Goal: Information Seeking & Learning: Learn about a topic

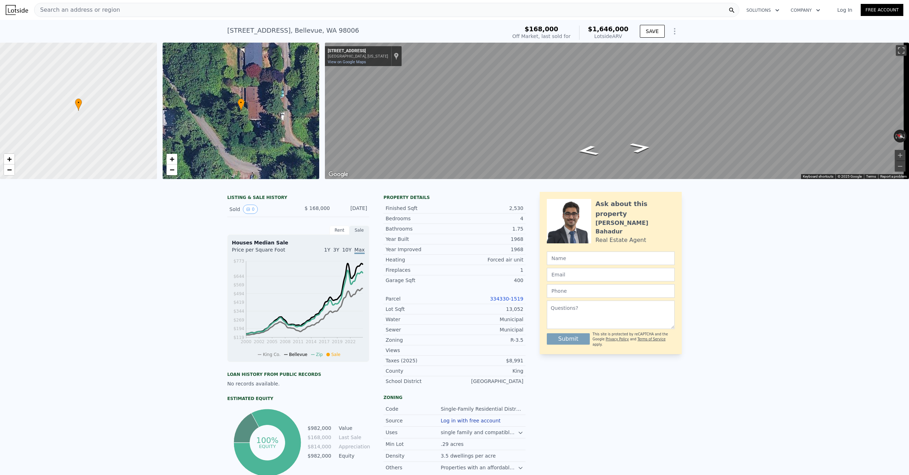
click at [12, 10] on img at bounding box center [17, 10] width 22 height 10
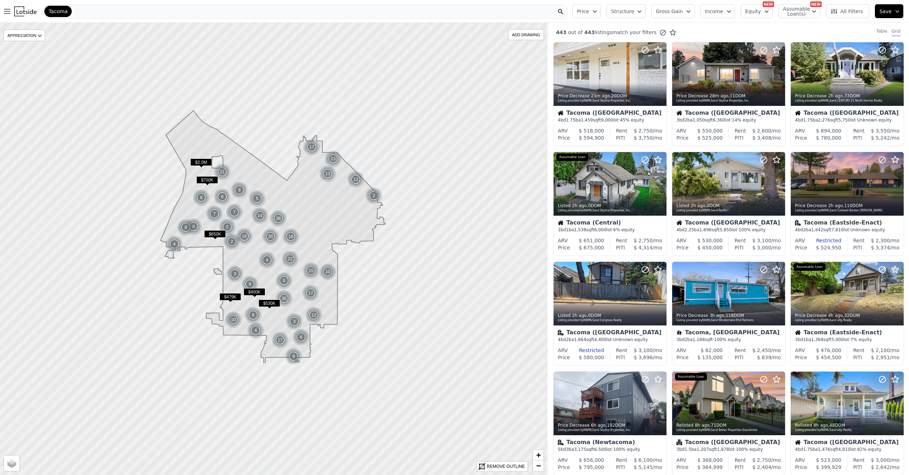
click at [688, 11] on button "Gross Gain" at bounding box center [672, 11] width 43 height 14
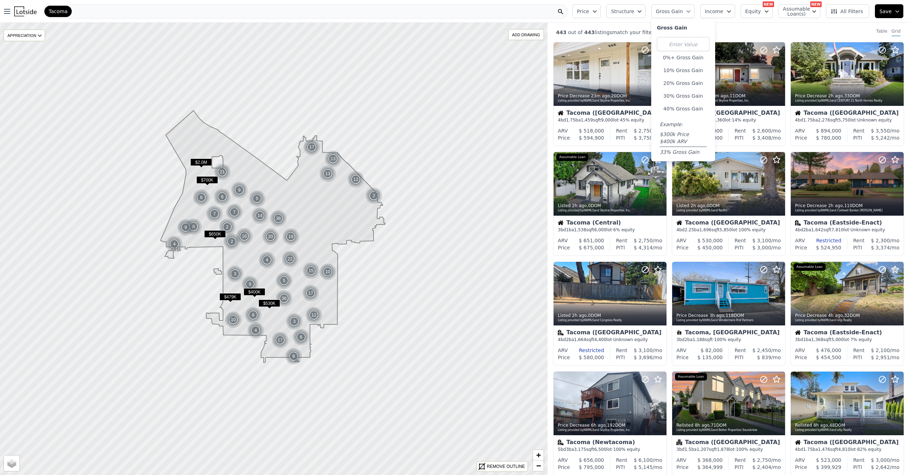
click at [688, 11] on button "Gross Gain" at bounding box center [672, 11] width 43 height 14
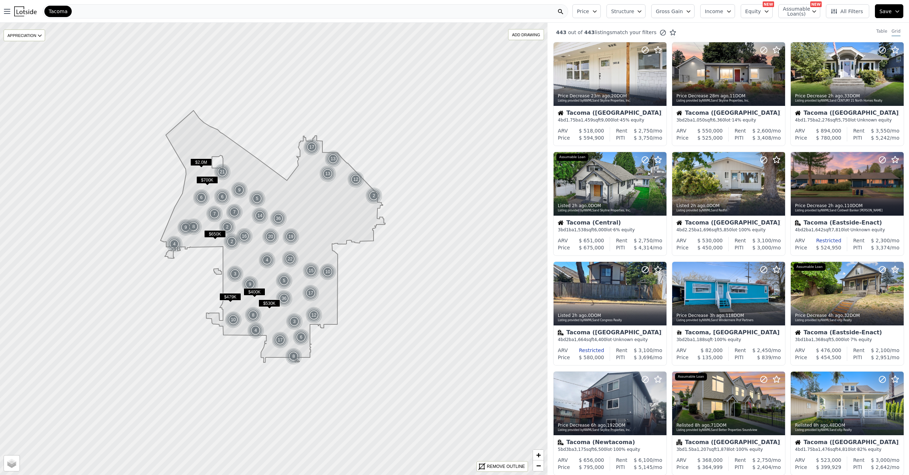
click at [632, 9] on span "Structure" at bounding box center [622, 11] width 23 height 7
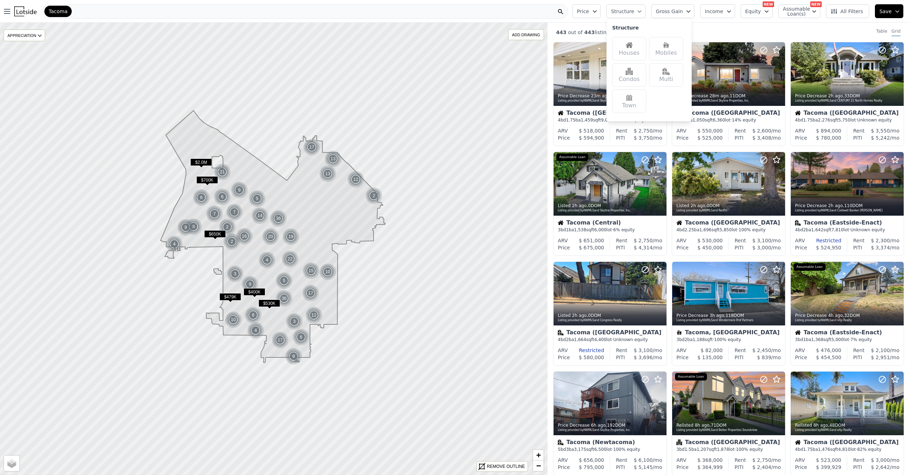
click at [667, 50] on div "Mobiles" at bounding box center [666, 48] width 34 height 23
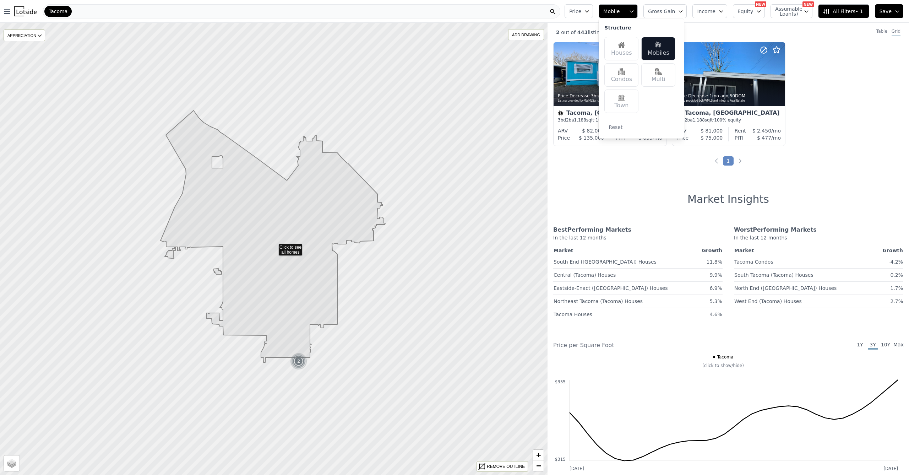
click at [634, 9] on icon "button" at bounding box center [632, 12] width 6 height 6
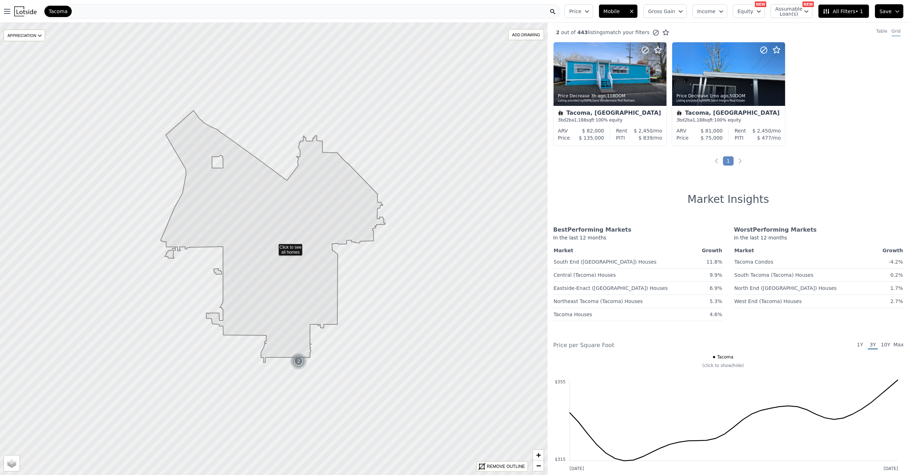
click at [634, 9] on icon "button" at bounding box center [632, 12] width 6 height 6
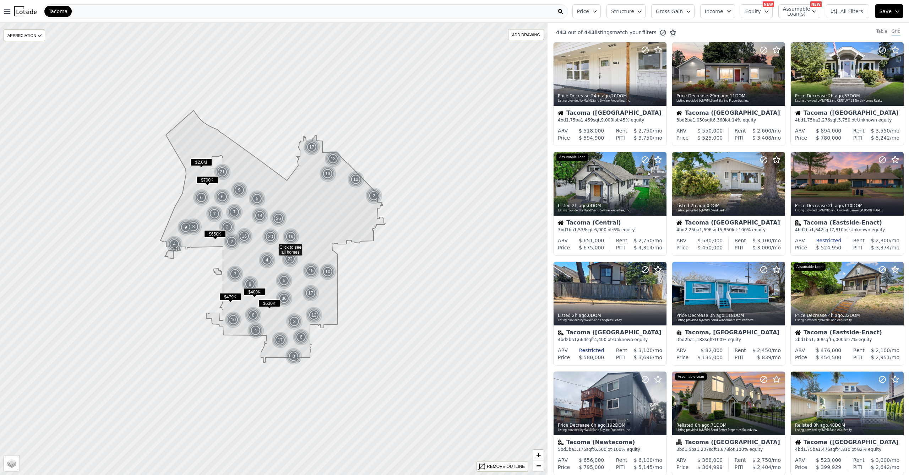
click at [634, 11] on span "Structure" at bounding box center [622, 11] width 23 height 7
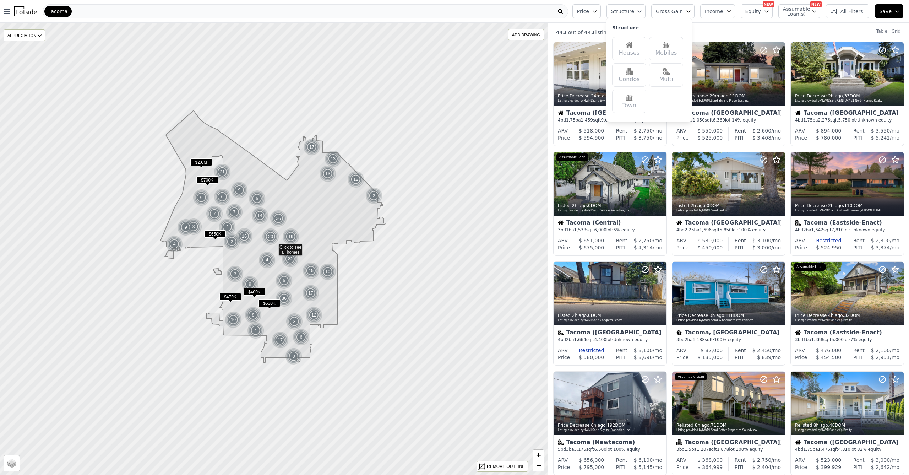
click at [634, 50] on div "Houses" at bounding box center [629, 48] width 34 height 23
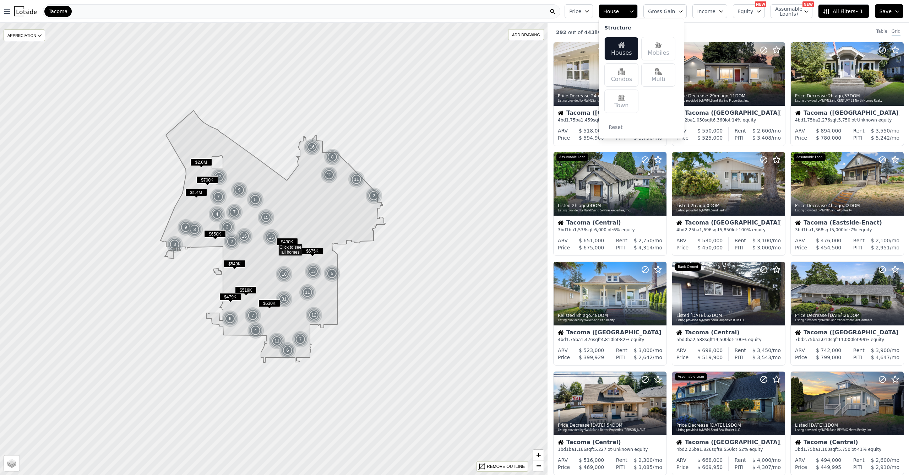
click at [656, 12] on span "Gross Gain" at bounding box center [661, 11] width 27 height 7
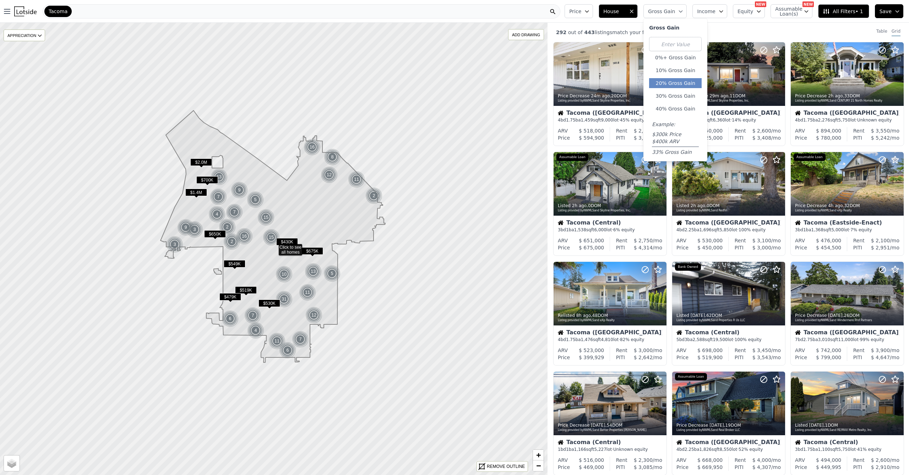
click at [672, 86] on button "20% Gross Gain" at bounding box center [675, 83] width 53 height 10
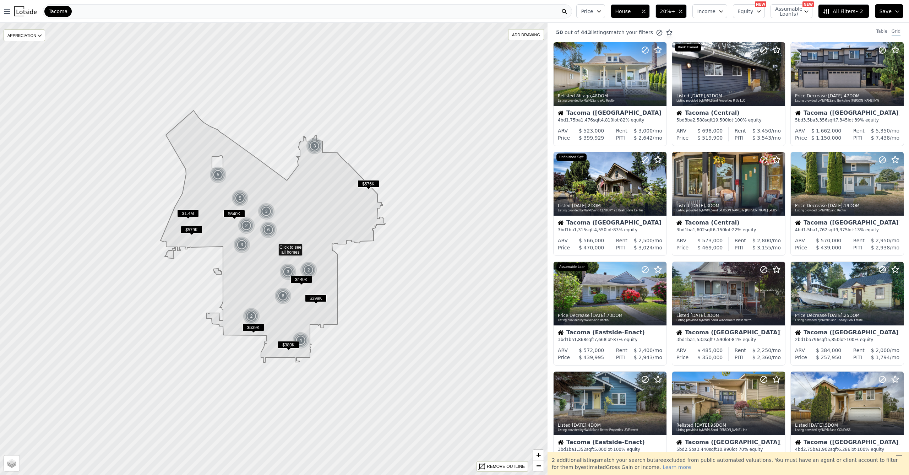
click at [675, 10] on span "20%+" at bounding box center [667, 11] width 15 height 7
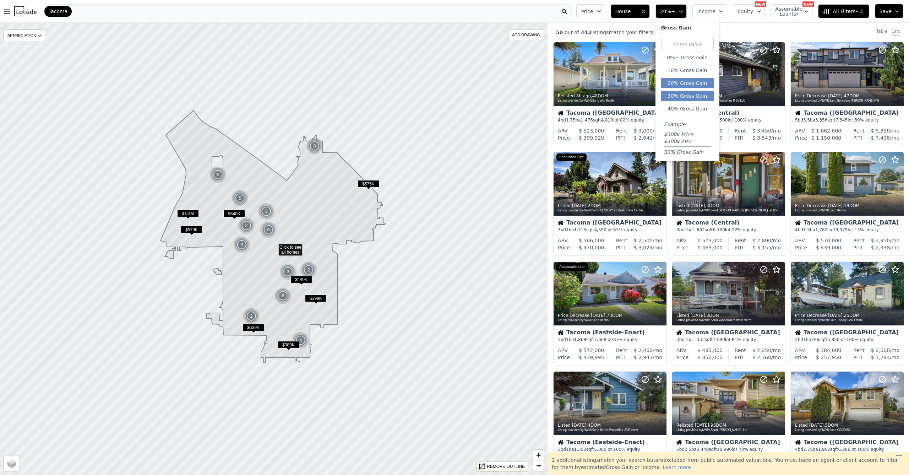
click at [687, 100] on button "30% Gross Gain" at bounding box center [687, 96] width 53 height 10
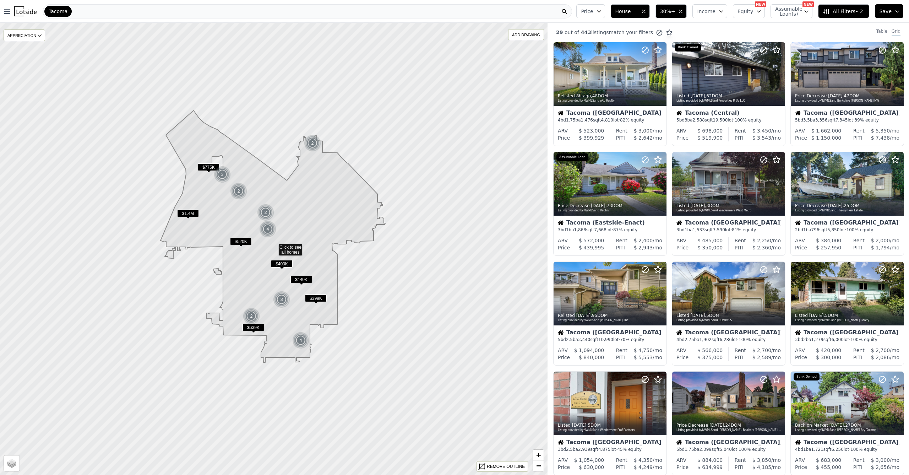
click at [672, 9] on span "30%+" at bounding box center [667, 11] width 15 height 7
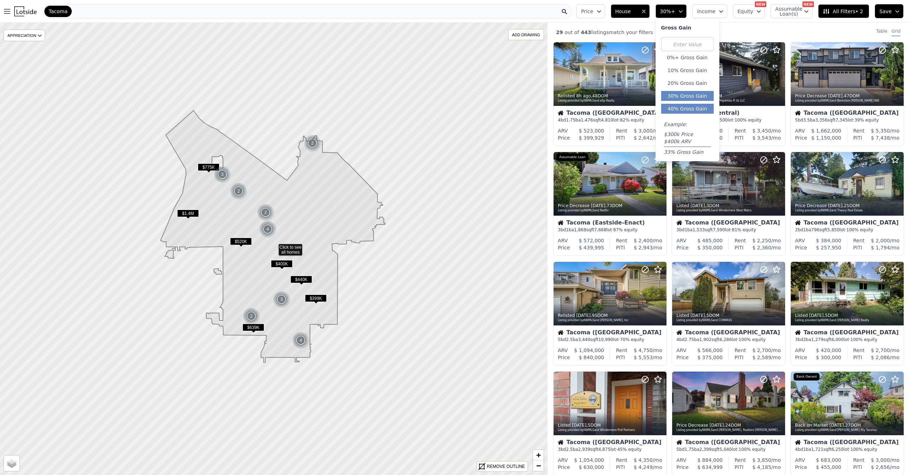
click at [689, 111] on button "40% Gross Gain" at bounding box center [687, 109] width 53 height 10
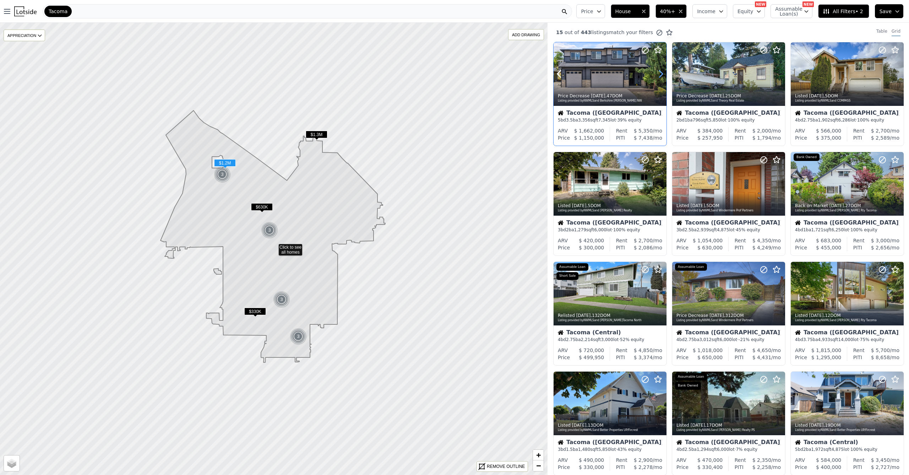
click at [660, 75] on icon at bounding box center [660, 73] width 11 height 11
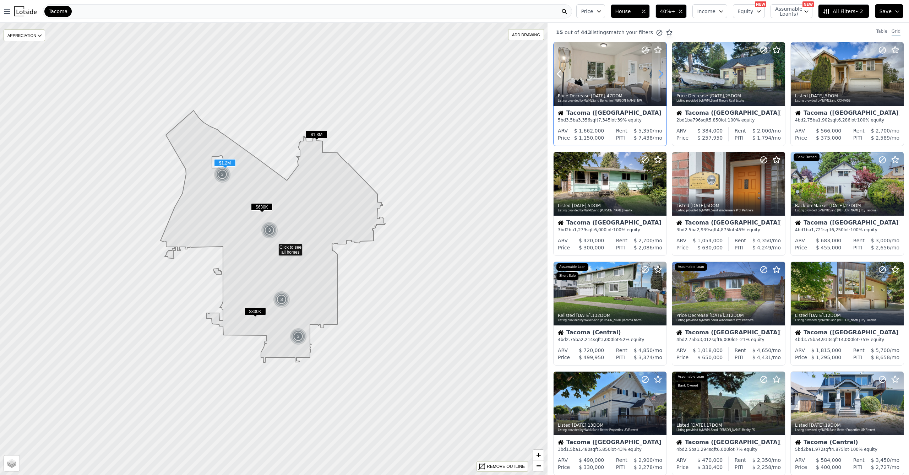
click at [660, 75] on icon at bounding box center [660, 73] width 11 height 11
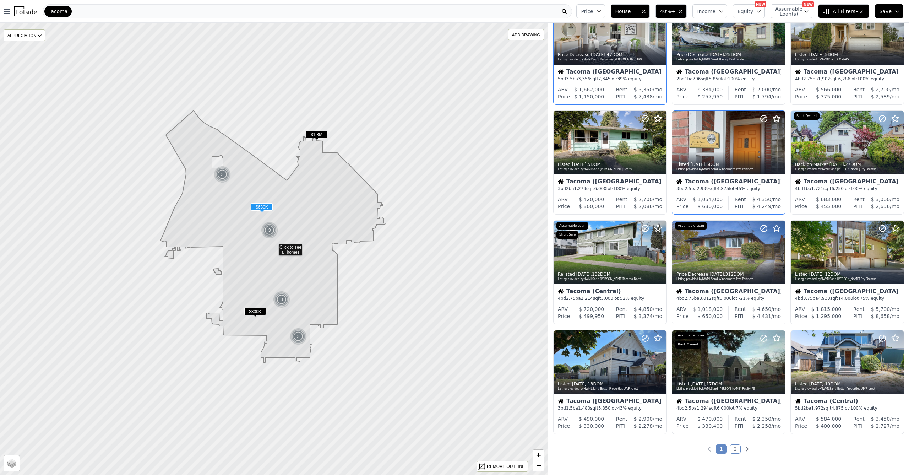
scroll to position [161, 0]
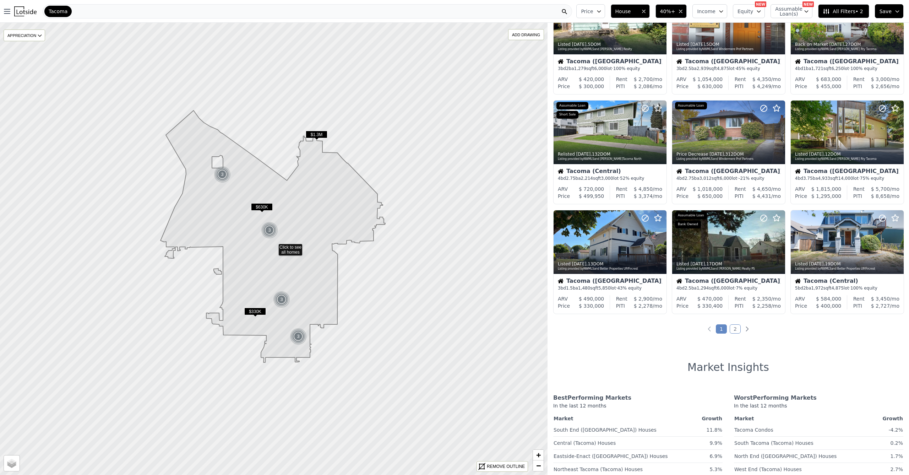
click at [730, 332] on link "2" at bounding box center [735, 328] width 11 height 9
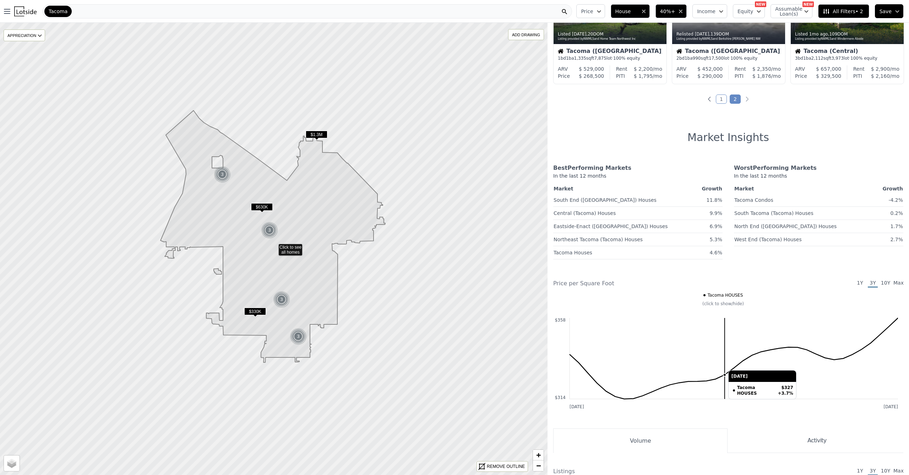
scroll to position [0, 0]
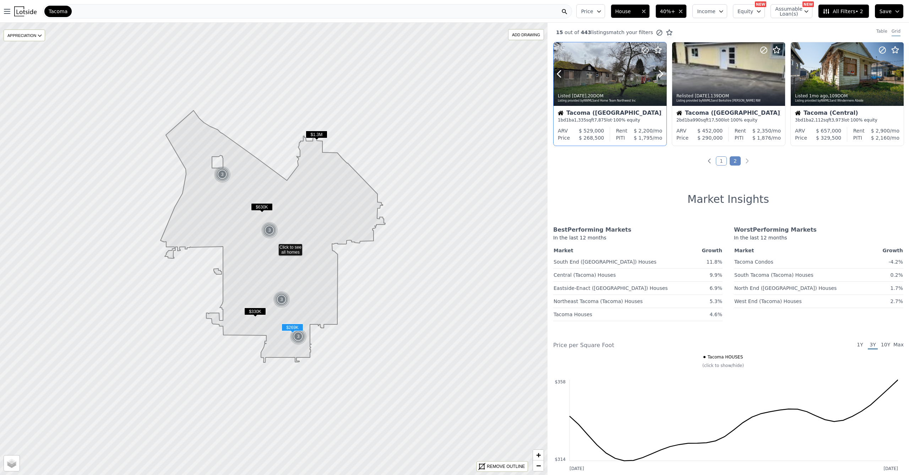
click at [607, 84] on div at bounding box center [609, 89] width 113 height 13
click at [723, 161] on link "1" at bounding box center [721, 160] width 11 height 9
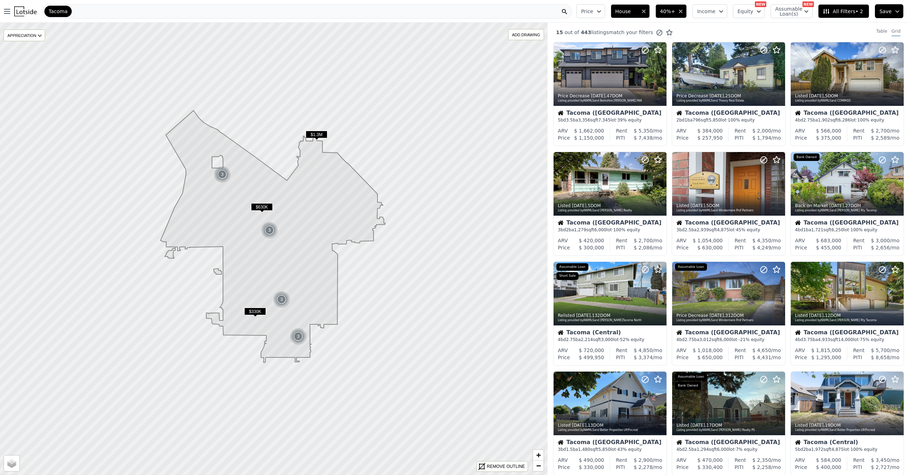
click at [134, 13] on div "Tacoma" at bounding box center [307, 11] width 529 height 14
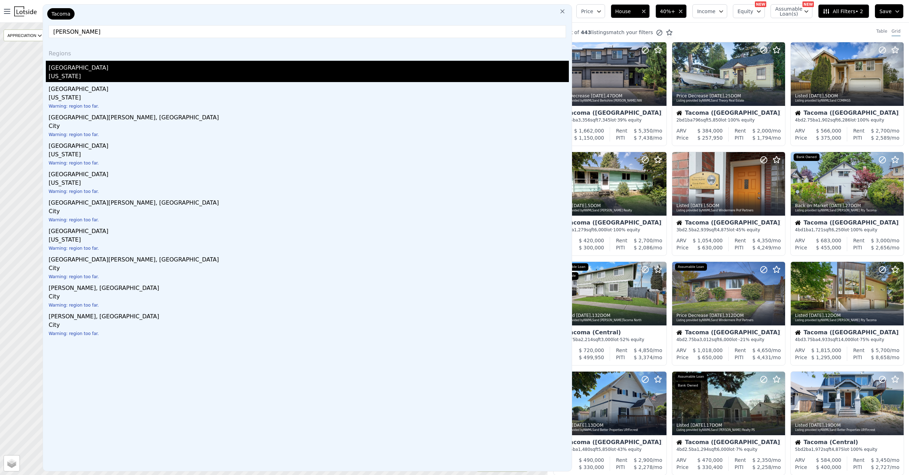
type input "[PERSON_NAME]"
click at [66, 73] on div "[US_STATE]" at bounding box center [309, 77] width 520 height 10
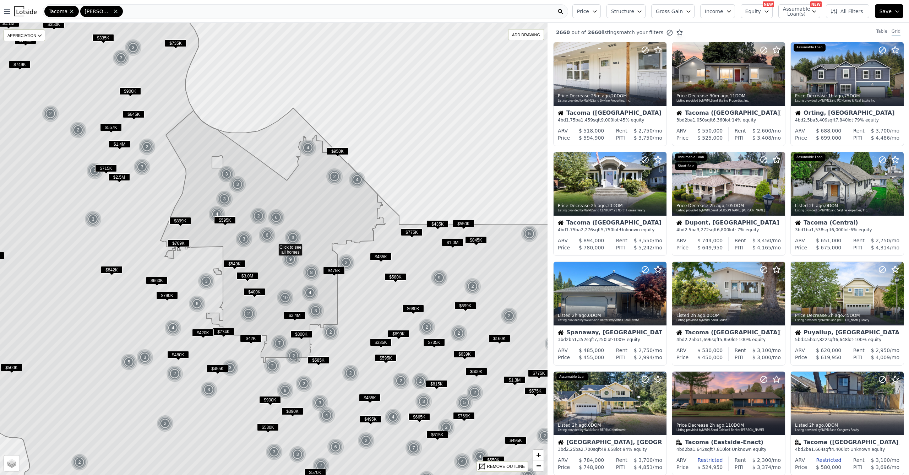
click at [73, 3] on nav "Open main menu Tacoma Pierce" at bounding box center [284, 11] width 569 height 23
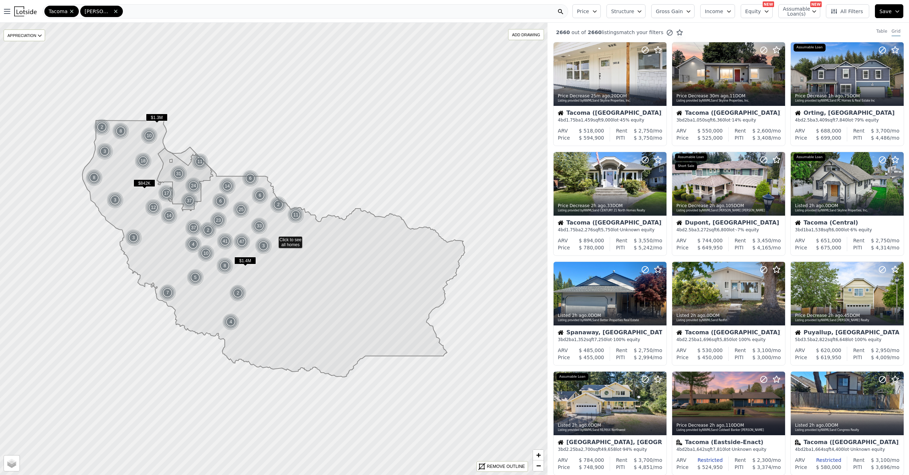
click at [72, 6] on div "Tacoma" at bounding box center [61, 11] width 34 height 11
click at [676, 13] on span "Gross Gain" at bounding box center [669, 11] width 27 height 7
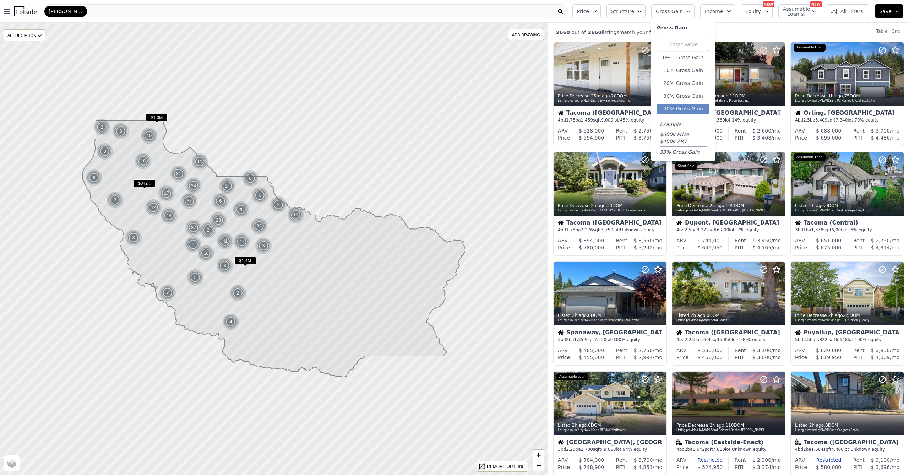
click at [678, 110] on button "40% Gross Gain" at bounding box center [683, 109] width 53 height 10
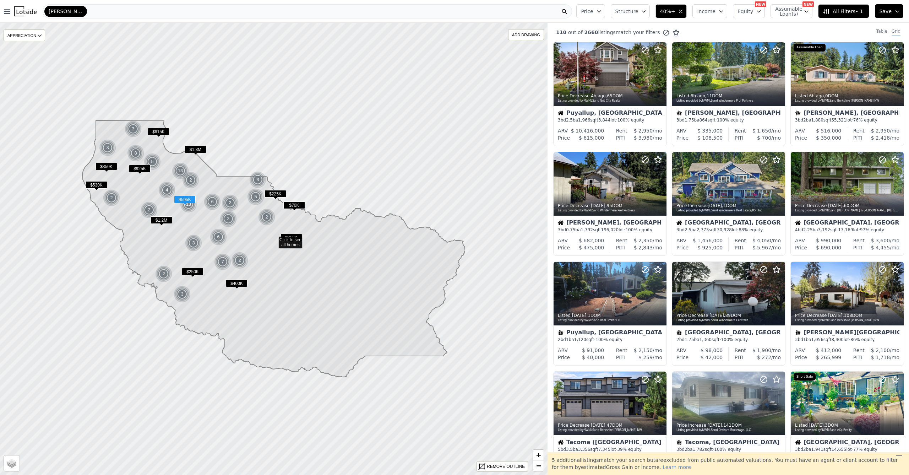
click at [638, 12] on span "Structure" at bounding box center [626, 11] width 23 height 7
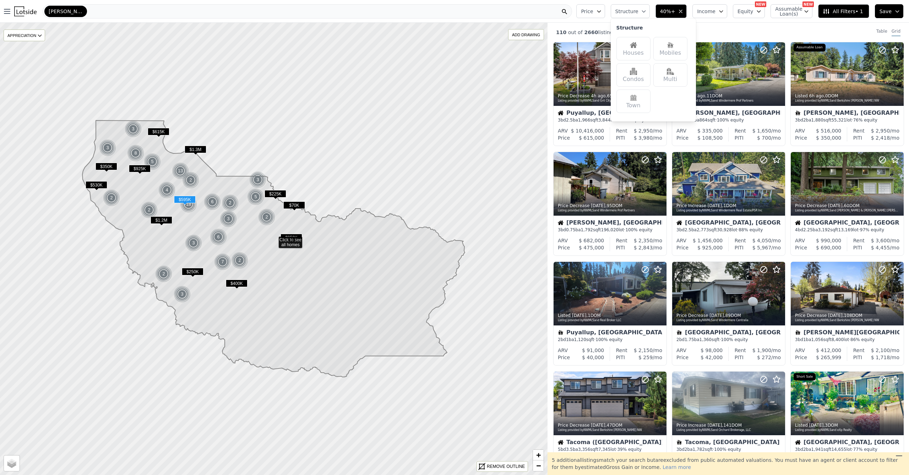
click at [637, 48] on img at bounding box center [633, 45] width 7 height 7
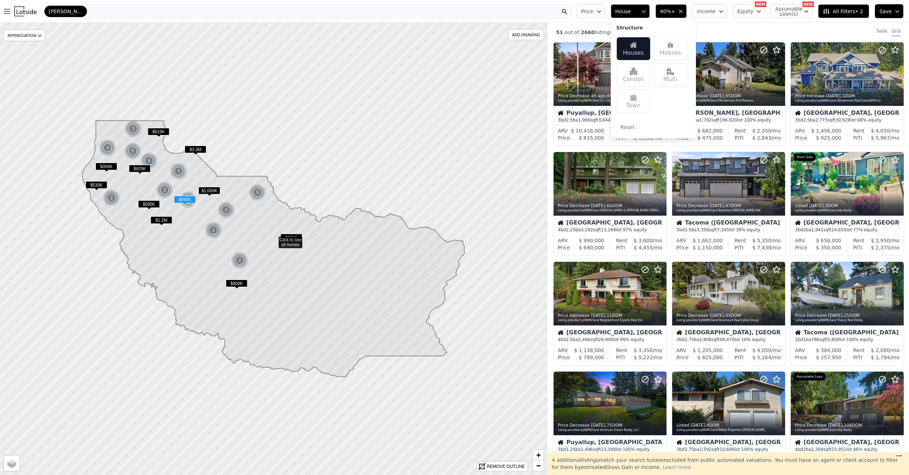
click at [638, 13] on span "House" at bounding box center [626, 11] width 23 height 7
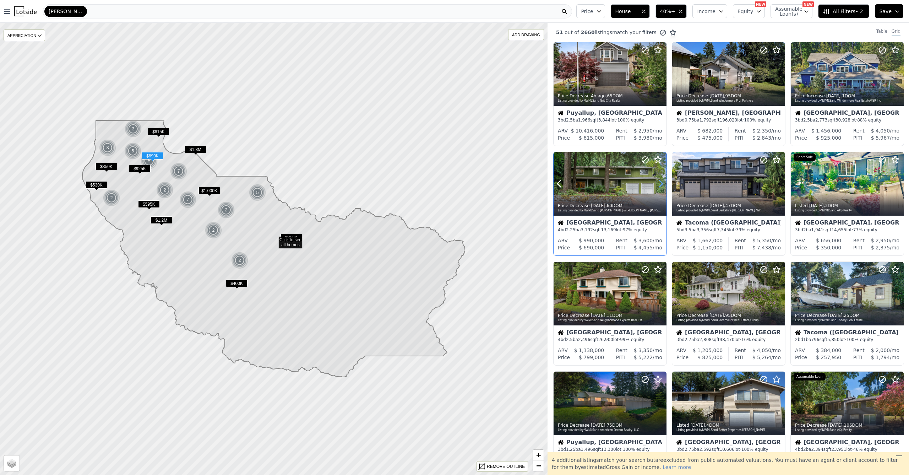
click at [661, 185] on icon at bounding box center [660, 183] width 3 height 7
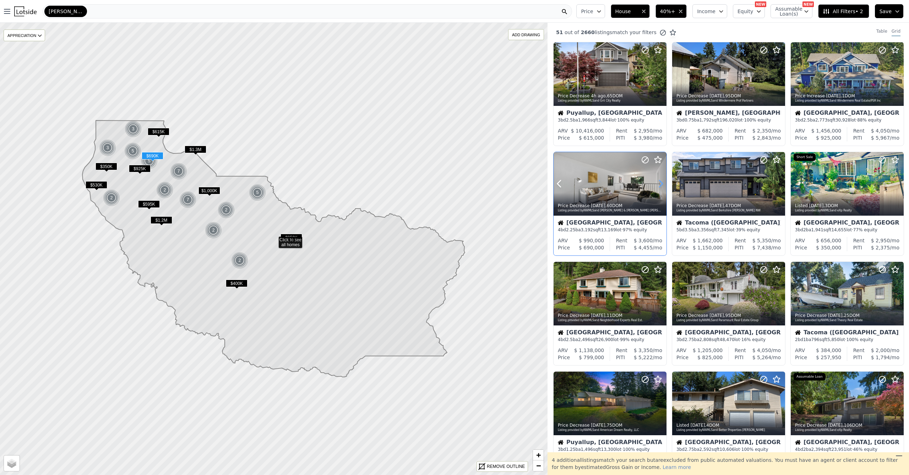
click at [661, 185] on icon at bounding box center [660, 183] width 3 height 7
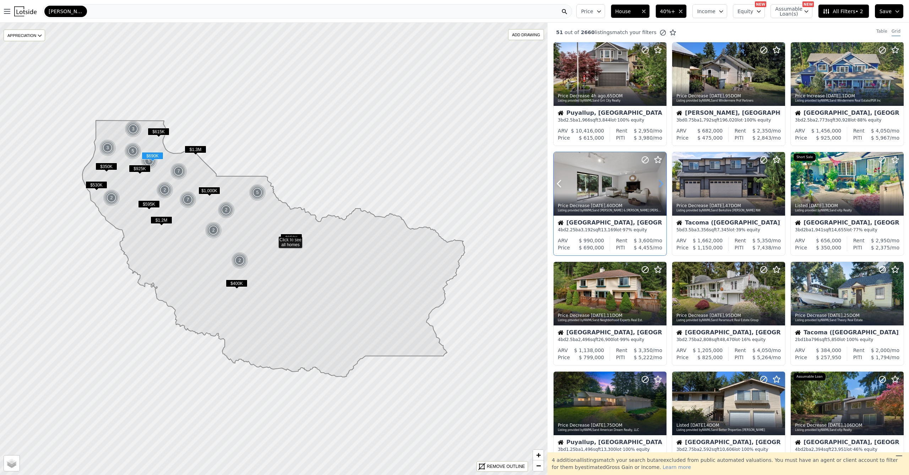
click at [661, 185] on icon at bounding box center [660, 183] width 3 height 7
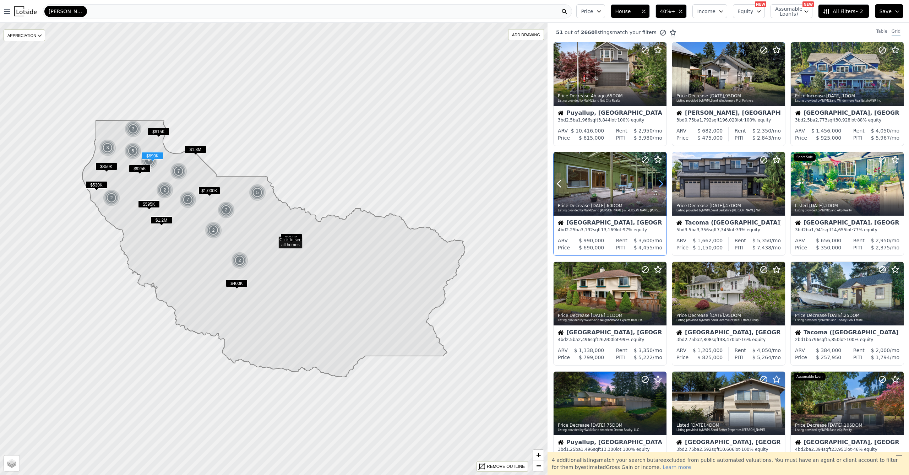
click at [661, 185] on icon at bounding box center [660, 183] width 3 height 7
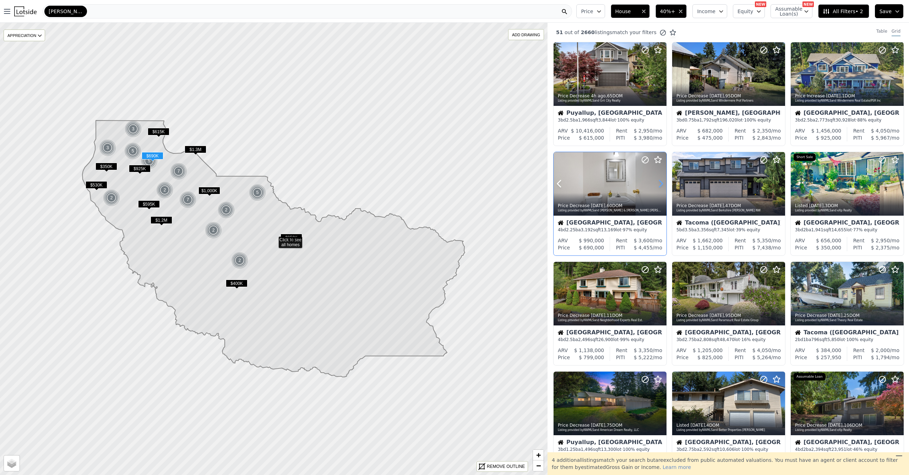
click at [661, 185] on icon at bounding box center [660, 183] width 3 height 7
click at [661, 186] on icon at bounding box center [660, 183] width 3 height 7
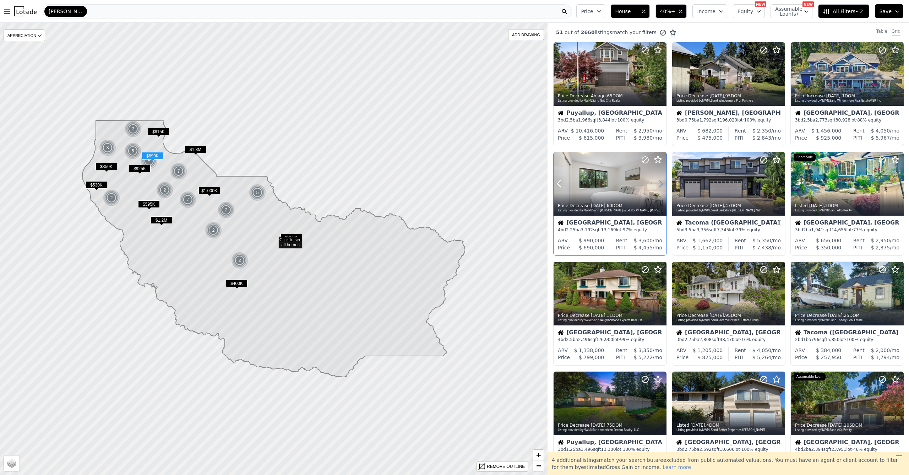
click at [661, 186] on icon at bounding box center [660, 183] width 3 height 7
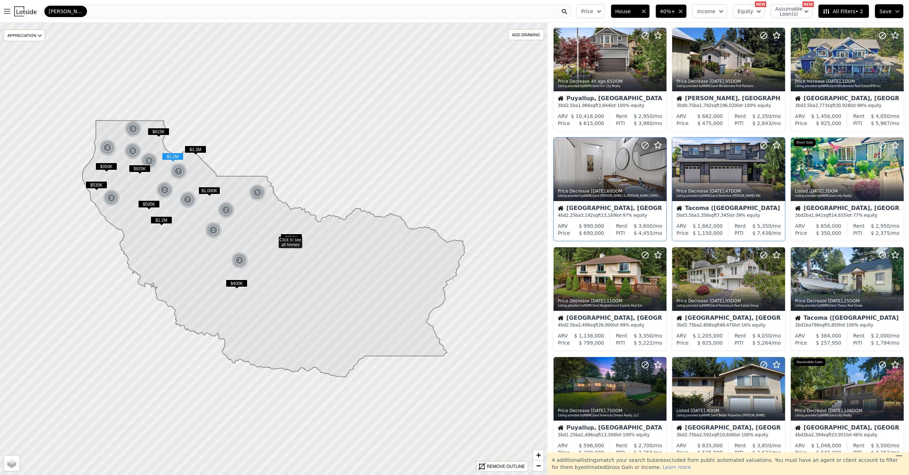
scroll to position [132, 0]
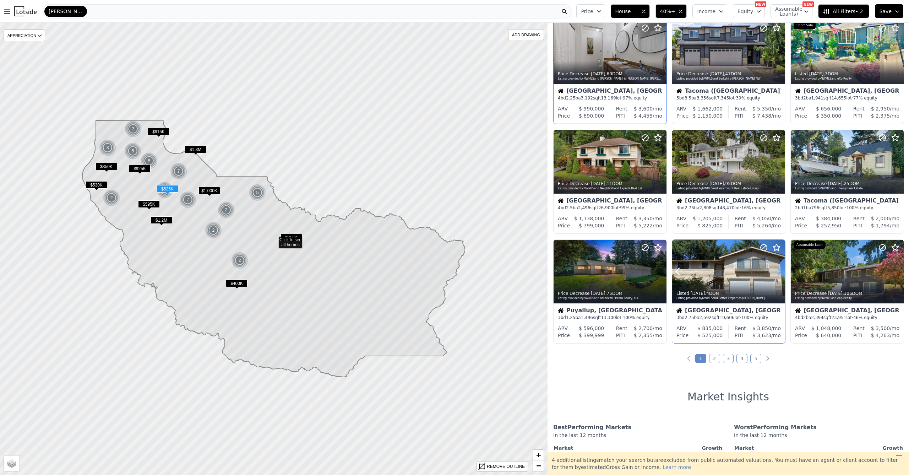
click at [778, 275] on icon at bounding box center [779, 271] width 3 height 7
click at [776, 276] on icon at bounding box center [779, 271] width 11 height 11
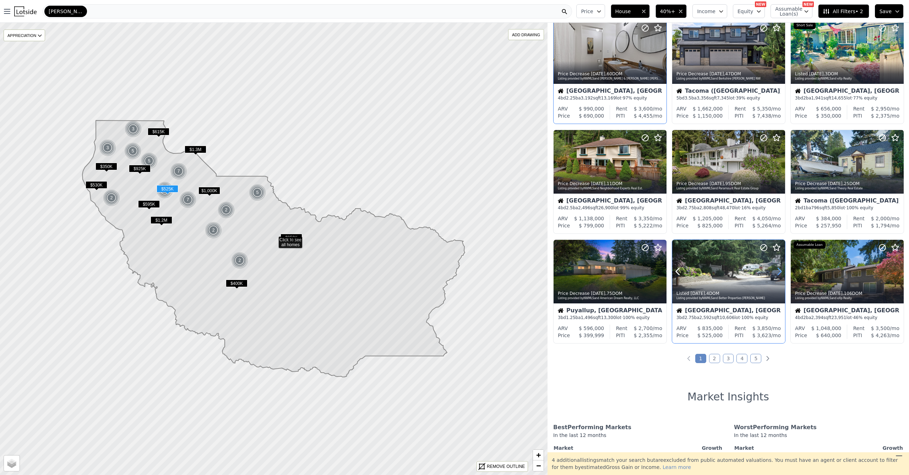
click at [776, 277] on icon at bounding box center [779, 271] width 11 height 11
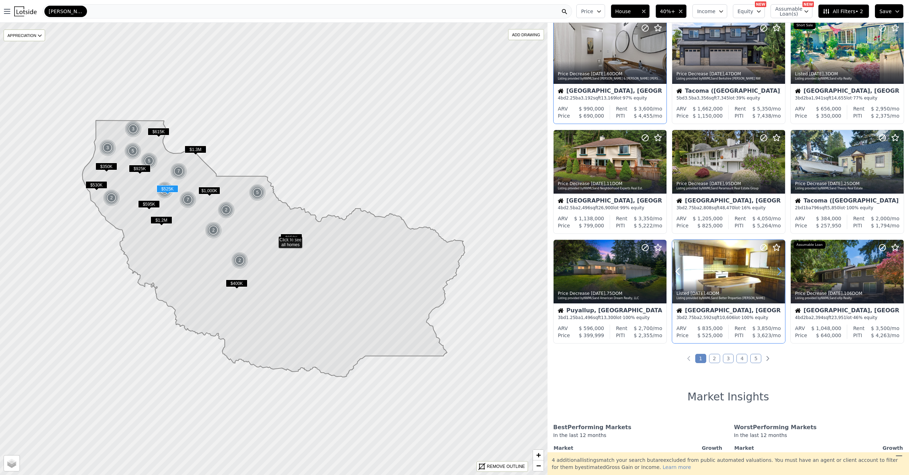
click at [776, 277] on icon at bounding box center [779, 271] width 11 height 11
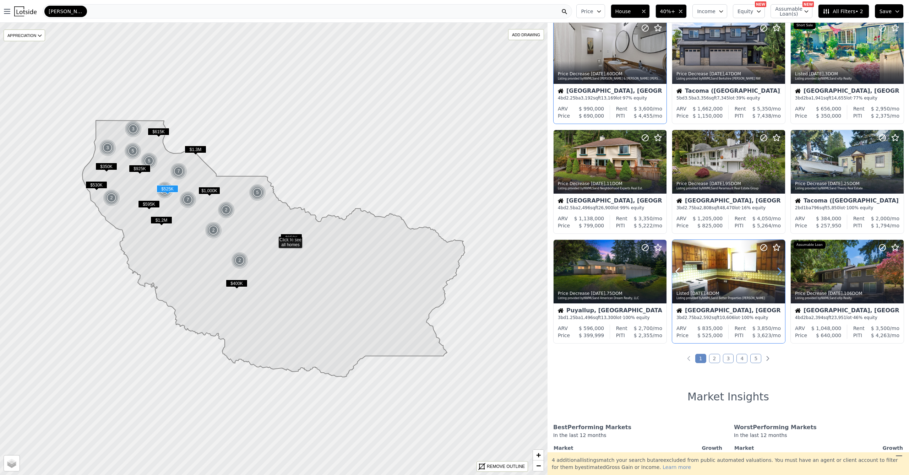
click at [776, 277] on icon at bounding box center [779, 271] width 11 height 11
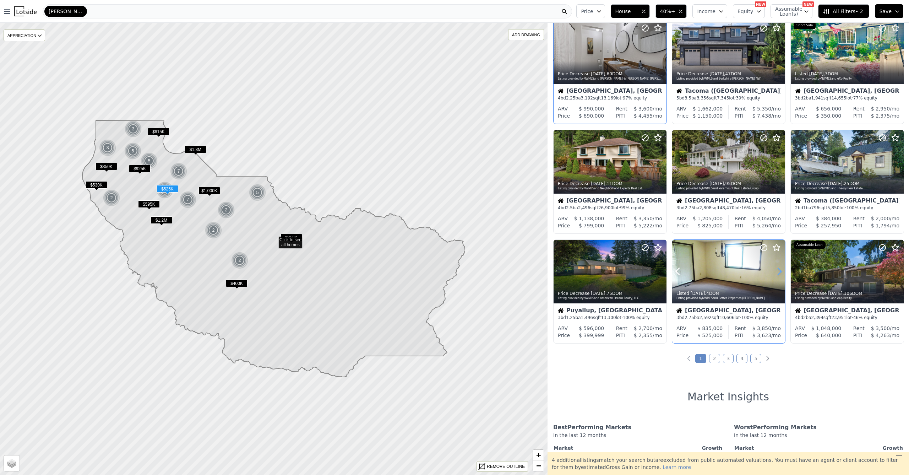
click at [776, 277] on icon at bounding box center [779, 271] width 11 height 11
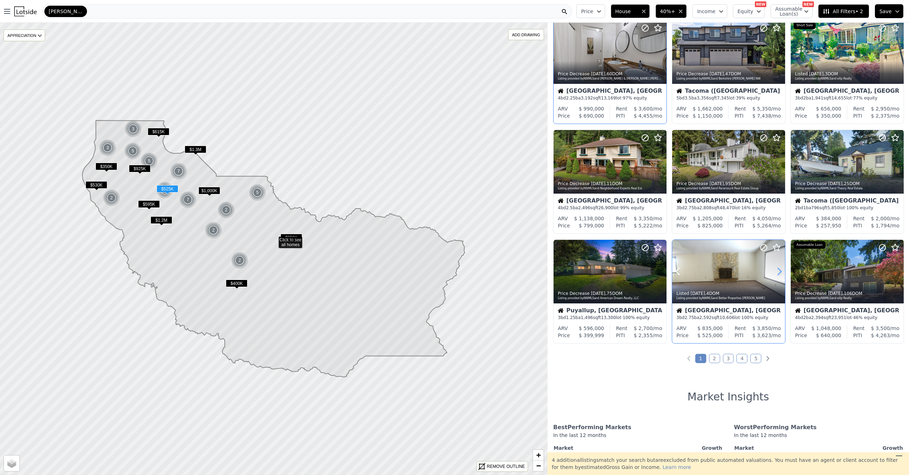
click at [776, 277] on icon at bounding box center [779, 271] width 11 height 11
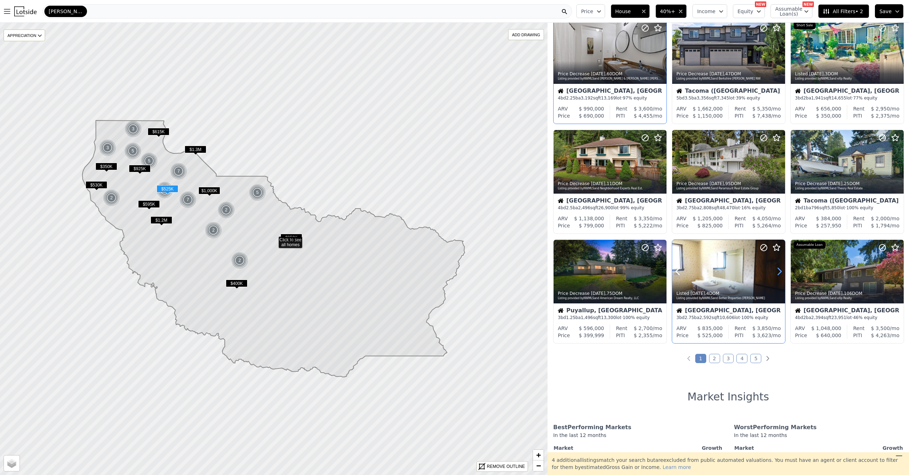
click at [776, 277] on icon at bounding box center [779, 271] width 11 height 11
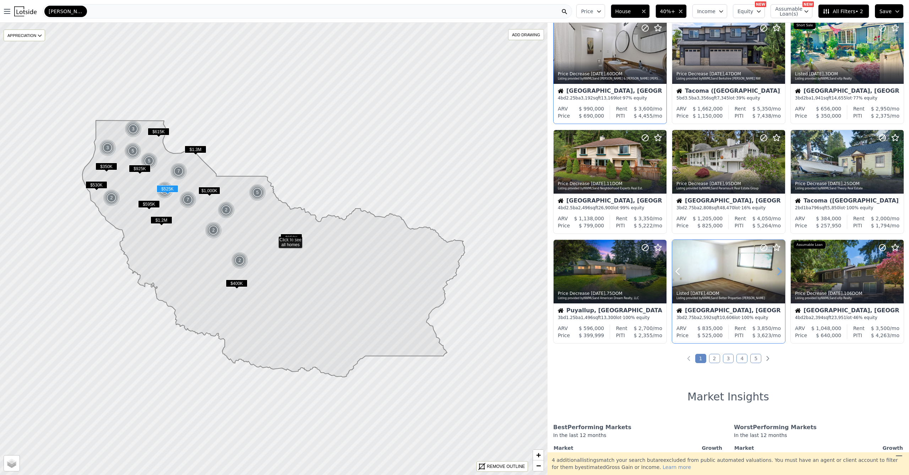
click at [776, 277] on icon at bounding box center [779, 271] width 11 height 11
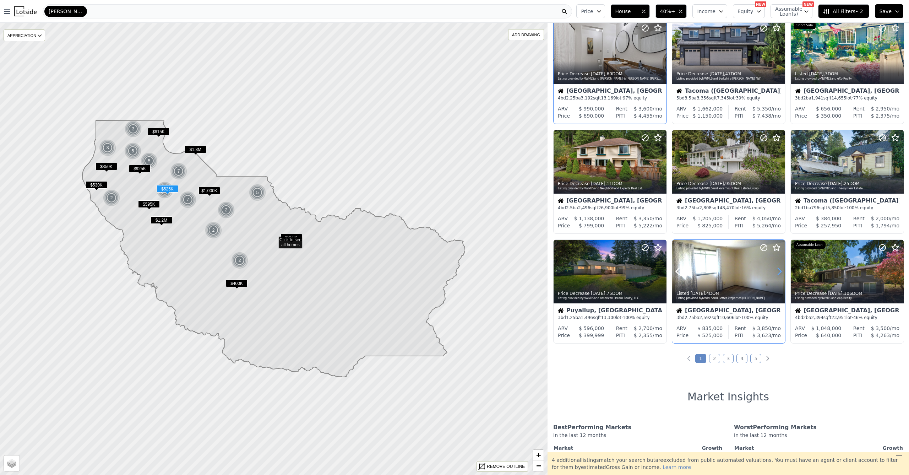
click at [776, 277] on icon at bounding box center [779, 271] width 11 height 11
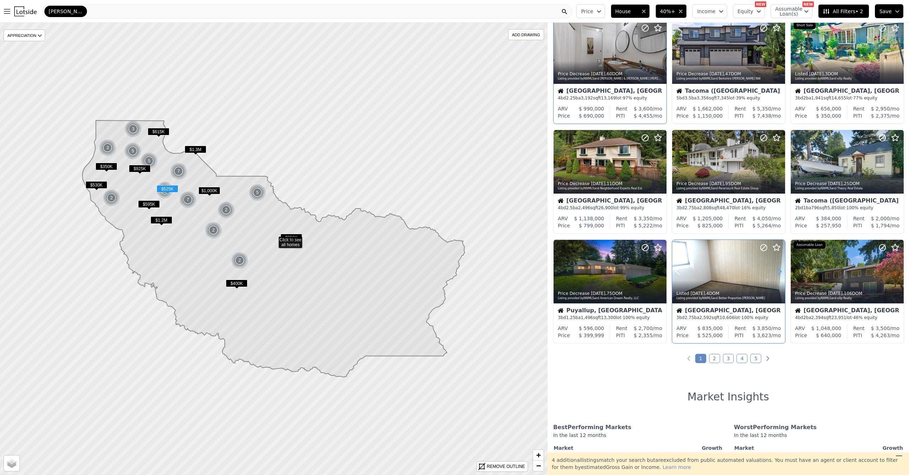
click at [776, 277] on icon at bounding box center [779, 271] width 11 height 11
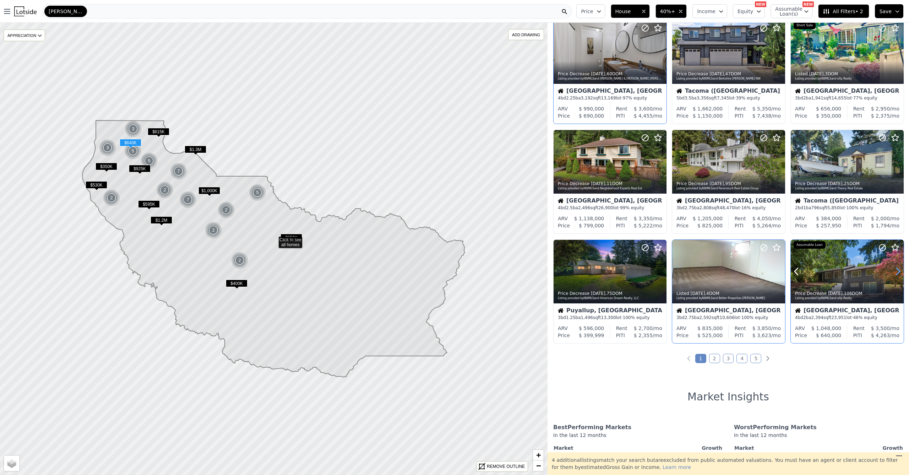
click at [897, 274] on icon at bounding box center [897, 271] width 11 height 11
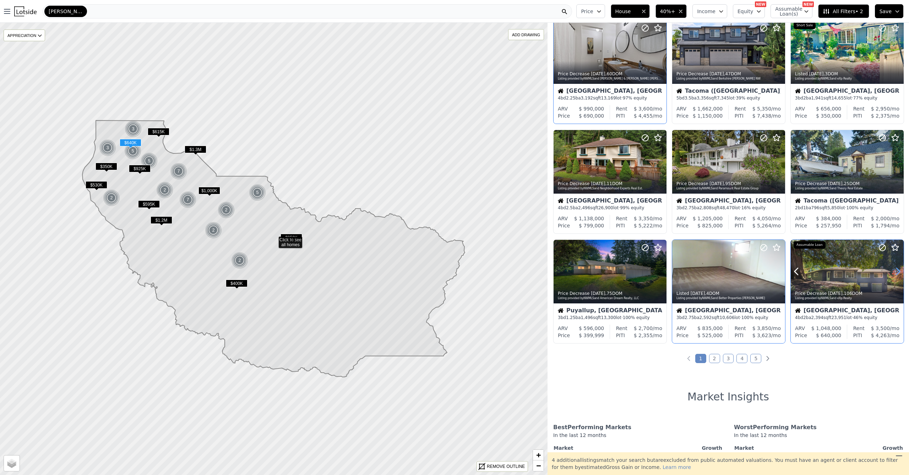
click at [897, 274] on icon at bounding box center [897, 271] width 11 height 11
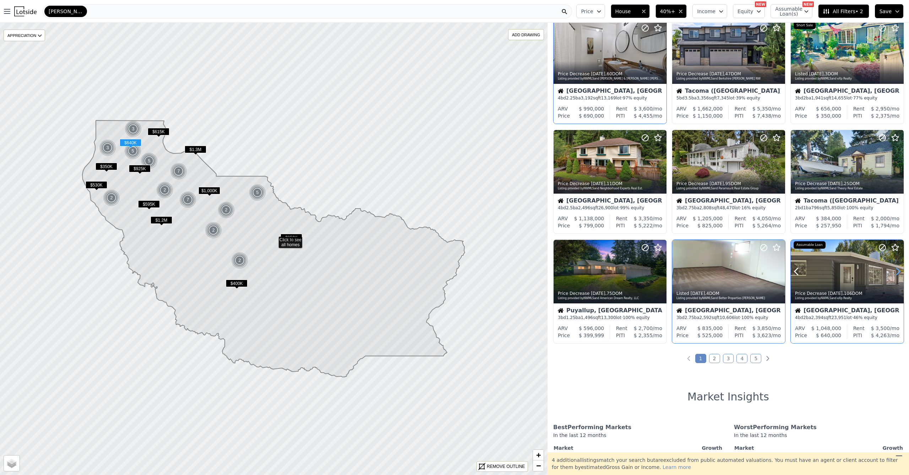
click at [897, 274] on icon at bounding box center [897, 271] width 11 height 11
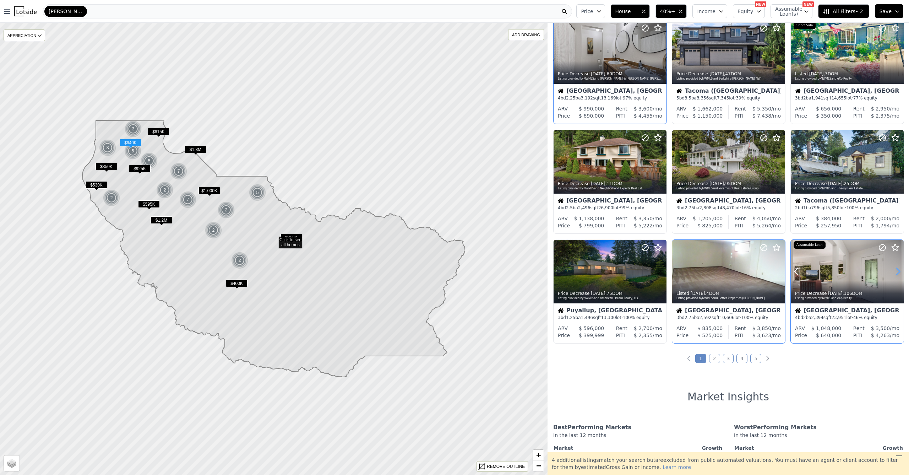
click at [897, 274] on icon at bounding box center [897, 271] width 11 height 11
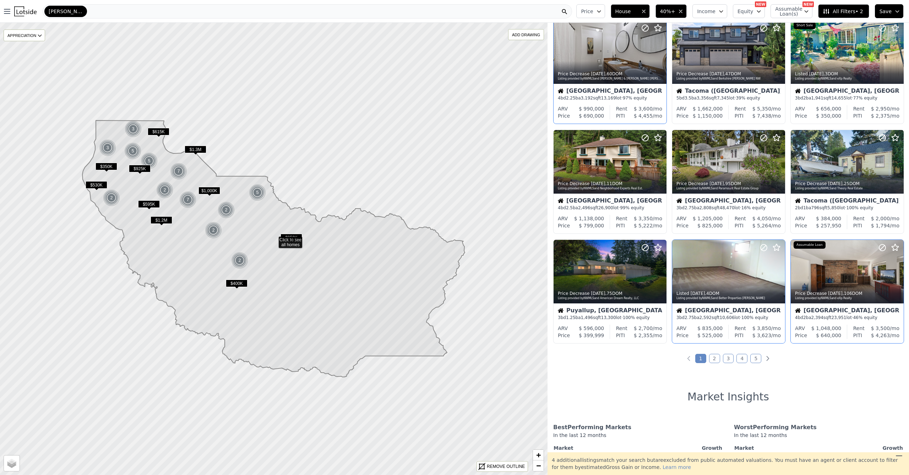
click at [712, 360] on link "2" at bounding box center [714, 358] width 11 height 9
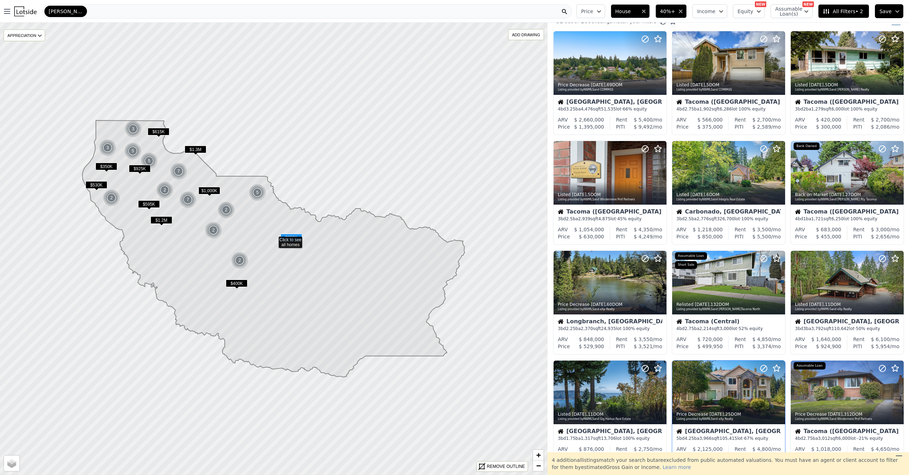
scroll to position [207, 0]
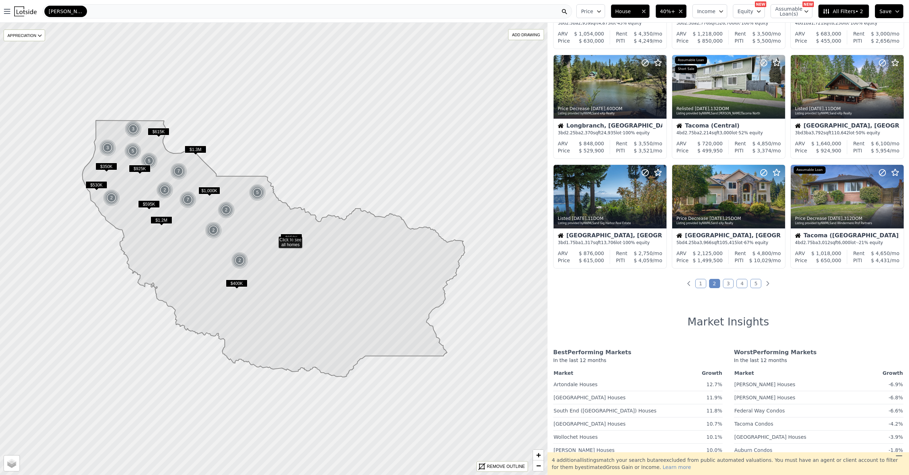
click at [726, 284] on link "3" at bounding box center [728, 283] width 11 height 9
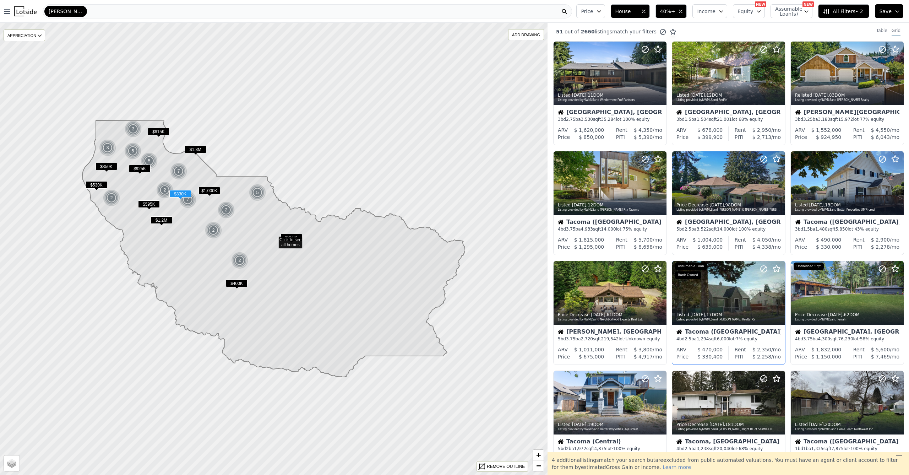
scroll to position [0, 0]
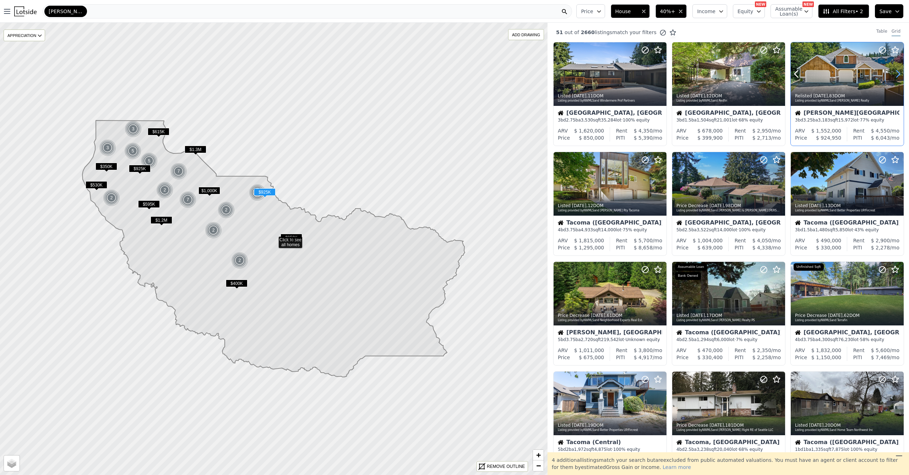
click at [892, 75] on icon at bounding box center [897, 73] width 11 height 11
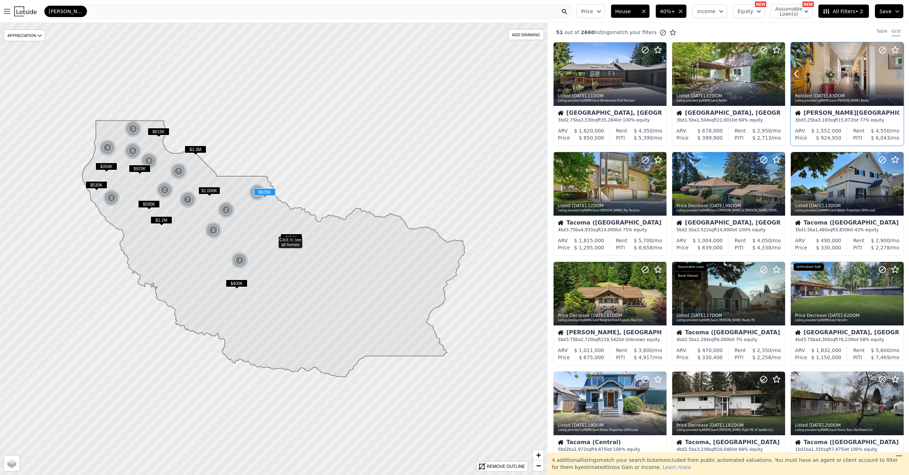
click at [892, 75] on icon at bounding box center [897, 73] width 11 height 11
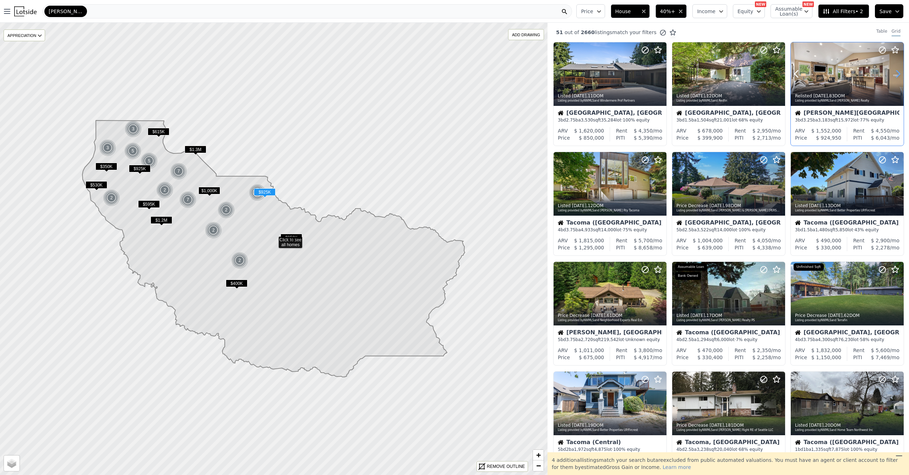
click at [892, 75] on icon at bounding box center [897, 73] width 11 height 11
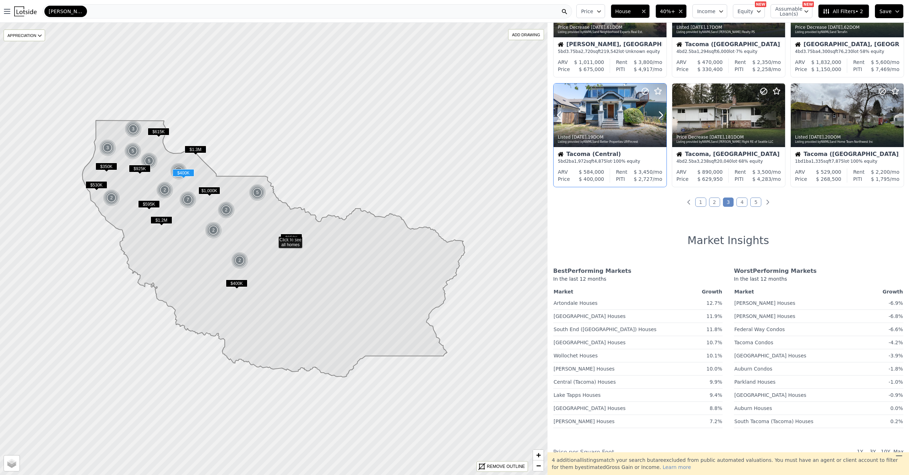
scroll to position [245, 0]
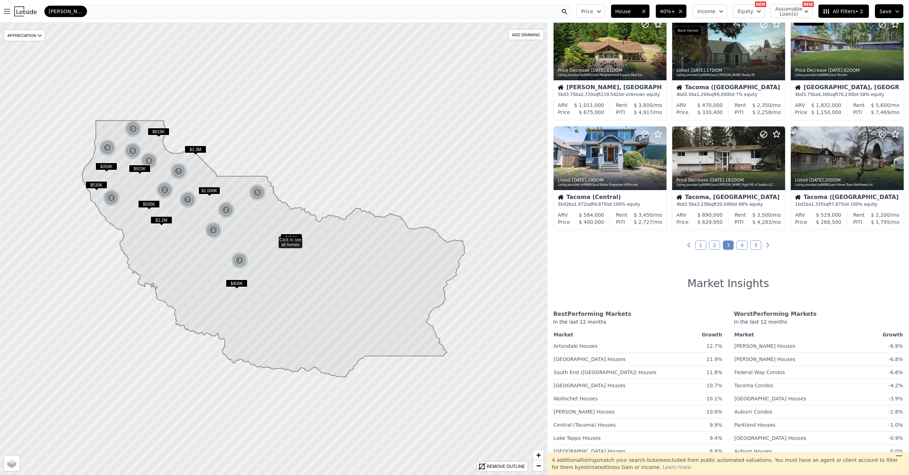
click at [738, 246] on link "4" at bounding box center [741, 244] width 11 height 9
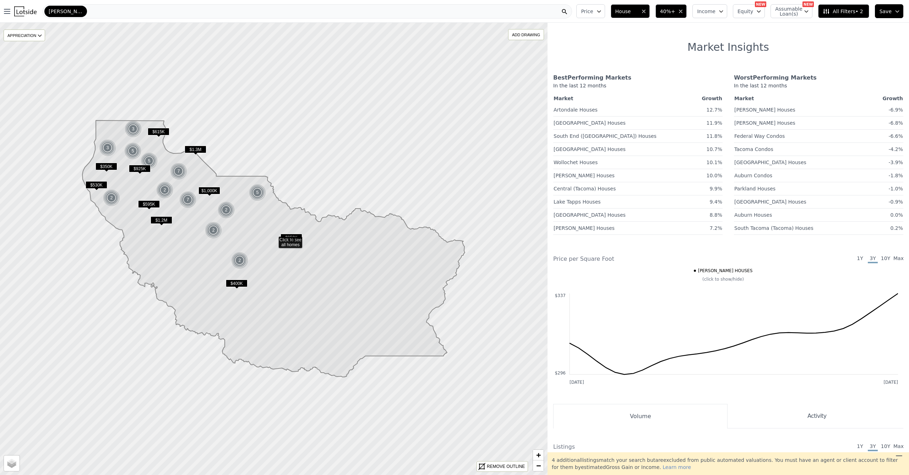
scroll to position [205, 0]
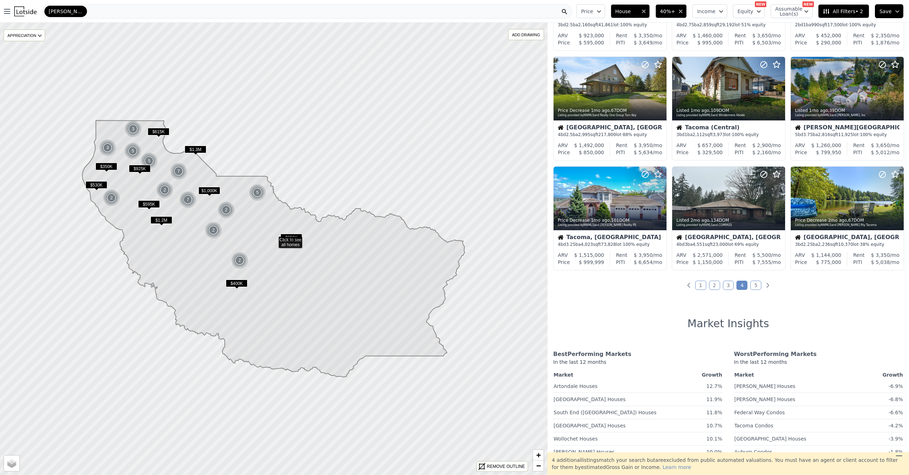
click at [750, 289] on link "5" at bounding box center [755, 284] width 11 height 9
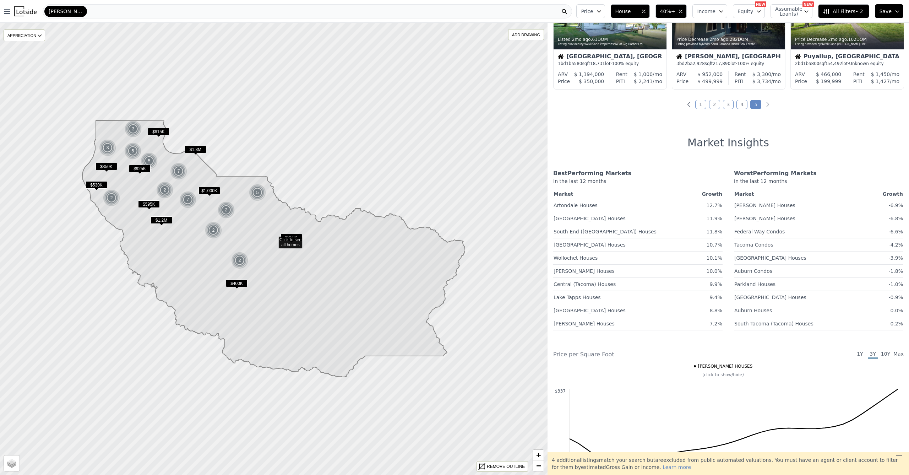
scroll to position [0, 0]
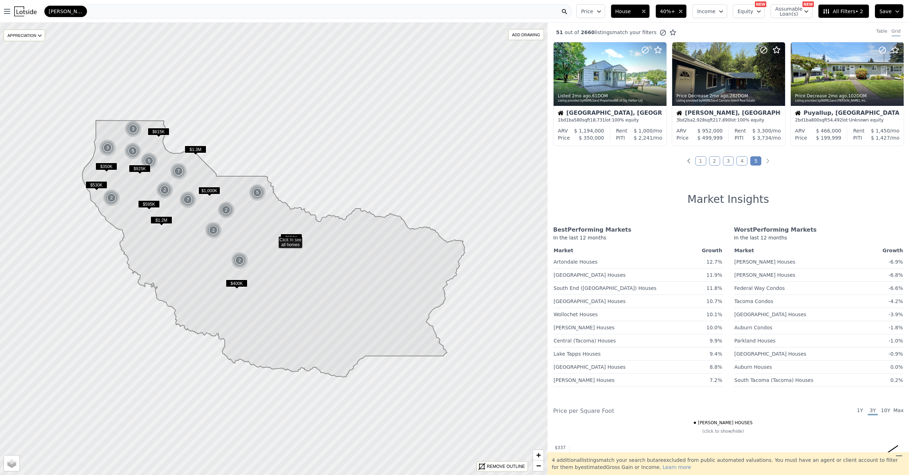
click at [700, 163] on link "1" at bounding box center [700, 160] width 11 height 9
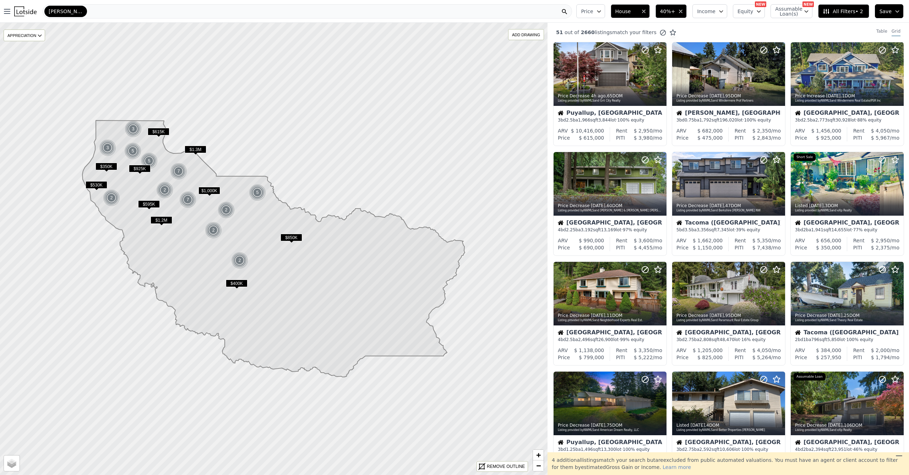
click at [65, 10] on div "[PERSON_NAME]" at bounding box center [65, 11] width 43 height 11
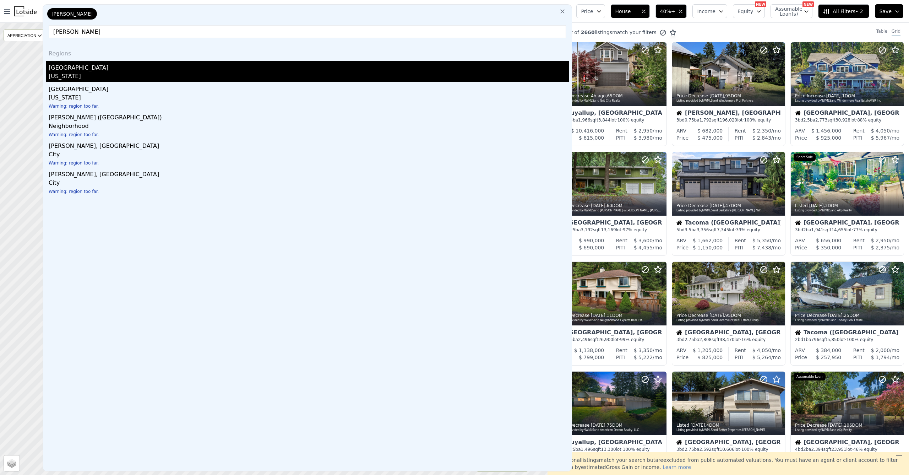
type input "thurston"
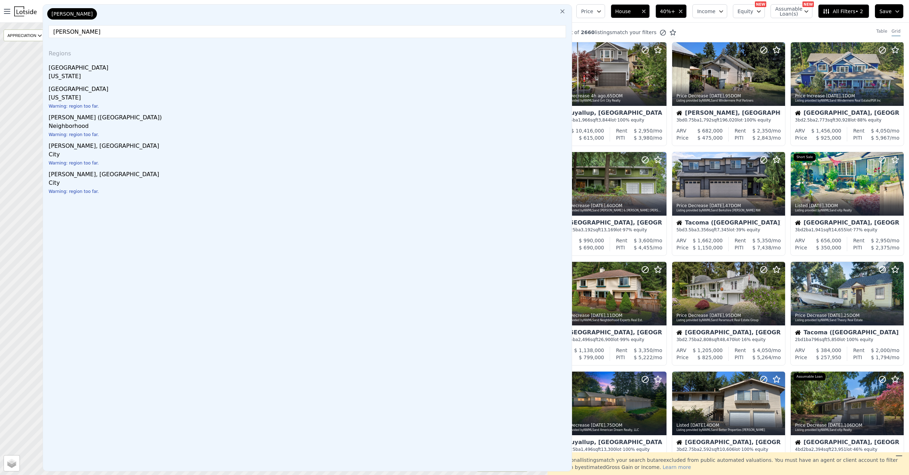
click at [82, 70] on div "Thurston County" at bounding box center [309, 66] width 520 height 11
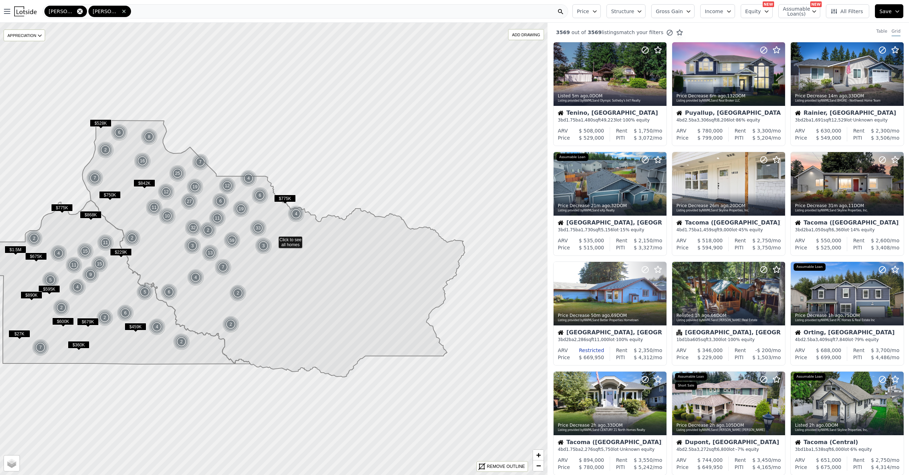
click at [77, 10] on icon at bounding box center [80, 12] width 6 height 6
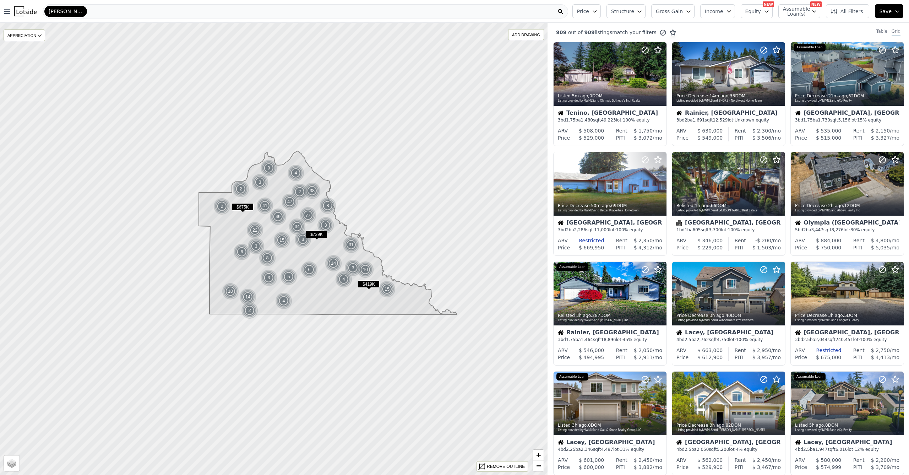
click at [682, 10] on span "Gross Gain" at bounding box center [669, 11] width 27 height 7
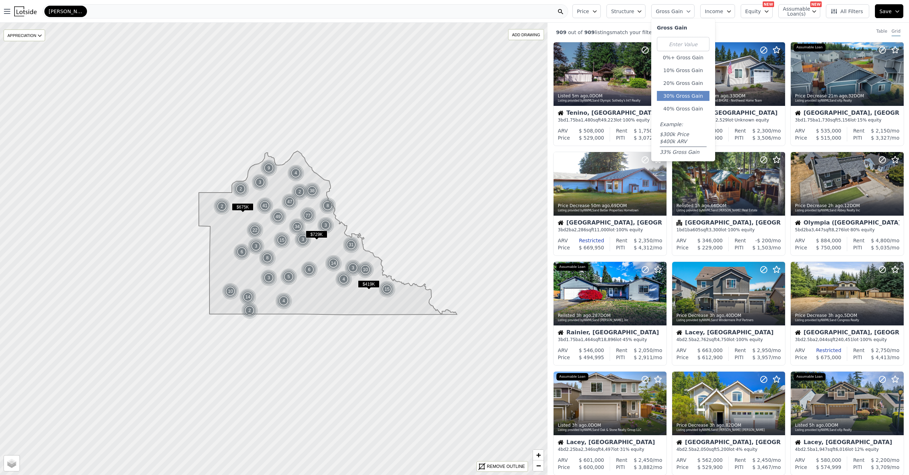
click at [683, 99] on button "30% Gross Gain" at bounding box center [683, 96] width 53 height 10
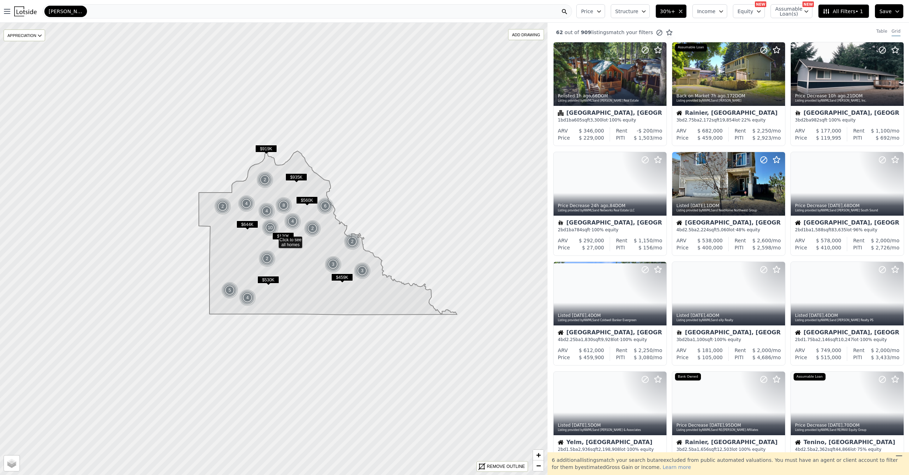
click at [675, 12] on span "30%+" at bounding box center [667, 11] width 15 height 7
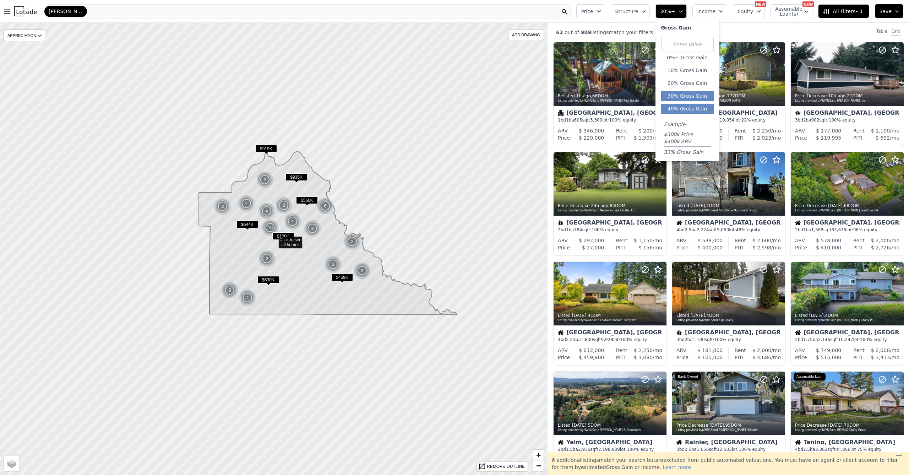
click at [682, 109] on button "40% Gross Gain" at bounding box center [687, 109] width 53 height 10
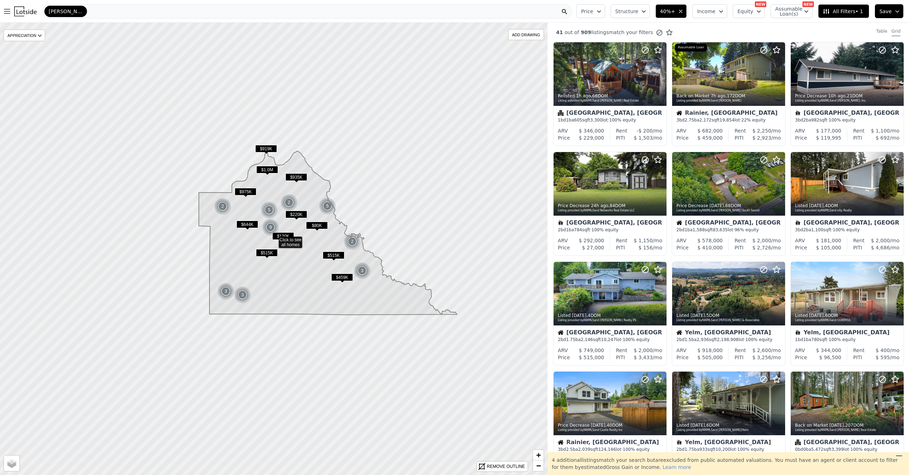
click at [668, 12] on span "40%+" at bounding box center [667, 11] width 15 height 7
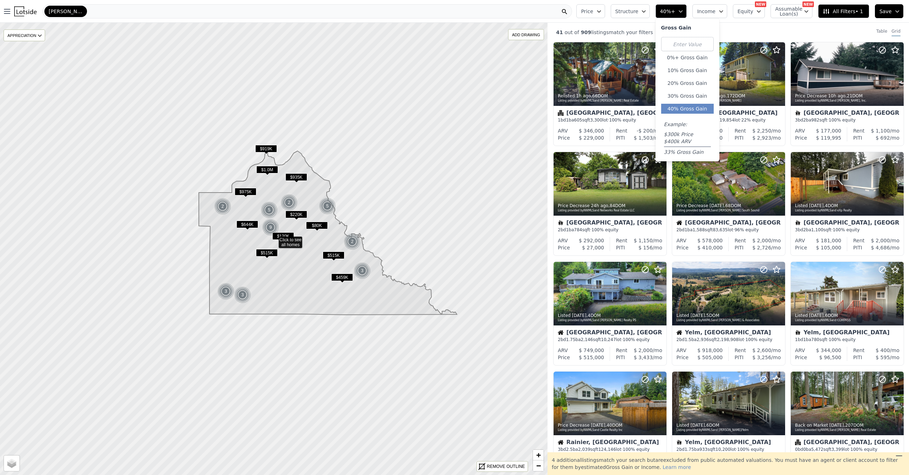
click at [668, 12] on span "40%+" at bounding box center [667, 11] width 15 height 7
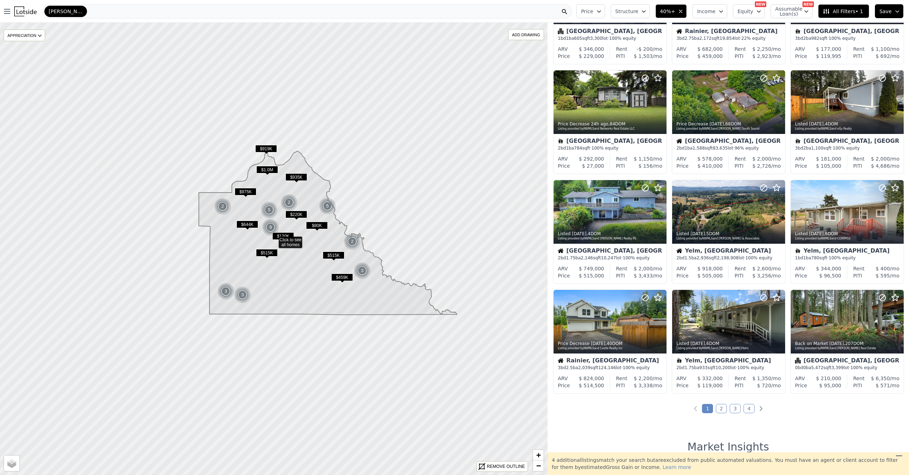
scroll to position [143, 0]
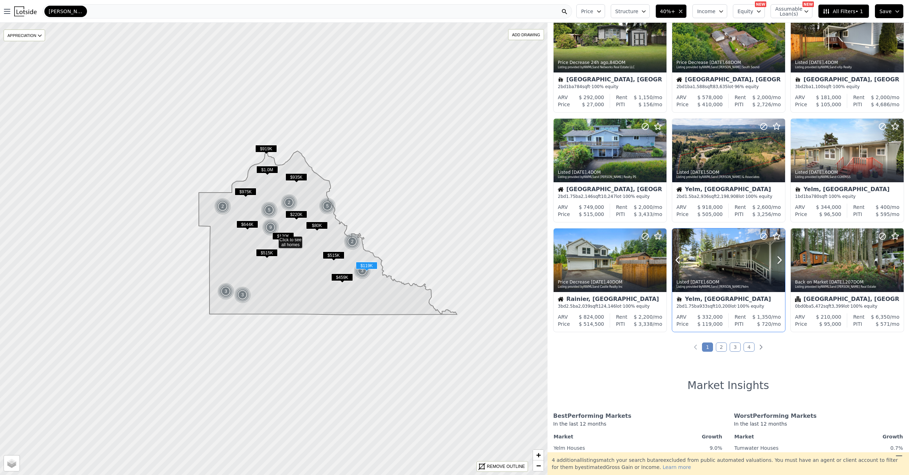
click at [728, 276] on div at bounding box center [728, 275] width 113 height 13
click at [716, 348] on link "2" at bounding box center [721, 346] width 11 height 9
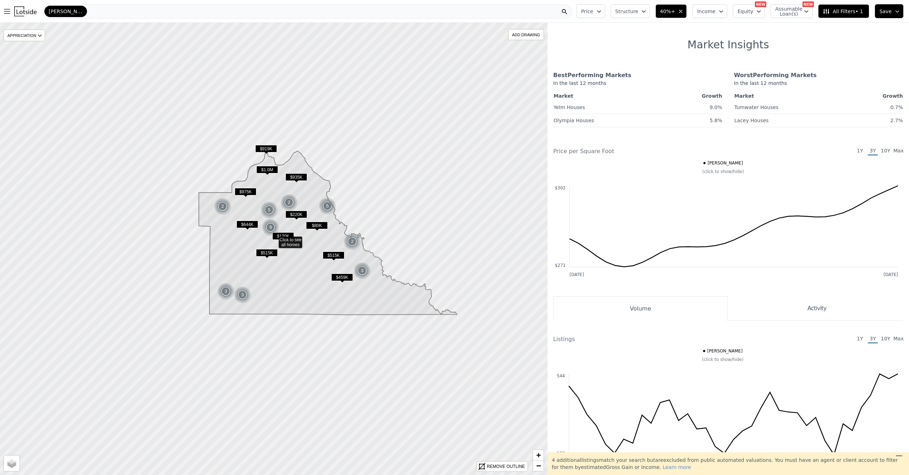
scroll to position [205, 0]
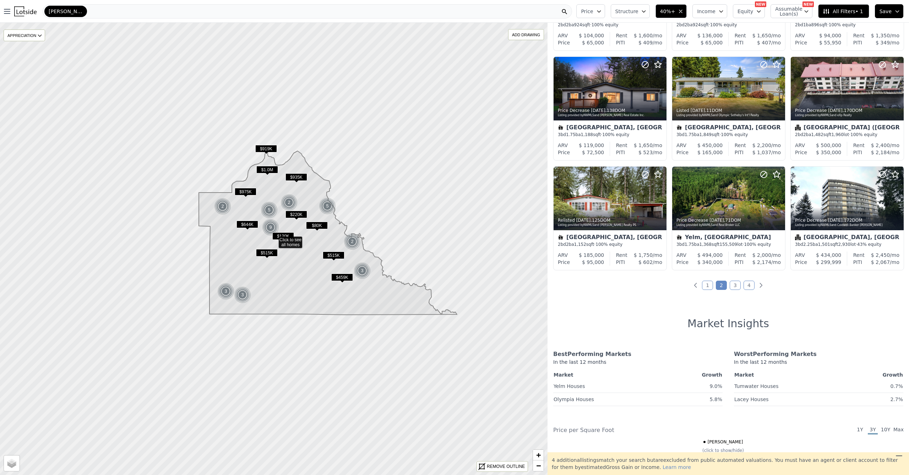
click at [733, 287] on link "3" at bounding box center [735, 284] width 11 height 9
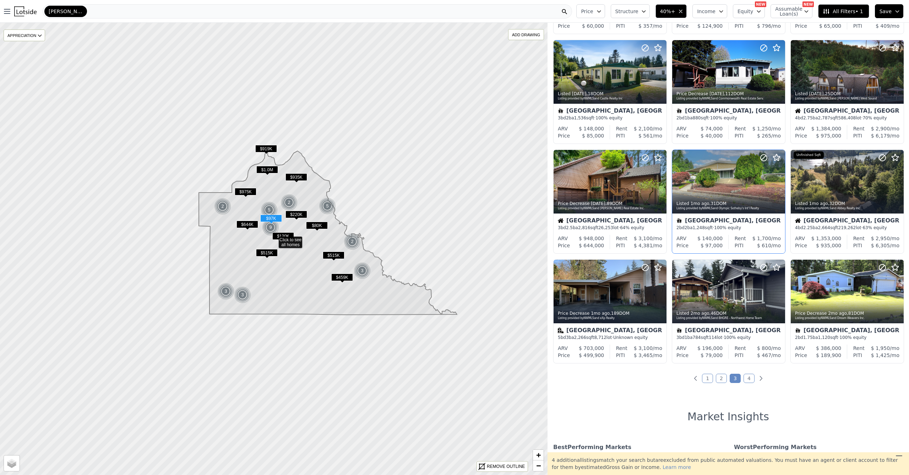
scroll to position [178, 0]
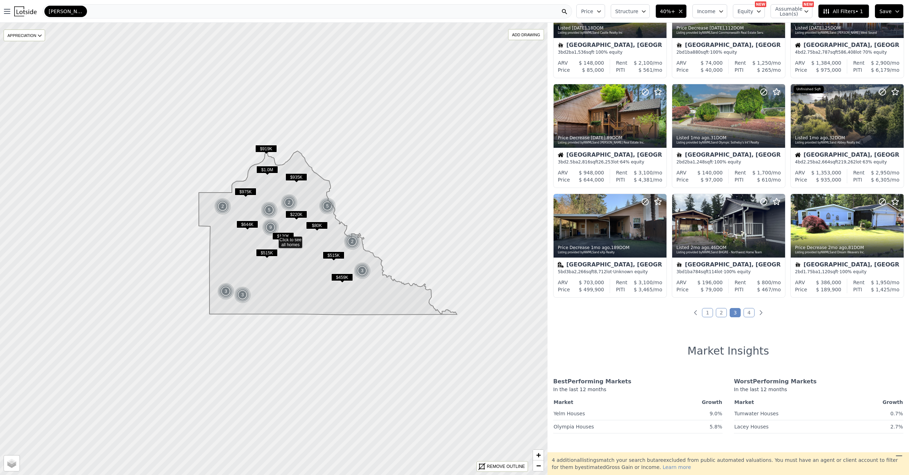
click at [743, 313] on link "4" at bounding box center [748, 312] width 11 height 9
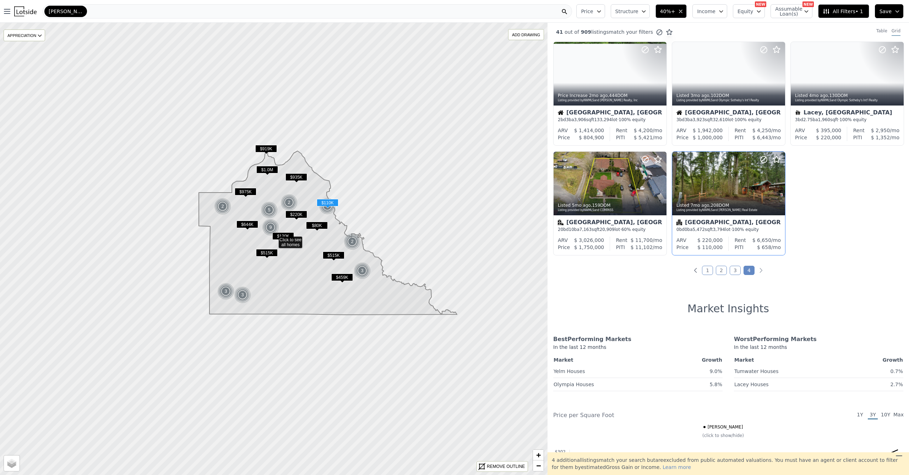
scroll to position [0, 0]
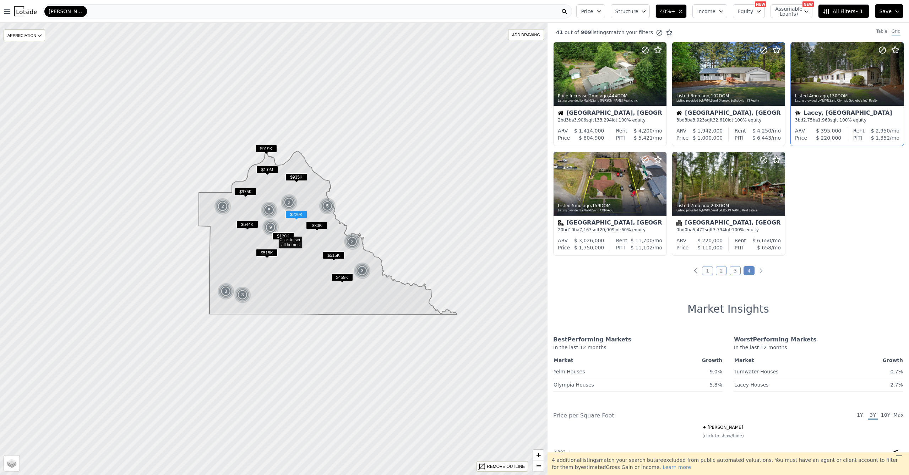
click at [835, 144] on div "ARV $ 395,000 Price $ 220,000 Rent $ 2,950 /mo PITI $ 1,352 /mo" at bounding box center [847, 136] width 113 height 18
click at [712, 272] on ul "1 2 3 4" at bounding box center [727, 270] width 361 height 7
click at [707, 272] on link "1" at bounding box center [707, 270] width 11 height 9
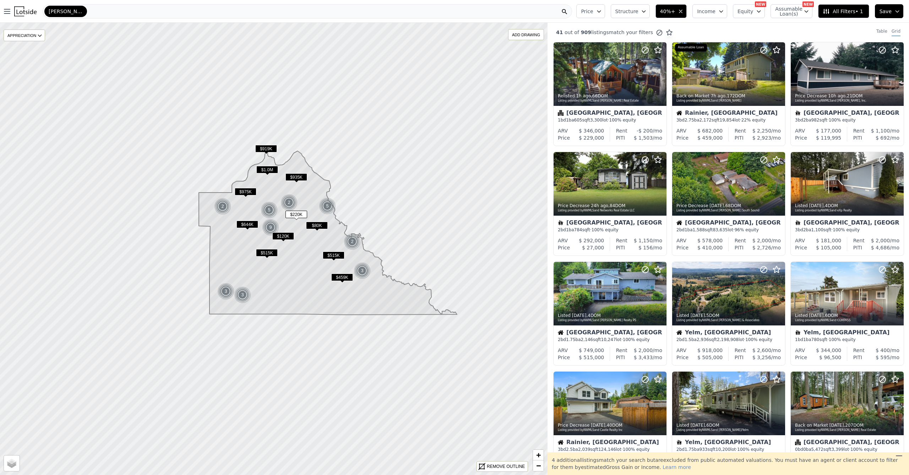
click at [92, 9] on div "Thurston" at bounding box center [307, 11] width 529 height 14
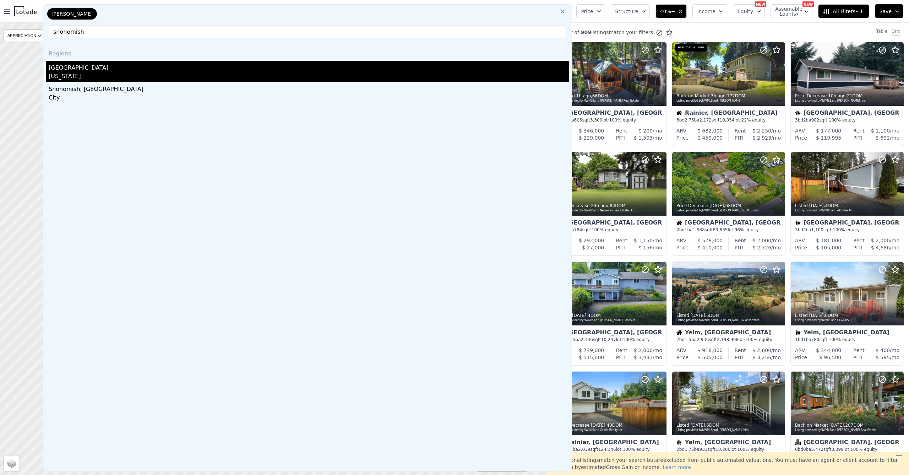
type input "snohomish"
click at [87, 73] on div "[US_STATE]" at bounding box center [309, 77] width 520 height 10
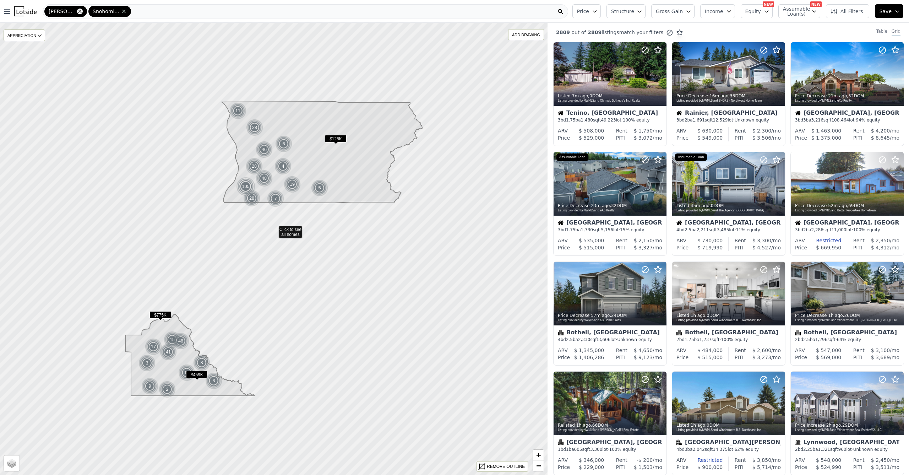
click at [77, 13] on icon at bounding box center [80, 12] width 6 height 6
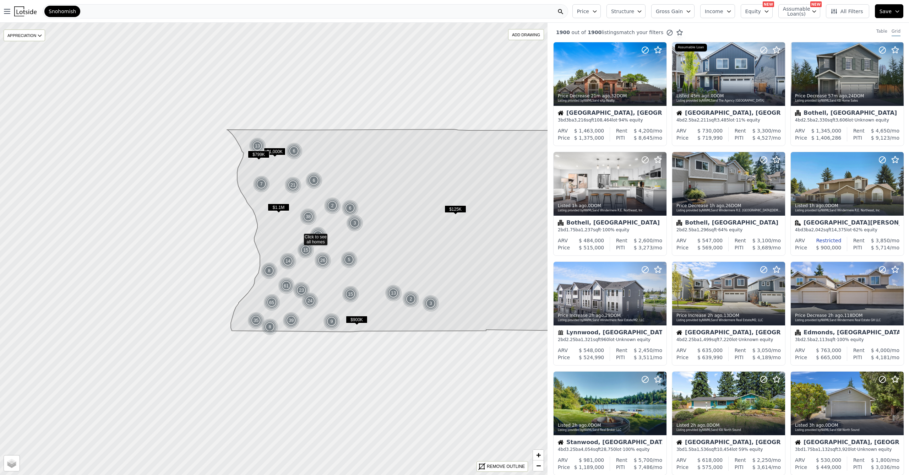
drag, startPoint x: 298, startPoint y: 232, endPoint x: 435, endPoint y: 215, distance: 138.1
click at [674, 13] on span "Gross Gain" at bounding box center [669, 11] width 27 height 7
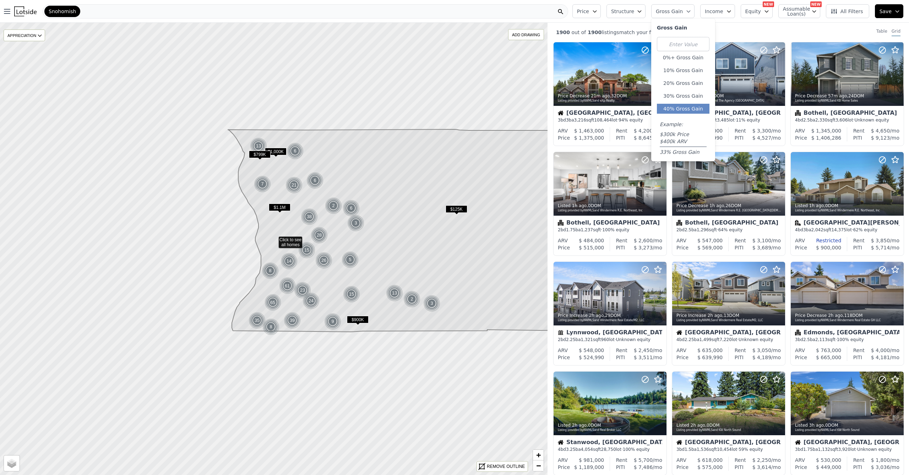
click at [683, 109] on button "40% Gross Gain" at bounding box center [683, 109] width 53 height 10
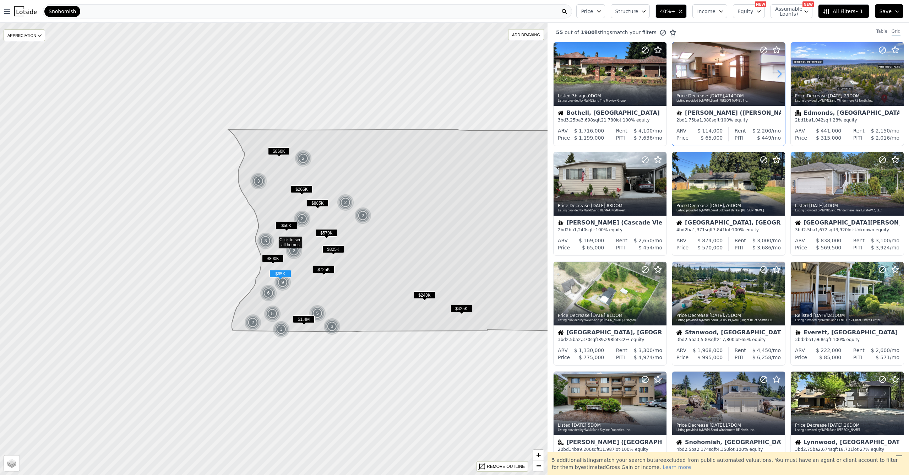
click at [777, 79] on icon at bounding box center [779, 73] width 11 height 11
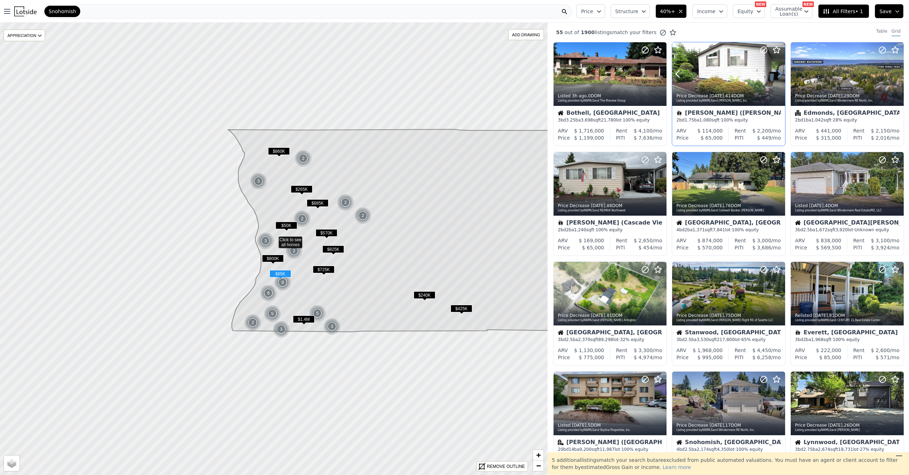
click at [777, 79] on icon at bounding box center [779, 73] width 11 height 11
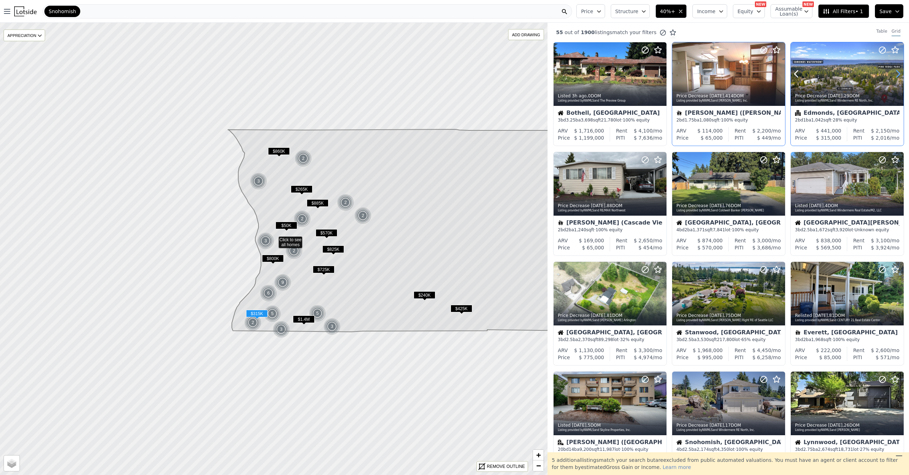
click at [893, 78] on icon at bounding box center [897, 73] width 11 height 11
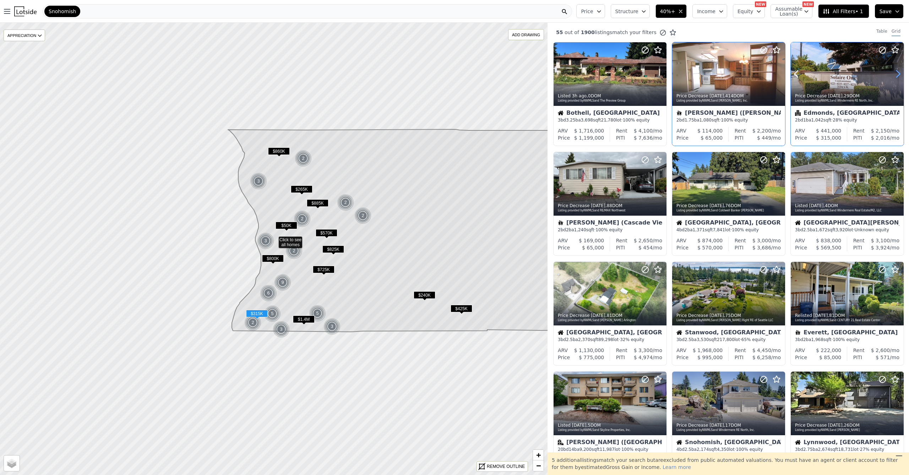
click at [893, 79] on icon at bounding box center [897, 73] width 11 height 11
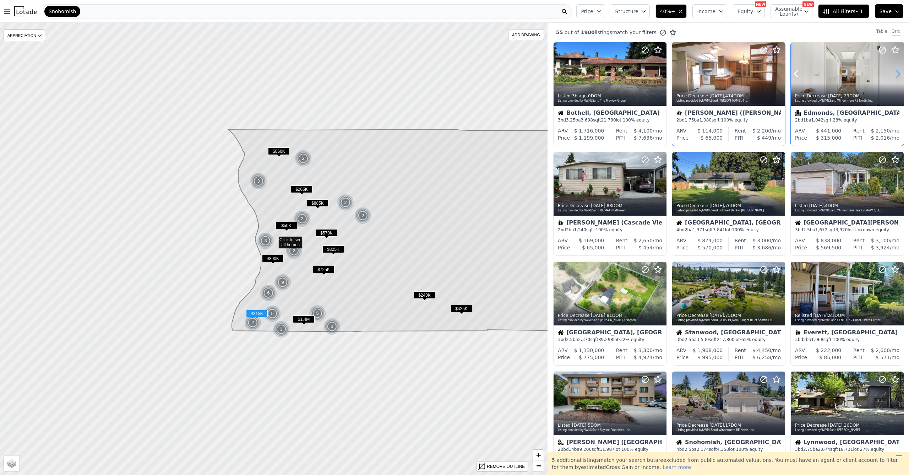
click at [893, 79] on icon at bounding box center [897, 73] width 11 height 11
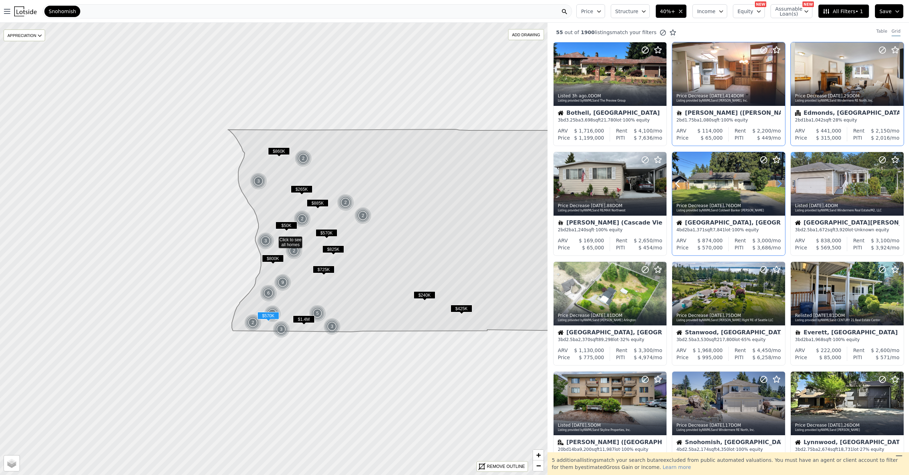
click at [775, 180] on icon at bounding box center [779, 183] width 11 height 11
click at [775, 181] on icon at bounding box center [779, 183] width 11 height 11
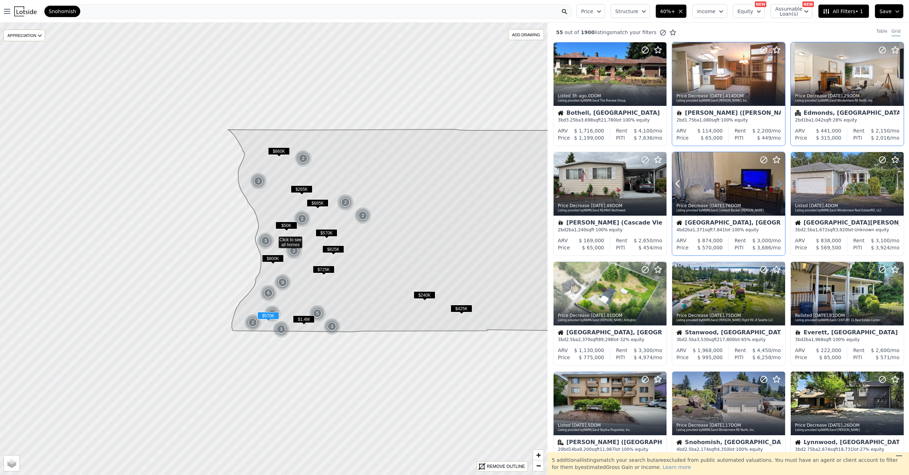
click at [775, 181] on icon at bounding box center [779, 183] width 11 height 11
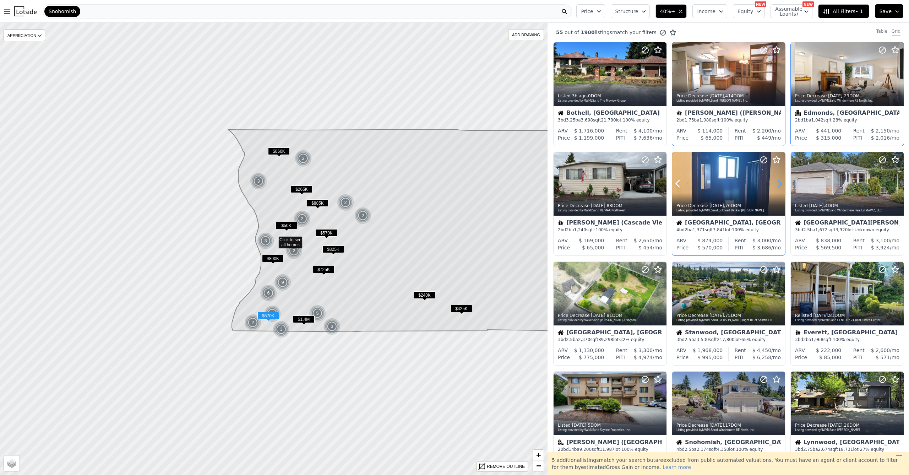
click at [775, 181] on icon at bounding box center [779, 183] width 11 height 11
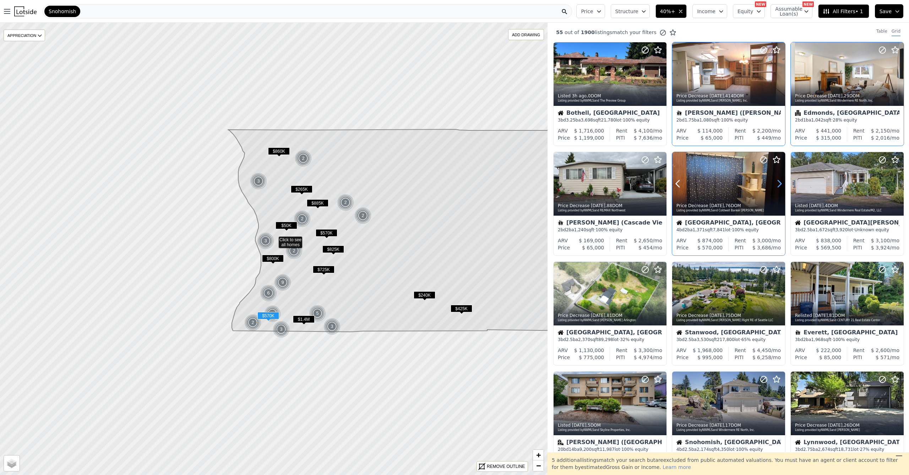
click at [775, 181] on icon at bounding box center [779, 183] width 11 height 11
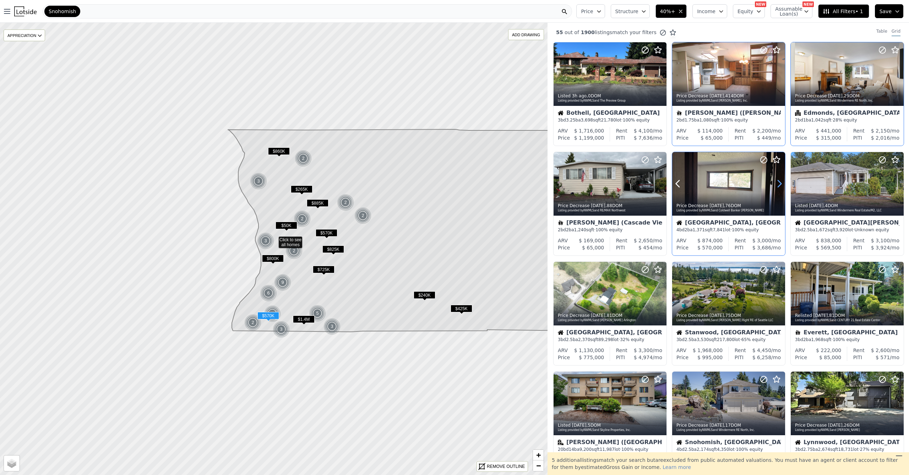
click at [775, 181] on icon at bounding box center [779, 183] width 11 height 11
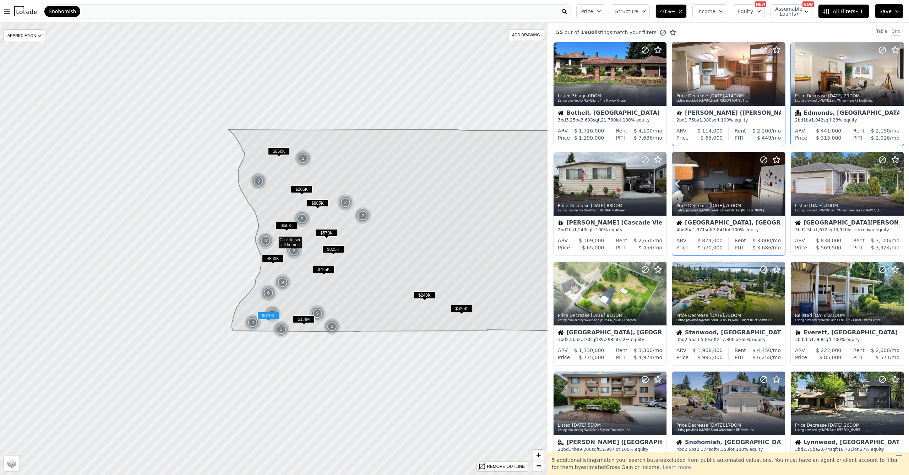
click at [776, 181] on icon at bounding box center [779, 183] width 11 height 11
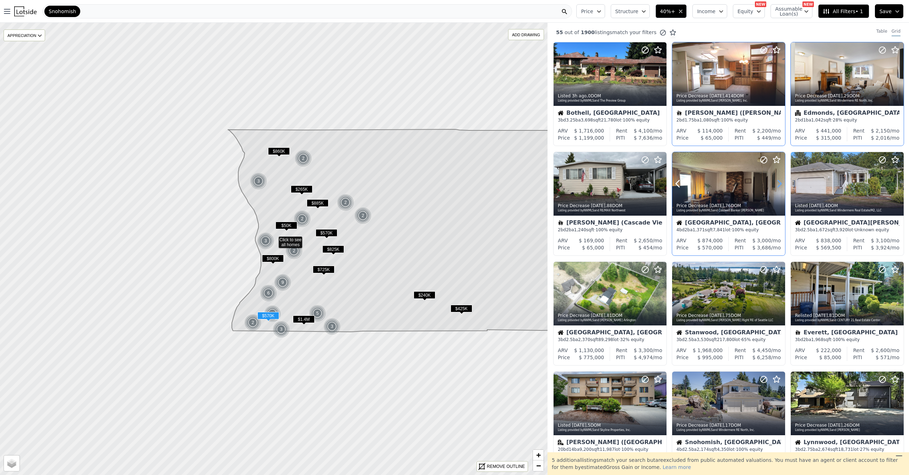
click at [778, 181] on icon at bounding box center [779, 183] width 3 height 7
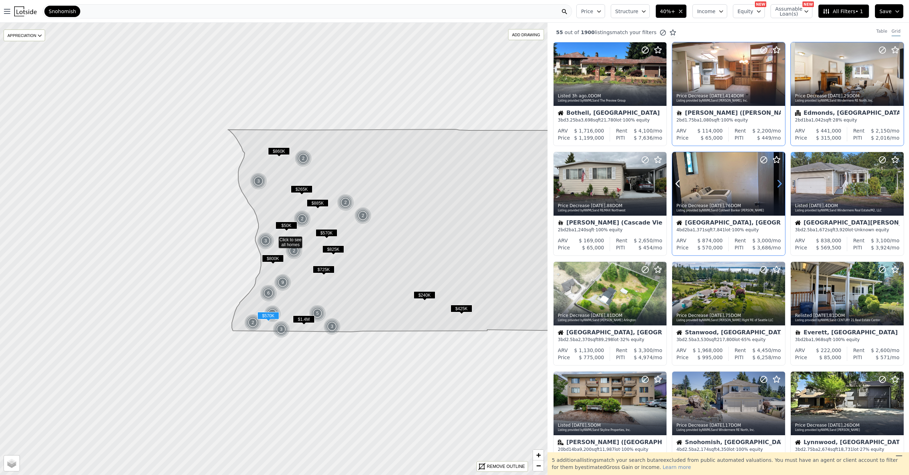
click at [776, 183] on icon at bounding box center [779, 183] width 11 height 11
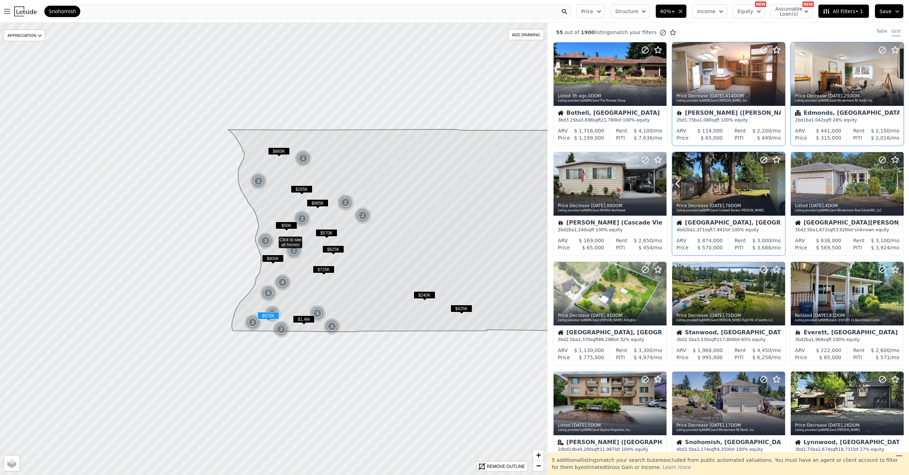
click at [776, 183] on icon at bounding box center [779, 183] width 11 height 11
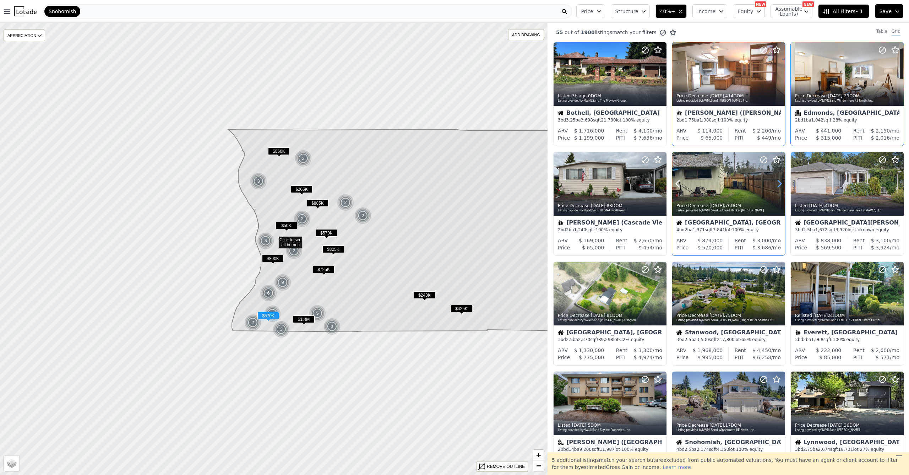
click at [776, 182] on icon at bounding box center [779, 183] width 11 height 11
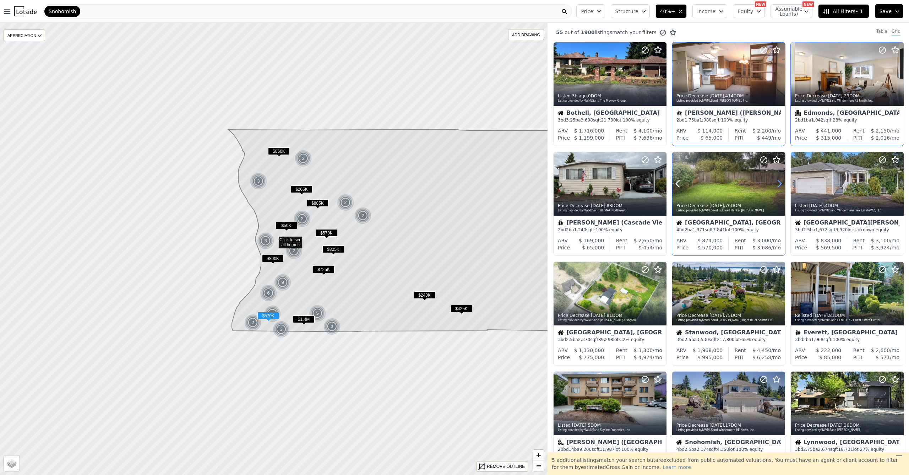
click at [776, 182] on icon at bounding box center [779, 183] width 11 height 11
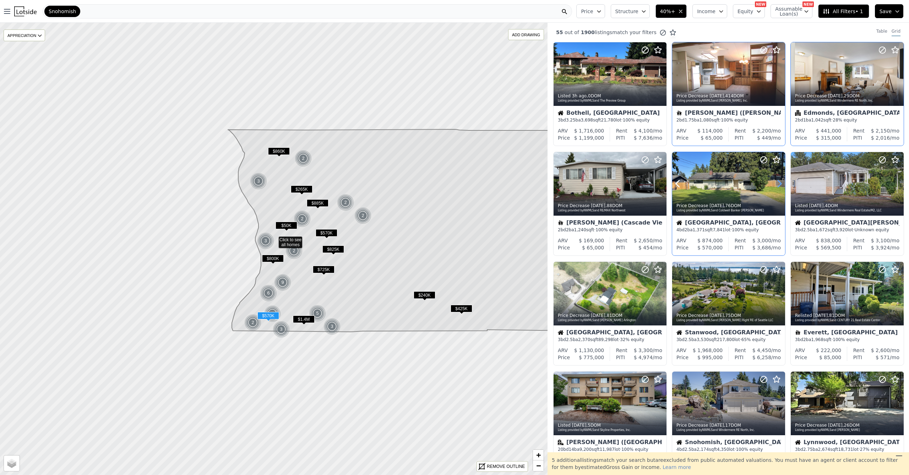
click at [776, 182] on icon at bounding box center [779, 183] width 11 height 11
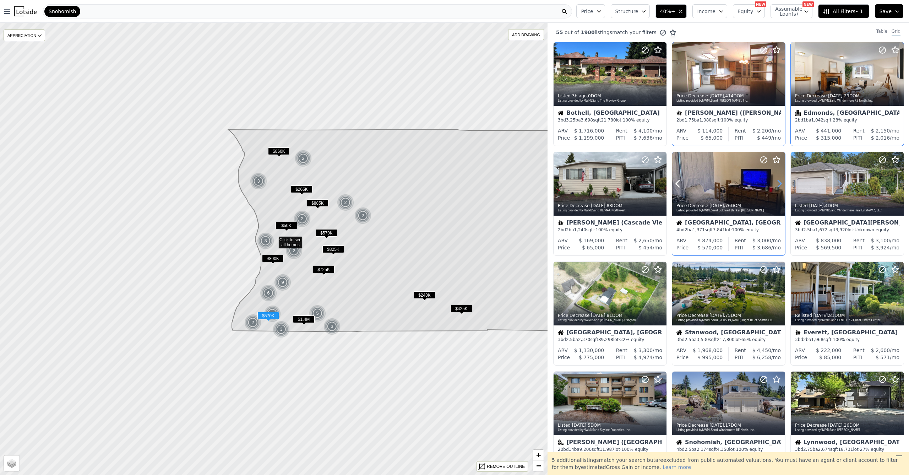
click at [776, 182] on icon at bounding box center [779, 183] width 11 height 11
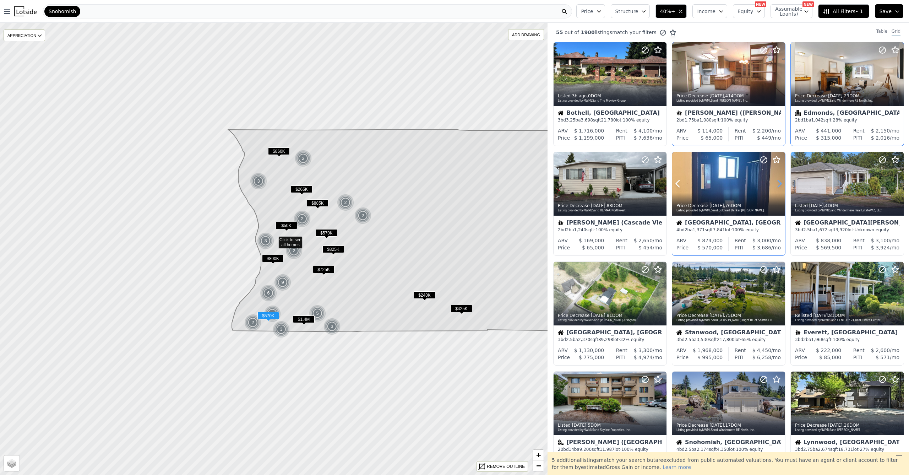
click at [776, 182] on icon at bounding box center [779, 183] width 11 height 11
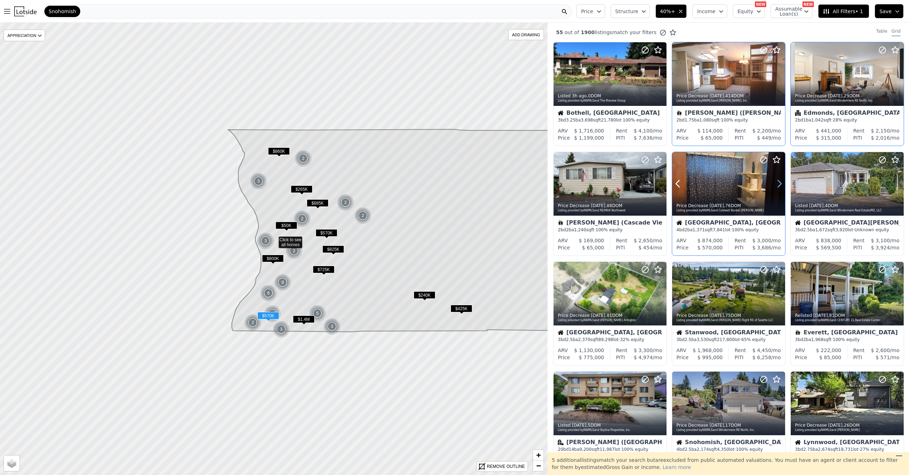
click at [776, 182] on icon at bounding box center [779, 183] width 11 height 11
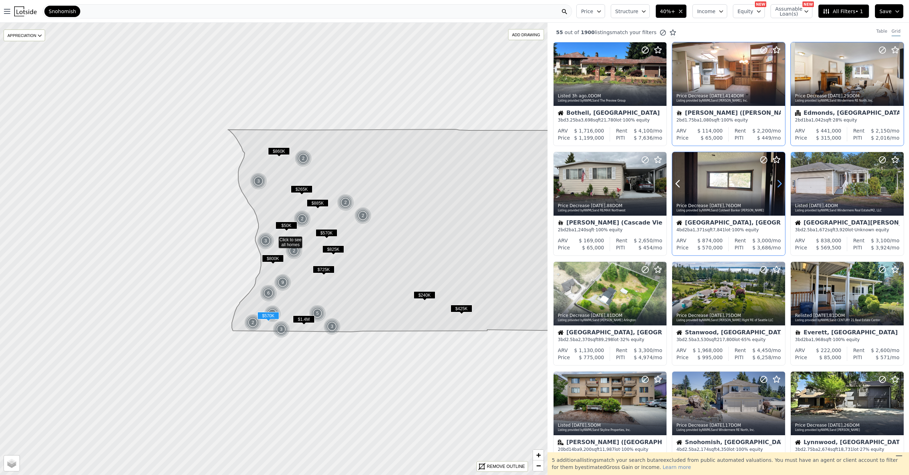
click at [776, 182] on icon at bounding box center [779, 183] width 11 height 11
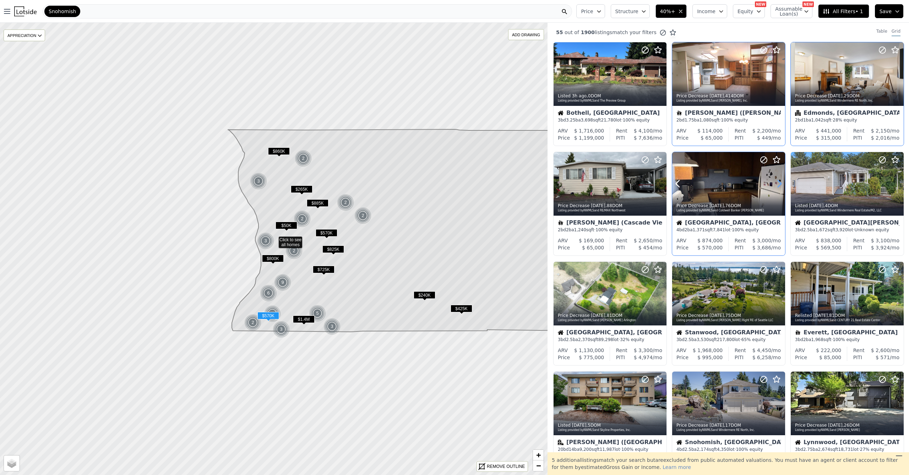
click at [776, 182] on icon at bounding box center [779, 183] width 11 height 11
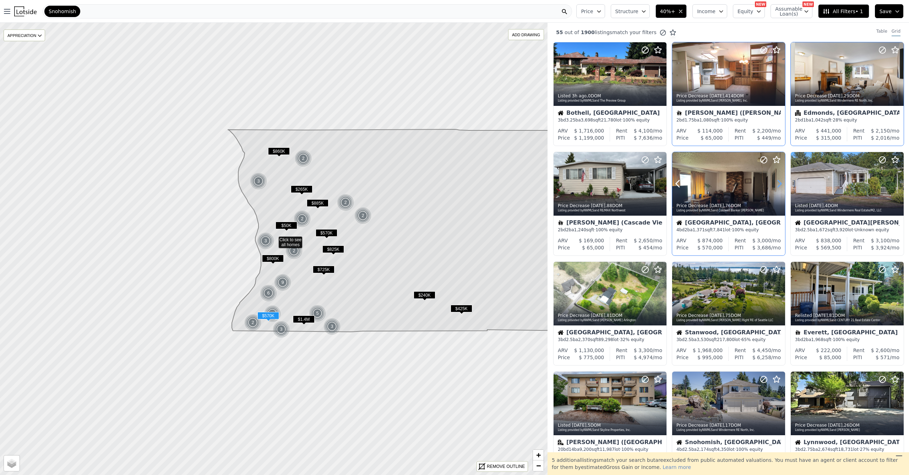
click at [776, 182] on icon at bounding box center [779, 183] width 11 height 11
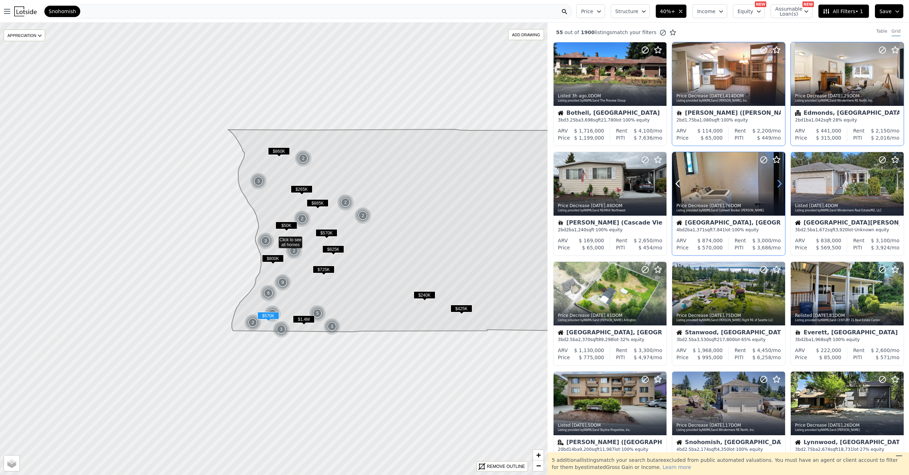
click at [776, 182] on icon at bounding box center [779, 183] width 11 height 11
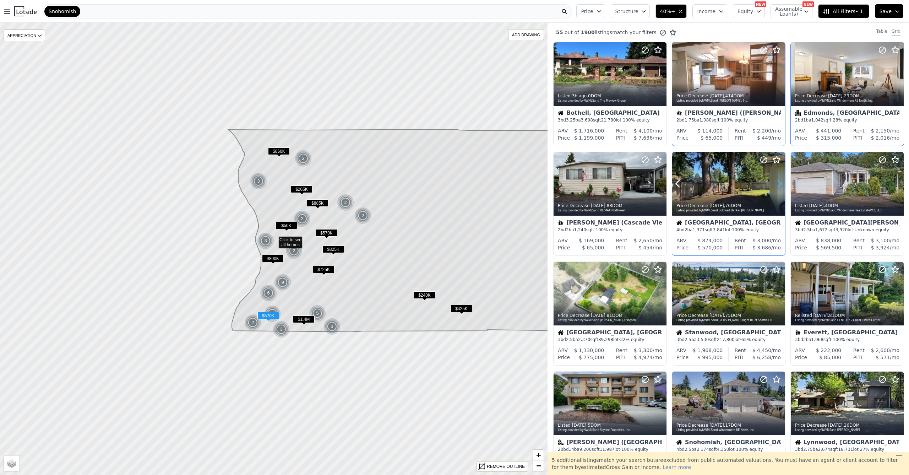
click at [776, 182] on icon at bounding box center [779, 183] width 11 height 11
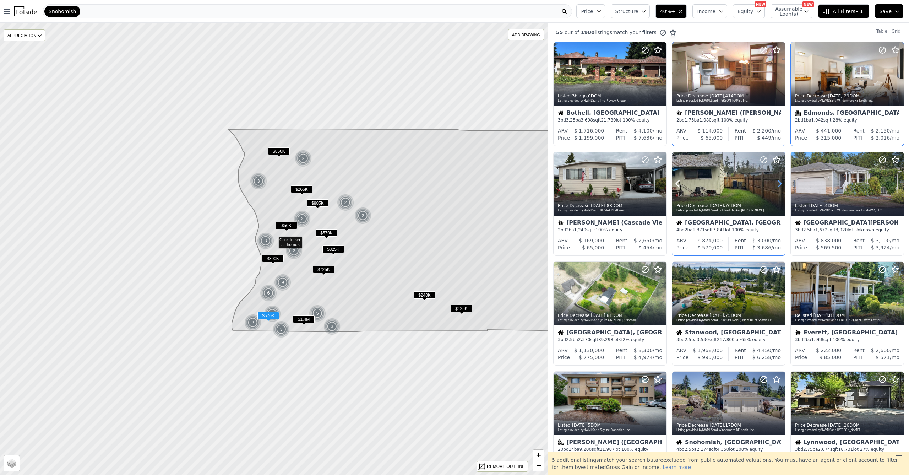
click at [776, 182] on icon at bounding box center [779, 183] width 11 height 11
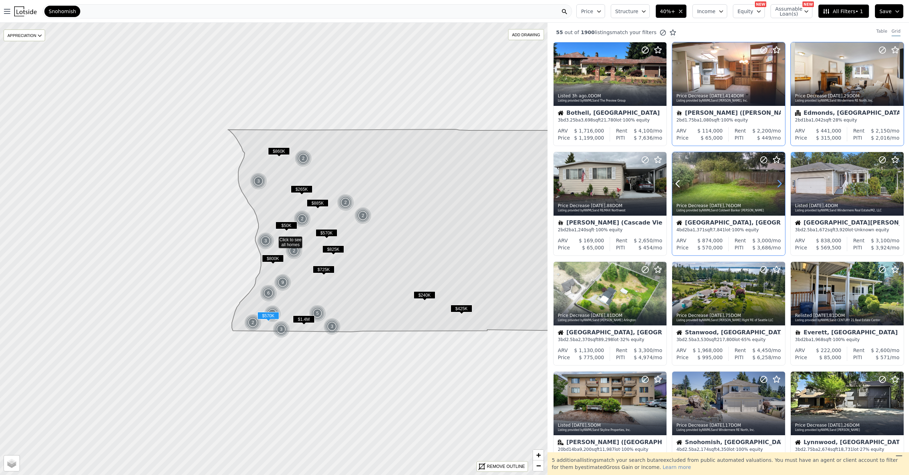
click at [776, 182] on icon at bounding box center [779, 183] width 11 height 11
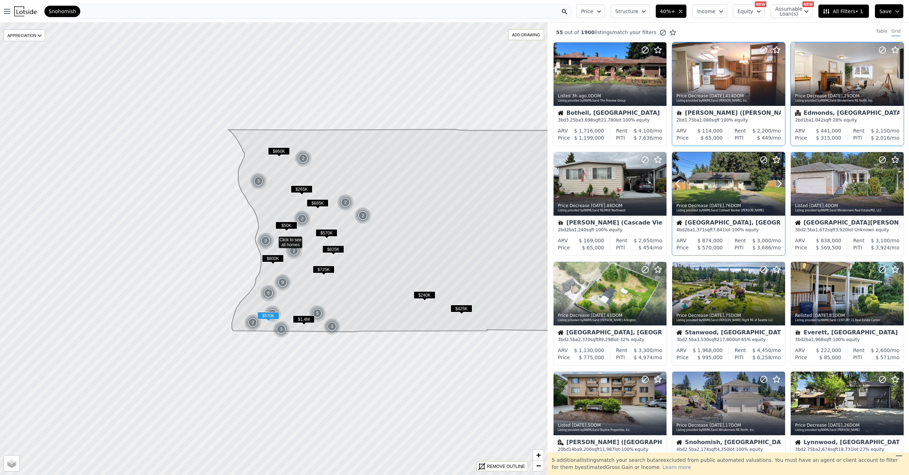
click at [714, 188] on div at bounding box center [728, 184] width 113 height 64
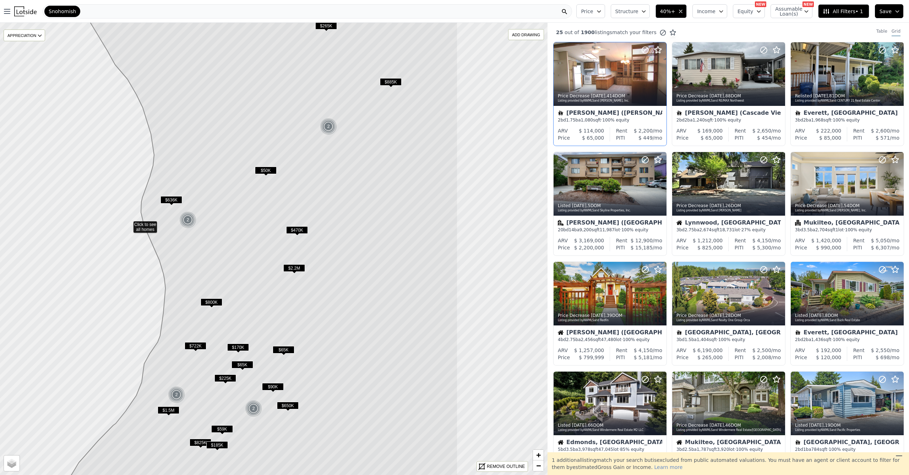
click at [329, 200] on icon at bounding box center [258, 226] width 397 height 544
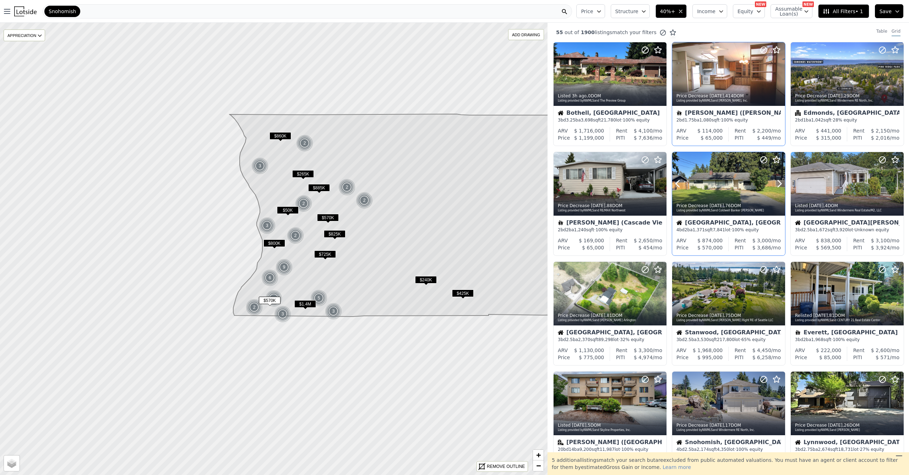
click at [710, 201] on div "Price Decrease 5d ago , 76 DOM Listing provided by NWMLS and Coldwell Banker Da…" at bounding box center [728, 206] width 113 height 17
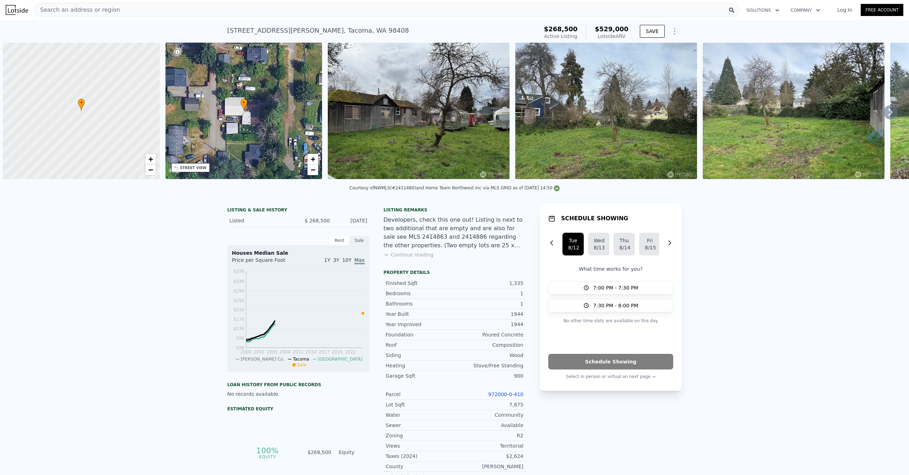
scroll to position [0, 3]
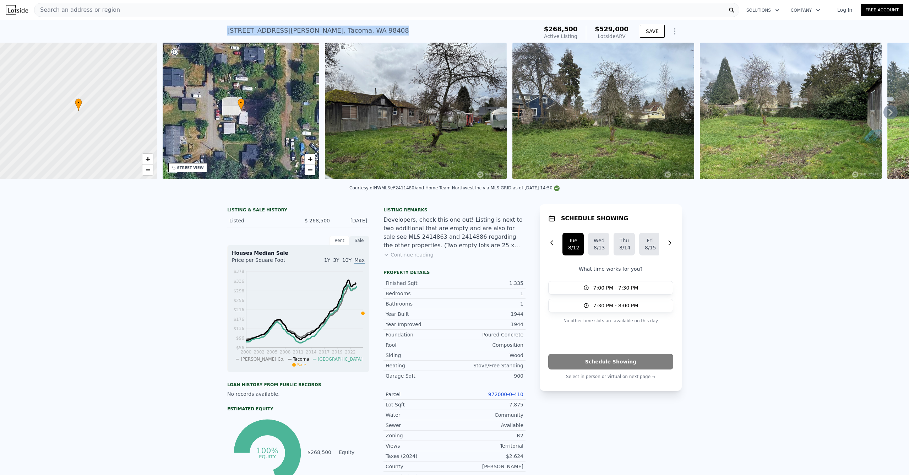
drag, startPoint x: 337, startPoint y: 31, endPoint x: 215, endPoint y: 30, distance: 121.8
click at [215, 30] on div "7816 Fawcett Ave , Tacoma , WA 98408 Active at $268,500 (~ARV $529k ) $268,500 …" at bounding box center [454, 31] width 909 height 23
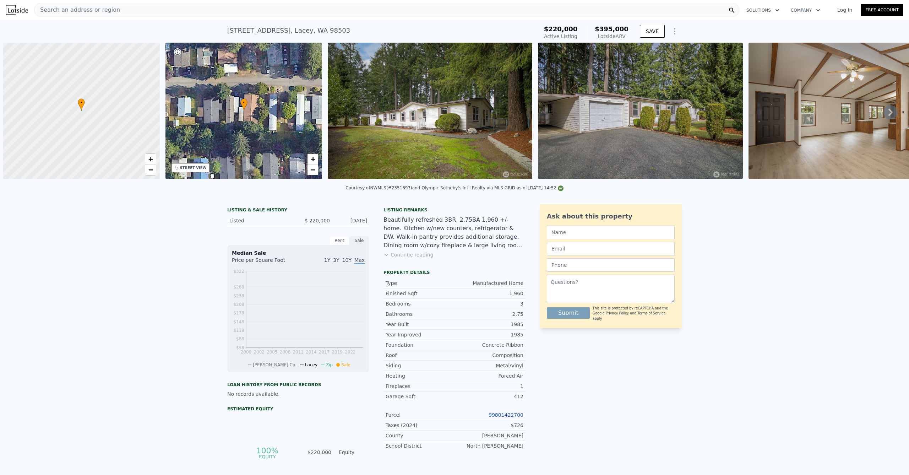
scroll to position [0, 3]
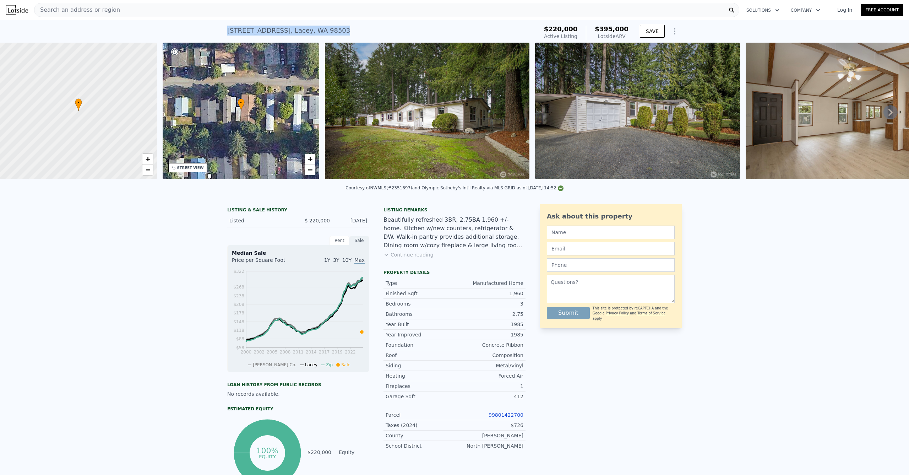
drag, startPoint x: 359, startPoint y: 31, endPoint x: 233, endPoint y: 25, distance: 126.2
click at [233, 25] on div "[STREET_ADDRESS] Active at $220k (~ARV $395k )" at bounding box center [381, 33] width 308 height 20
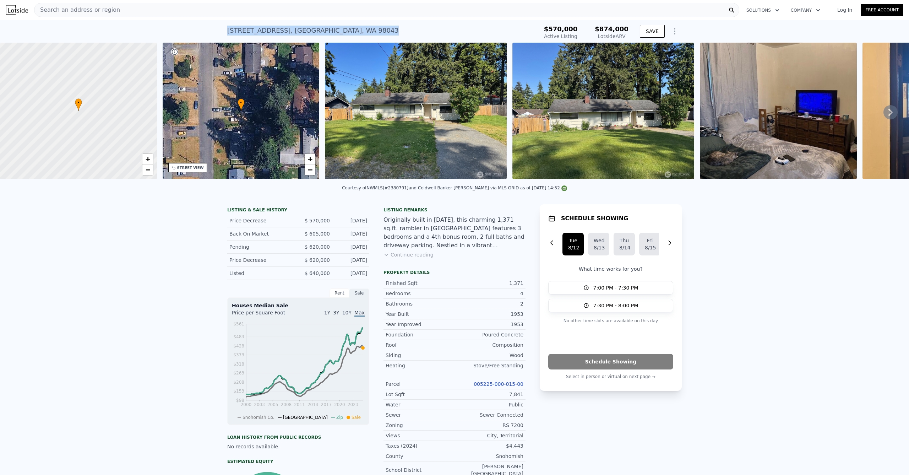
drag, startPoint x: 223, startPoint y: 30, endPoint x: 395, endPoint y: 32, distance: 171.8
click at [395, 31] on div "21707 51st Ave W , Mountlake Terrace , WA 98043 Active at $570k (~ARV $874k ) $…" at bounding box center [454, 31] width 909 height 23
copy div "21707 51st Ave W , Mountlake Terrace , WA 98043 Active at $570k (~ARV $874k )"
click at [883, 111] on icon at bounding box center [890, 112] width 14 height 14
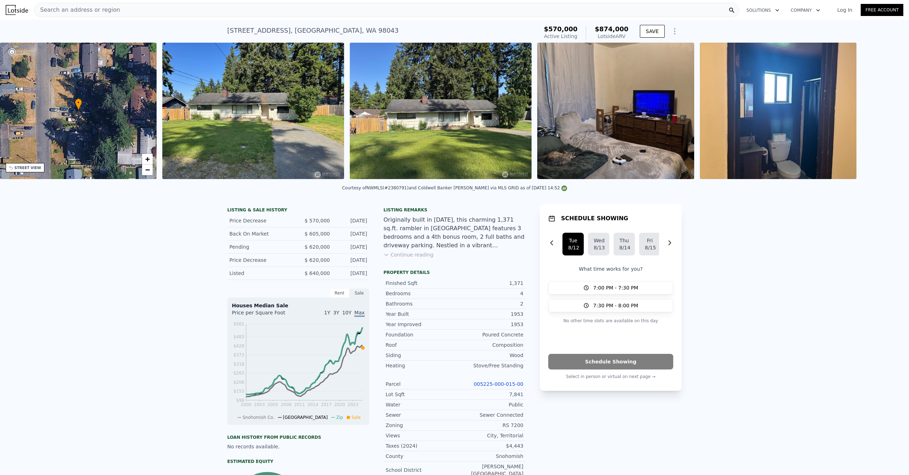
scroll to position [0, 165]
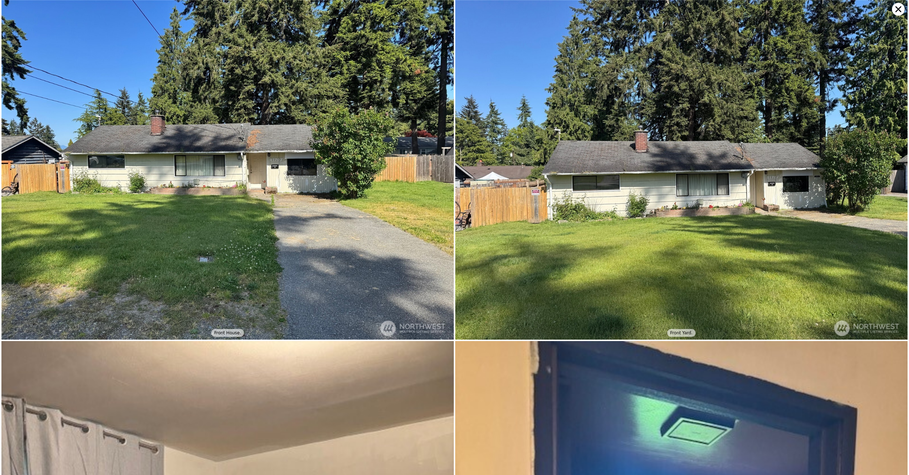
scroll to position [567, 0]
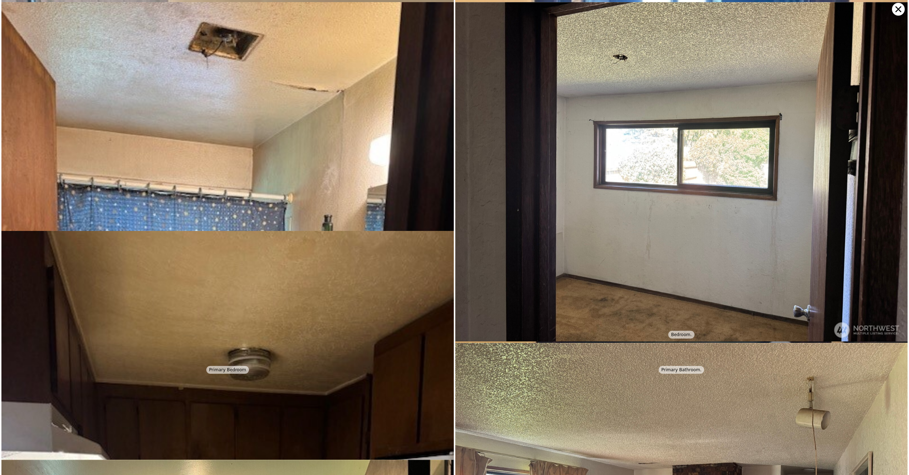
click at [898, 10] on icon at bounding box center [898, 9] width 13 height 13
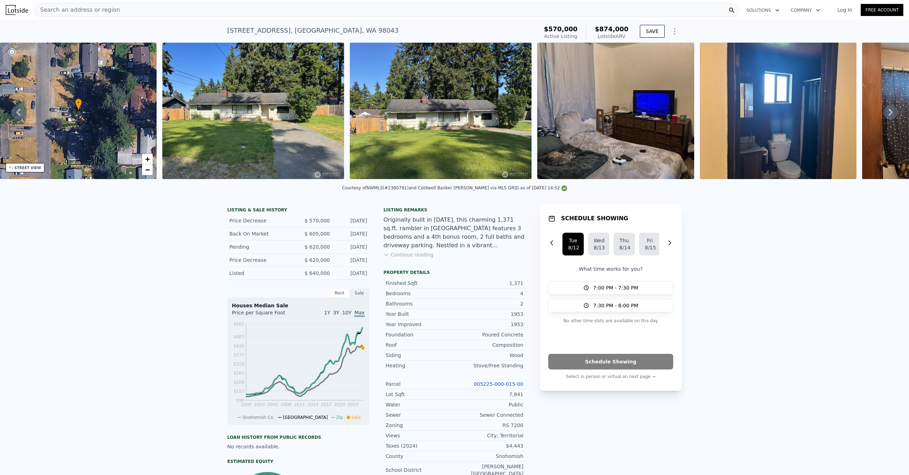
click at [886, 116] on icon at bounding box center [890, 112] width 14 height 14
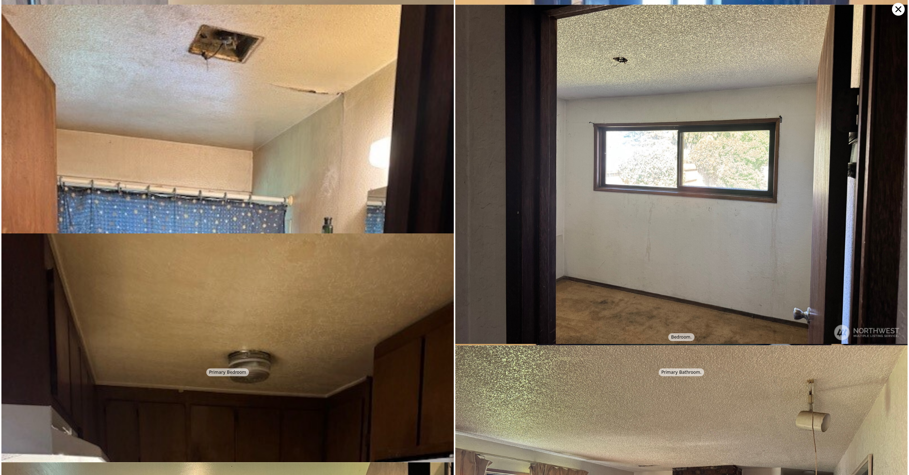
click at [886, 116] on img at bounding box center [681, 174] width 452 height 339
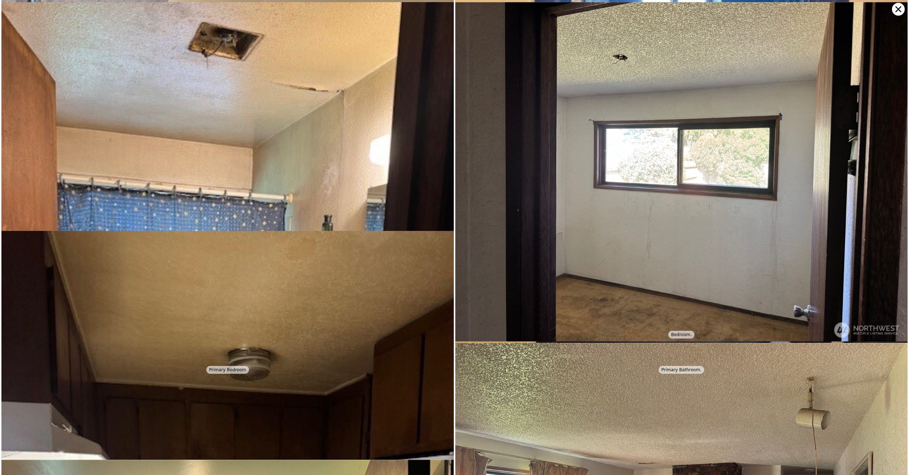
click at [900, 9] on icon at bounding box center [898, 9] width 13 height 13
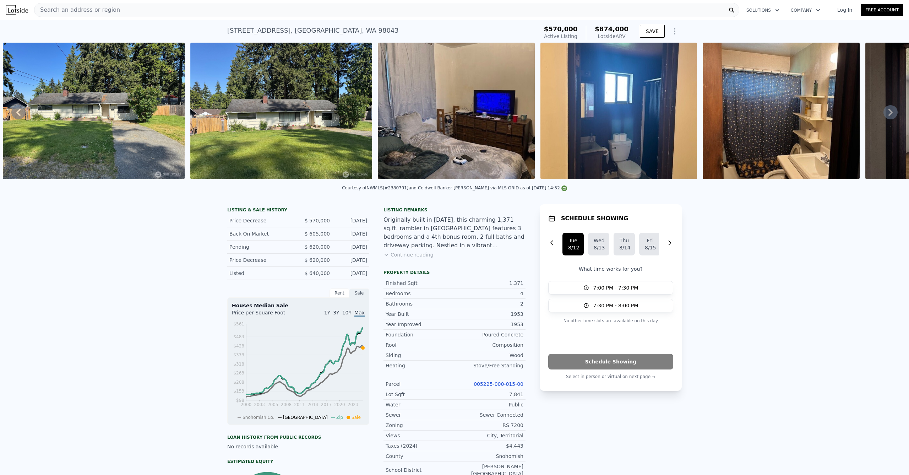
click at [639, 129] on img at bounding box center [618, 111] width 157 height 136
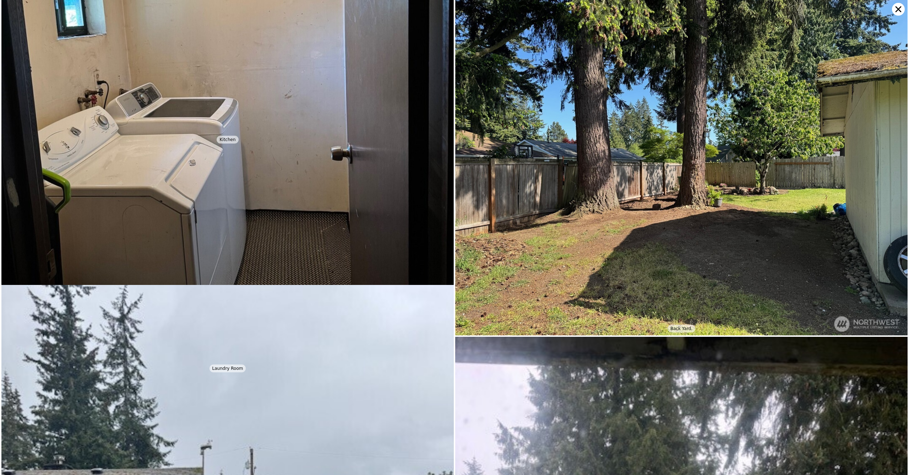
scroll to position [1624, 0]
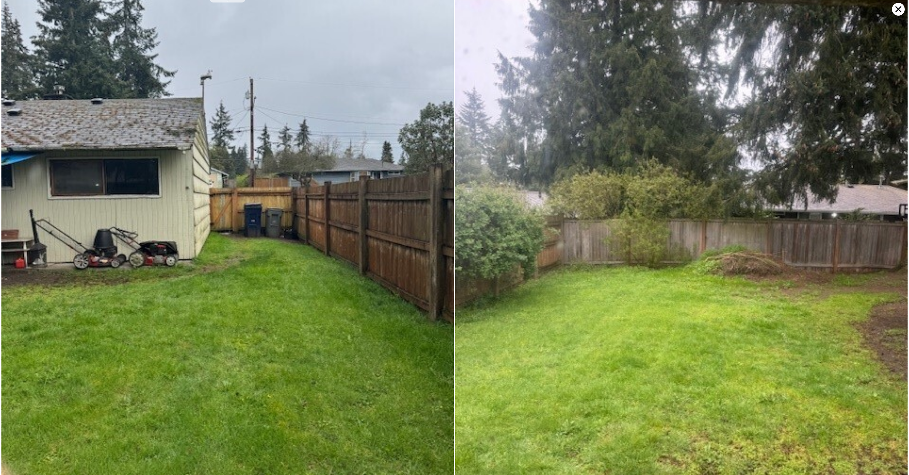
click at [900, 16] on img at bounding box center [681, 268] width 452 height 603
click at [901, 11] on icon at bounding box center [898, 9] width 13 height 13
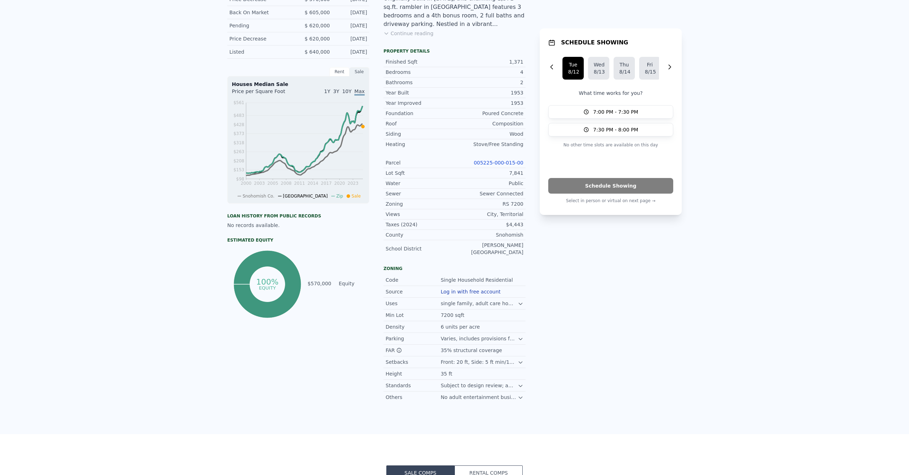
scroll to position [0, 0]
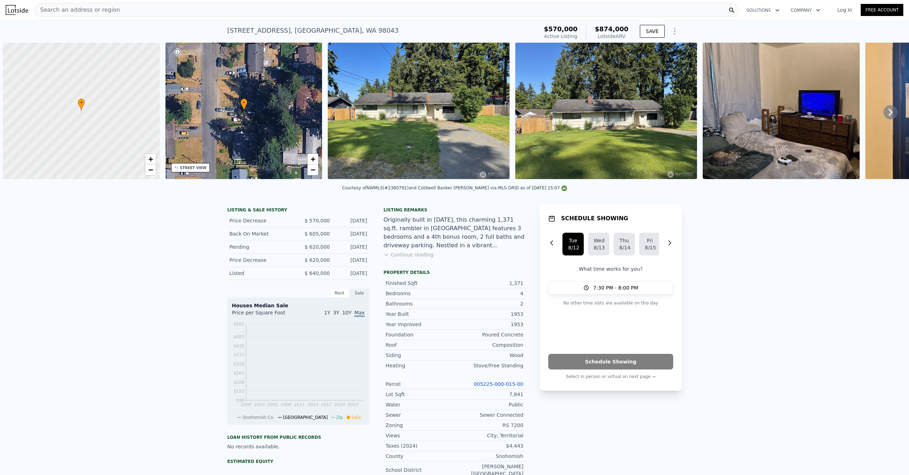
scroll to position [0, 3]
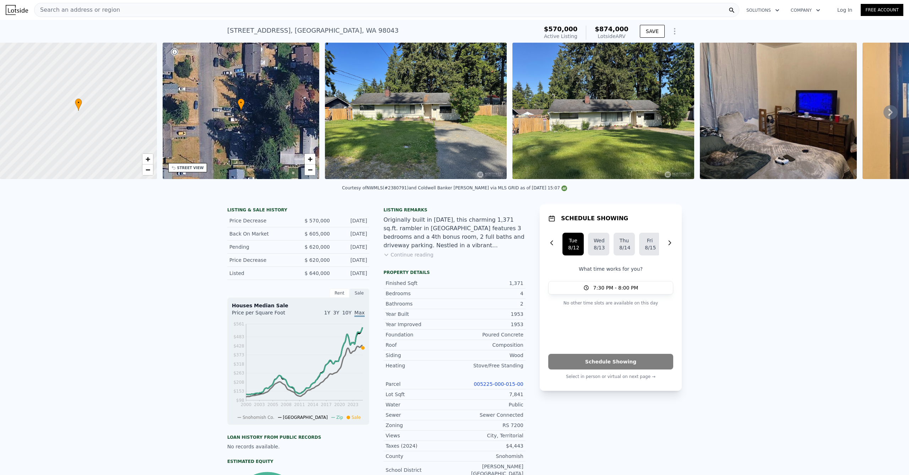
click at [889, 114] on icon at bounding box center [890, 112] width 14 height 14
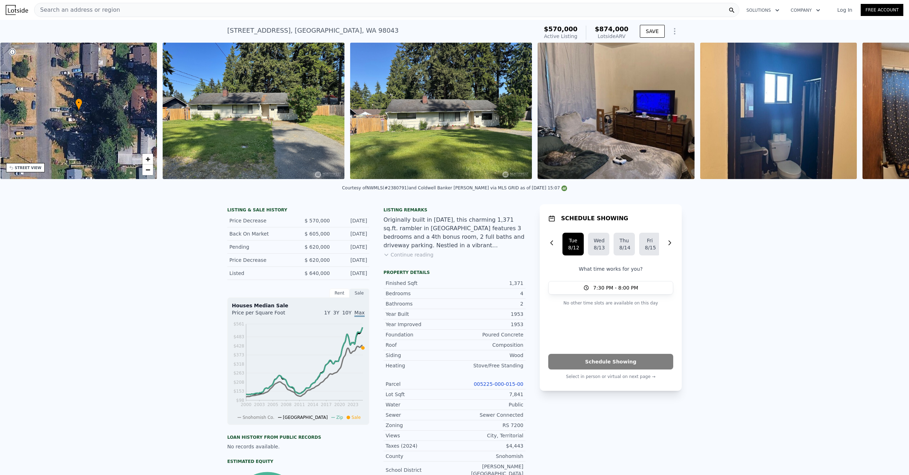
scroll to position [0, 165]
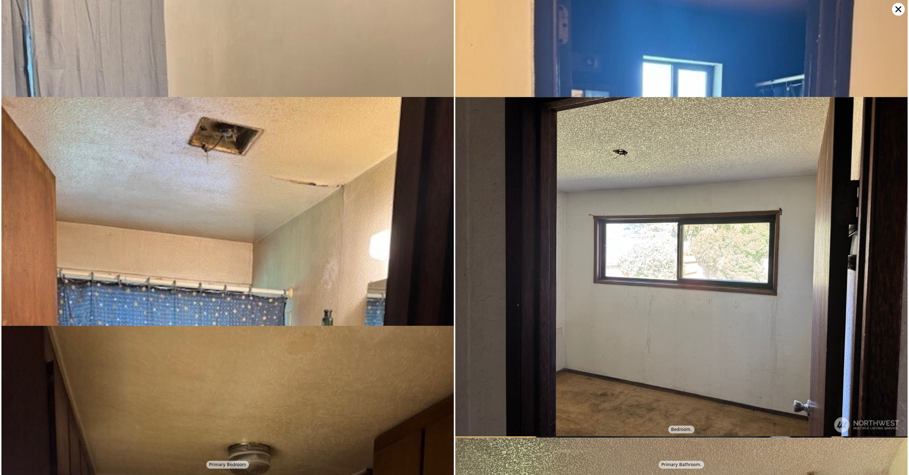
scroll to position [567, 0]
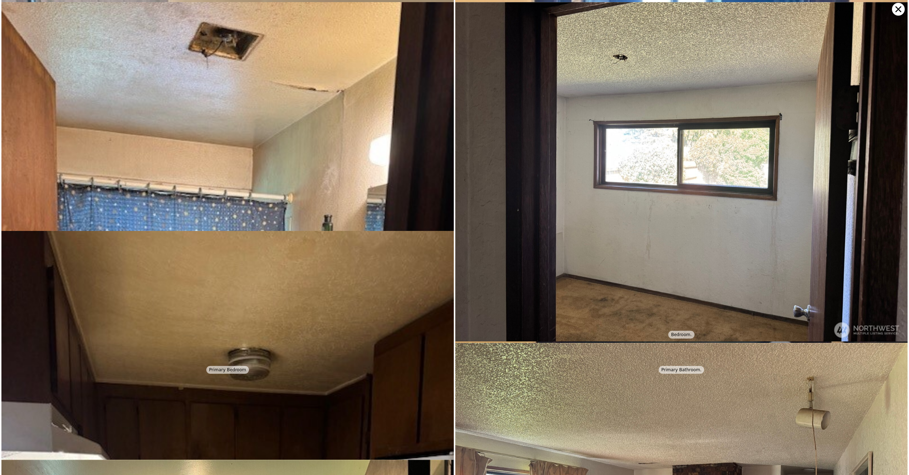
click at [898, 11] on icon at bounding box center [898, 9] width 13 height 13
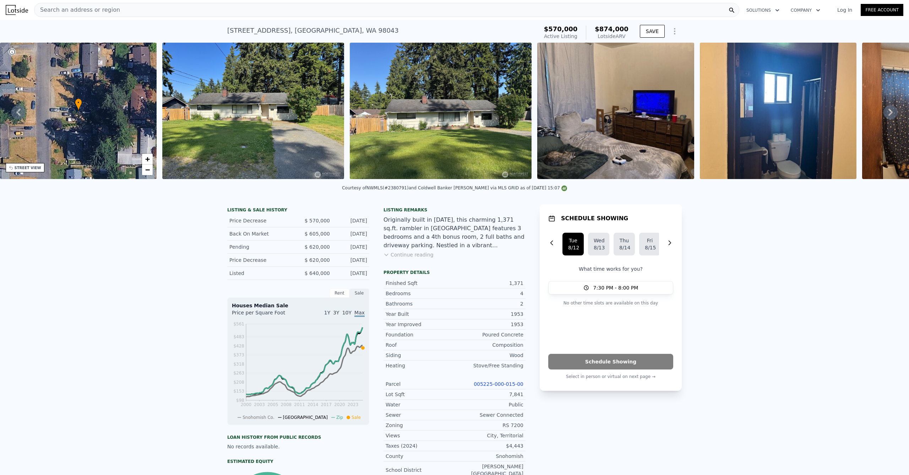
click at [889, 114] on icon at bounding box center [890, 112] width 14 height 14
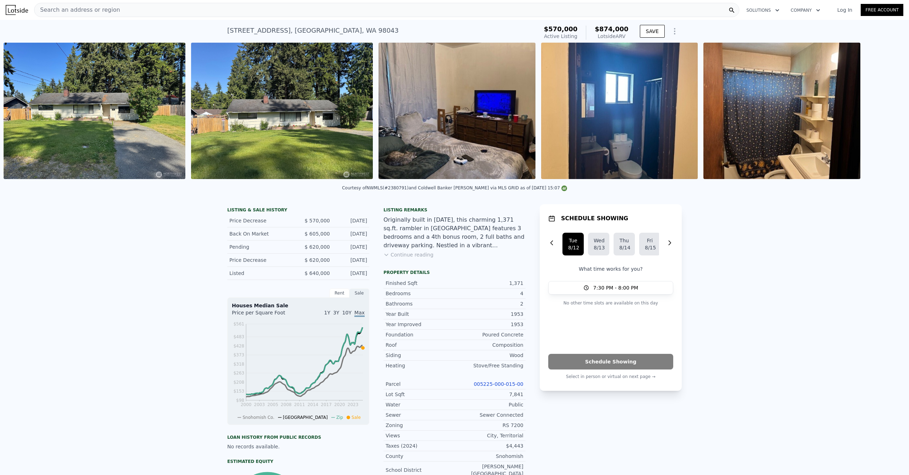
scroll to position [0, 325]
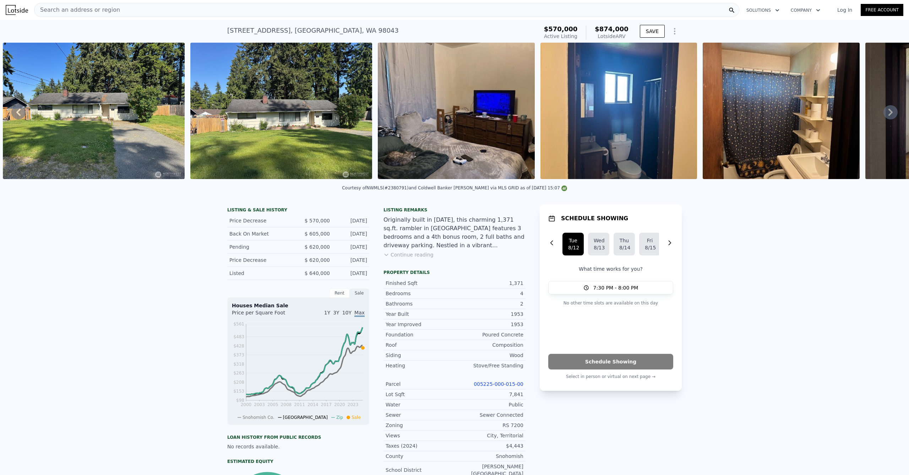
click at [21, 115] on icon at bounding box center [18, 112] width 14 height 14
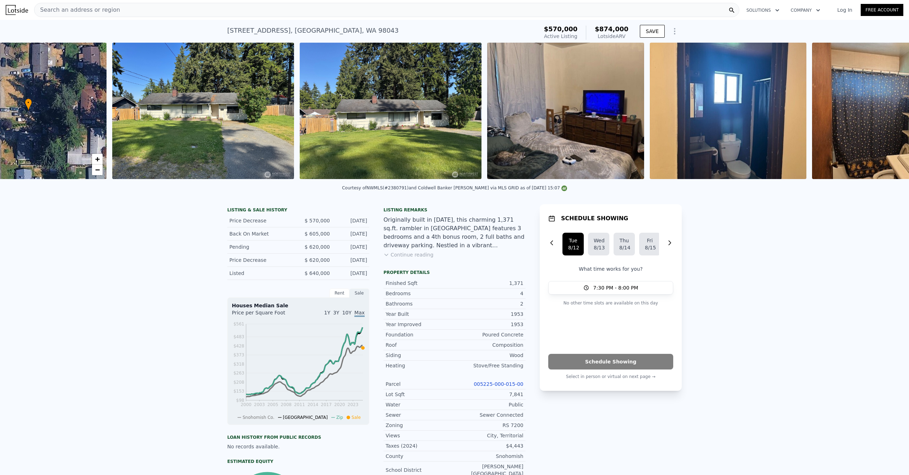
scroll to position [0, 165]
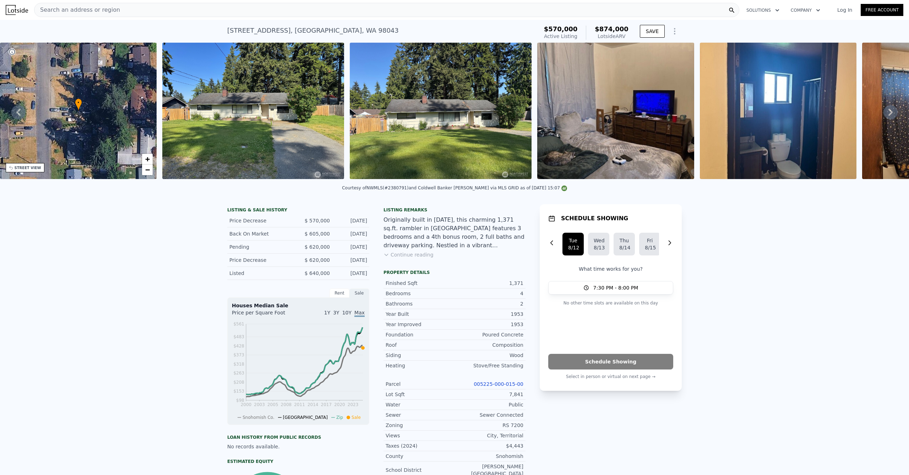
click at [889, 112] on icon at bounding box center [890, 112] width 14 height 14
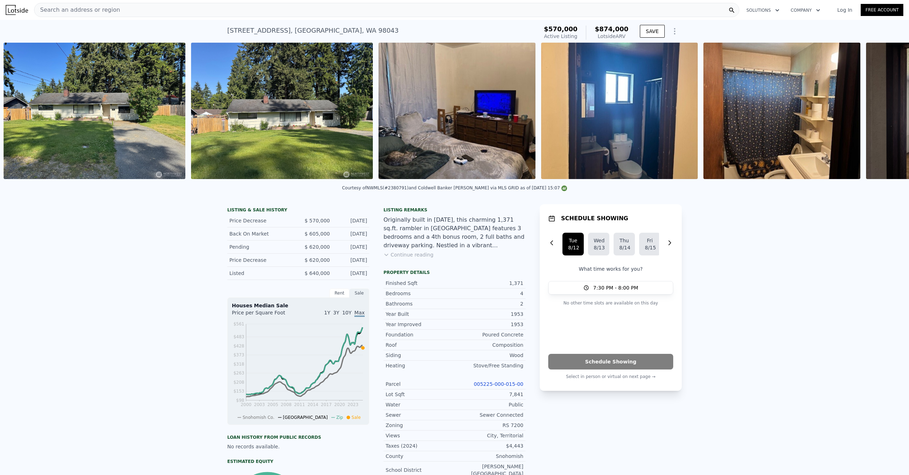
scroll to position [0, 325]
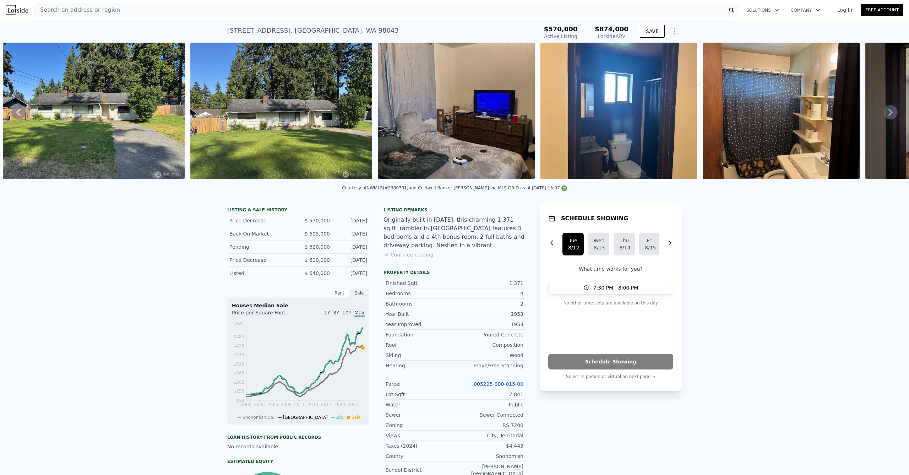
click at [29, 113] on img at bounding box center [94, 111] width 182 height 136
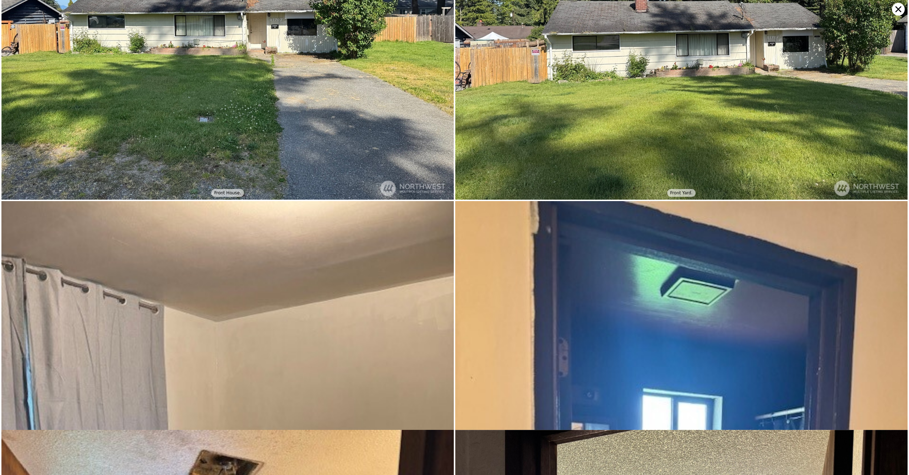
scroll to position [0, 0]
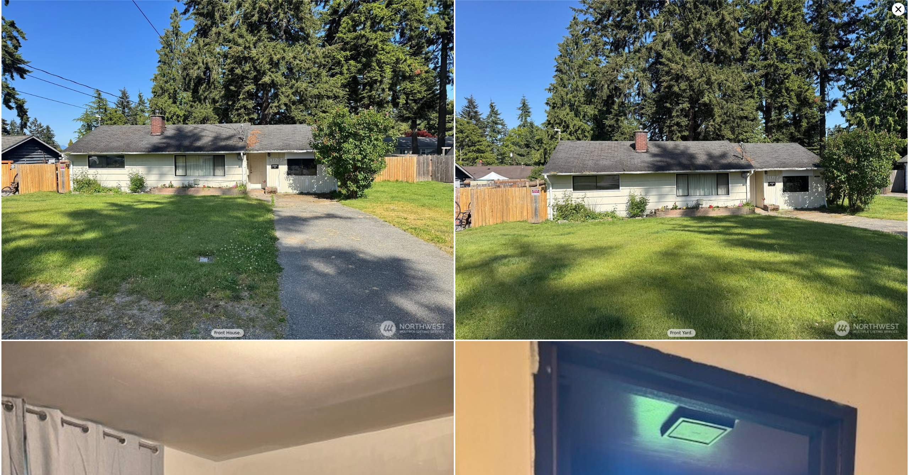
click at [902, 13] on icon at bounding box center [898, 9] width 13 height 13
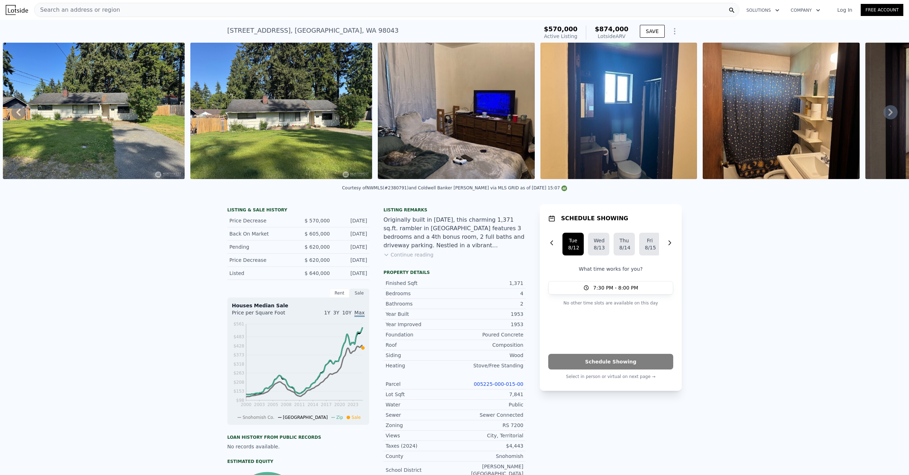
drag, startPoint x: 225, startPoint y: 226, endPoint x: 343, endPoint y: 282, distance: 130.1
click at [343, 280] on div "LISTING & SALE HISTORY Price Decrease $ 570,000 Aug 7, 2025 Back On Market $ 60…" at bounding box center [298, 243] width 142 height 73
drag, startPoint x: 172, startPoint y: 247, endPoint x: 179, endPoint y: 246, distance: 6.9
click at [175, 247] on div "LISTING & SALE HISTORY Price Decrease $ 570,000 Aug 7, 2025 Back On Market $ 60…" at bounding box center [454, 426] width 909 height 457
click at [389, 258] on button "Continue reading" at bounding box center [408, 254] width 50 height 7
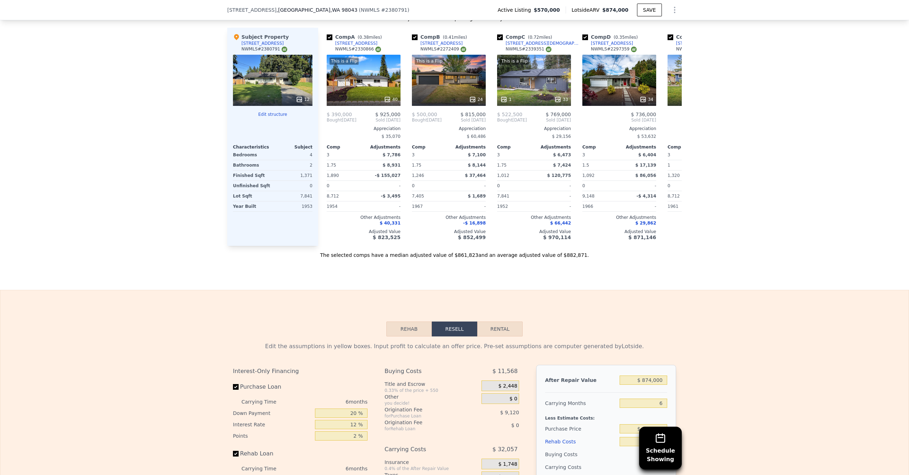
scroll to position [838, 0]
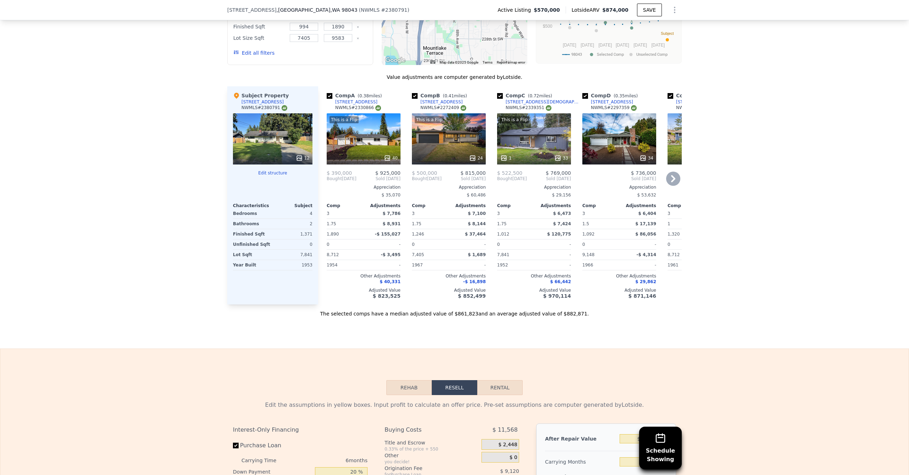
click at [666, 173] on icon at bounding box center [673, 178] width 14 height 14
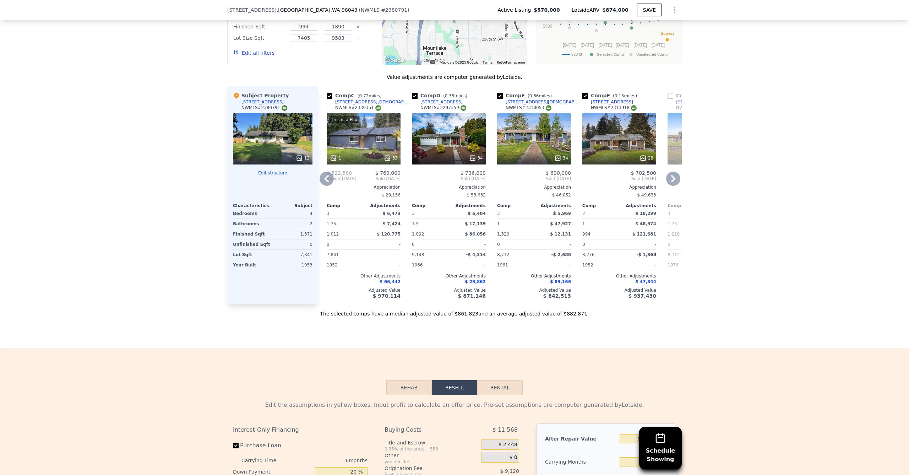
click at [667, 171] on icon at bounding box center [673, 178] width 14 height 14
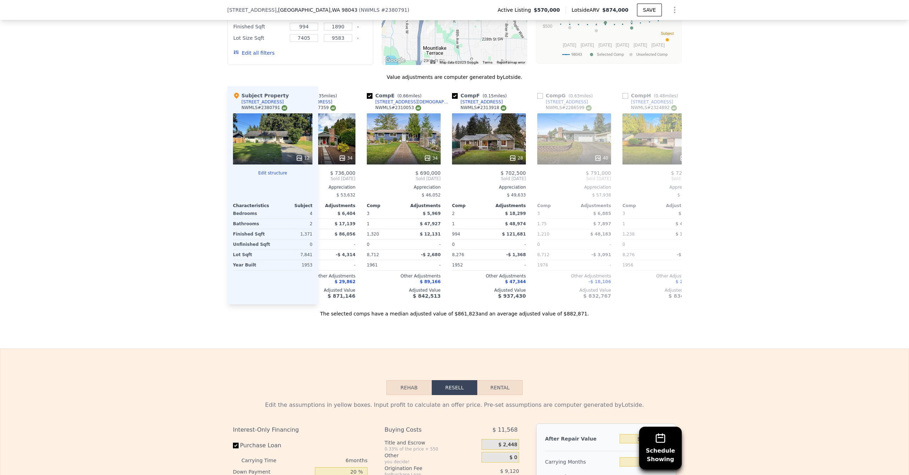
scroll to position [0, 341]
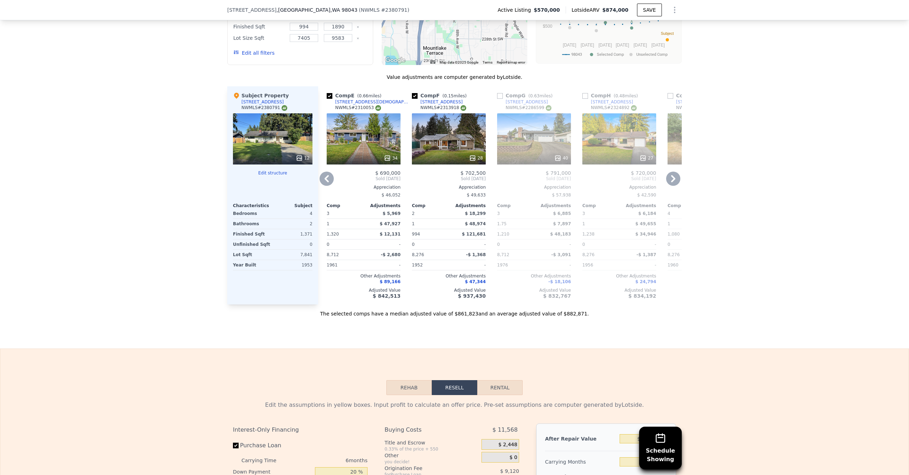
click at [669, 171] on icon at bounding box center [673, 178] width 14 height 14
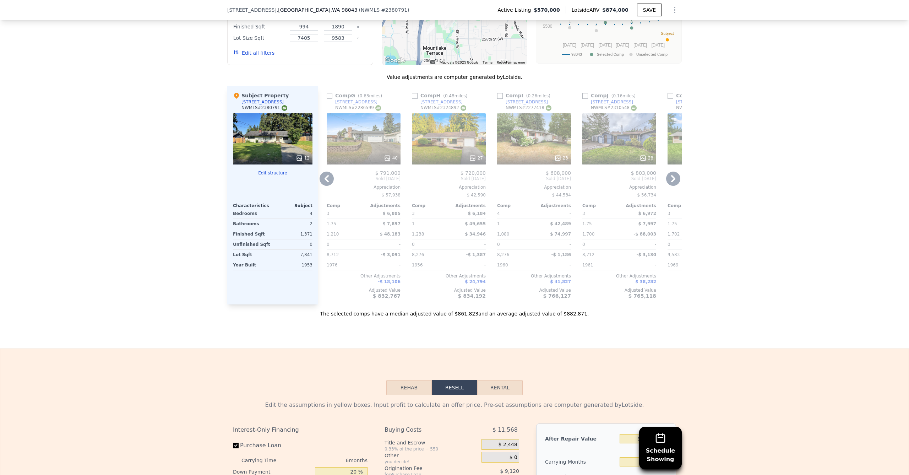
click at [669, 171] on icon at bounding box center [673, 178] width 14 height 14
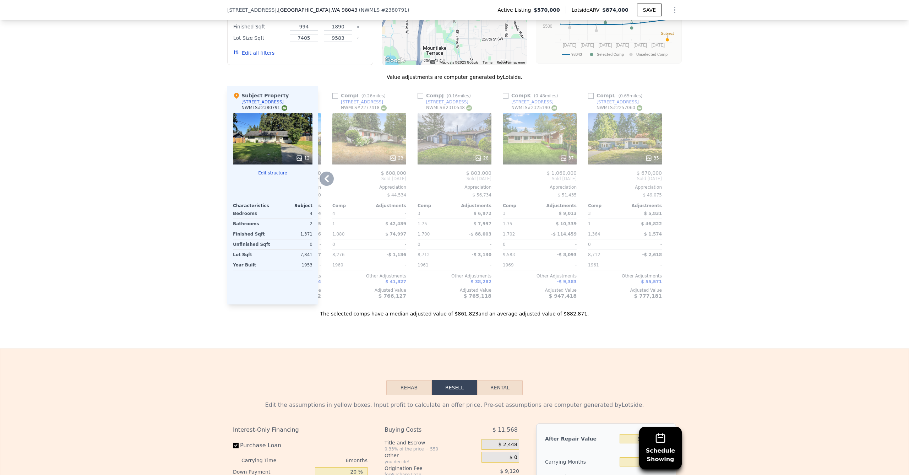
click at [670, 168] on div at bounding box center [675, 195] width 11 height 218
click at [328, 171] on icon at bounding box center [327, 178] width 14 height 14
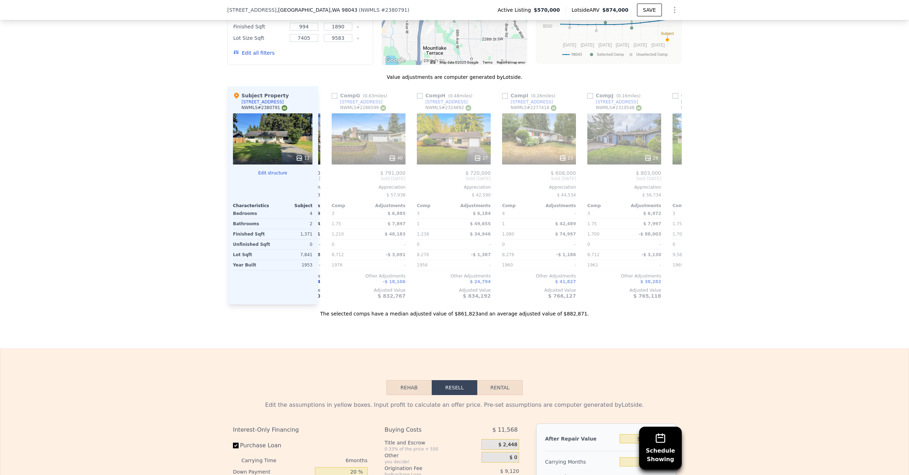
scroll to position [0, 506]
click at [328, 170] on div "Comp A ( 0.38 miles) 22302 51st Ave W NWMLS # 2330866 This is a Flip 40 $ 390,0…" at bounding box center [500, 195] width 364 height 218
click at [326, 171] on icon at bounding box center [327, 178] width 14 height 14
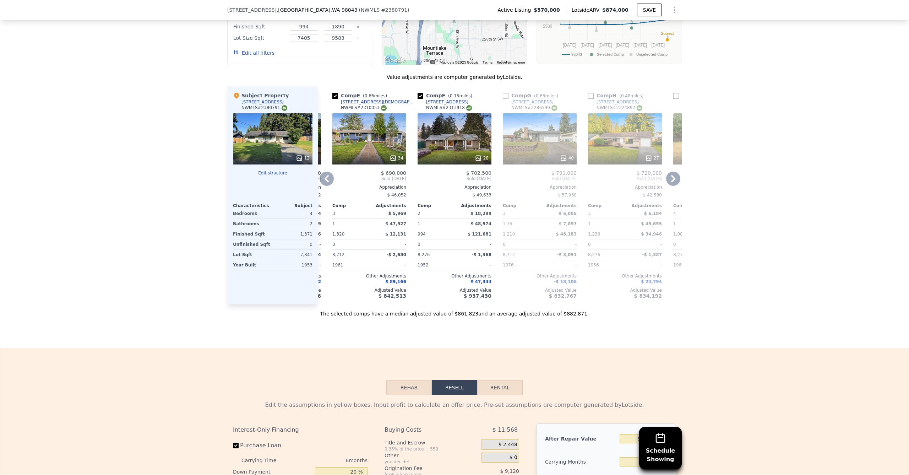
click at [326, 171] on icon at bounding box center [327, 178] width 14 height 14
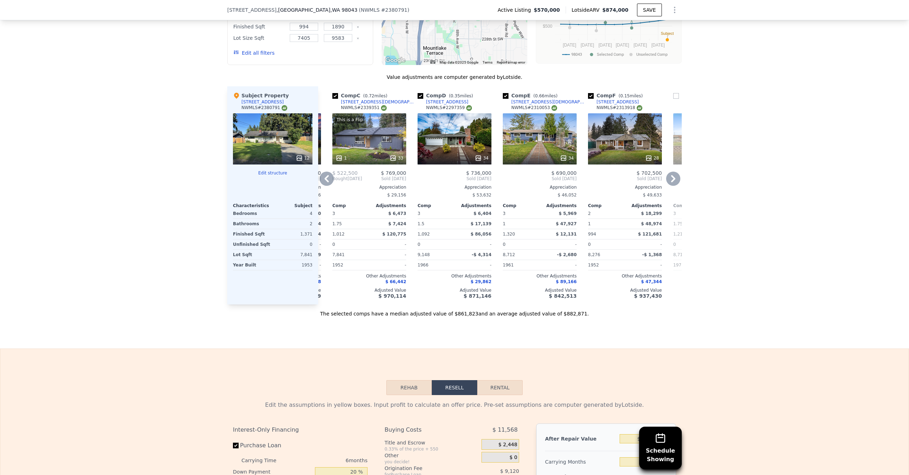
click at [326, 171] on icon at bounding box center [327, 178] width 14 height 14
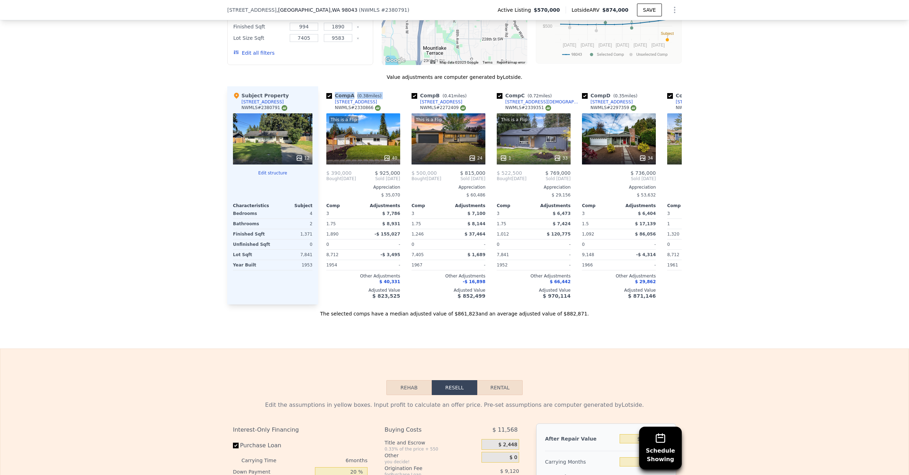
scroll to position [0, 0]
click at [327, 171] on div "$ 390,000 $ 925,000 Bought Jan 2024 Sold Apr 2025 Appreciation $ 35,070 Comp Ad…" at bounding box center [364, 234] width 74 height 129
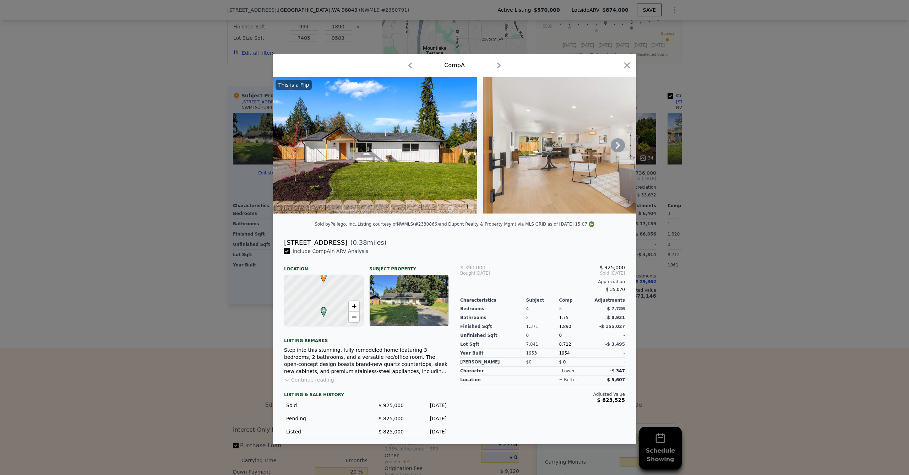
click at [621, 145] on icon at bounding box center [618, 145] width 14 height 14
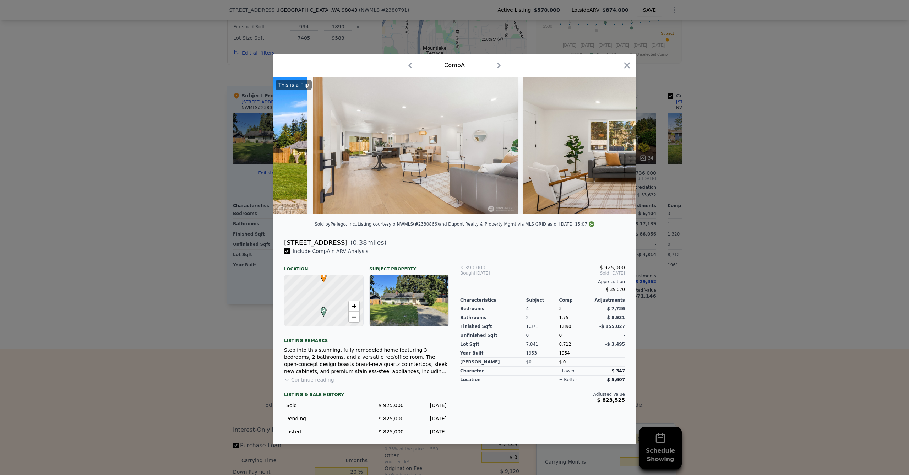
scroll to position [0, 170]
click at [621, 145] on img at bounding box center [625, 145] width 204 height 136
click at [619, 146] on icon at bounding box center [618, 145] width 4 height 7
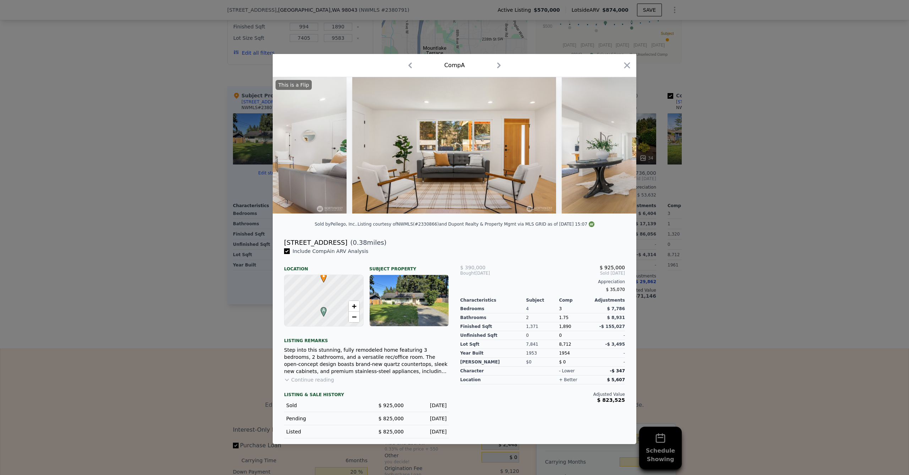
click at [619, 146] on img at bounding box center [664, 145] width 204 height 136
click at [619, 146] on icon at bounding box center [618, 145] width 4 height 7
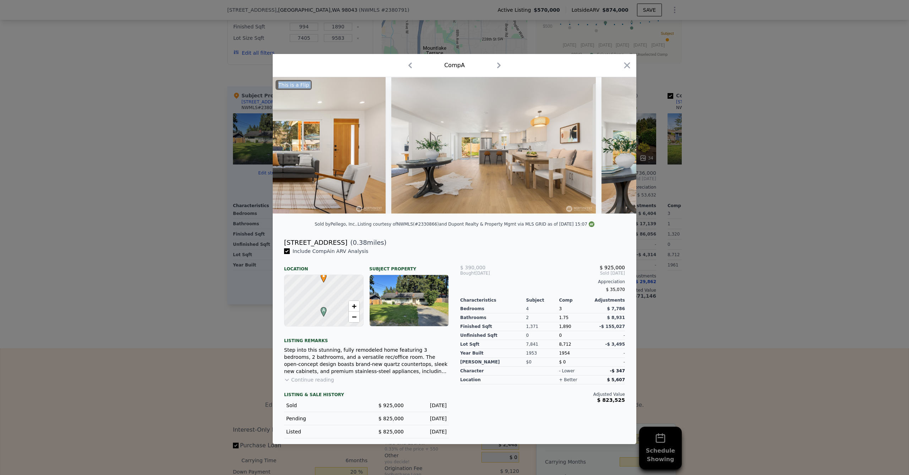
click at [619, 146] on div "This is a Flip" at bounding box center [455, 145] width 364 height 136
click at [619, 146] on icon at bounding box center [618, 145] width 4 height 7
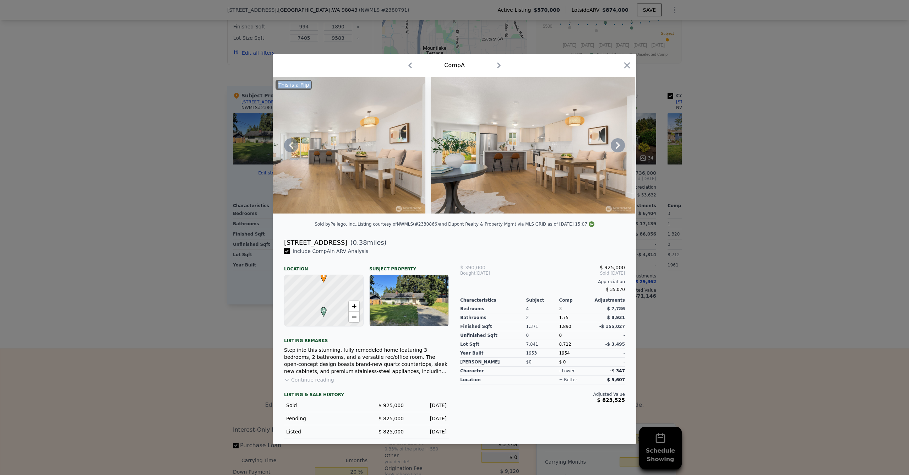
click at [619, 144] on icon at bounding box center [618, 145] width 14 height 14
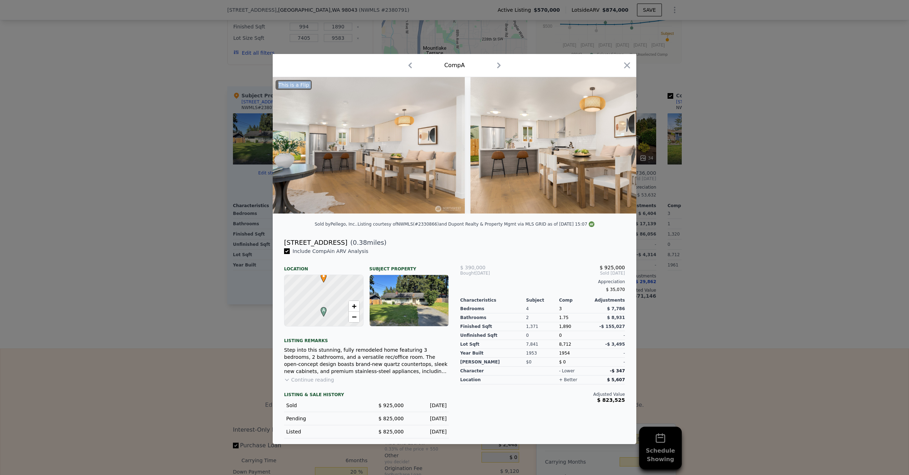
click at [619, 144] on img at bounding box center [572, 145] width 204 height 136
click at [619, 144] on icon at bounding box center [618, 145] width 14 height 14
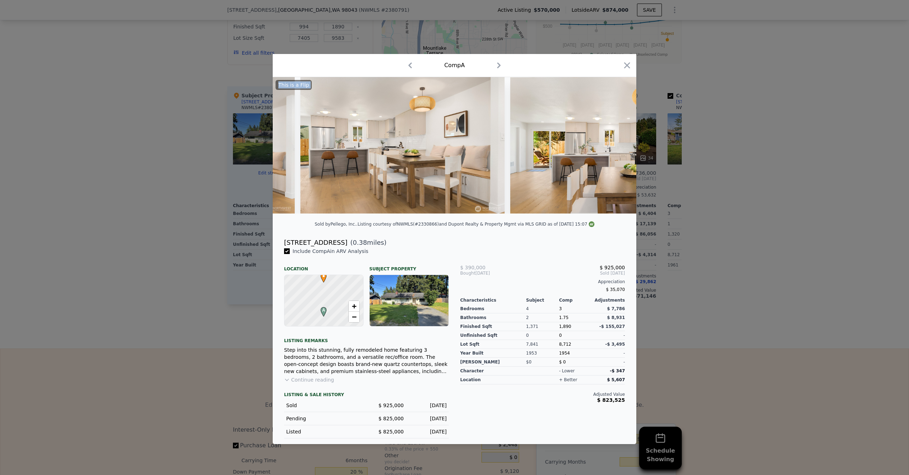
scroll to position [0, 1022]
click at [629, 62] on icon "button" at bounding box center [627, 65] width 10 height 10
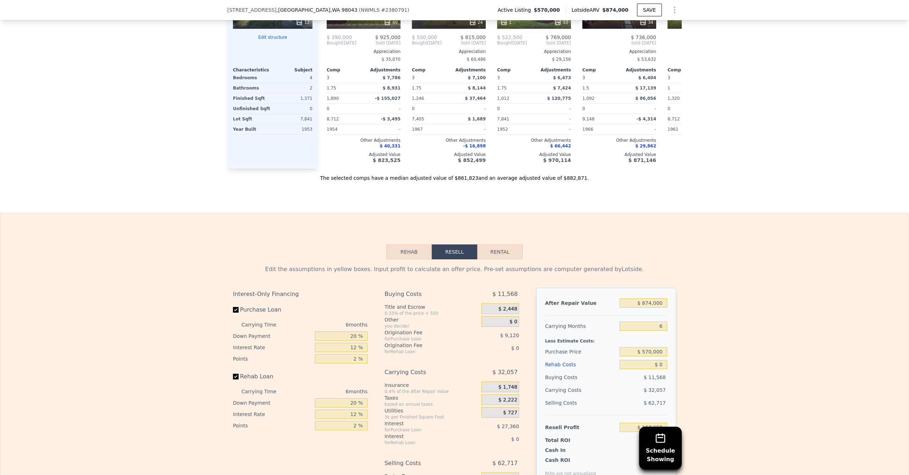
scroll to position [1036, 0]
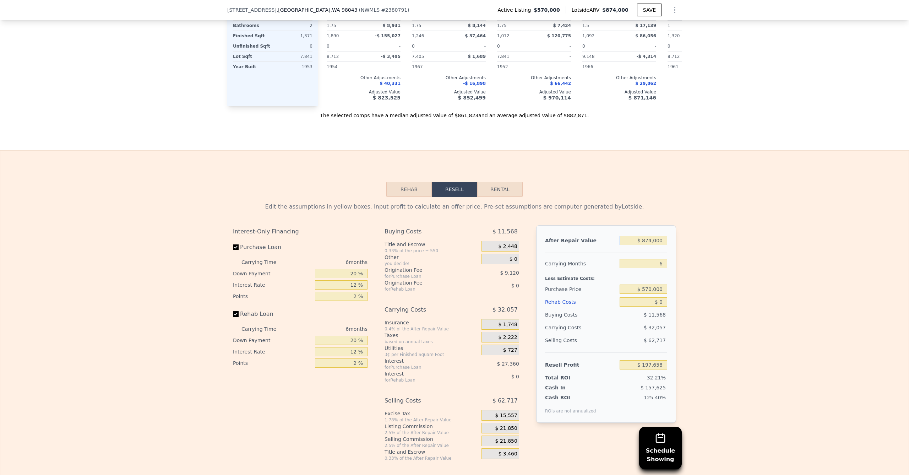
click at [640, 237] on input "$ 874,000" at bounding box center [643, 240] width 48 height 9
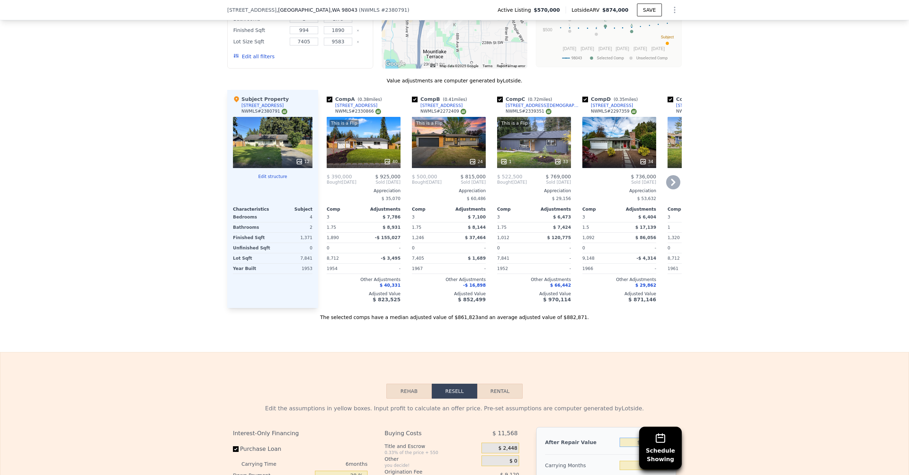
scroll to position [1025, 0]
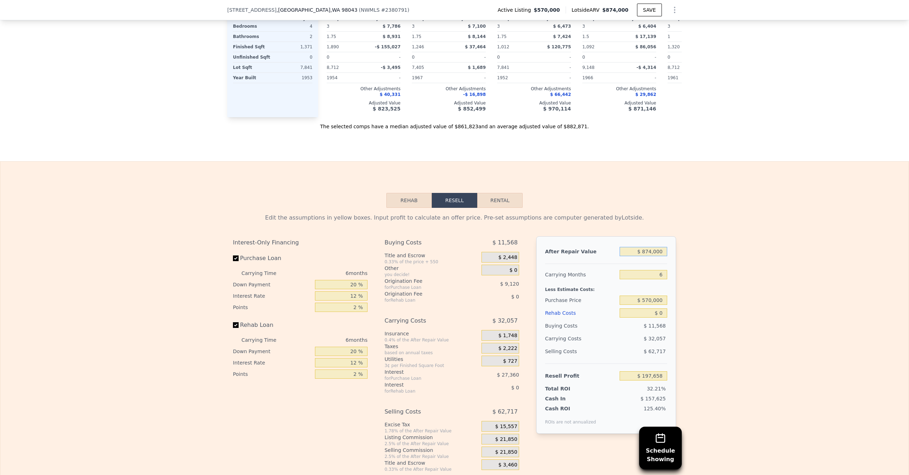
drag, startPoint x: 640, startPoint y: 247, endPoint x: 685, endPoint y: 245, distance: 44.8
click at [683, 245] on div "Edit the assumptions in yellow boxes. Input profit to calculate an offer price.…" at bounding box center [454, 340] width 908 height 264
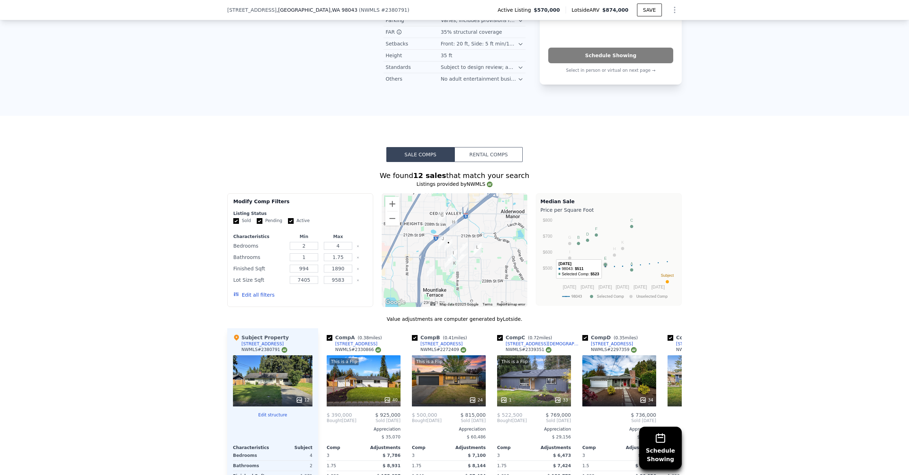
scroll to position [1084, 0]
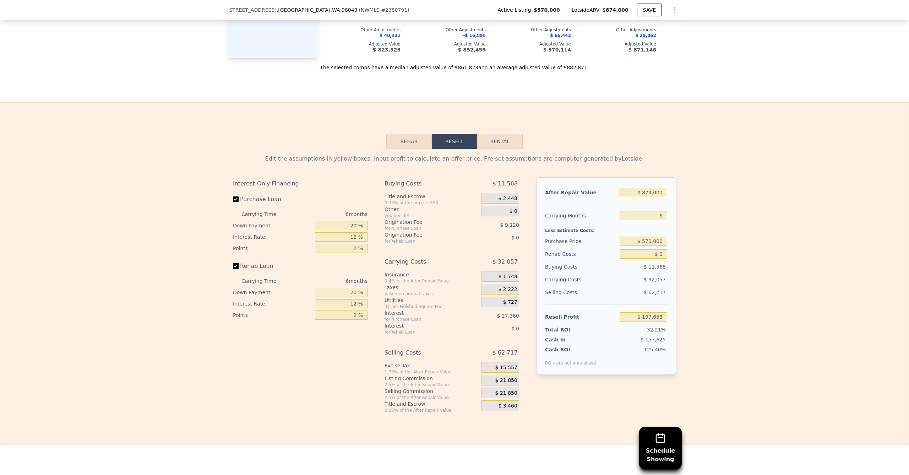
type input "$ 8"
type input "-$ 612,419"
type input "$ 80"
type input "-$ 612,352"
type input "$ 800"
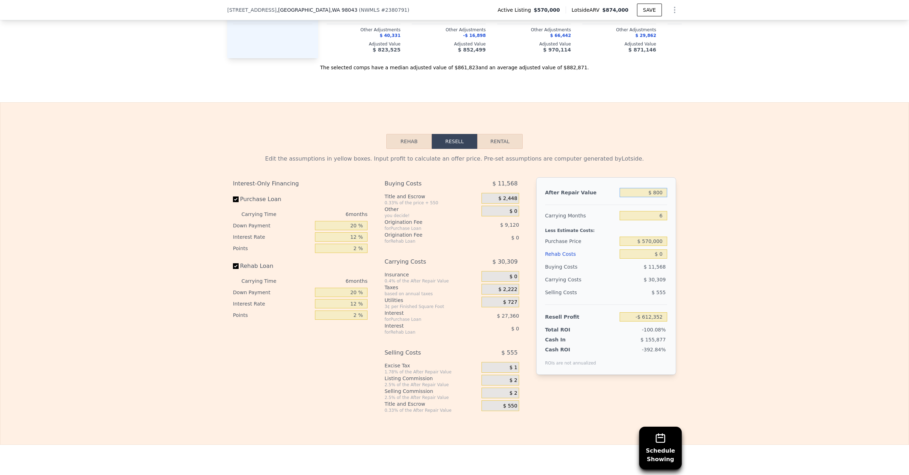
type input "-$ 611,686"
type input "$ 8,000"
type input "-$ 605,012"
type input "$ 80,000"
type input "-$ 538,277"
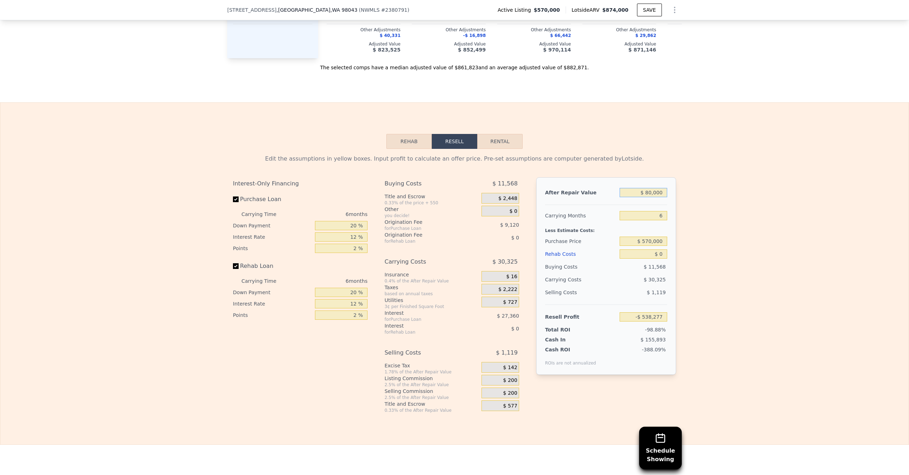
type input "$ 800,000"
type input "$ 129,069"
click at [733, 178] on div "Edit the assumptions in yellow boxes. Input profit to calculate an offer price.…" at bounding box center [454, 281] width 908 height 264
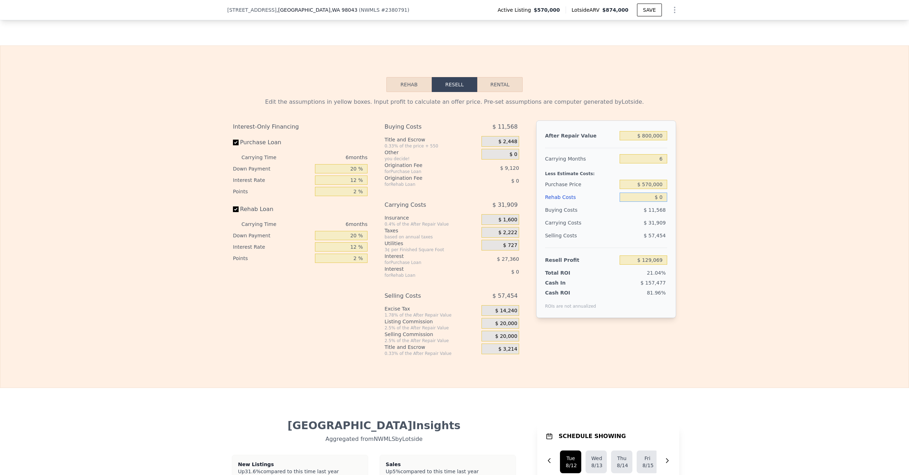
click at [649, 193] on input "$ 0" at bounding box center [643, 196] width 48 height 9
click at [669, 189] on div "After Repair Value $ 800,000 Carrying Months 6 Less Estimate Costs: Purchase Pr…" at bounding box center [606, 218] width 140 height 197
type input "$ 1"
type input "$ 129,068"
type input "$ 10"
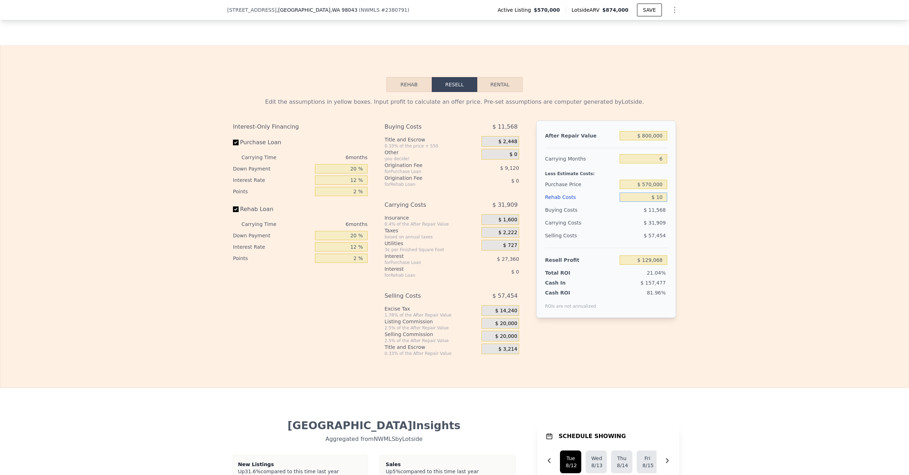
type input "$ 129,059"
type input "$ 100"
type input "$ 128,961"
type input "$ 1,000"
type input "$ 128,005"
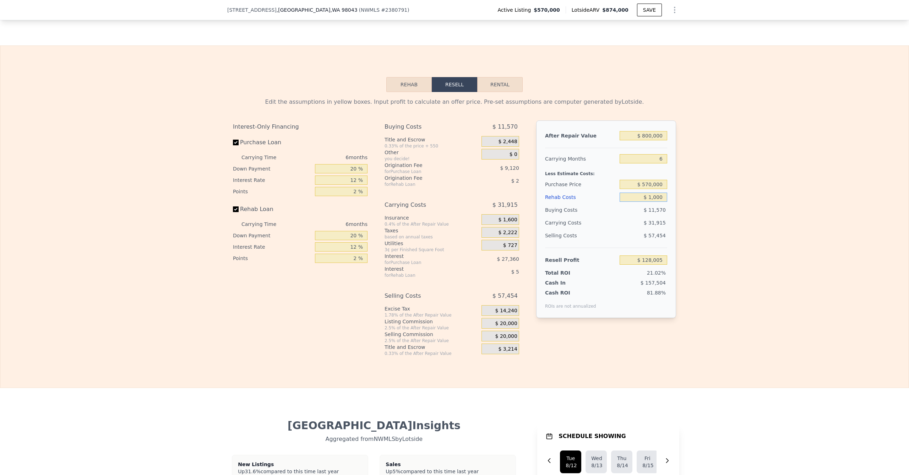
type input "$ 10,000"
type input "$ 118,429"
type input "$ 100,000"
type input "$ 22,669"
click at [647, 180] on input "$ 570,000" at bounding box center [643, 184] width 48 height 9
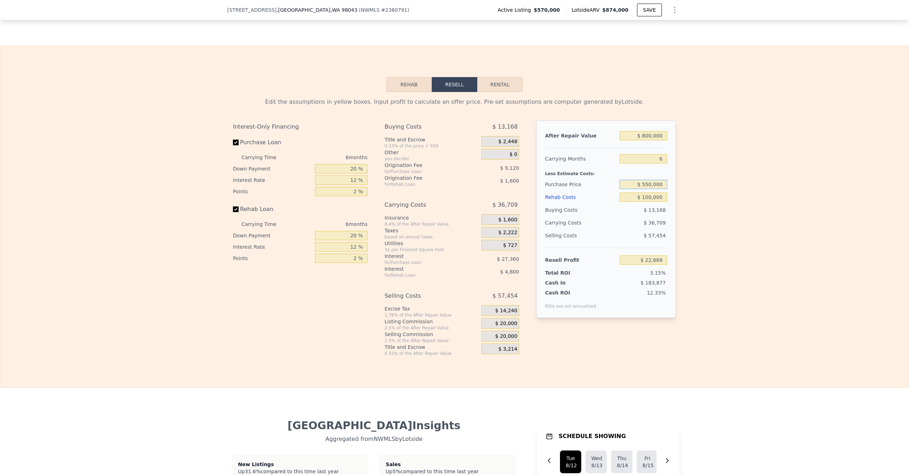
type input "$ 550,000"
type input "$ 44,015"
click at [667, 214] on div "After Repair Value $ 800,000 Carrying Months 6 Less Estimate Costs: Purchase Pr…" at bounding box center [606, 218] width 140 height 197
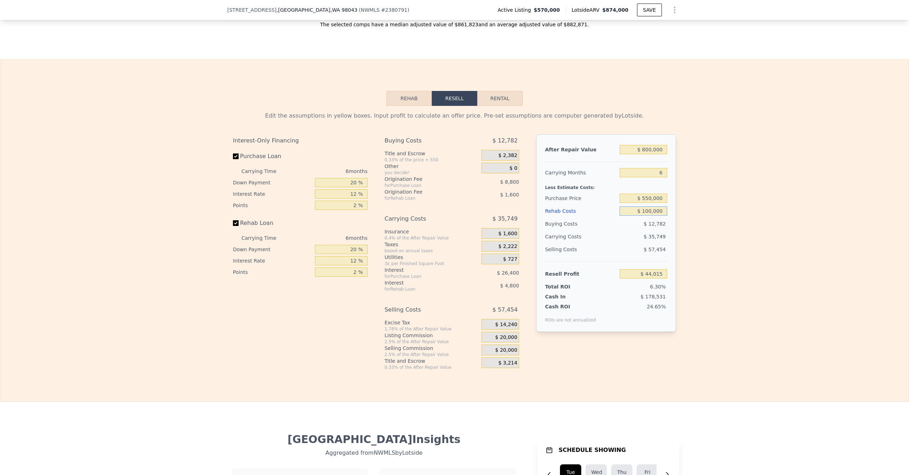
drag, startPoint x: 641, startPoint y: 204, endPoint x: 668, endPoint y: 211, distance: 28.4
click at [668, 211] on div "After Repair Value $ 800,000 Carrying Months 6 Less Estimate Costs: Purchase Pr…" at bounding box center [606, 232] width 140 height 197
type input "$ 6"
type input "$ 150,409"
type input "-$ 60"
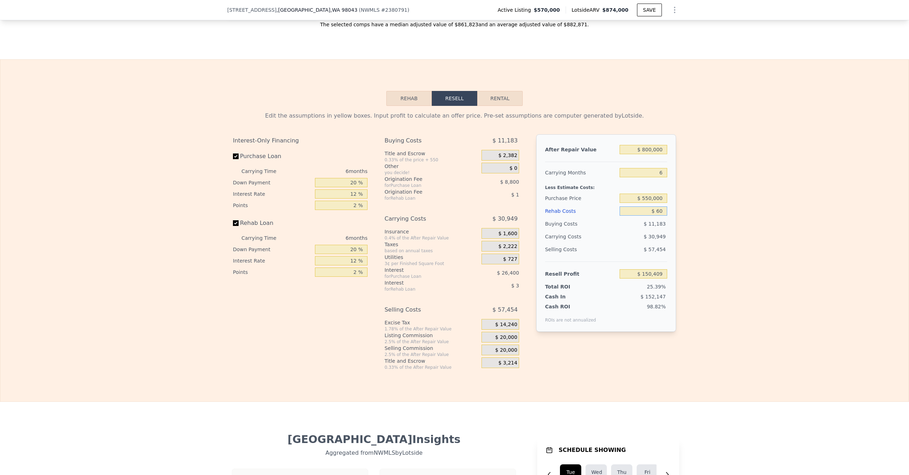
type input "$ 150,476"
type input "-$ 6"
type input "$ 150,421"
type input "-$ 60"
type input "$ 150,476"
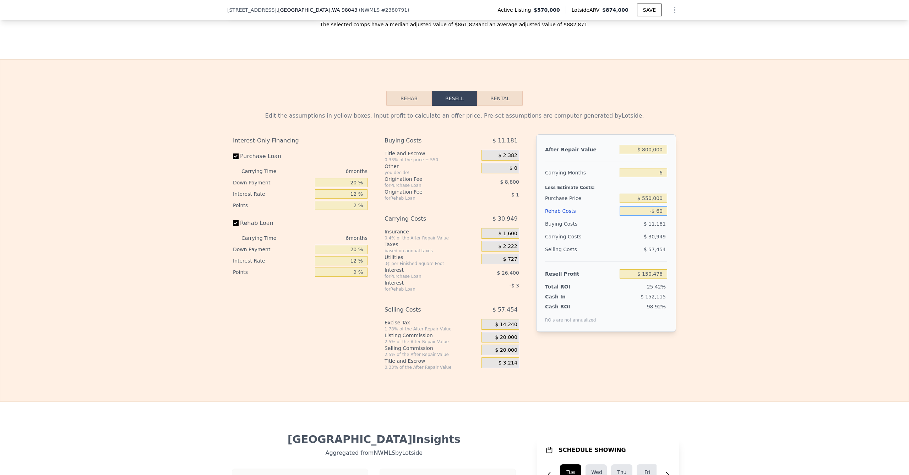
type input "-$ 600"
type input "$ 151,055"
type input "-$ 6,000"
type input "$ 156,799"
type input "-$ 60,000"
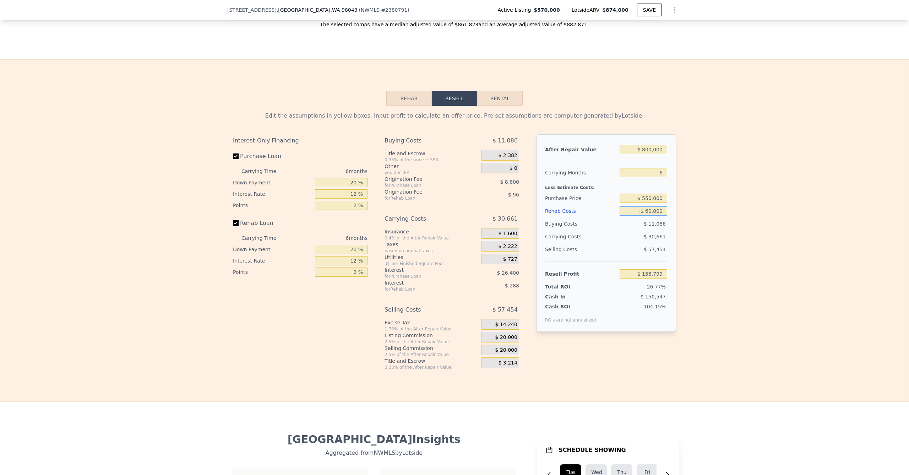
type input "$ 214,255"
click at [701, 214] on div "Edit the assumptions in yellow boxes. Input profit to calculate an offer price.…" at bounding box center [454, 238] width 908 height 264
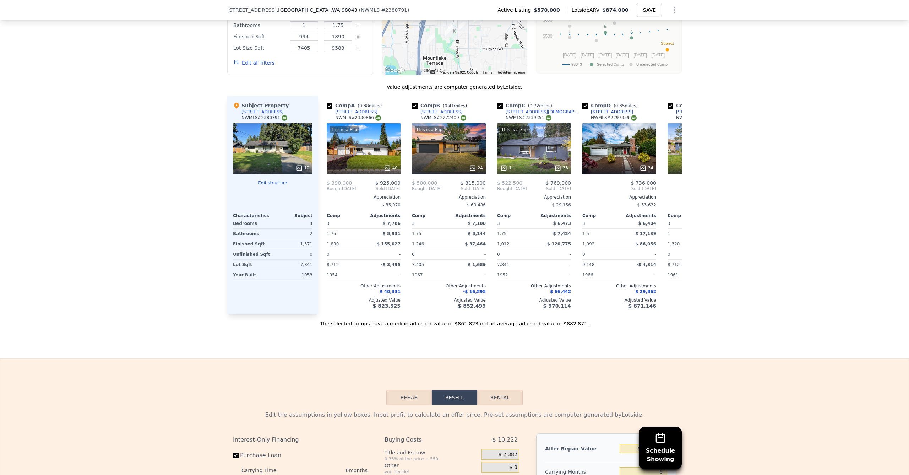
scroll to position [1110, 0]
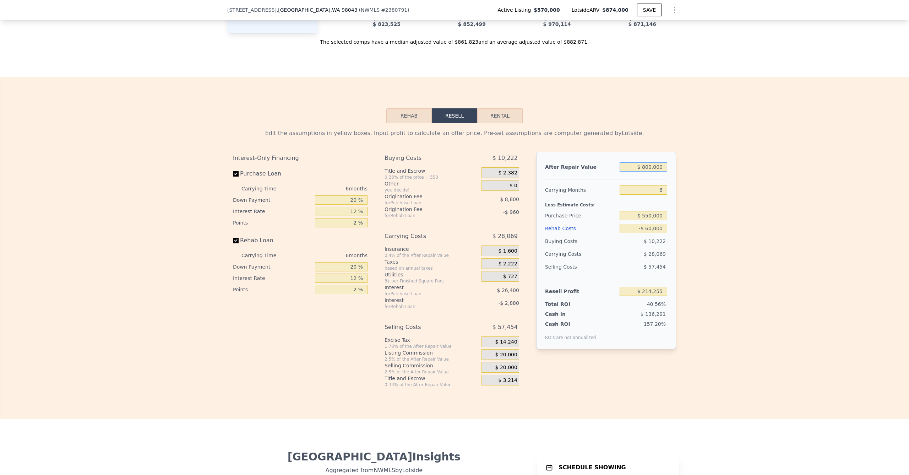
drag, startPoint x: 638, startPoint y: 163, endPoint x: 693, endPoint y: 164, distance: 55.8
click at [689, 164] on div "Edit the assumptions in yellow boxes. Input profit to calculate an offer price.…" at bounding box center [454, 255] width 908 height 264
drag, startPoint x: 629, startPoint y: 120, endPoint x: 629, endPoint y: 125, distance: 4.6
click at [629, 123] on div "Edit the assumptions in yellow boxes. Input profit to calculate an offer price.…" at bounding box center [454, 255] width 454 height 264
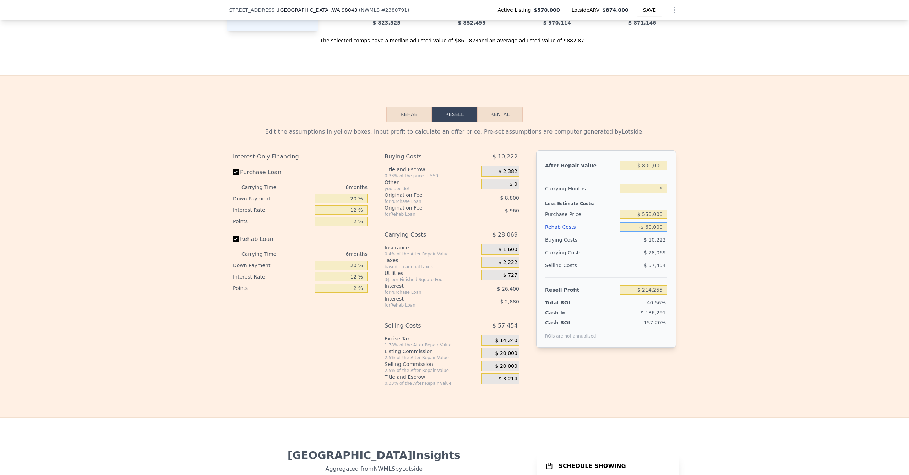
drag, startPoint x: 640, startPoint y: 224, endPoint x: 666, endPoint y: 224, distance: 26.6
click at [666, 224] on div "After Repair Value $ 800,000 Carrying Months 6 Less Estimate Costs: Purchase Pr…" at bounding box center [606, 248] width 140 height 197
click at [639, 223] on input "-$ 60,000" at bounding box center [643, 226] width 48 height 9
drag, startPoint x: 636, startPoint y: 222, endPoint x: 665, endPoint y: 224, distance: 29.5
click at [657, 224] on input "-$ 60,000" at bounding box center [643, 226] width 48 height 9
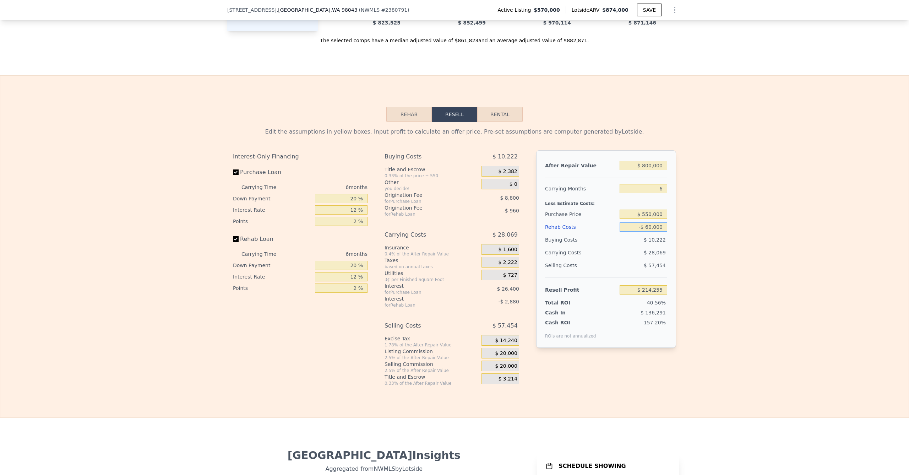
type input "$ 60,000"
type input "$ 86,575"
click at [729, 239] on div "Edit the assumptions in yellow boxes. Input profit to calculate an offer price.…" at bounding box center [454, 254] width 908 height 264
click at [648, 222] on input "$ 60,000" at bounding box center [643, 226] width 48 height 9
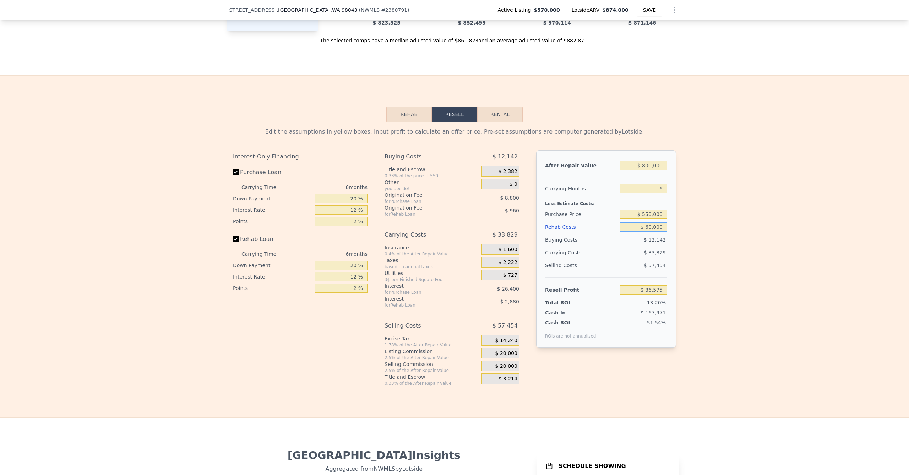
click at [646, 222] on input "$ 60,000" at bounding box center [643, 226] width 48 height 9
type input "$ 70,000"
type input "$ 75,935"
type input "$ 0000"
type input "$ 150,415"
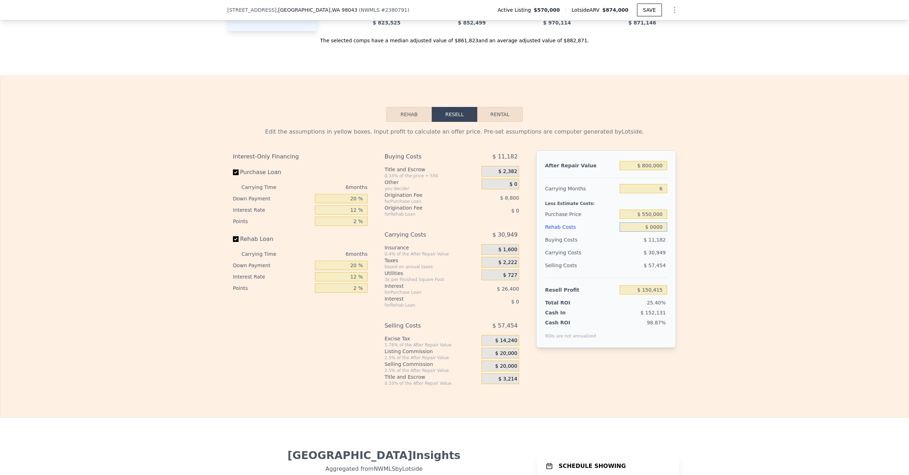
type input "$ 60,000"
type input "$ 86,575"
click at [668, 224] on div "After Repair Value $ 800,000 Carrying Months 6 Less Estimate Costs: Purchase Pr…" at bounding box center [606, 248] width 140 height 197
drag, startPoint x: 641, startPoint y: 160, endPoint x: 678, endPoint y: 166, distance: 37.0
click at [658, 163] on input "$ 800,000" at bounding box center [643, 165] width 48 height 9
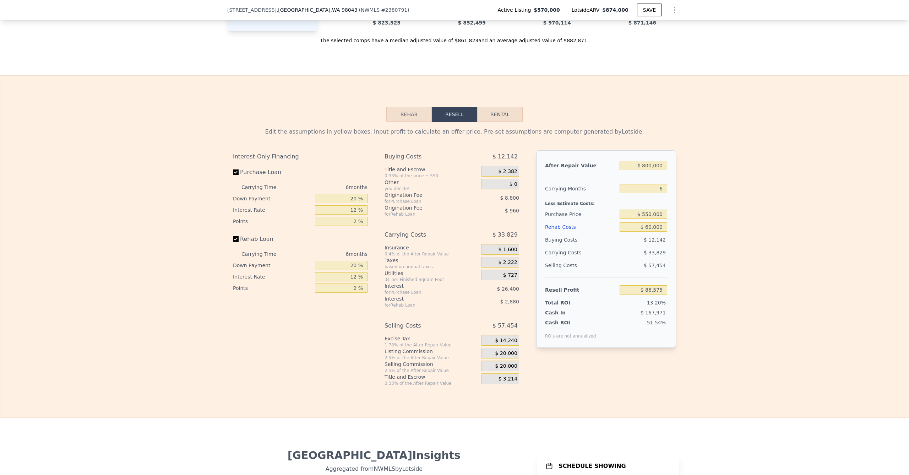
type input "$ 6"
type input "-$ 654,915"
type input "$ 659"
type input "-$ 654,309"
type input "$ 65"
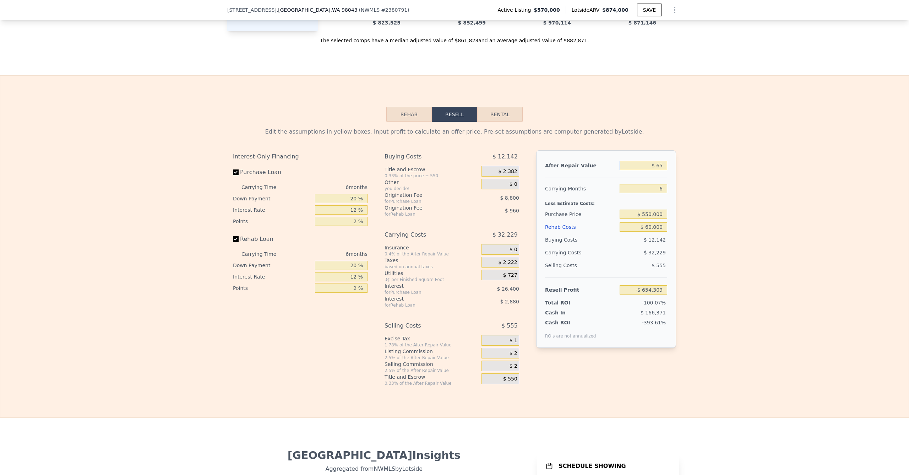
type input "-$ 654,861"
type input "$ 650"
type input "-$ 654,318"
type input "$ 6,500"
type input "-$ 648,898"
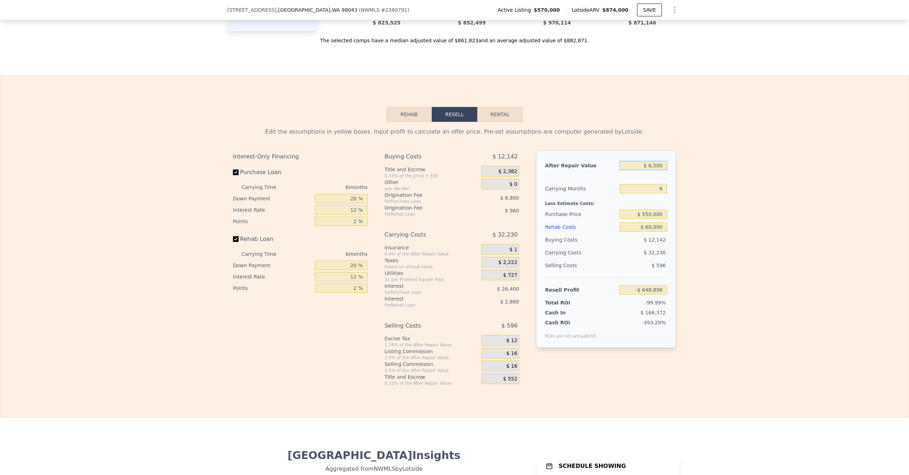
type input "$ 65,000"
type input "-$ 594,674"
type input "$ 6,500"
type input "-$ 648,898"
type input "$ 650"
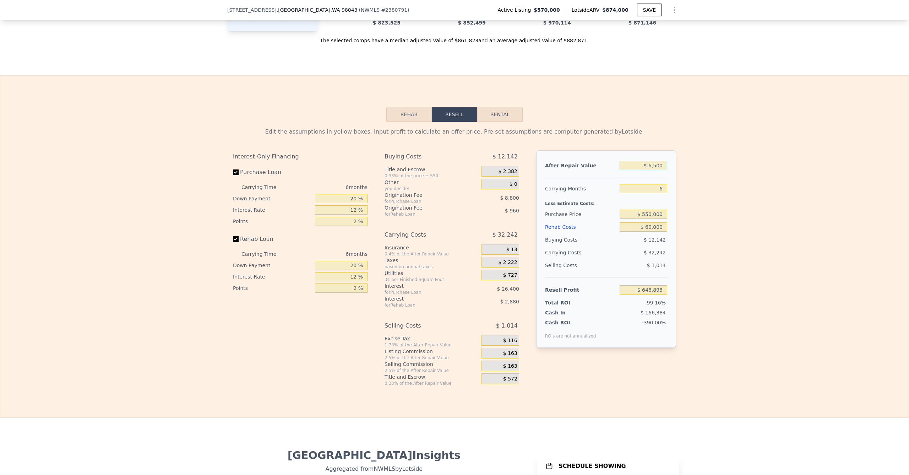
type input "-$ 654,318"
type input "$ 65"
type input "-$ 654,861"
type input "$ 6"
type input "-$ 654,915"
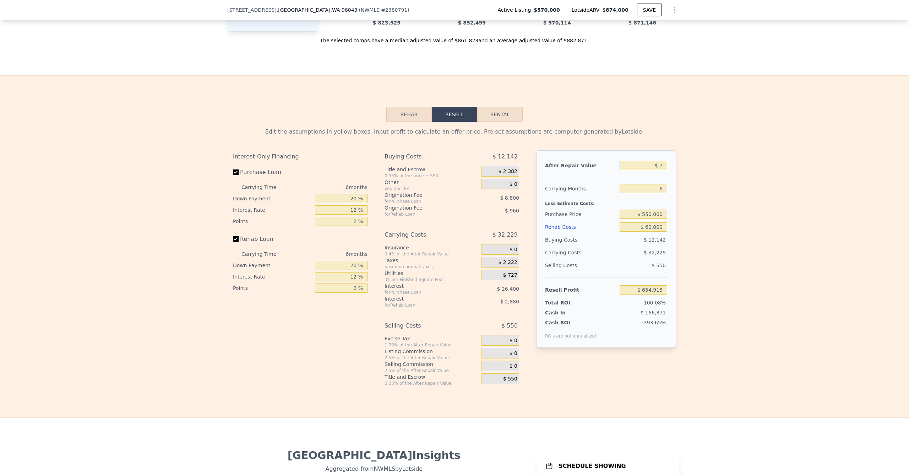
type input "$ 75"
type input "-$ 654,914"
type input "$ 750"
type input "-$ 654,226"
type input "$ 7,500"
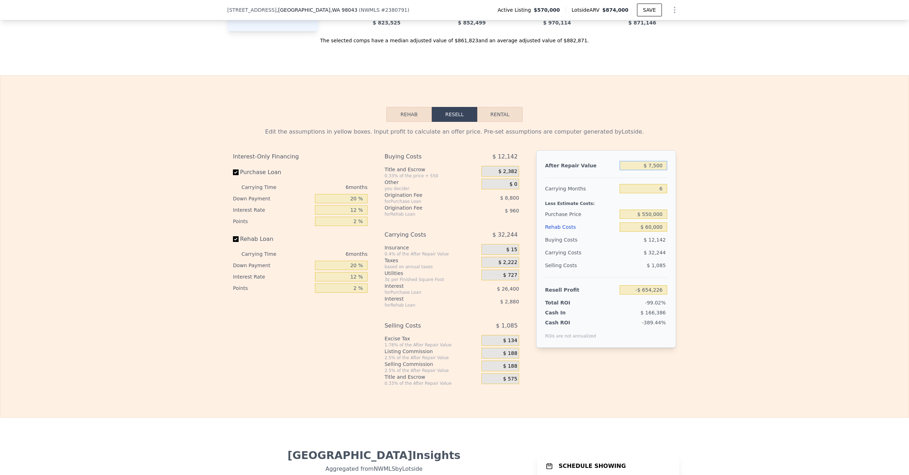
type input "-$ 647,971"
type input "$ 75,000"
type input "-$ 585,406"
type input "$ 750,000"
type input "$ 40,231"
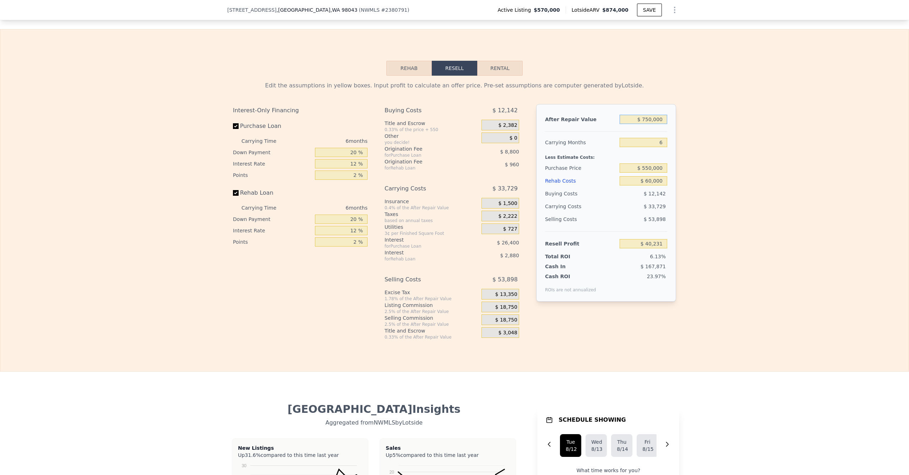
scroll to position [1156, 0]
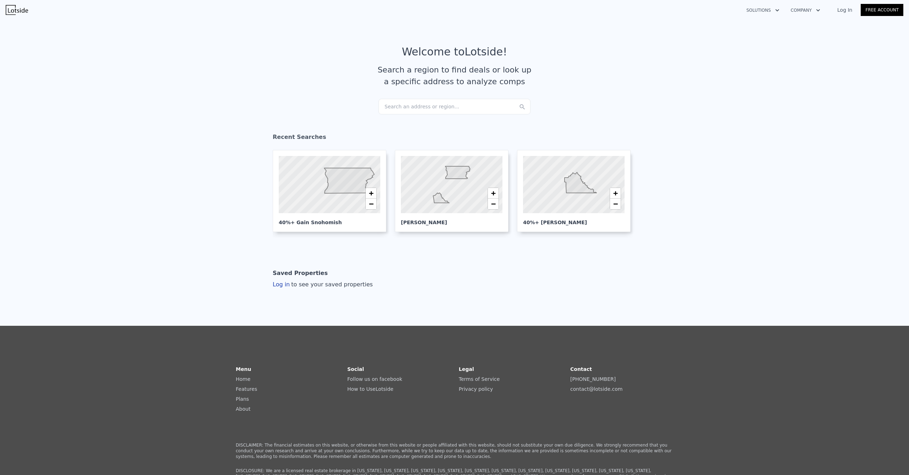
click at [426, 105] on div "Search an address or region..." at bounding box center [454, 107] width 152 height 16
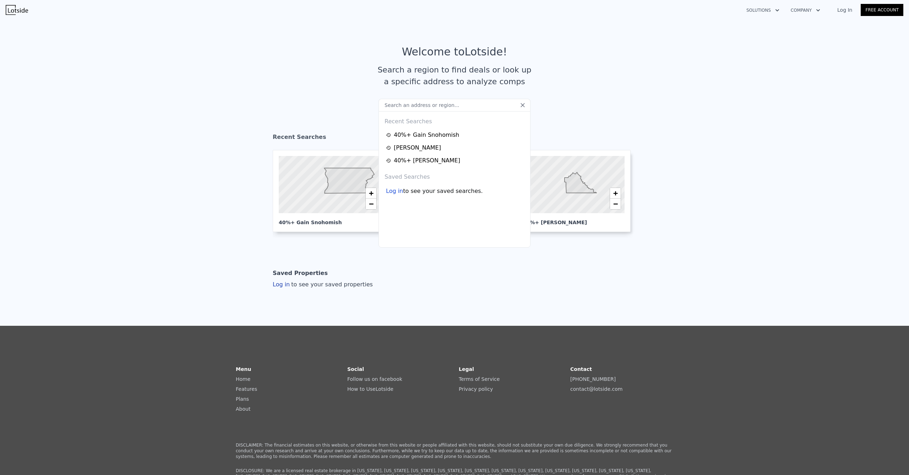
click at [348, 58] on article "Welcome to Lotside ! Search a region to find deals or look up a specific addres…" at bounding box center [454, 71] width 454 height 53
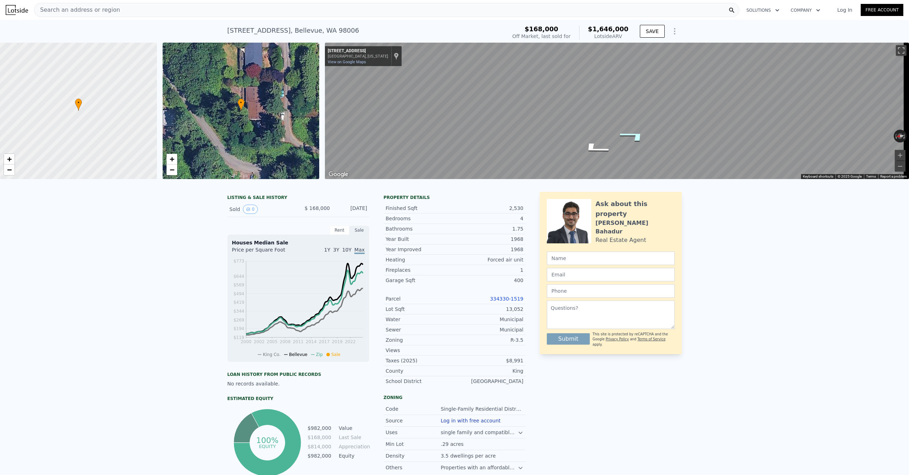
click at [635, 140] on icon "Go Southeast, SE 62nd St" at bounding box center [633, 136] width 53 height 18
click at [635, 140] on icon "Go Southeast, SE 62nd St" at bounding box center [628, 134] width 53 height 17
click at [635, 140] on icon "Go Southeast, SE 62nd St" at bounding box center [629, 134] width 53 height 17
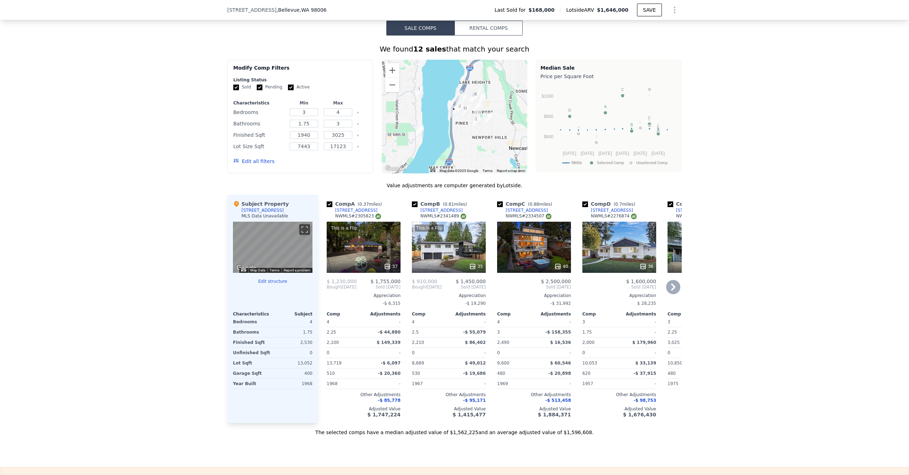
scroll to position [578, 0]
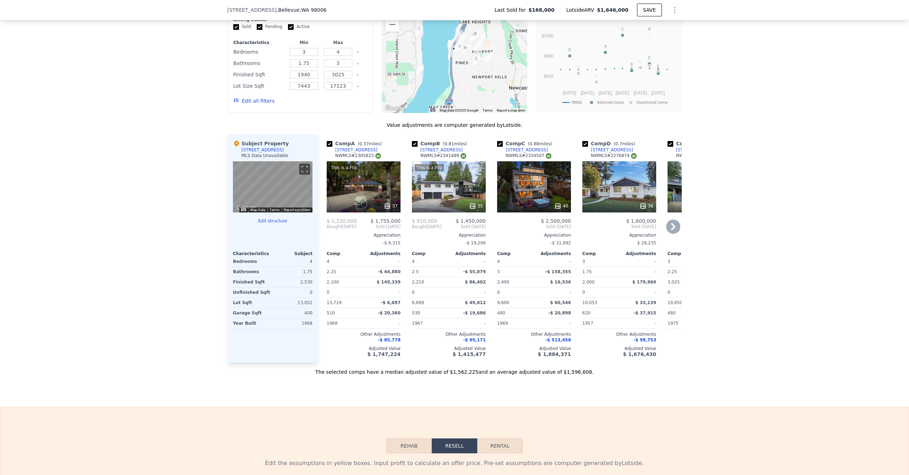
click at [669, 231] on icon at bounding box center [673, 226] width 14 height 14
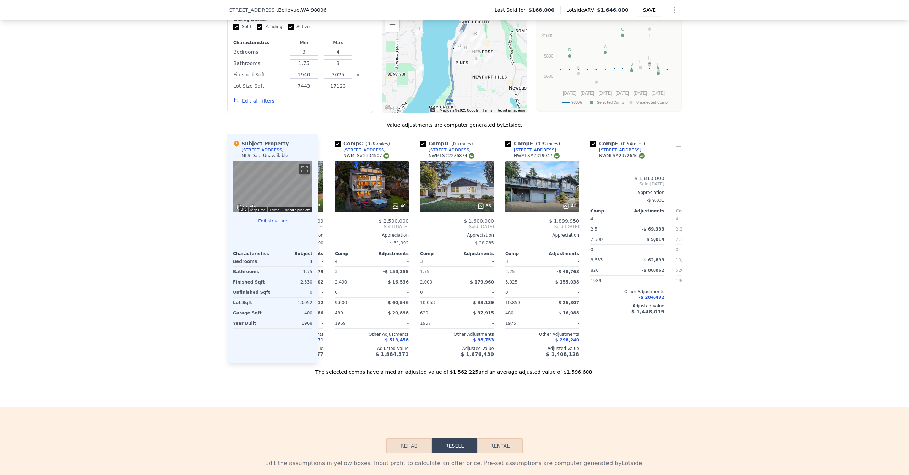
scroll to position [0, 170]
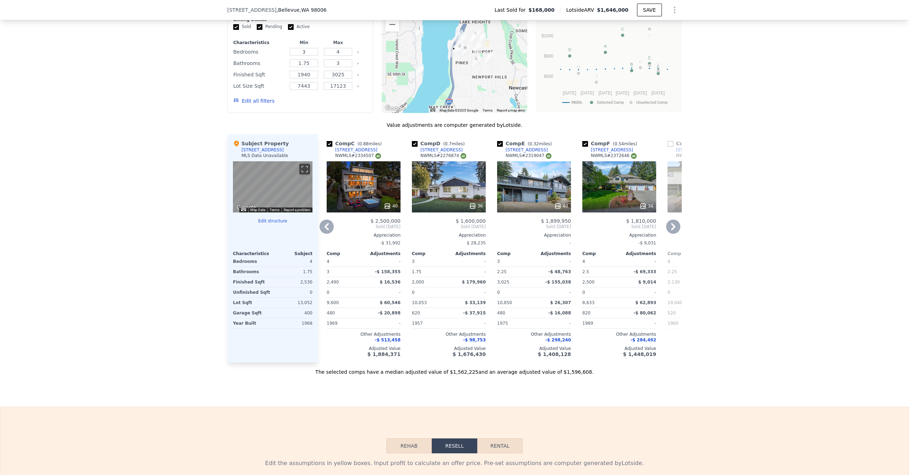
click at [669, 231] on icon at bounding box center [673, 226] width 14 height 14
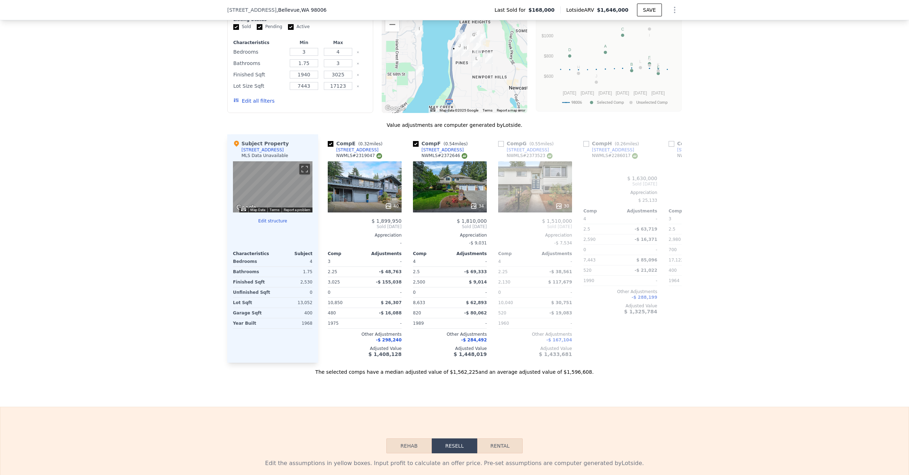
scroll to position [0, 341]
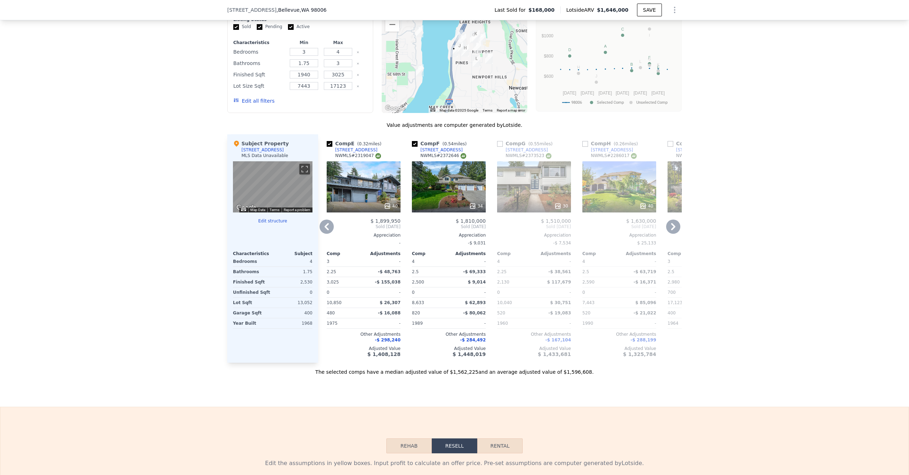
click at [669, 231] on icon at bounding box center [673, 226] width 14 height 14
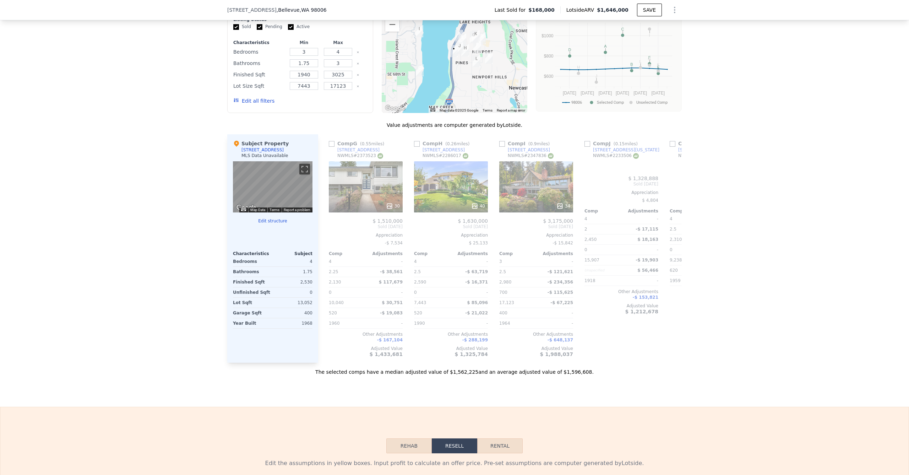
scroll to position [0, 511]
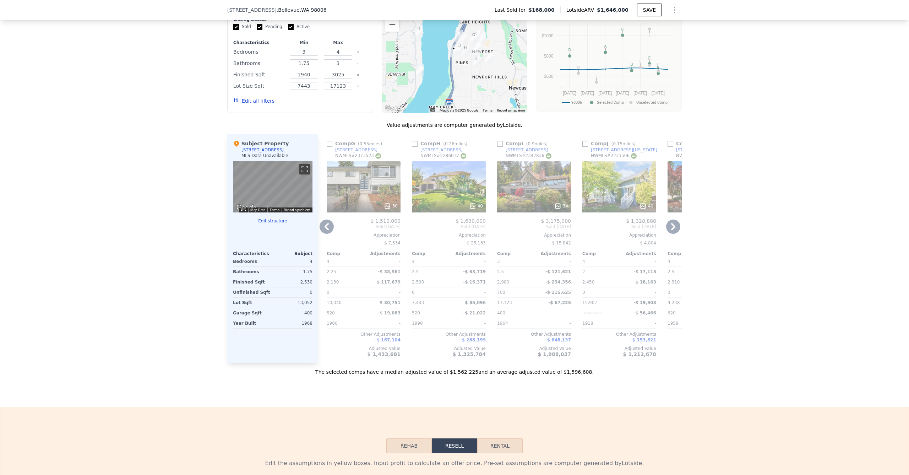
click at [322, 233] on icon at bounding box center [327, 226] width 14 height 14
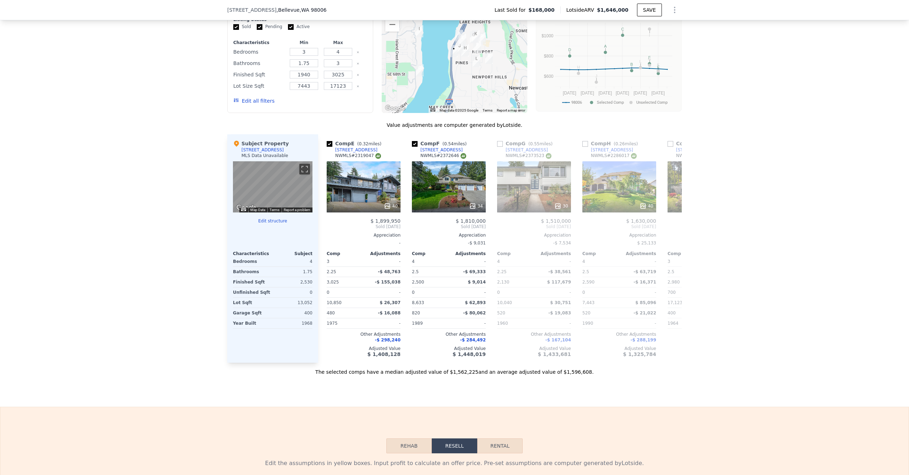
click at [324, 233] on div "Comp E ( 0.32 miles) 11142 SE 57th St NWMLS # 2319047 40 $ 1,899,950 Sold Jul 2…" at bounding box center [364, 248] width 80 height 228
click at [324, 230] on icon at bounding box center [326, 226] width 4 height 7
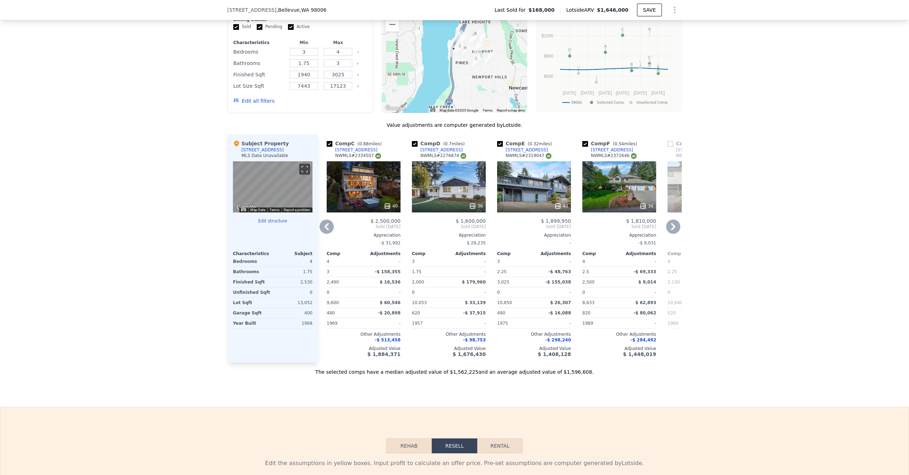
click at [324, 232] on icon at bounding box center [327, 226] width 14 height 14
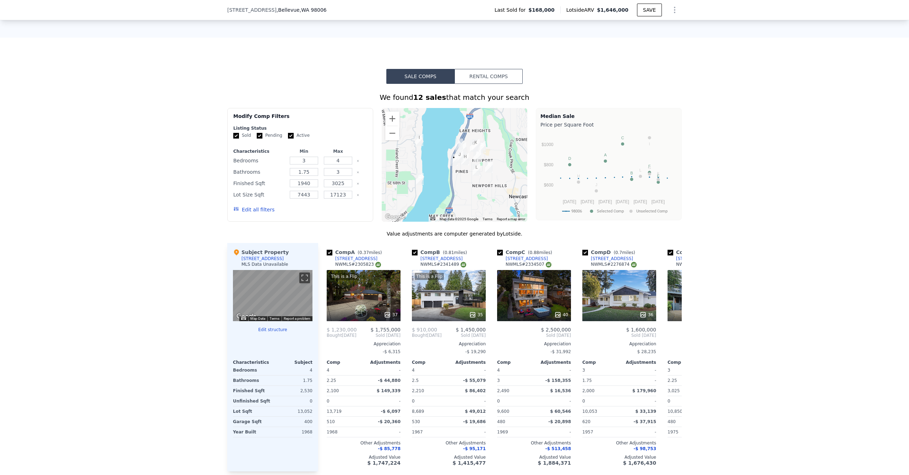
scroll to position [593, 0]
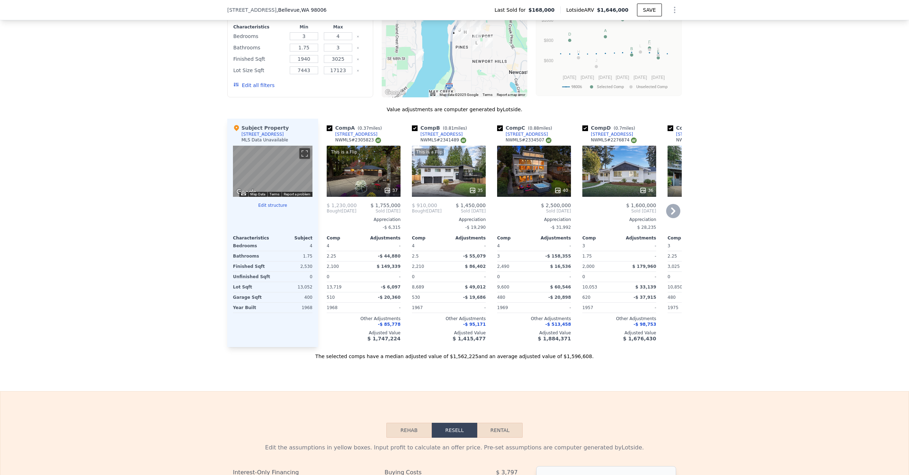
click at [670, 218] on icon at bounding box center [673, 211] width 14 height 14
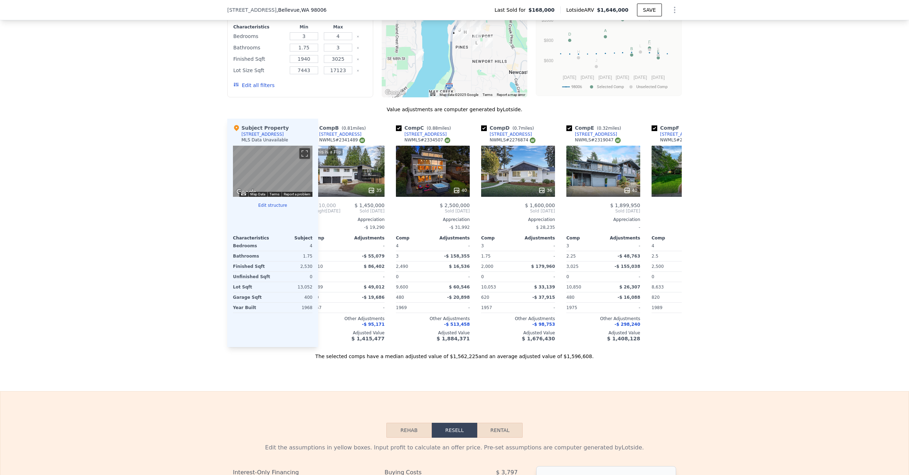
scroll to position [0, 170]
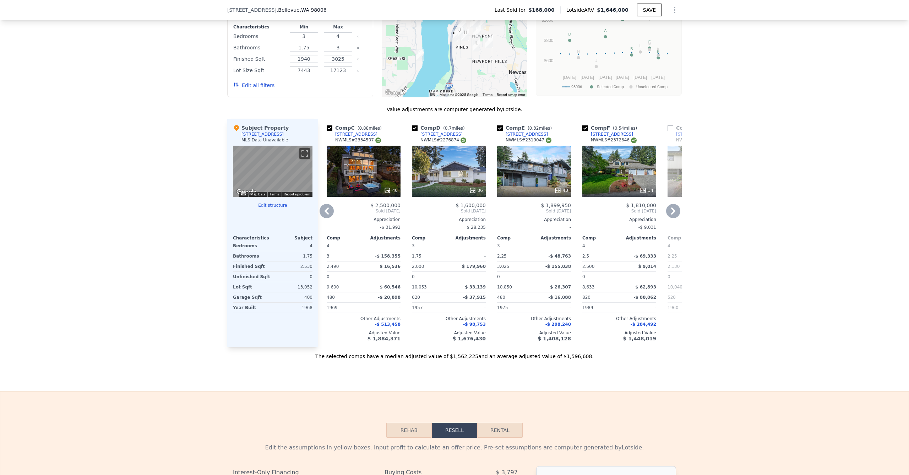
click at [329, 217] on icon at bounding box center [327, 211] width 14 height 14
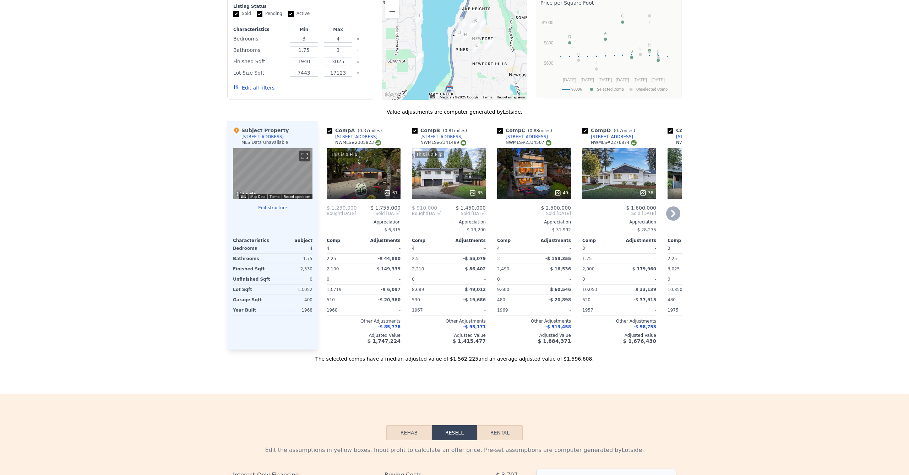
scroll to position [0, 0]
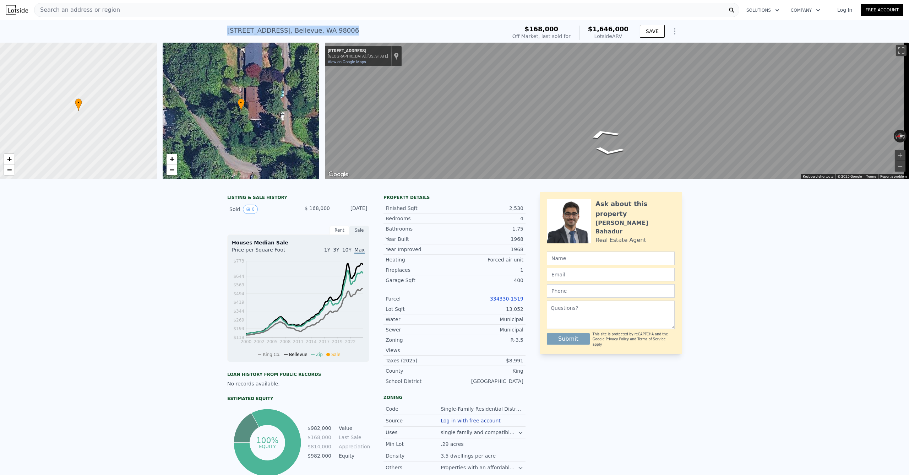
drag, startPoint x: 261, startPoint y: 27, endPoint x: 224, endPoint y: 27, distance: 37.3
click at [224, 27] on div "6123 110th Ave SE , Bellevue , WA 98006 Sold Jul 1991 for $168k (~ARV $1.646m )…" at bounding box center [454, 31] width 909 height 23
copy div "6123 110th Ave SE , Bellevue , WA 98006 Sold Jul 1991 for $168k (~ARV $1.646m )"
click at [251, 1] on div "Search an address or region Solutions Company Open main menu Log In Free Account" at bounding box center [454, 9] width 897 height 17
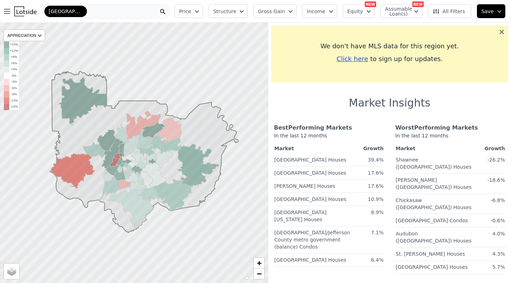
click at [503, 31] on icon at bounding box center [502, 32] width 4 height 4
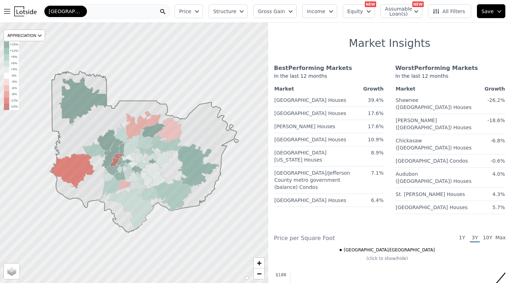
click at [126, 13] on div "[GEOGRAPHIC_DATA]/[GEOGRAPHIC_DATA]" at bounding box center [107, 11] width 128 height 14
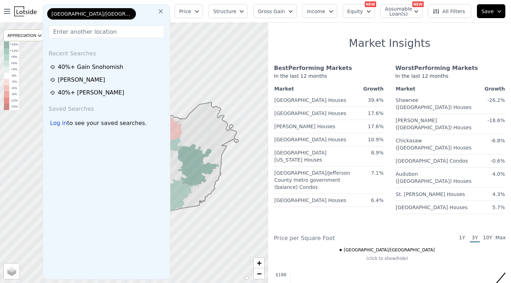
click at [164, 10] on icon at bounding box center [160, 11] width 7 height 7
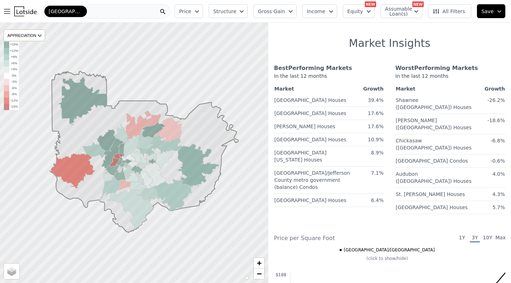
click at [121, 15] on div "[GEOGRAPHIC_DATA]/[GEOGRAPHIC_DATA]" at bounding box center [107, 11] width 128 height 14
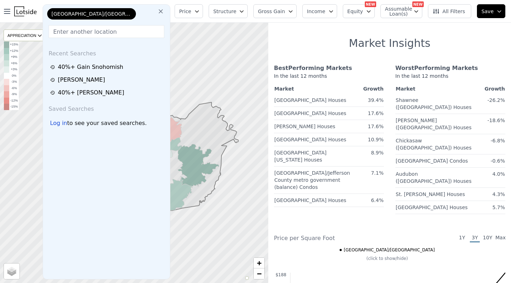
click at [164, 12] on icon at bounding box center [160, 11] width 7 height 7
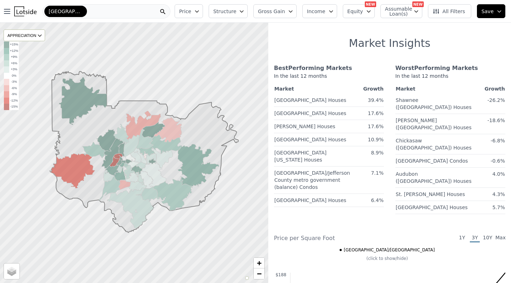
click at [77, 10] on span "[GEOGRAPHIC_DATA]/[GEOGRAPHIC_DATA]" at bounding box center [66, 11] width 34 height 7
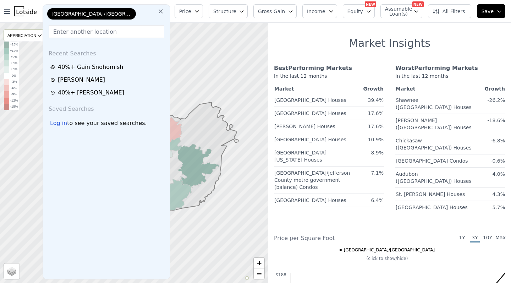
click at [164, 9] on icon at bounding box center [160, 11] width 7 height 7
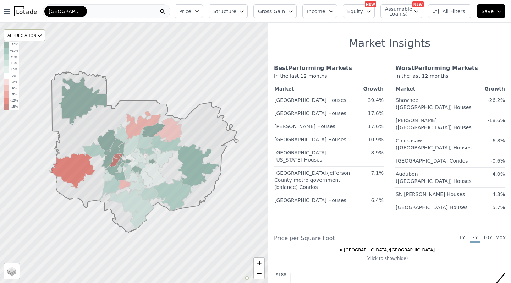
click at [97, 19] on nav "Open main menu [GEOGRAPHIC_DATA]/[GEOGRAPHIC_DATA]" at bounding box center [86, 11] width 172 height 23
click at [96, 9] on div "[GEOGRAPHIC_DATA]/[GEOGRAPHIC_DATA]" at bounding box center [107, 11] width 128 height 14
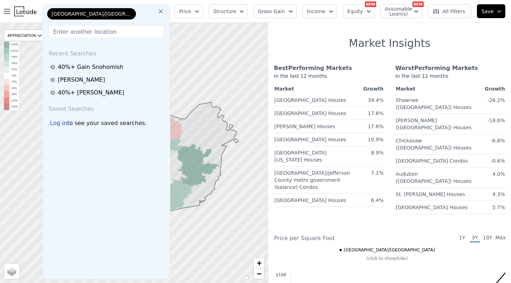
click at [164, 10] on icon at bounding box center [160, 11] width 7 height 7
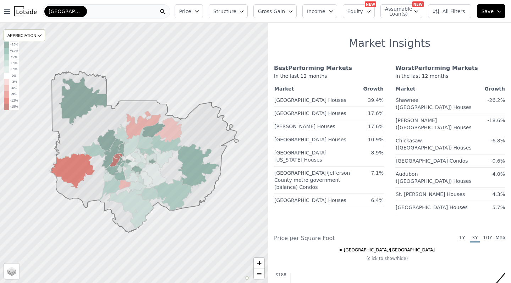
click at [109, 13] on div "[GEOGRAPHIC_DATA]/[GEOGRAPHIC_DATA]" at bounding box center [107, 11] width 128 height 14
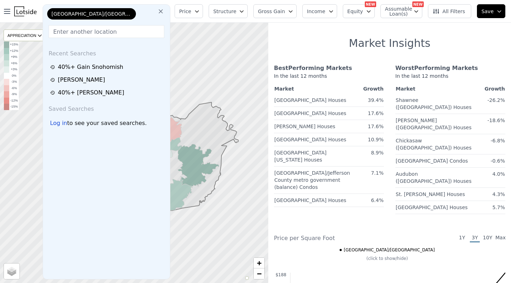
click at [160, 11] on button at bounding box center [160, 11] width 13 height 14
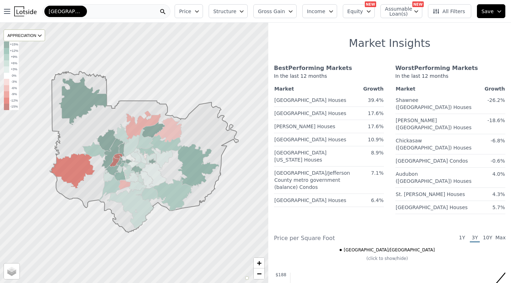
click at [70, 11] on span "[GEOGRAPHIC_DATA]/[GEOGRAPHIC_DATA]" at bounding box center [66, 11] width 34 height 7
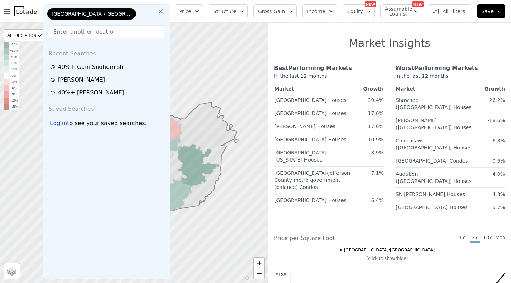
click at [69, 12] on span "[GEOGRAPHIC_DATA]/[GEOGRAPHIC_DATA]" at bounding box center [91, 13] width 80 height 7
click at [142, 35] on input "text" at bounding box center [107, 31] width 116 height 13
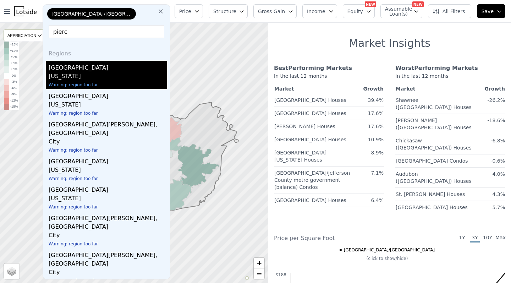
type input "pierc"
click at [79, 69] on div "[GEOGRAPHIC_DATA]" at bounding box center [108, 66] width 119 height 11
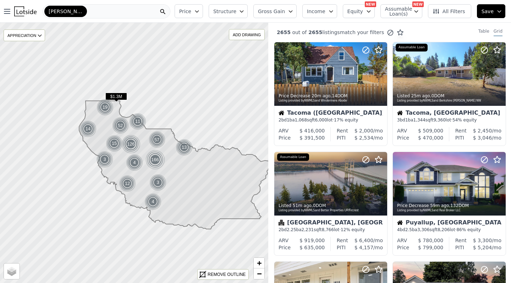
click at [245, 12] on icon "button" at bounding box center [242, 12] width 6 height 6
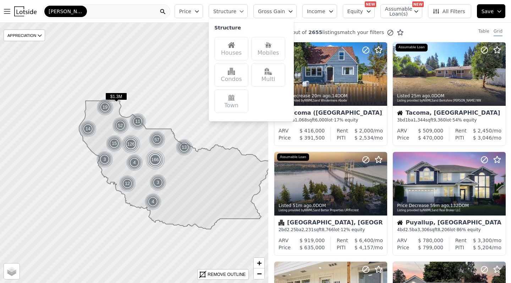
click at [276, 78] on div "Multi" at bounding box center [268, 74] width 34 height 23
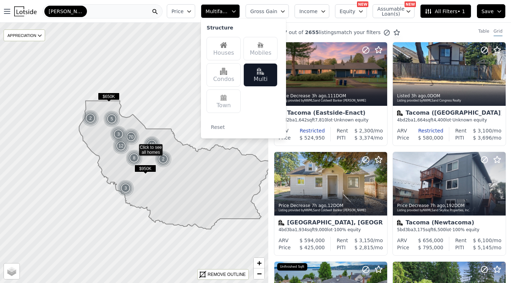
click at [228, 8] on span "Multifamily" at bounding box center [217, 11] width 23 height 7
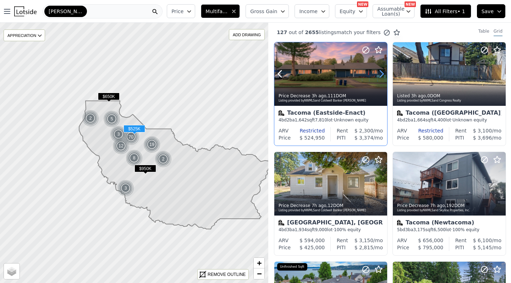
click at [381, 74] on icon at bounding box center [381, 73] width 11 height 11
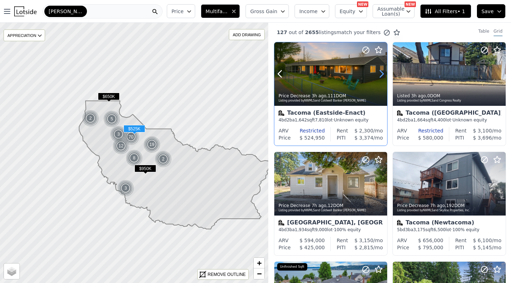
click at [381, 74] on icon at bounding box center [381, 73] width 11 height 11
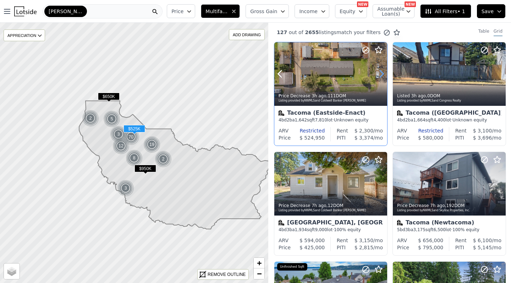
click at [381, 74] on icon at bounding box center [381, 73] width 11 height 11
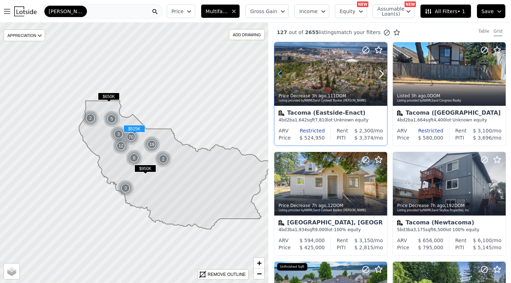
click at [282, 73] on icon at bounding box center [279, 73] width 11 height 11
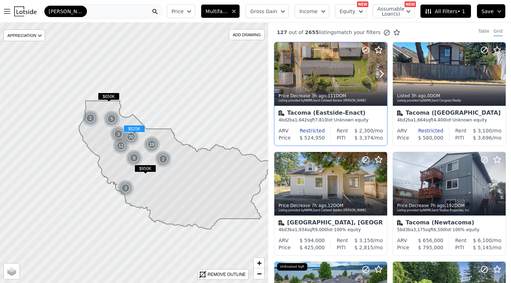
click at [282, 73] on icon at bounding box center [279, 73] width 11 height 11
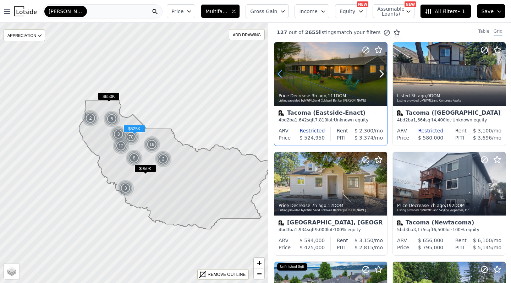
click at [282, 73] on icon at bounding box center [279, 73] width 11 height 11
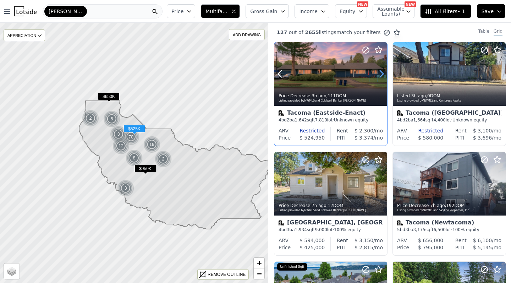
click at [383, 70] on icon at bounding box center [381, 73] width 11 height 11
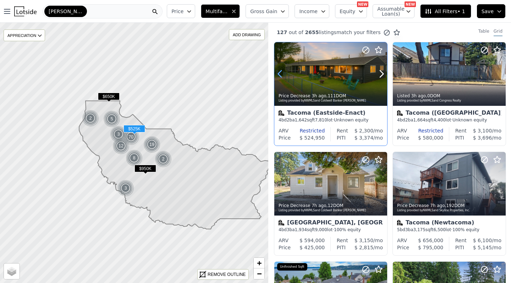
click at [281, 69] on icon at bounding box center [279, 73] width 11 height 11
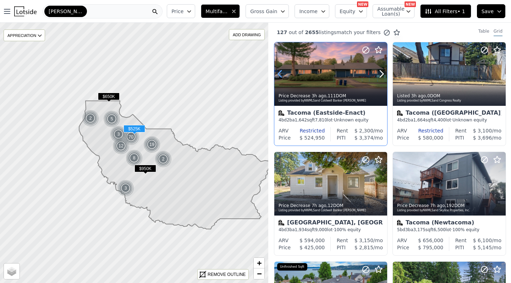
click at [281, 69] on icon at bounding box center [279, 73] width 11 height 11
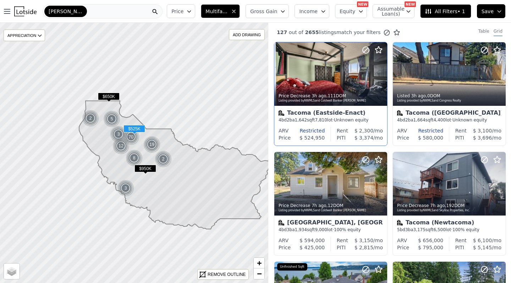
click at [387, 71] on div "Price Decrease 3h ago , 111 DOM Listing provided by NWMLS and Coldwell Banker […" at bounding box center [331, 94] width 114 height 104
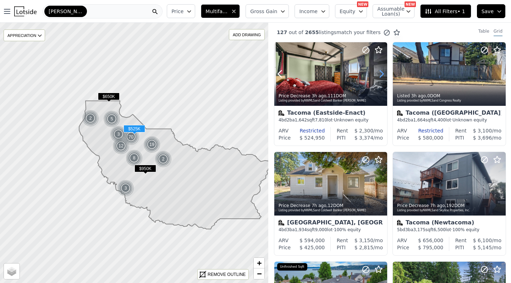
click at [381, 79] on icon at bounding box center [381, 73] width 11 height 11
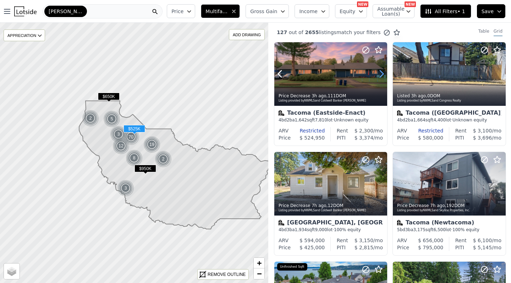
click at [381, 79] on icon at bounding box center [381, 73] width 11 height 11
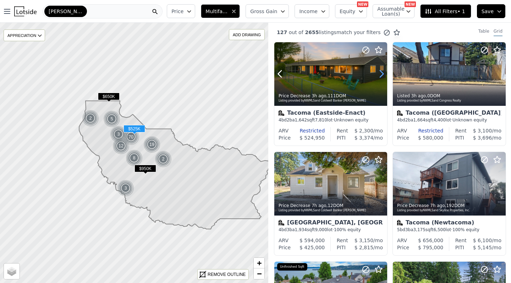
click at [381, 79] on icon at bounding box center [381, 73] width 11 height 11
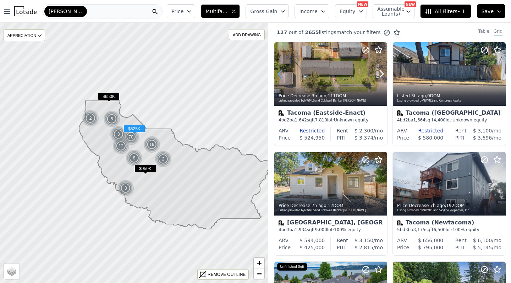
click at [279, 69] on icon at bounding box center [279, 73] width 11 height 11
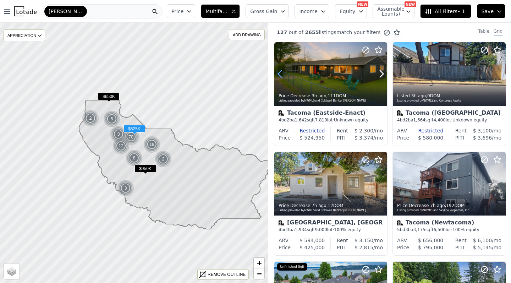
click at [279, 69] on icon at bounding box center [279, 73] width 11 height 11
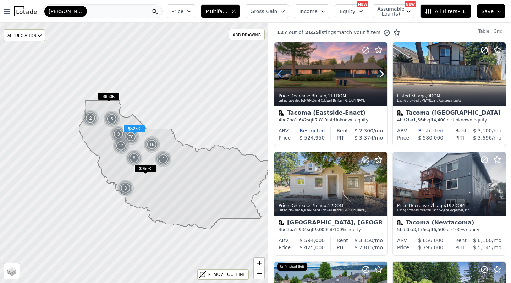
click at [279, 69] on icon at bounding box center [279, 73] width 11 height 11
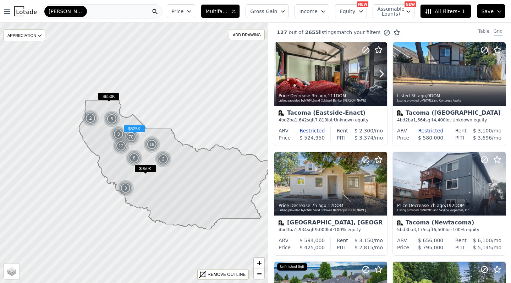
click at [279, 69] on icon at bounding box center [279, 73] width 11 height 11
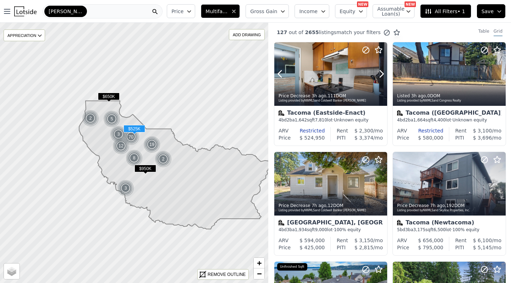
click at [378, 74] on icon at bounding box center [381, 73] width 11 height 11
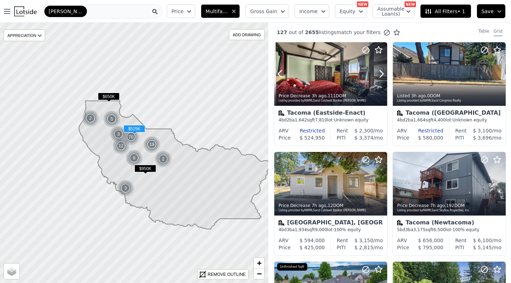
click at [378, 74] on icon at bounding box center [381, 73] width 11 height 11
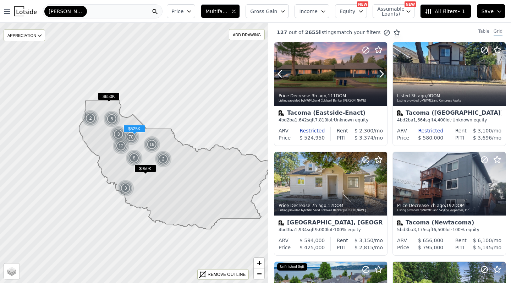
click at [378, 74] on icon at bounding box center [381, 73] width 11 height 11
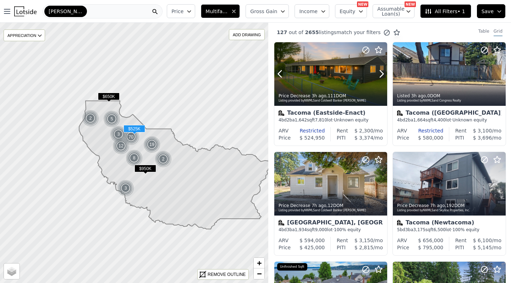
click at [378, 74] on icon at bounding box center [381, 73] width 11 height 11
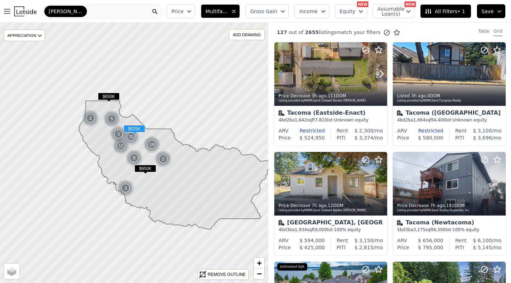
click at [279, 72] on icon at bounding box center [279, 73] width 11 height 11
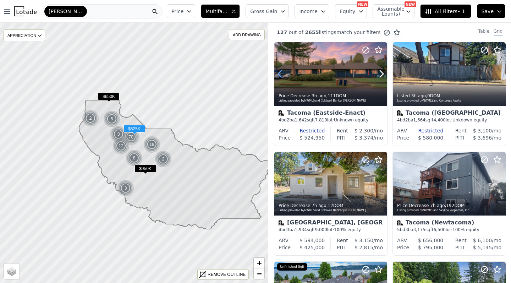
click at [279, 72] on icon at bounding box center [279, 73] width 11 height 11
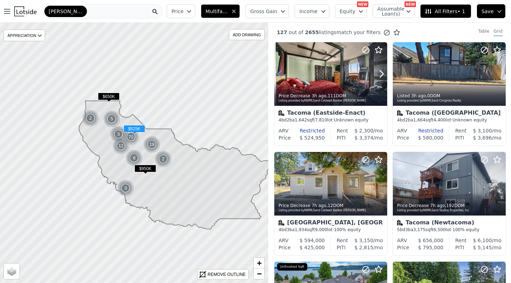
click at [279, 72] on icon at bounding box center [279, 73] width 11 height 11
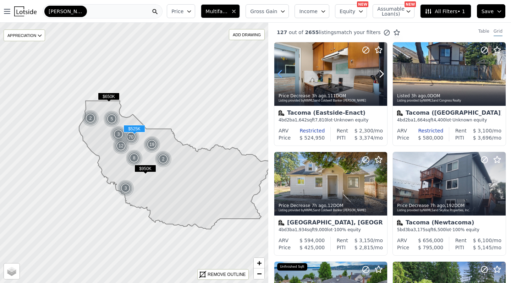
click at [279, 72] on icon at bounding box center [279, 73] width 11 height 11
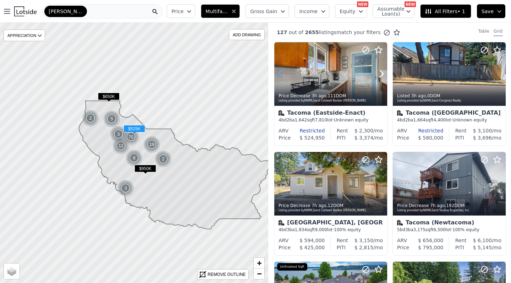
click at [279, 72] on icon at bounding box center [279, 73] width 11 height 11
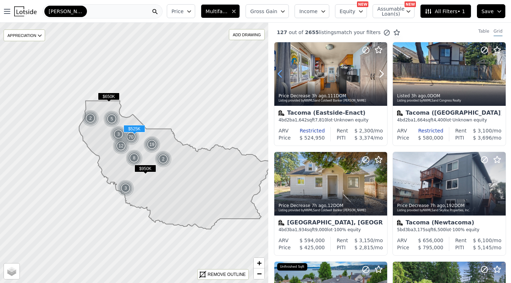
click at [279, 72] on icon at bounding box center [279, 73] width 11 height 11
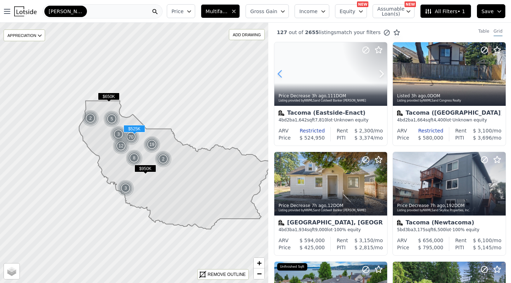
click at [279, 72] on icon at bounding box center [279, 73] width 11 height 11
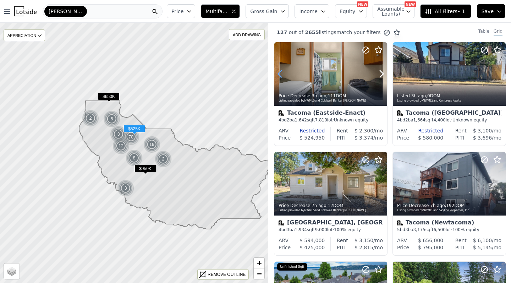
click at [279, 72] on icon at bounding box center [279, 73] width 11 height 11
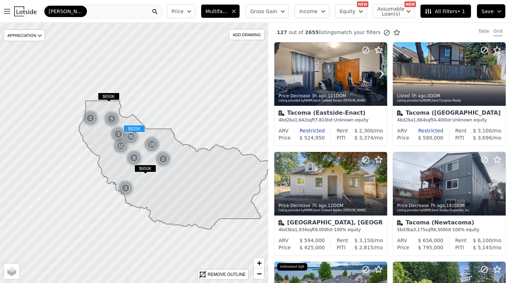
click at [279, 72] on icon at bounding box center [279, 73] width 11 height 11
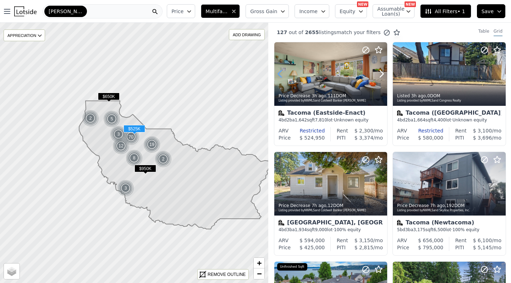
click at [279, 72] on icon at bounding box center [279, 73] width 11 height 11
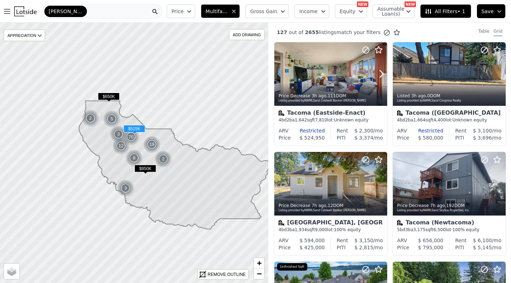
click at [279, 72] on icon at bounding box center [279, 73] width 11 height 11
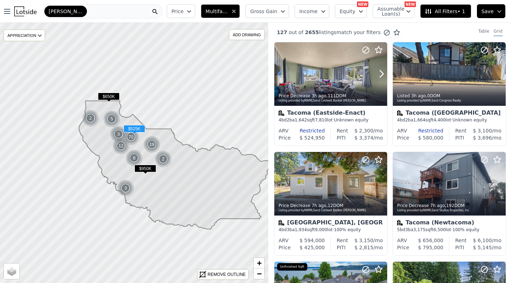
click at [279, 72] on icon at bounding box center [279, 73] width 11 height 11
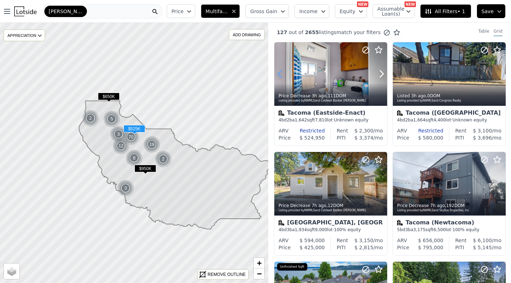
click at [279, 72] on icon at bounding box center [279, 73] width 11 height 11
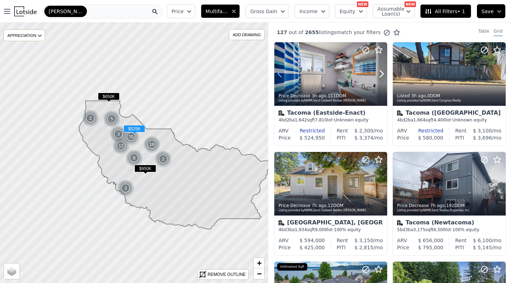
click at [279, 72] on icon at bounding box center [279, 73] width 11 height 11
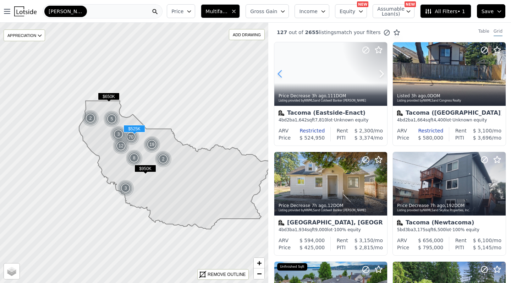
click at [279, 72] on icon at bounding box center [279, 73] width 11 height 11
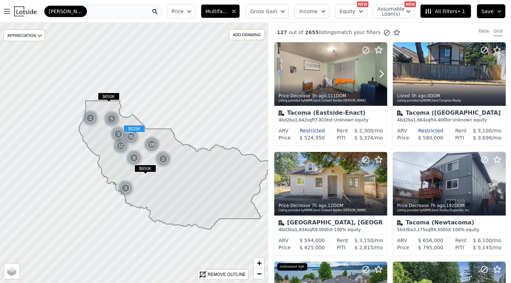
click at [279, 72] on icon at bounding box center [279, 73] width 11 height 11
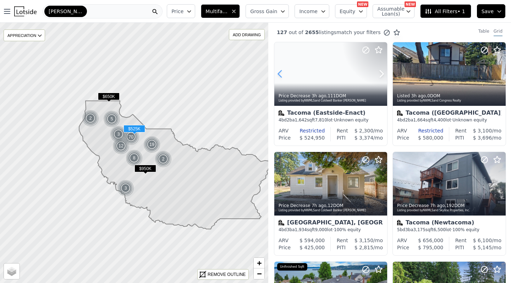
click at [279, 72] on icon at bounding box center [279, 73] width 11 height 11
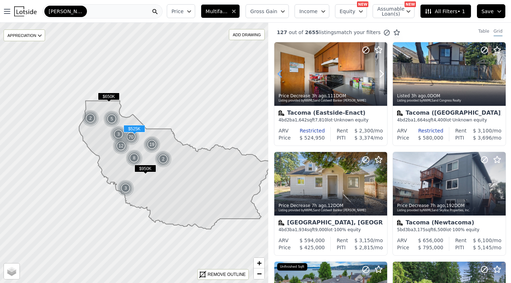
click at [279, 72] on icon at bounding box center [279, 73] width 11 height 11
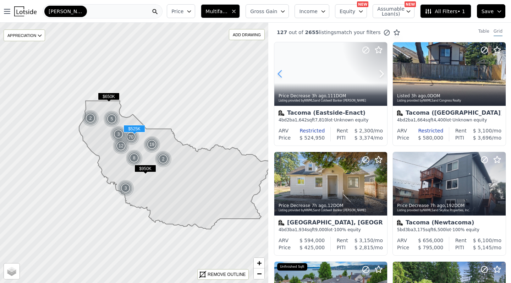
click at [279, 72] on icon at bounding box center [279, 73] width 11 height 11
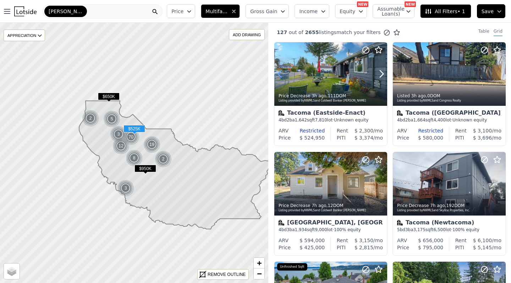
click at [279, 72] on icon at bounding box center [279, 73] width 11 height 11
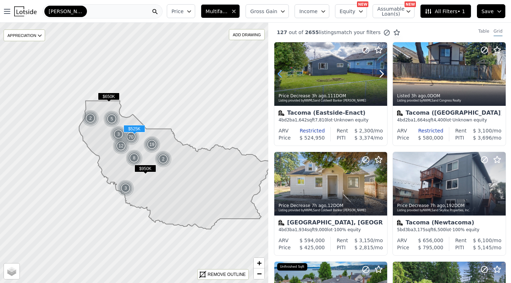
click at [279, 72] on icon at bounding box center [279, 73] width 11 height 11
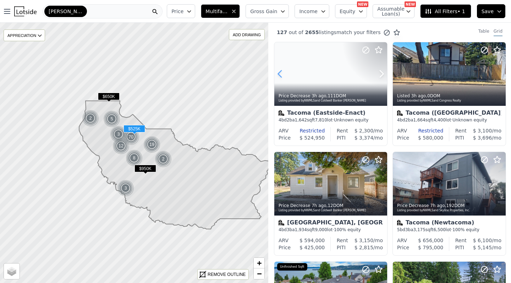
click at [279, 72] on icon at bounding box center [279, 73] width 11 height 11
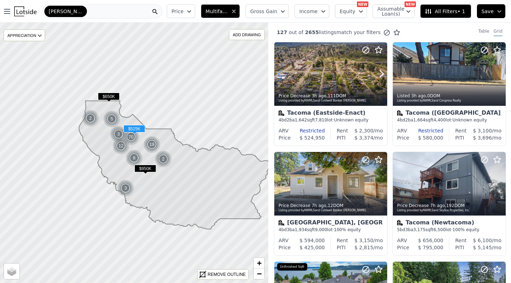
click at [279, 72] on icon at bounding box center [279, 73] width 11 height 11
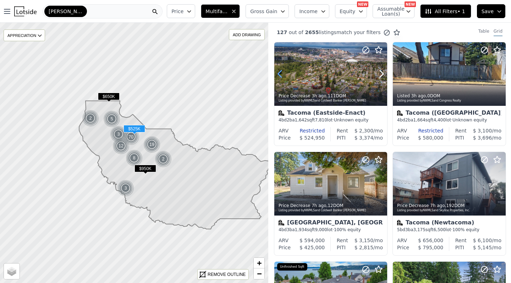
click at [279, 72] on icon at bounding box center [279, 73] width 11 height 11
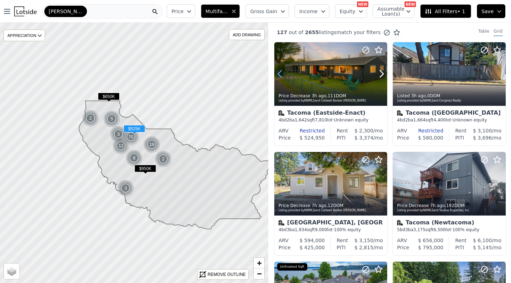
click at [279, 72] on icon at bounding box center [279, 73] width 11 height 11
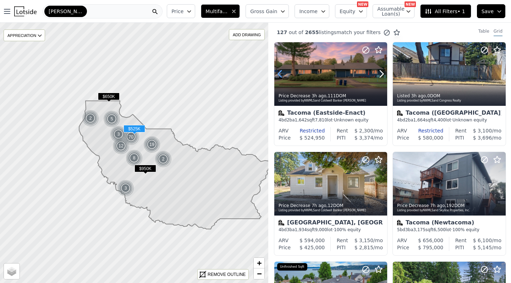
click at [279, 72] on icon at bounding box center [279, 73] width 11 height 11
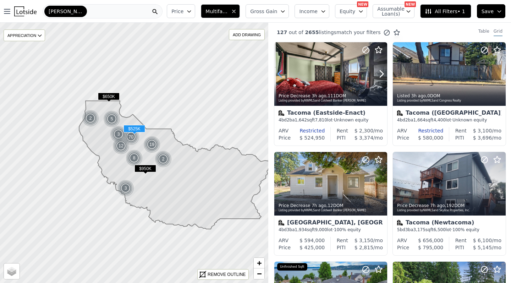
click at [279, 72] on icon at bounding box center [279, 73] width 11 height 11
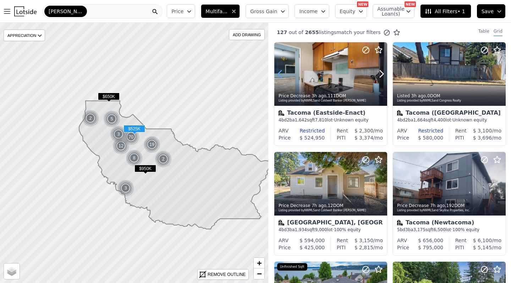
click at [279, 72] on icon at bounding box center [279, 73] width 11 height 11
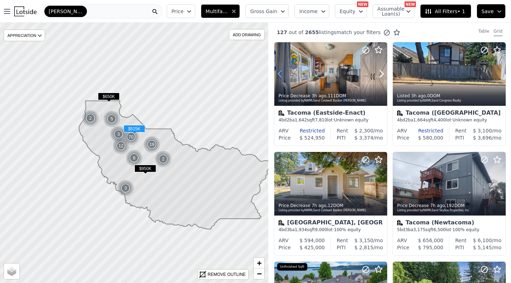
click at [279, 72] on icon at bounding box center [279, 73] width 11 height 11
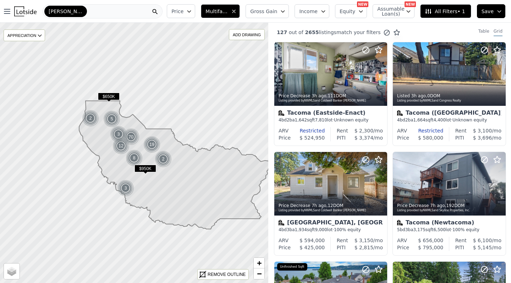
click at [286, 9] on icon "button" at bounding box center [283, 12] width 6 height 6
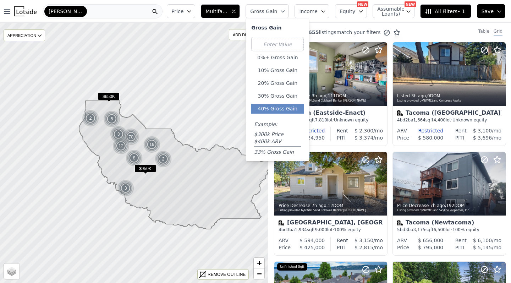
click at [281, 109] on button "40% Gross Gain" at bounding box center [277, 109] width 53 height 10
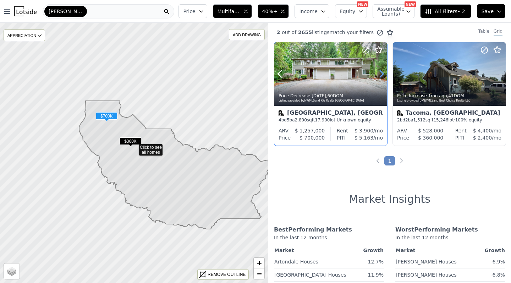
click at [382, 80] on icon at bounding box center [381, 73] width 11 height 11
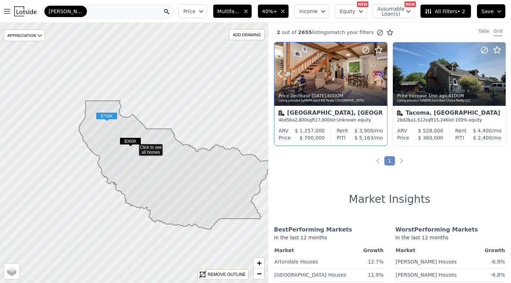
click at [382, 80] on icon at bounding box center [381, 73] width 11 height 11
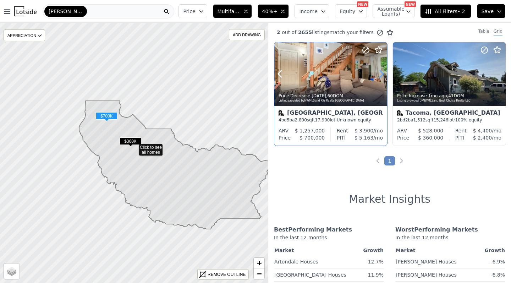
click at [382, 80] on icon at bounding box center [381, 73] width 11 height 11
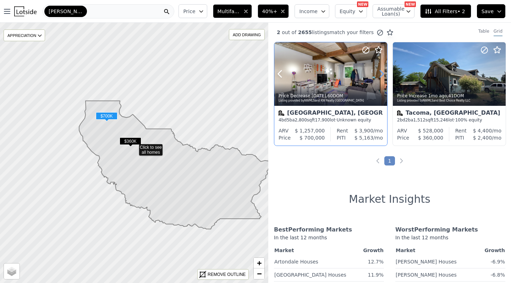
click at [382, 80] on icon at bounding box center [381, 73] width 11 height 11
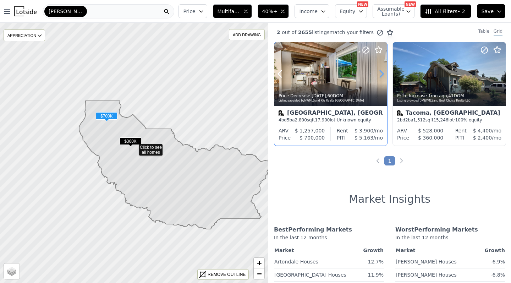
click at [382, 80] on icon at bounding box center [381, 73] width 11 height 11
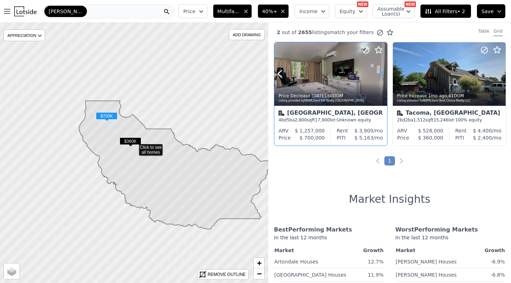
click at [382, 80] on icon at bounding box center [381, 73] width 11 height 11
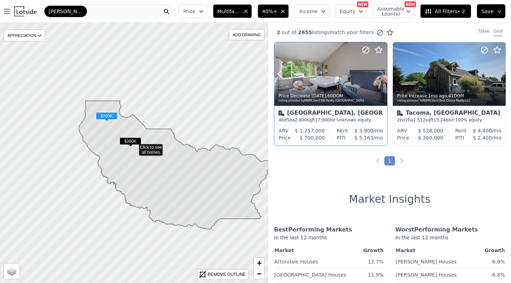
click at [382, 80] on icon at bounding box center [381, 73] width 11 height 11
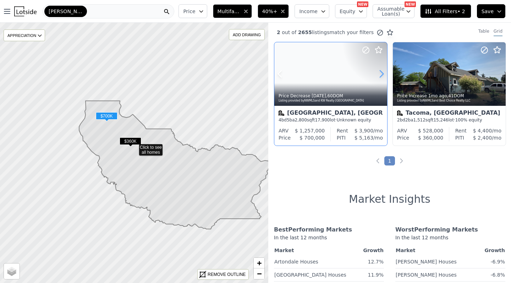
click at [382, 80] on icon at bounding box center [381, 73] width 11 height 11
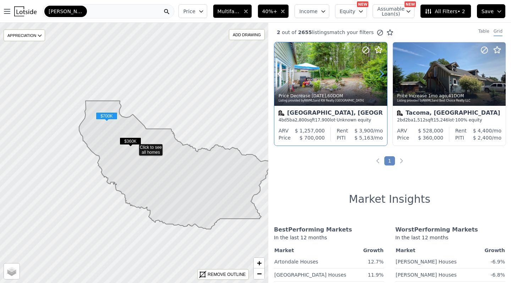
click at [382, 80] on icon at bounding box center [381, 73] width 11 height 11
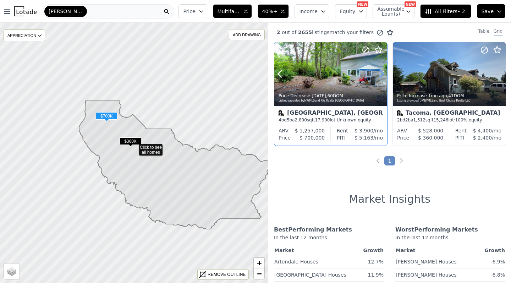
click at [382, 80] on icon at bounding box center [381, 73] width 11 height 11
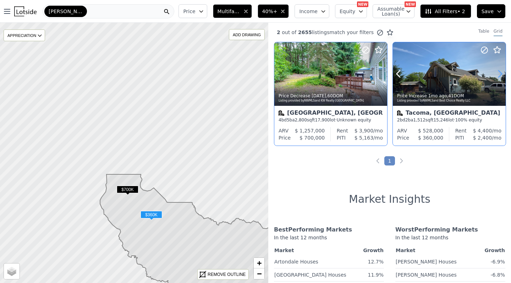
click at [500, 73] on icon at bounding box center [500, 73] width 11 height 11
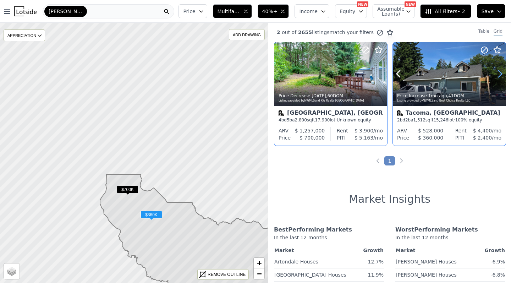
click at [500, 73] on icon at bounding box center [500, 73] width 11 height 11
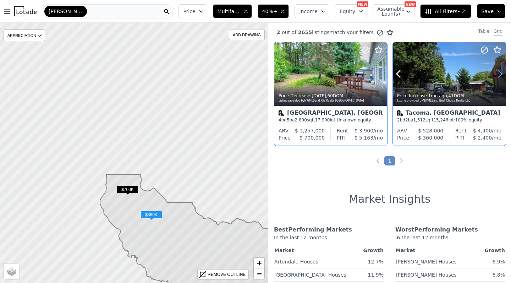
click at [500, 73] on icon at bounding box center [500, 73] width 11 height 11
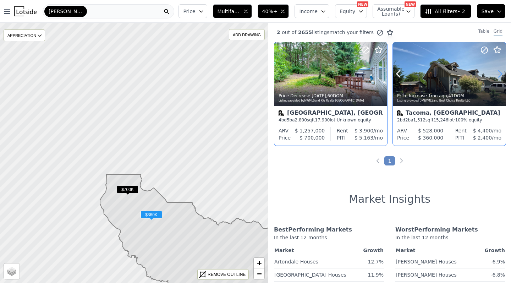
click at [500, 73] on icon at bounding box center [500, 73] width 11 height 11
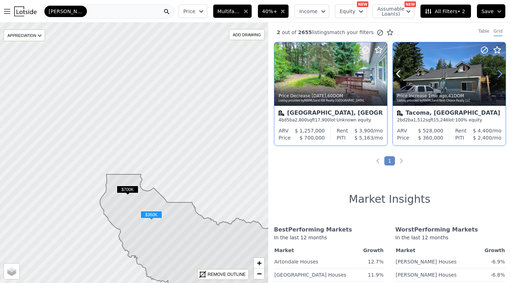
click at [500, 73] on icon at bounding box center [500, 73] width 11 height 11
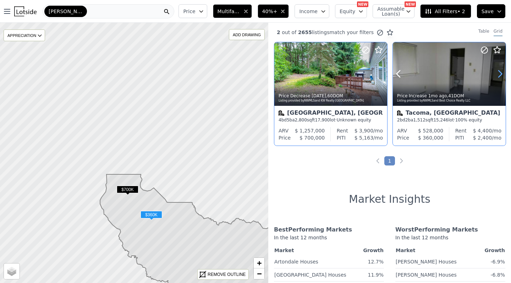
click at [500, 73] on icon at bounding box center [500, 73] width 11 height 11
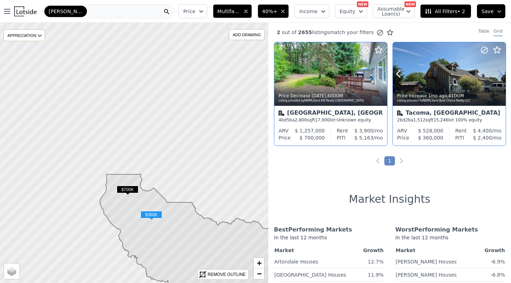
click at [500, 73] on icon at bounding box center [500, 73] width 11 height 11
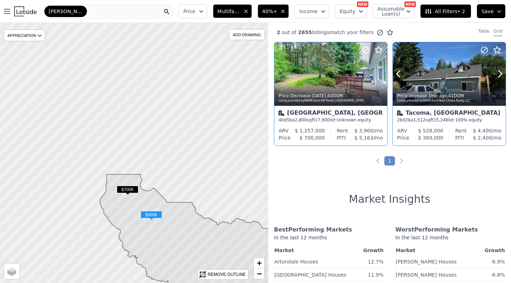
click at [502, 68] on div at bounding box center [482, 64] width 45 height 45
click at [286, 12] on icon "button" at bounding box center [283, 12] width 6 height 6
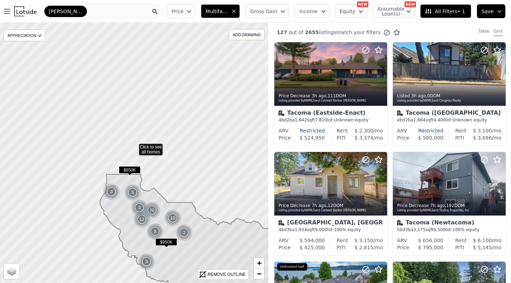
click at [315, 11] on span "Income" at bounding box center [308, 11] width 18 height 7
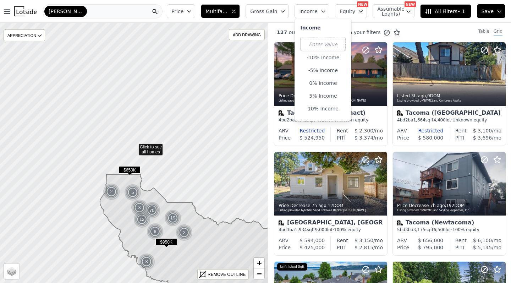
click at [315, 11] on span "Income" at bounding box center [308, 11] width 18 height 7
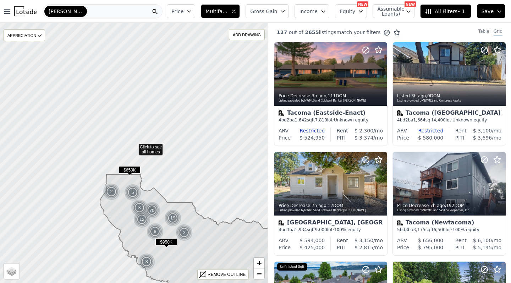
click at [359, 12] on button "Equity" at bounding box center [351, 11] width 32 height 14
click at [397, 7] on span "Assumable Loan(s)" at bounding box center [388, 11] width 23 height 10
click at [383, 26] on input "Has Assumable Loan(s)" at bounding box center [381, 25] width 6 height 6
checkbox input "true"
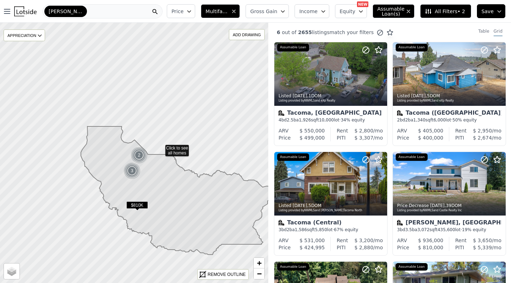
drag, startPoint x: 180, startPoint y: 198, endPoint x: 152, endPoint y: 135, distance: 68.7
click at [152, 135] on icon at bounding box center [176, 190] width 191 height 128
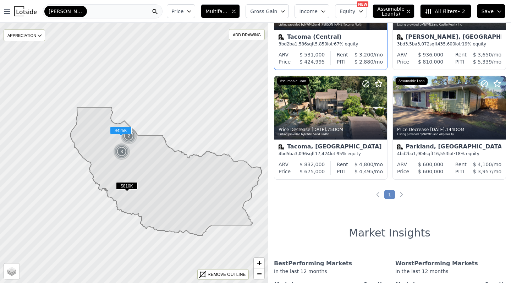
scroll to position [186, 0]
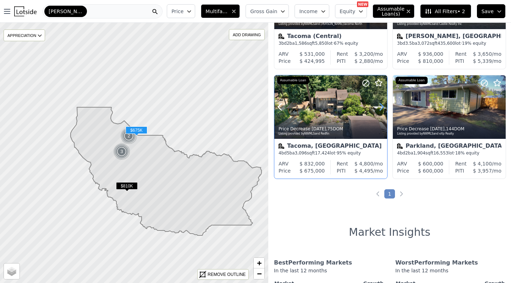
click at [380, 108] on icon at bounding box center [381, 106] width 11 height 11
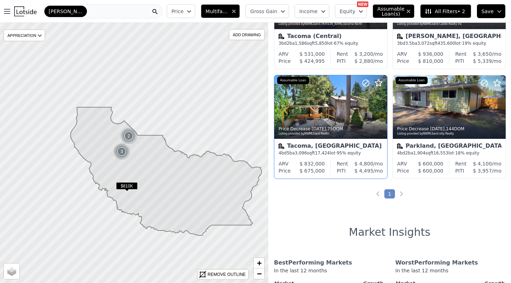
click at [226, 12] on span "Multifamily" at bounding box center [217, 11] width 23 height 7
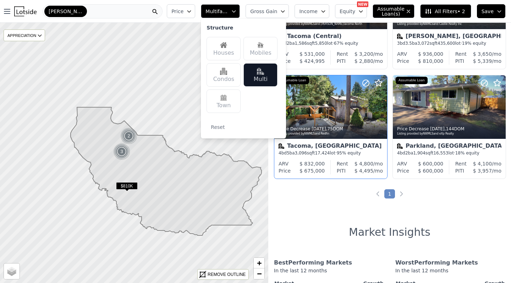
click at [252, 53] on div "Mobiles" at bounding box center [261, 48] width 34 height 23
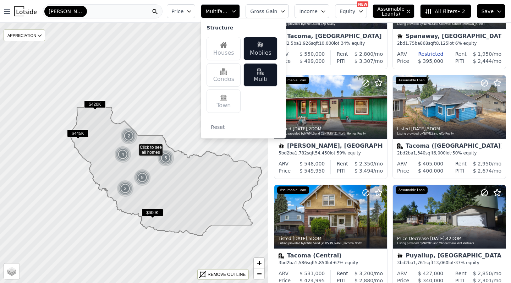
click at [278, 81] on div "Multi" at bounding box center [261, 74] width 34 height 23
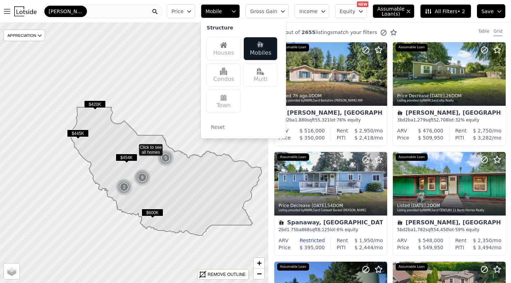
click at [237, 9] on icon "button" at bounding box center [234, 12] width 6 height 6
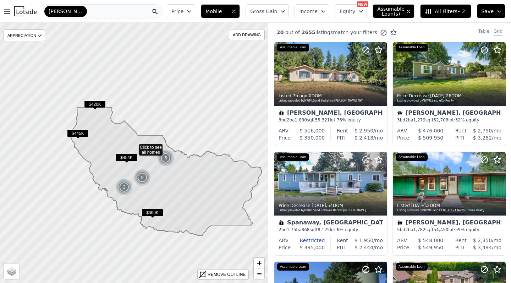
click at [274, 11] on span "Gross Gain" at bounding box center [263, 11] width 27 height 7
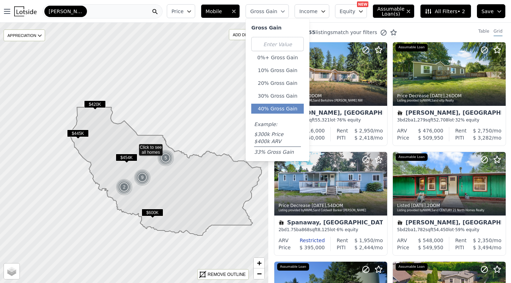
click at [268, 113] on button "40% Gross Gain" at bounding box center [277, 109] width 53 height 10
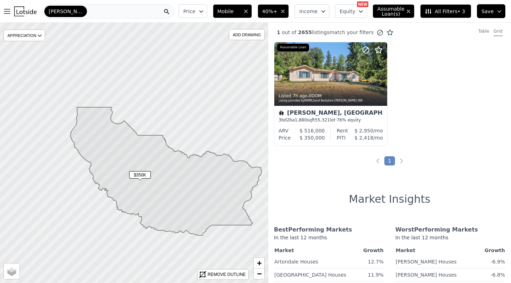
click at [130, 15] on div "[PERSON_NAME]" at bounding box center [109, 11] width 132 height 14
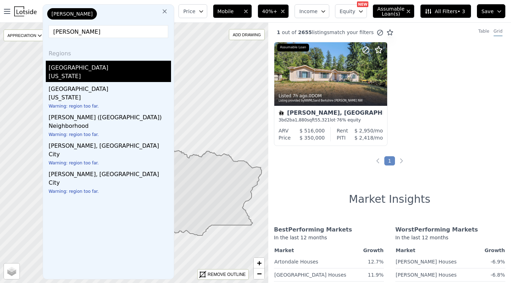
type input "thurston"
click at [84, 65] on div "Thurston County" at bounding box center [110, 66] width 122 height 11
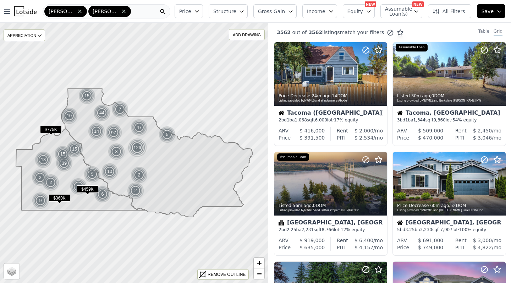
click at [245, 13] on icon "button" at bounding box center [242, 12] width 6 height 6
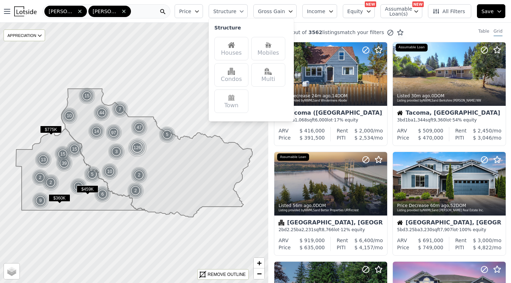
click at [275, 53] on div "Mobiles" at bounding box center [268, 48] width 34 height 23
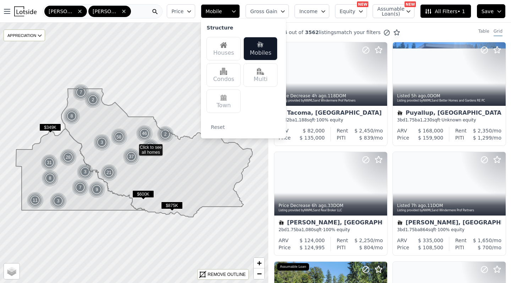
click at [277, 10] on span "Gross Gain" at bounding box center [263, 11] width 27 height 7
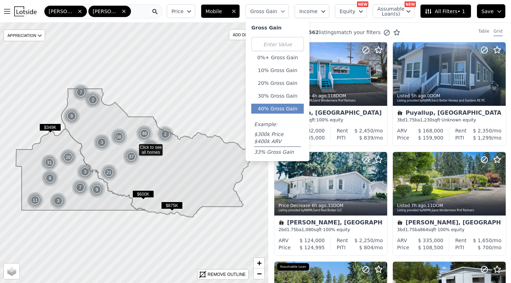
click at [283, 110] on button "40% Gross Gain" at bounding box center [277, 109] width 53 height 10
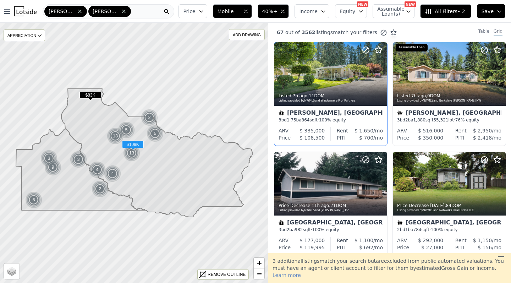
scroll to position [529, 0]
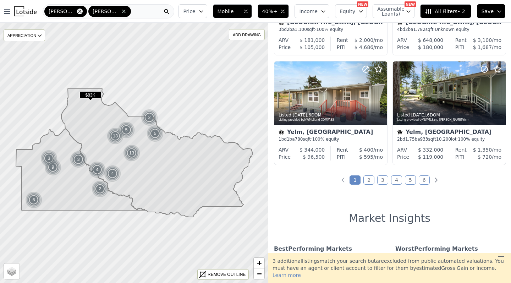
click at [77, 10] on icon at bounding box center [80, 12] width 6 height 6
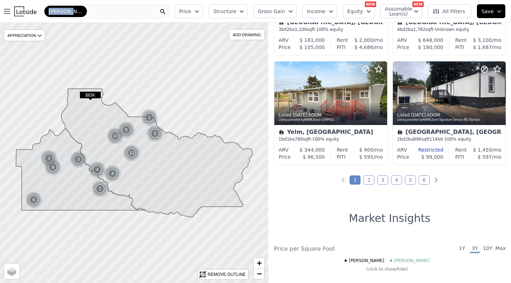
click at [67, 10] on span "Thurston" at bounding box center [66, 11] width 34 height 7
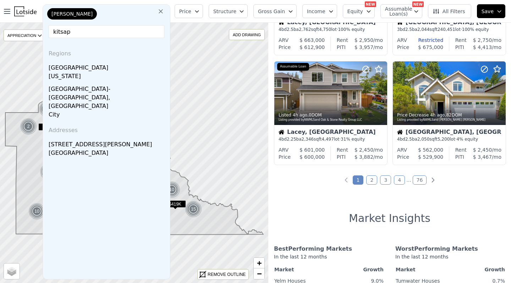
type input "kits"
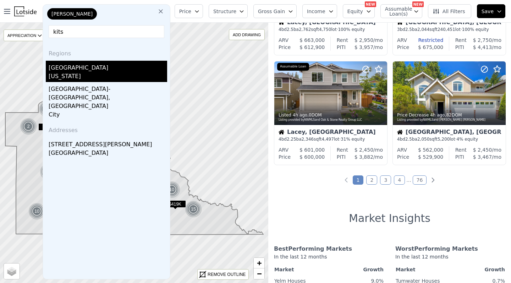
drag, startPoint x: 132, startPoint y: 27, endPoint x: 76, endPoint y: 66, distance: 68.7
click at [76, 66] on div "Kitsap County" at bounding box center [108, 66] width 119 height 11
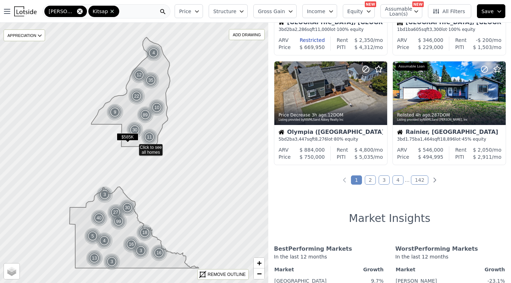
click at [77, 10] on icon at bounding box center [80, 12] width 6 height 6
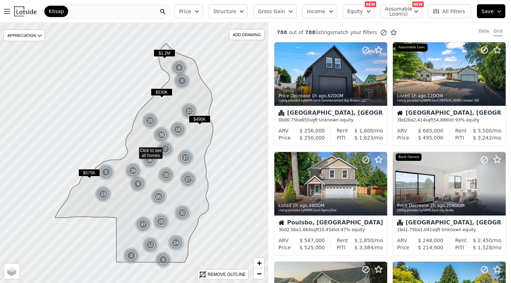
click at [276, 11] on span "Gross Gain" at bounding box center [271, 11] width 27 height 7
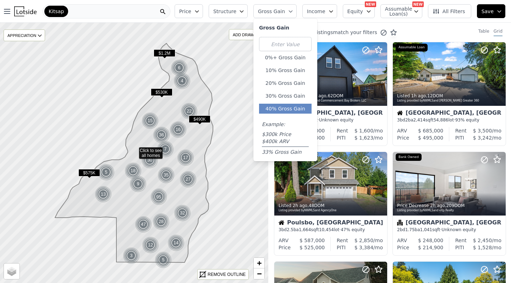
click at [283, 110] on button "40% Gross Gain" at bounding box center [285, 109] width 53 height 10
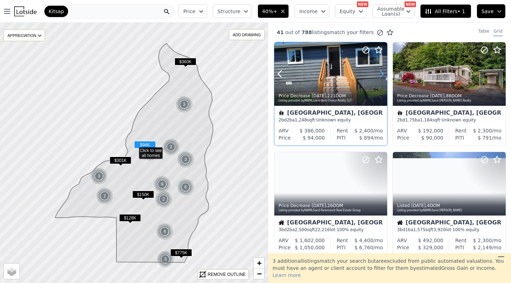
click at [379, 76] on icon at bounding box center [381, 73] width 11 height 11
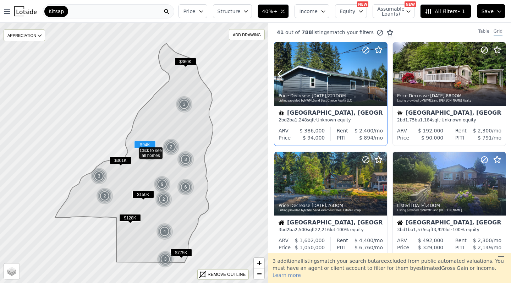
click at [379, 76] on icon at bounding box center [381, 73] width 11 height 11
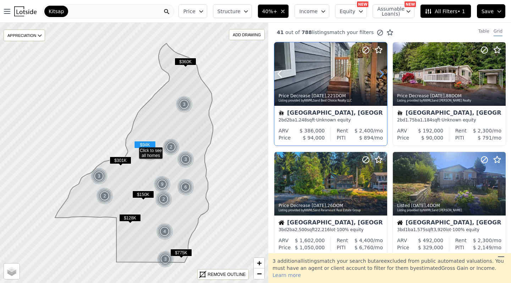
click at [379, 76] on icon at bounding box center [381, 73] width 11 height 11
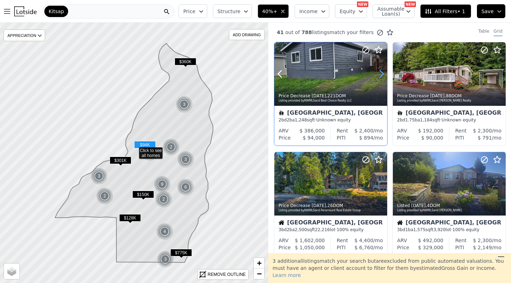
click at [379, 76] on icon at bounding box center [381, 73] width 11 height 11
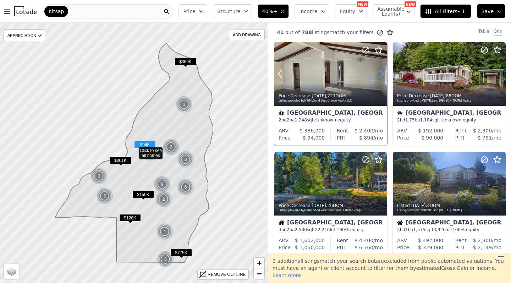
click at [379, 76] on icon at bounding box center [381, 73] width 11 height 11
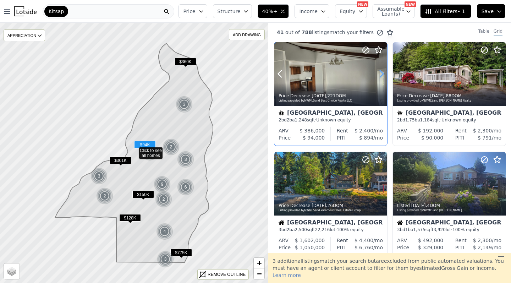
click at [379, 76] on icon at bounding box center [381, 73] width 11 height 11
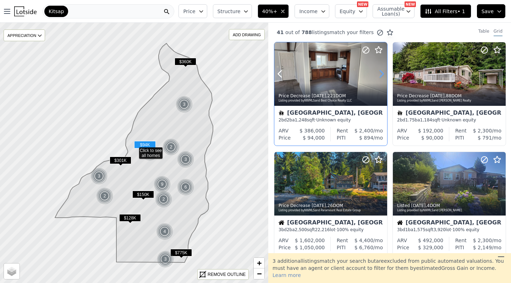
click at [379, 76] on icon at bounding box center [381, 73] width 11 height 11
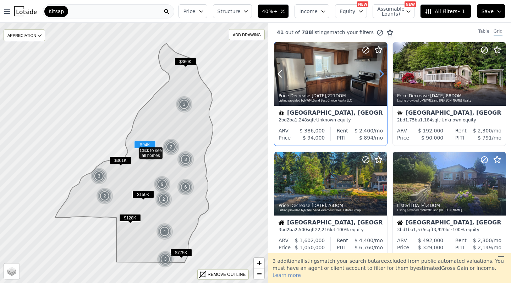
click at [379, 76] on icon at bounding box center [381, 73] width 11 height 11
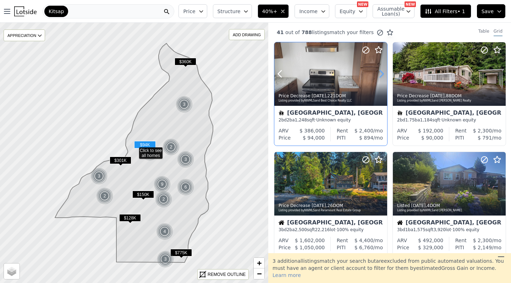
click at [379, 76] on icon at bounding box center [381, 73] width 11 height 11
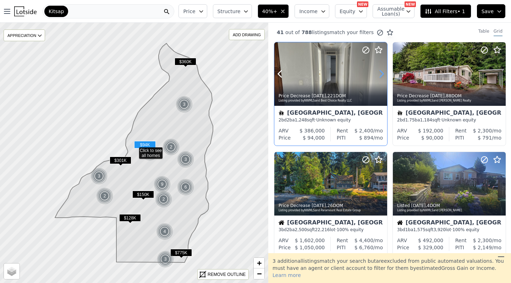
click at [379, 76] on icon at bounding box center [381, 73] width 11 height 11
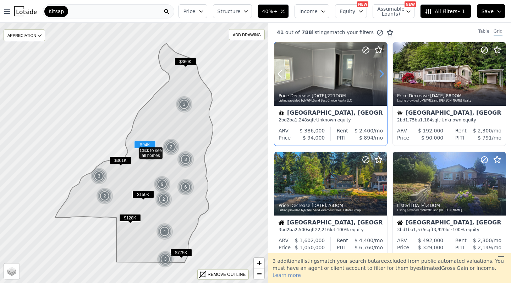
click at [379, 76] on icon at bounding box center [381, 73] width 11 height 11
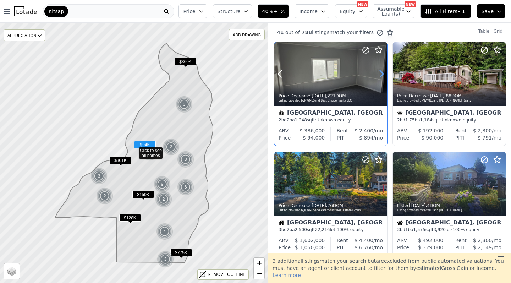
click at [379, 76] on icon at bounding box center [381, 73] width 11 height 11
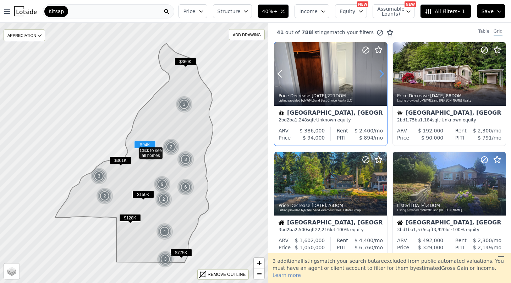
click at [379, 76] on icon at bounding box center [381, 73] width 11 height 11
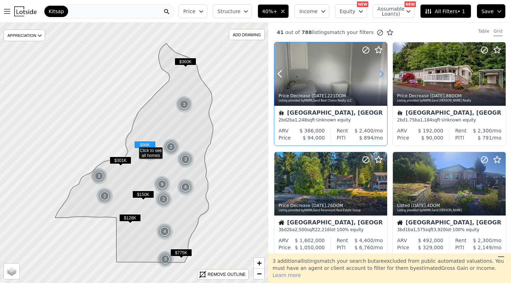
click at [379, 76] on icon at bounding box center [381, 73] width 11 height 11
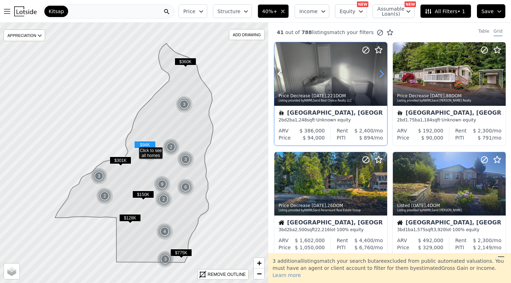
click at [379, 76] on icon at bounding box center [381, 73] width 11 height 11
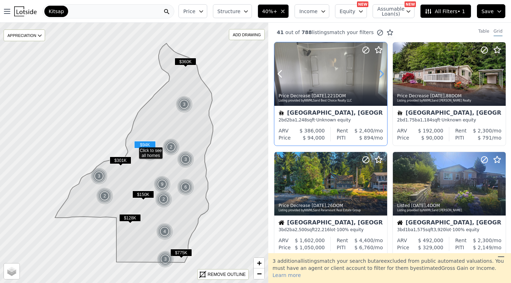
click at [379, 76] on icon at bounding box center [381, 73] width 11 height 11
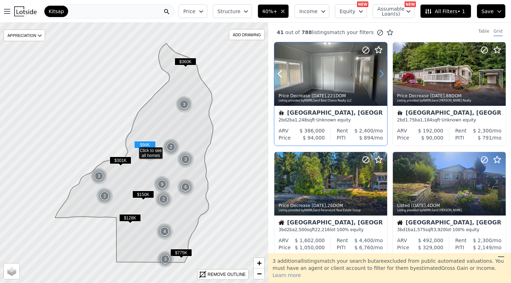
click at [379, 76] on icon at bounding box center [381, 73] width 11 height 11
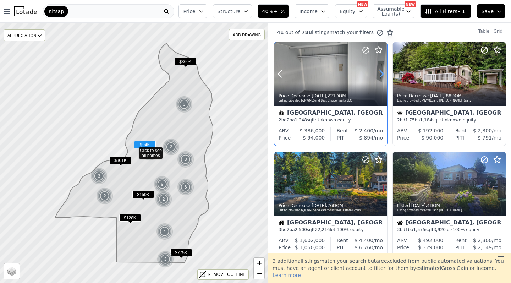
click at [379, 76] on icon at bounding box center [381, 73] width 11 height 11
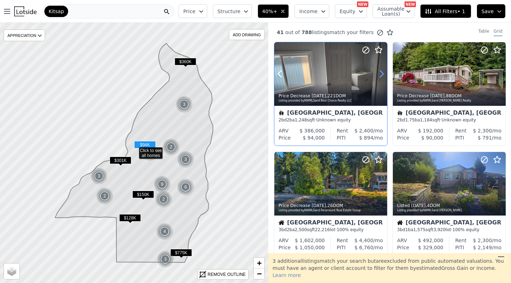
click at [379, 76] on icon at bounding box center [381, 73] width 11 height 11
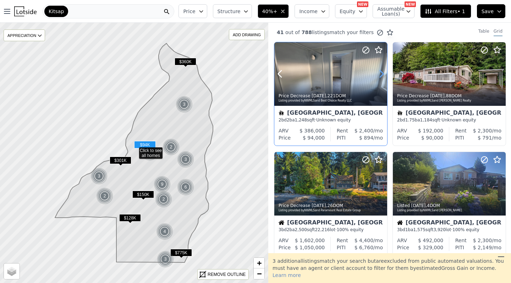
click at [379, 76] on icon at bounding box center [381, 73] width 11 height 11
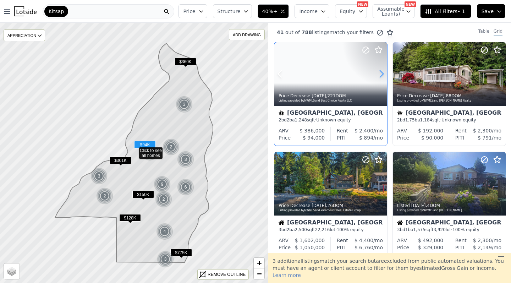
click at [379, 76] on icon at bounding box center [381, 73] width 11 height 11
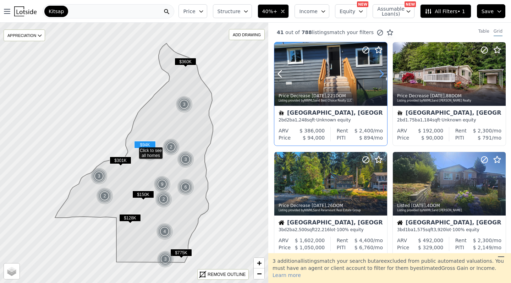
click at [379, 76] on icon at bounding box center [381, 73] width 11 height 11
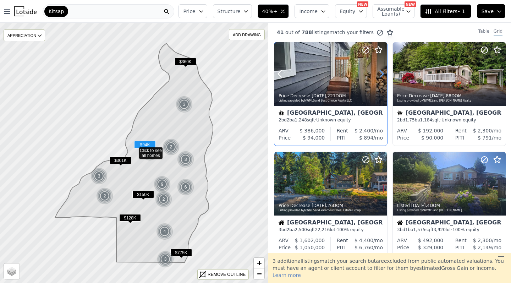
click at [379, 76] on icon at bounding box center [381, 73] width 11 height 11
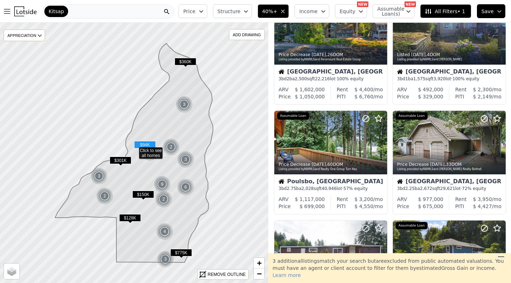
scroll to position [150, 0]
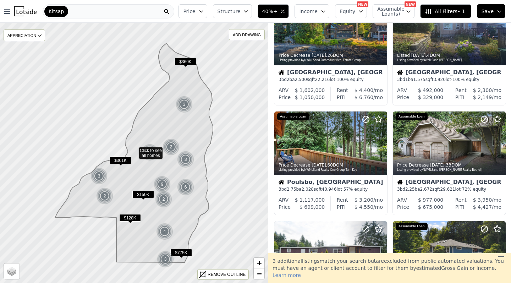
click at [435, 7] on button "All Filters • 1" at bounding box center [445, 11] width 51 height 14
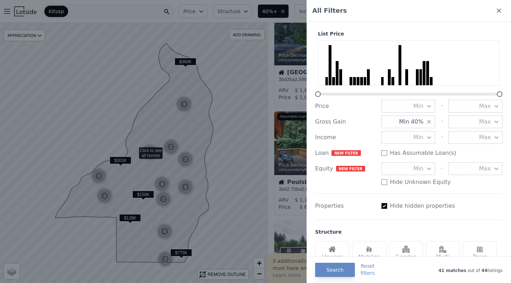
scroll to position [0, 0]
click at [498, 9] on icon at bounding box center [499, 10] width 7 height 7
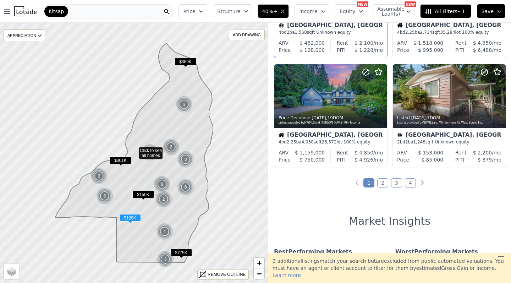
scroll to position [527, 0]
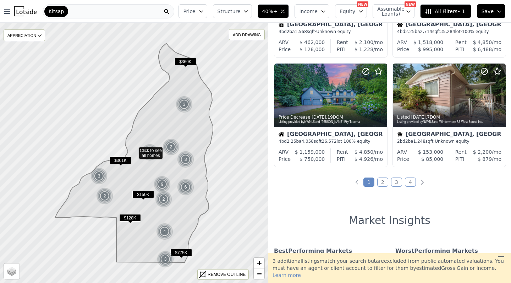
click at [381, 187] on link "2" at bounding box center [382, 182] width 11 height 9
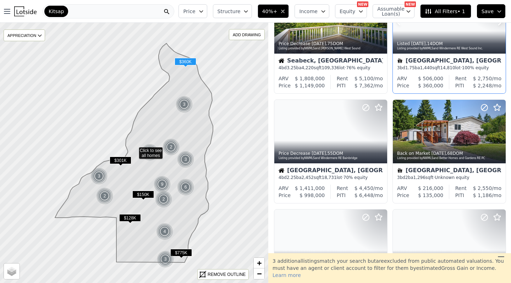
scroll to position [162, 0]
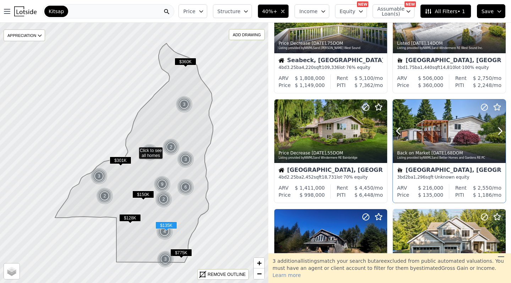
click at [444, 132] on div at bounding box center [449, 131] width 113 height 64
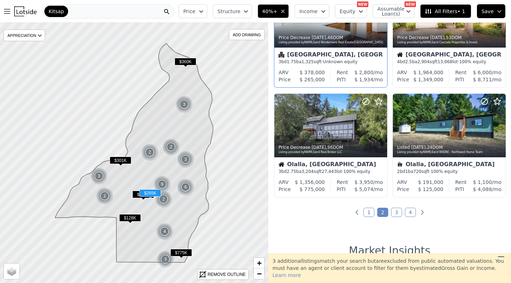
scroll to position [496, 0]
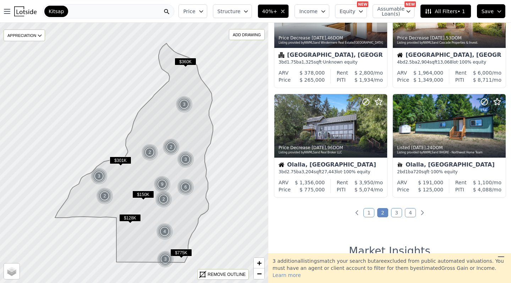
click at [398, 217] on link "3" at bounding box center [396, 212] width 11 height 9
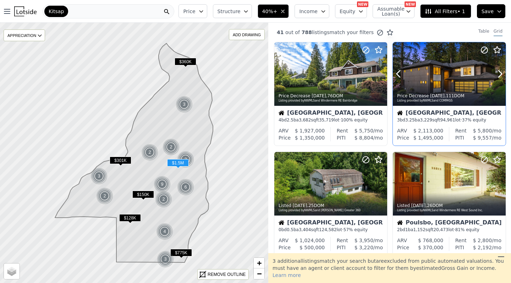
scroll to position [12, 0]
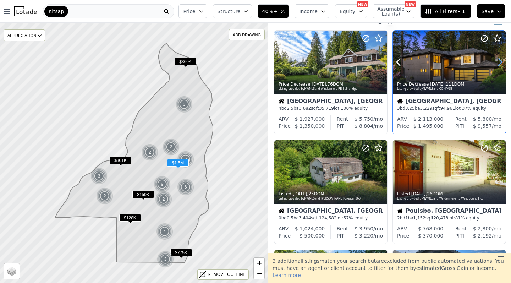
click at [500, 62] on icon at bounding box center [500, 61] width 11 height 11
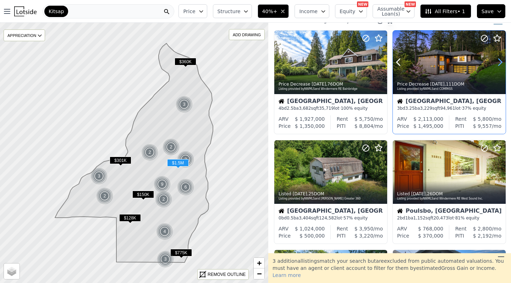
click at [500, 62] on icon at bounding box center [500, 61] width 11 height 11
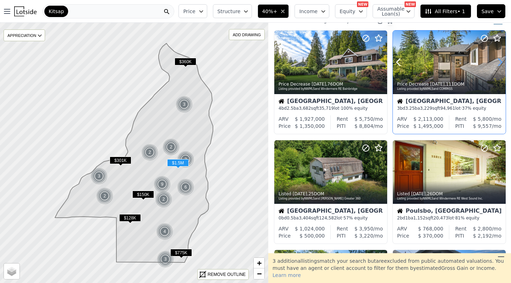
click at [500, 62] on icon at bounding box center [500, 61] width 11 height 11
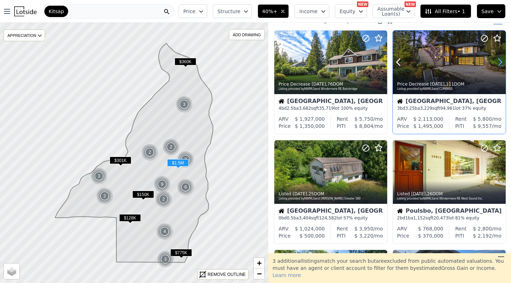
click at [500, 62] on icon at bounding box center [500, 61] width 11 height 11
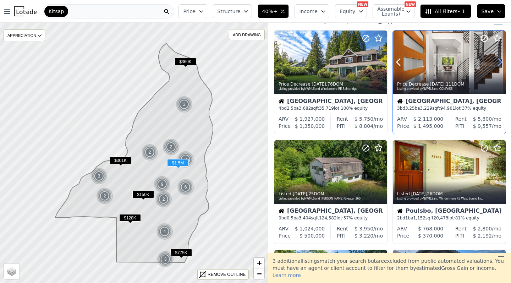
click at [500, 62] on icon at bounding box center [500, 61] width 11 height 11
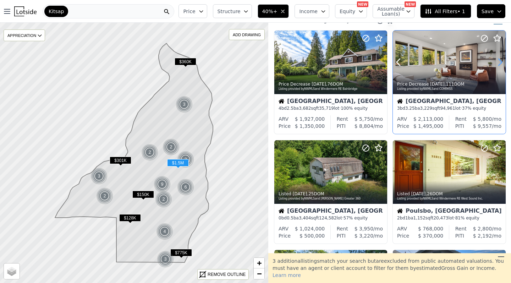
click at [500, 62] on icon at bounding box center [500, 61] width 11 height 11
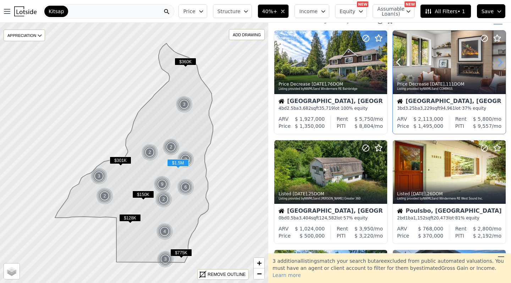
click at [500, 62] on icon at bounding box center [500, 61] width 11 height 11
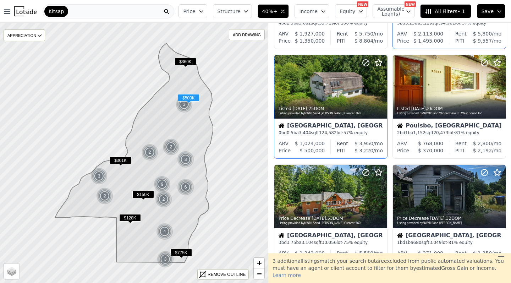
scroll to position [97, 0]
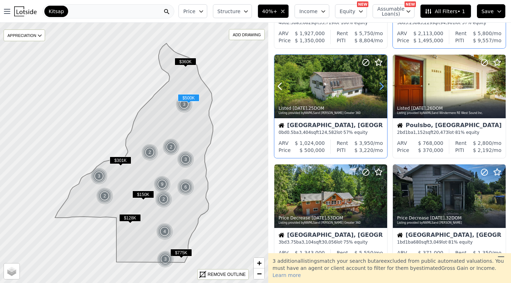
click at [381, 83] on icon at bounding box center [381, 86] width 11 height 11
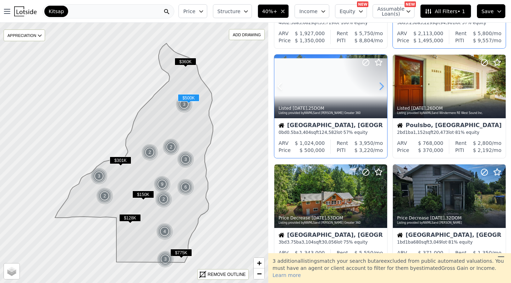
click at [381, 83] on icon at bounding box center [381, 86] width 11 height 11
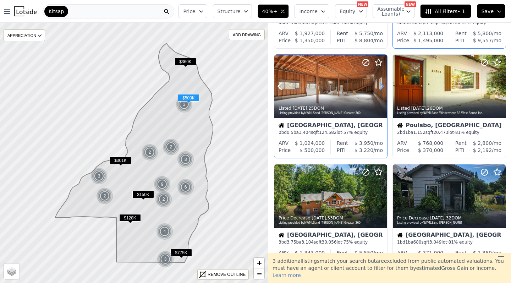
click at [381, 83] on icon at bounding box center [381, 86] width 11 height 11
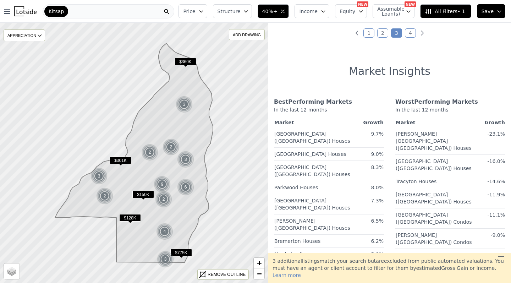
scroll to position [606, 0]
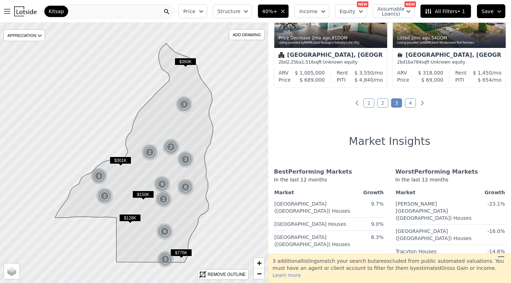
click at [371, 105] on link "1" at bounding box center [369, 102] width 11 height 9
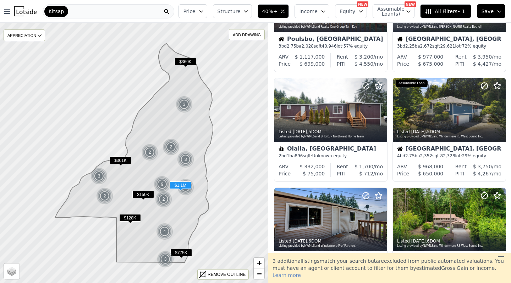
scroll to position [294, 0]
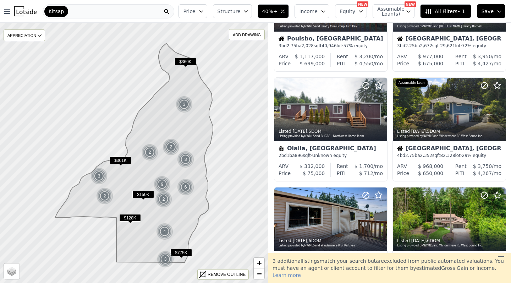
click at [275, 8] on span "40%+" at bounding box center [269, 11] width 15 height 7
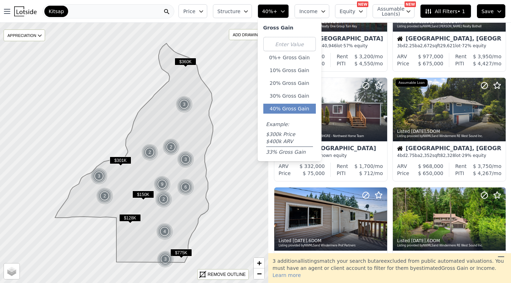
click at [275, 8] on span "40%+" at bounding box center [269, 11] width 15 height 7
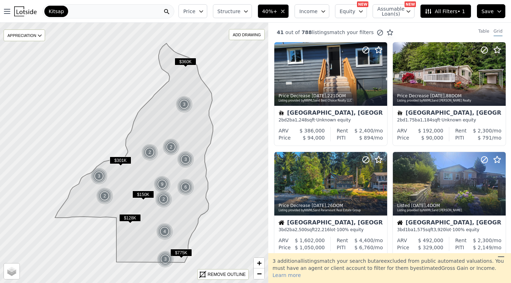
scroll to position [0, 0]
click at [277, 15] on span "40%+" at bounding box center [269, 11] width 15 height 7
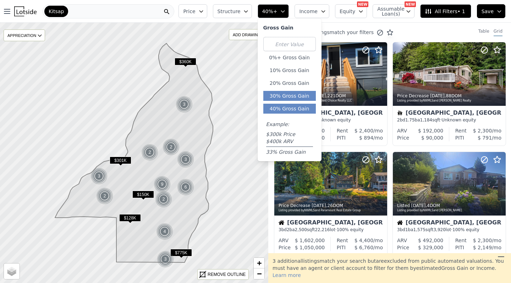
click at [299, 96] on button "30% Gross Gain" at bounding box center [289, 96] width 53 height 10
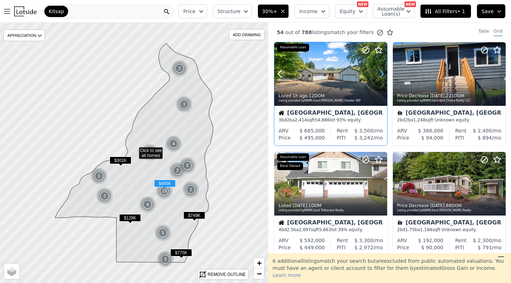
click at [382, 69] on icon at bounding box center [381, 73] width 11 height 11
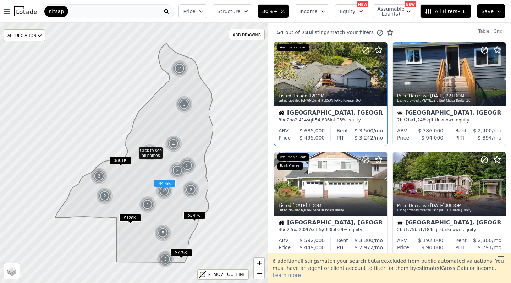
click at [382, 69] on icon at bounding box center [381, 73] width 11 height 11
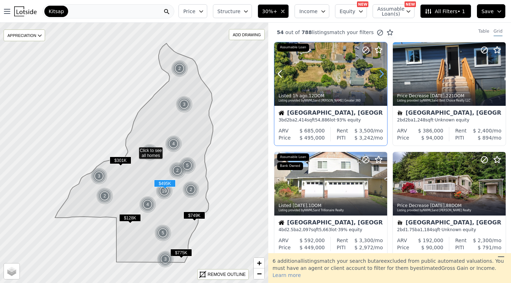
click at [382, 69] on icon at bounding box center [381, 73] width 11 height 11
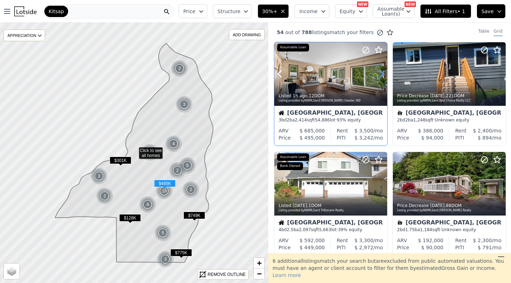
click at [382, 69] on icon at bounding box center [381, 73] width 11 height 11
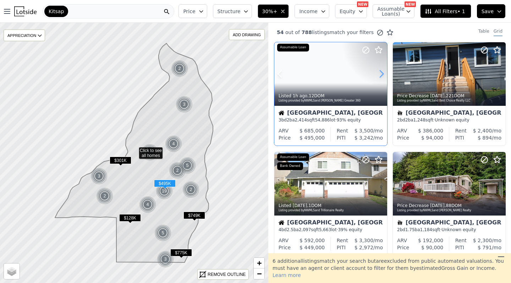
click at [382, 69] on icon at bounding box center [381, 73] width 11 height 11
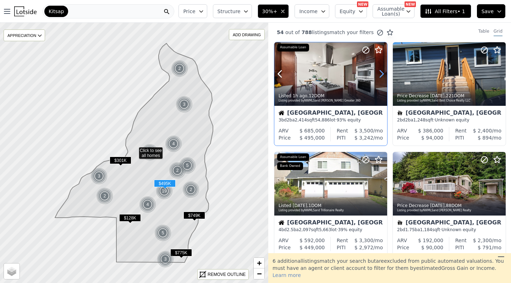
click at [382, 69] on icon at bounding box center [381, 73] width 11 height 11
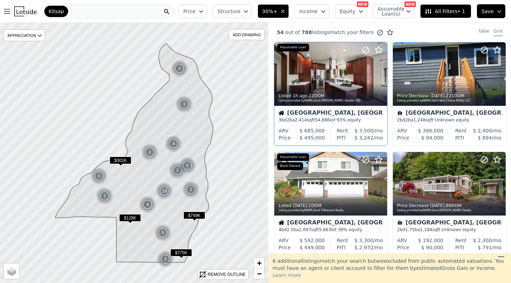
click at [233, 18] on div "Price Structure 30%+ Income Equity NEW Assumable Loan(s) NEW All Filters • 1 Sa…" at bounding box center [343, 11] width 335 height 23
click at [240, 14] on span "Structure" at bounding box center [229, 11] width 23 height 7
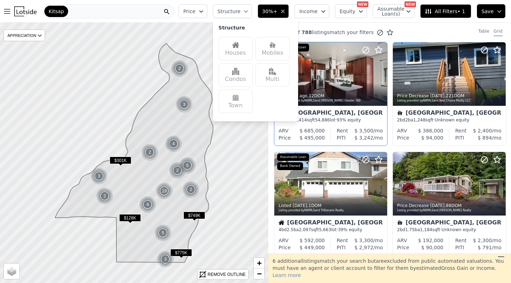
click at [276, 70] on img at bounding box center [272, 71] width 7 height 7
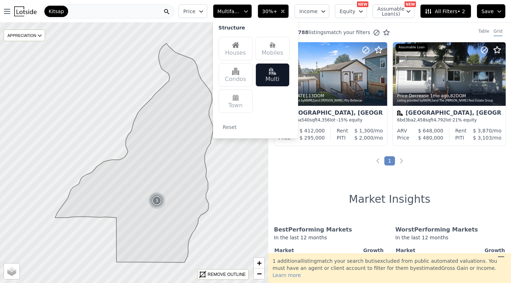
click at [107, 15] on div "Kitsap" at bounding box center [109, 11] width 132 height 14
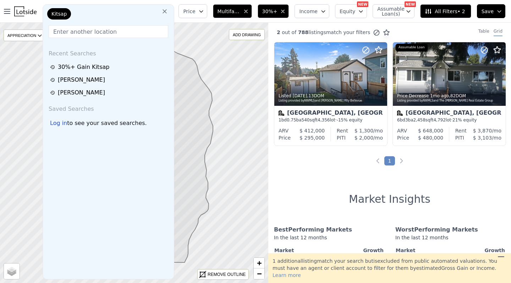
click at [167, 11] on icon at bounding box center [165, 11] width 4 height 4
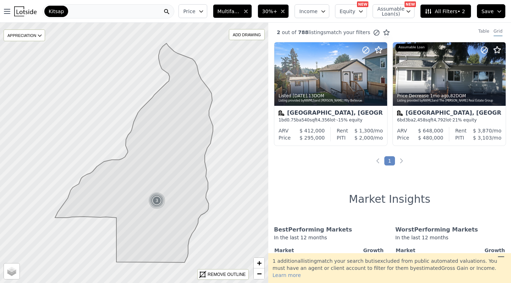
click at [104, 9] on div "Kitsap" at bounding box center [109, 11] width 132 height 14
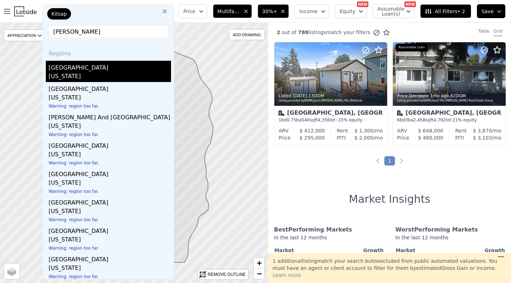
type input "lewis"
click at [64, 67] on div "Lewis County" at bounding box center [110, 66] width 122 height 11
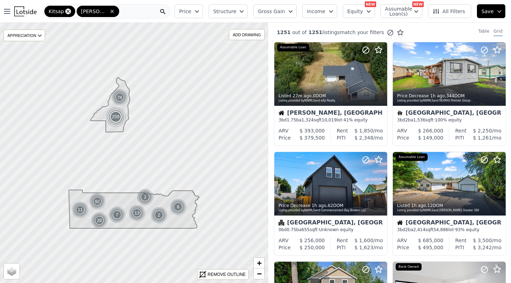
click at [67, 10] on icon at bounding box center [68, 12] width 6 height 6
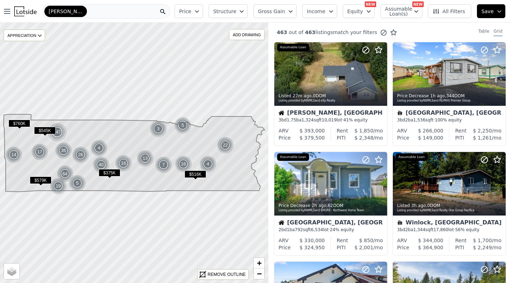
click at [236, 12] on span "Structure" at bounding box center [224, 11] width 23 height 7
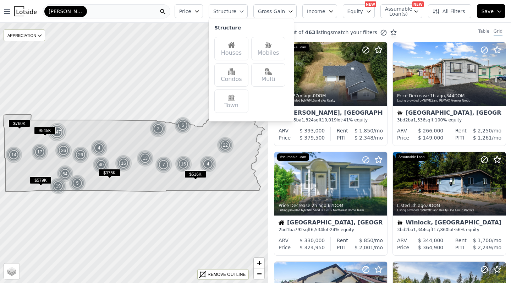
click at [269, 83] on div "Multi" at bounding box center [268, 74] width 34 height 23
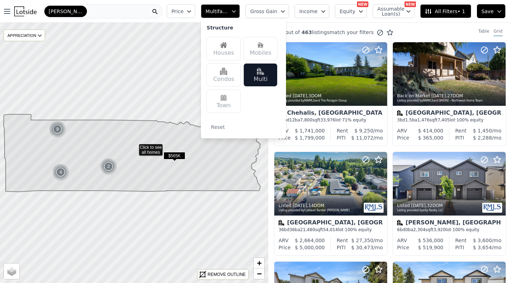
click at [221, 6] on button "Multifamily" at bounding box center [220, 11] width 39 height 14
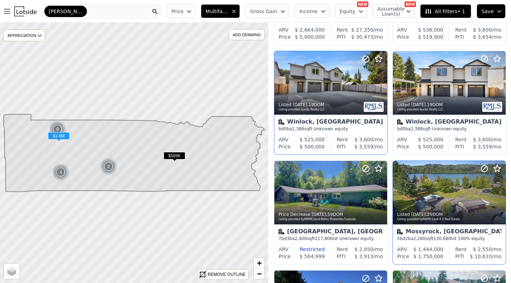
scroll to position [241, 0]
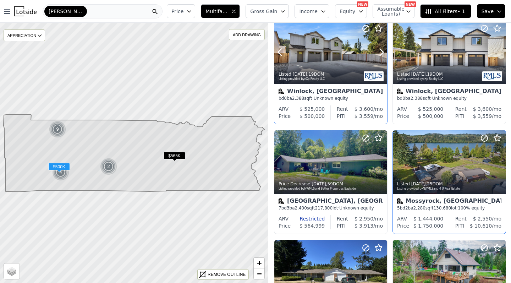
click at [329, 60] on div at bounding box center [330, 53] width 113 height 64
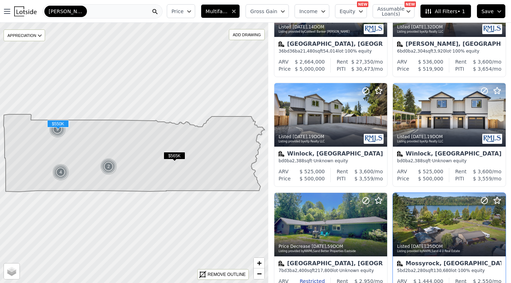
scroll to position [0, 0]
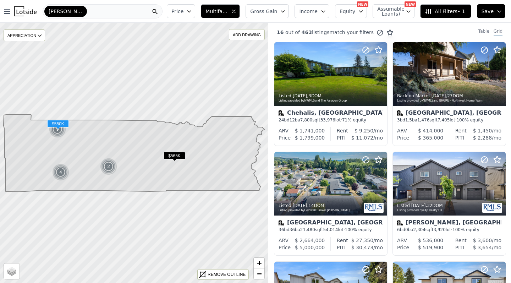
click at [329, 100] on div "Listed 3d ago , 3 DOM Listing provided by NWMLS and The Paragon Group" at bounding box center [330, 97] width 113 height 17
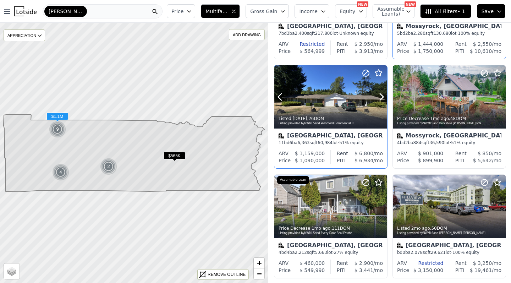
scroll to position [415, 0]
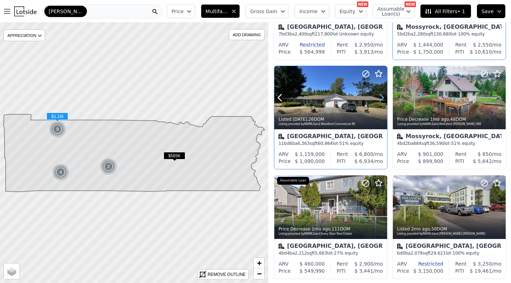
click at [379, 98] on icon at bounding box center [381, 97] width 11 height 11
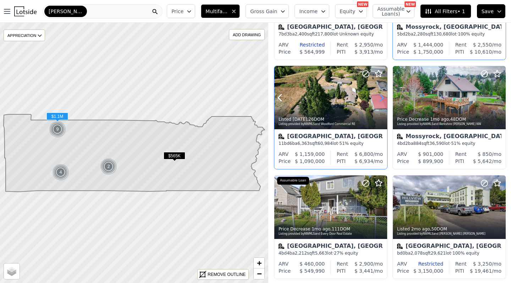
click at [379, 98] on icon at bounding box center [381, 97] width 11 height 11
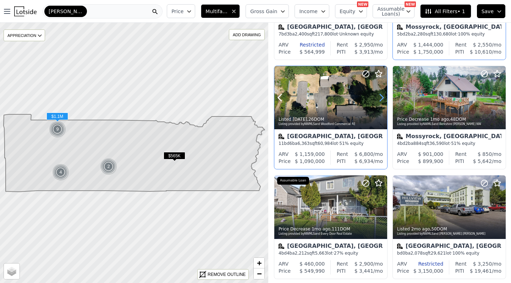
click at [379, 98] on icon at bounding box center [381, 97] width 11 height 11
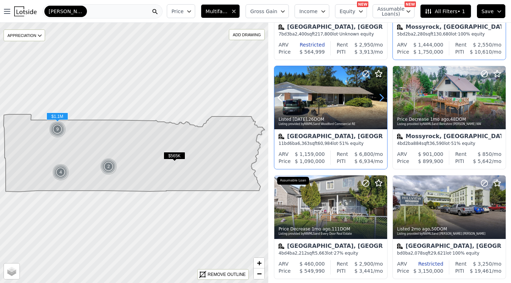
click at [379, 98] on icon at bounding box center [381, 97] width 11 height 11
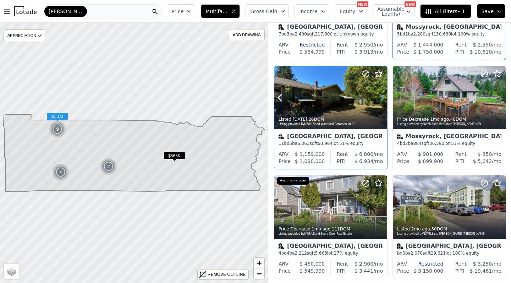
click at [379, 98] on icon at bounding box center [381, 97] width 11 height 11
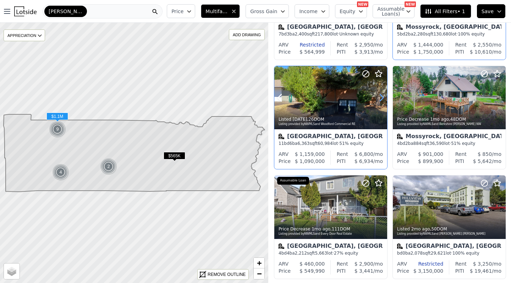
click at [379, 98] on icon at bounding box center [381, 97] width 11 height 11
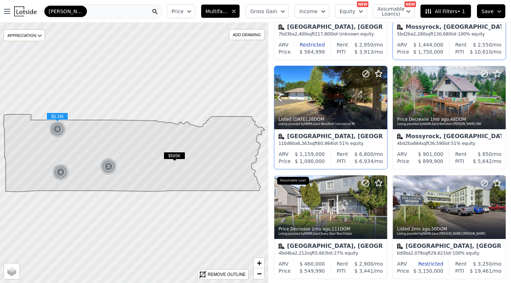
click at [379, 98] on icon at bounding box center [381, 97] width 11 height 11
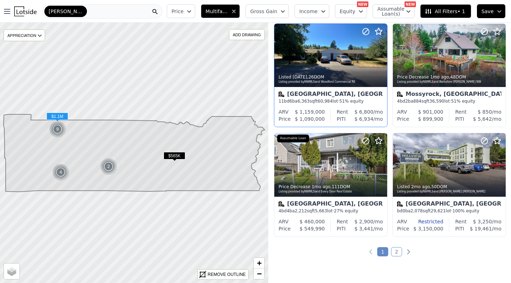
scroll to position [467, 0]
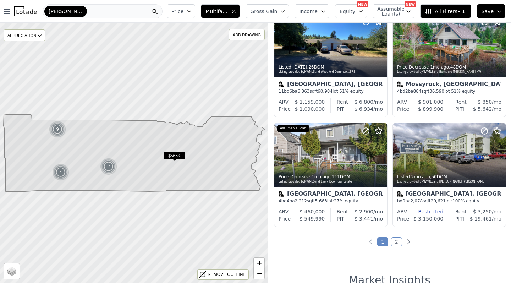
click at [393, 7] on span "Assumable Loan(s)" at bounding box center [388, 11] width 23 height 10
click at [389, 8] on span "Assumable Loan(s)" at bounding box center [388, 11] width 23 height 10
click at [305, 8] on span "Income" at bounding box center [308, 11] width 18 height 7
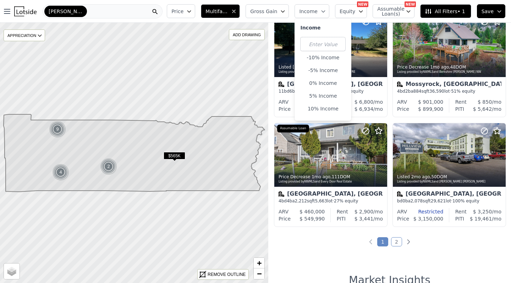
click at [305, 8] on span "Income" at bounding box center [308, 11] width 18 height 7
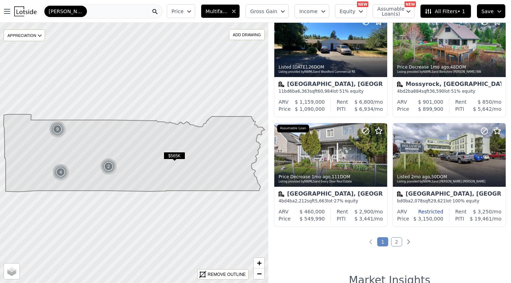
click at [363, 11] on icon "button" at bounding box center [361, 12] width 6 height 6
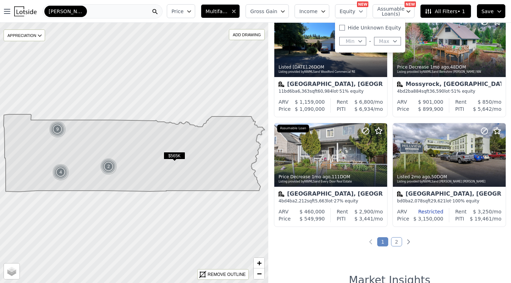
click at [363, 11] on icon "button" at bounding box center [361, 12] width 6 height 6
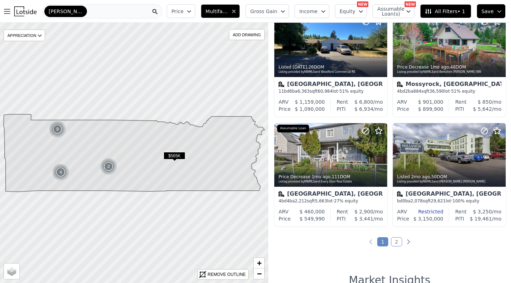
click at [322, 10] on button "Income" at bounding box center [312, 11] width 35 height 14
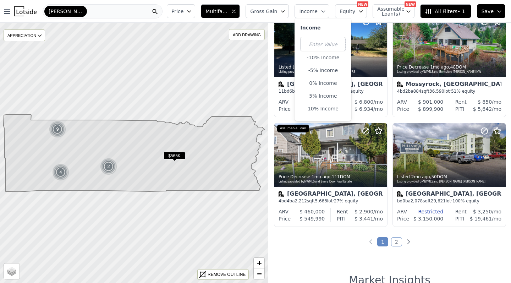
click at [322, 10] on button "Income" at bounding box center [312, 11] width 35 height 14
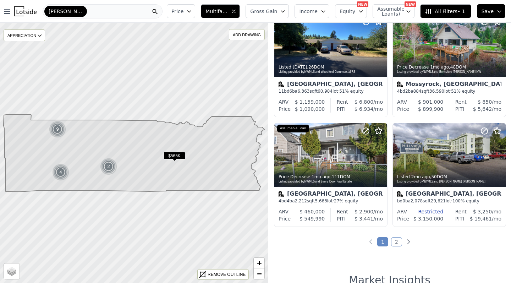
click at [277, 10] on span "Gross Gain" at bounding box center [263, 11] width 27 height 7
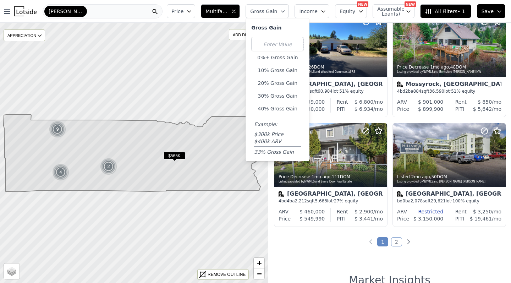
click at [277, 10] on span "Gross Gain" at bounding box center [263, 11] width 27 height 7
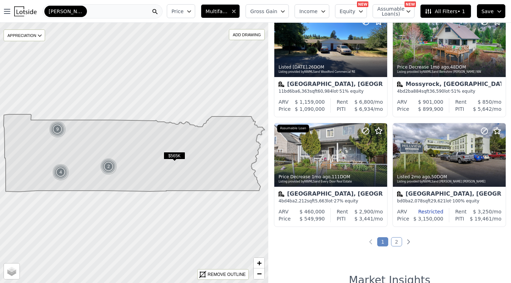
click at [184, 9] on span "Price" at bounding box center [177, 11] width 12 height 7
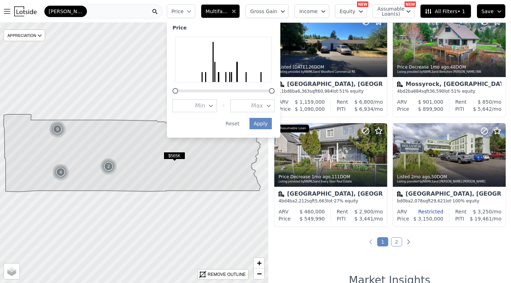
click at [184, 9] on span "Price" at bounding box center [177, 11] width 12 height 7
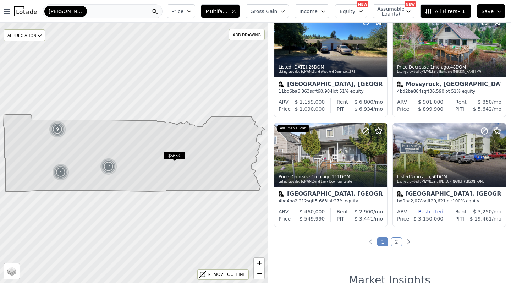
click at [393, 243] on link "2" at bounding box center [396, 241] width 11 height 9
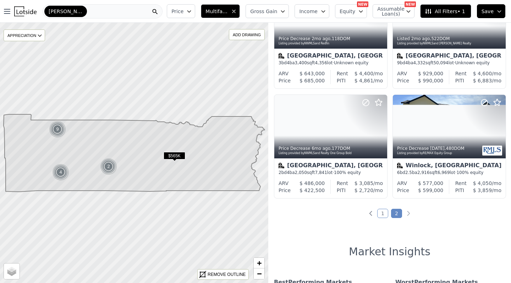
scroll to position [58, 0]
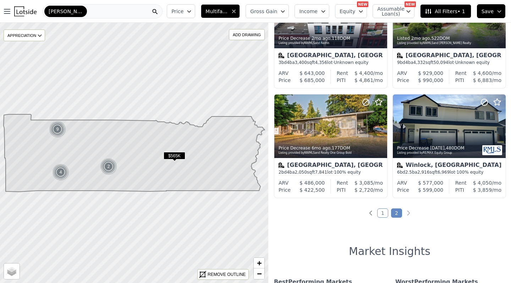
click at [381, 209] on link "1" at bounding box center [382, 212] width 11 height 9
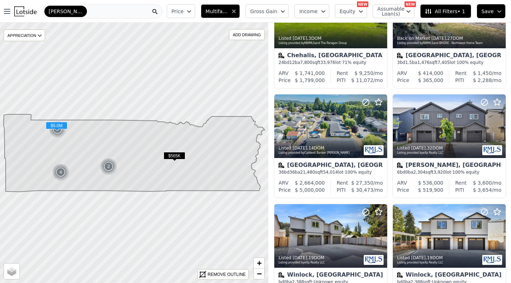
scroll to position [0, 0]
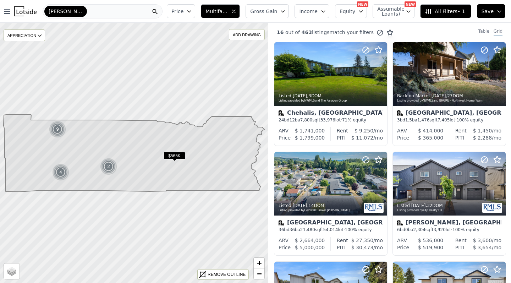
click at [136, 15] on div "Lewis" at bounding box center [103, 11] width 120 height 14
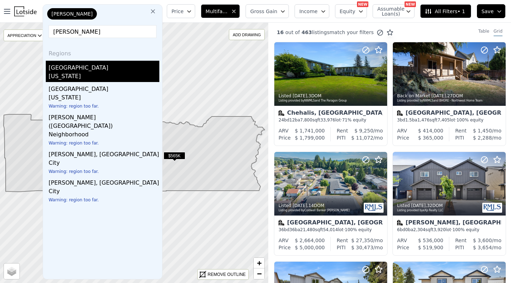
type input "thurston"
click at [69, 70] on div "Thurston County" at bounding box center [104, 66] width 111 height 11
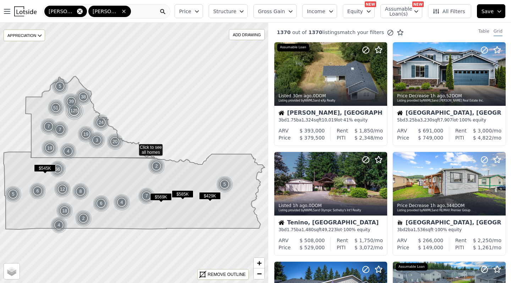
click at [78, 10] on icon at bounding box center [79, 11] width 3 height 3
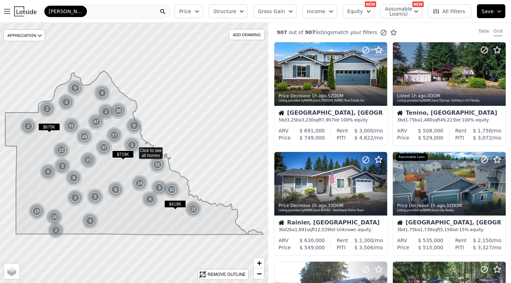
click at [245, 7] on button "Structure" at bounding box center [228, 11] width 39 height 14
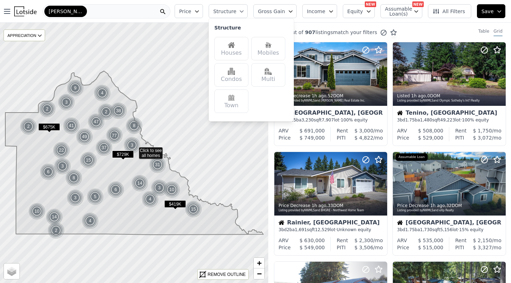
click at [271, 75] on img at bounding box center [268, 71] width 7 height 7
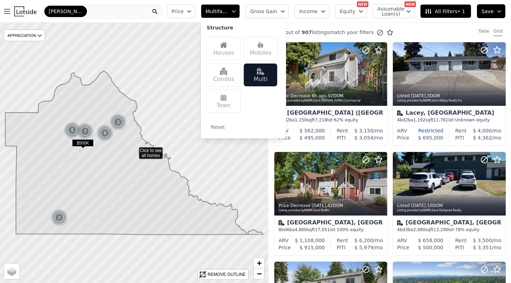
click at [237, 12] on icon "button" at bounding box center [234, 12] width 6 height 6
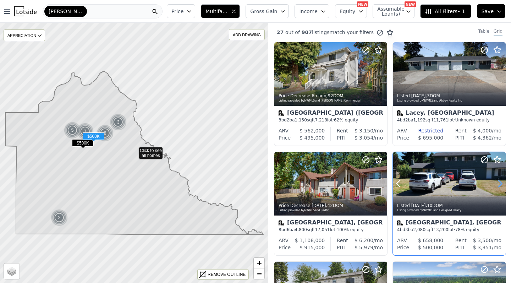
click at [502, 186] on icon at bounding box center [500, 183] width 11 height 11
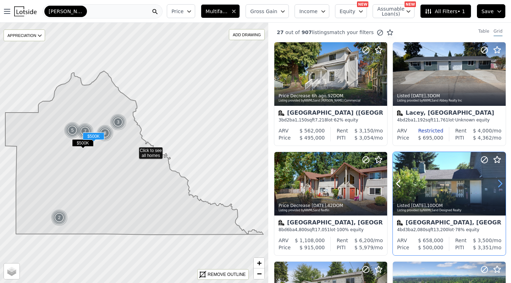
click at [502, 186] on icon at bounding box center [500, 183] width 11 height 11
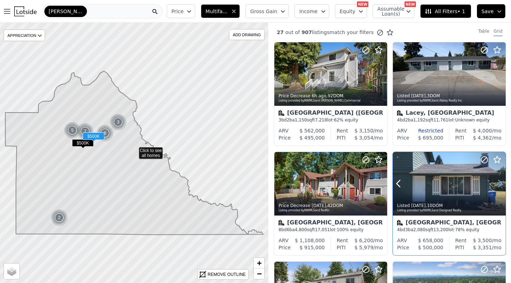
click at [502, 186] on icon at bounding box center [500, 183] width 11 height 11
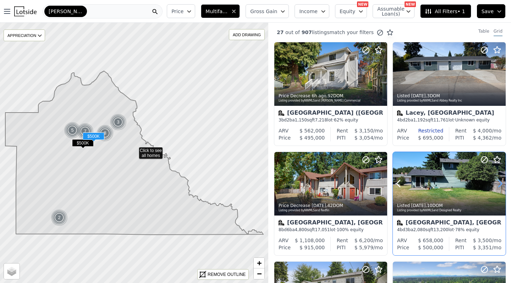
click at [502, 186] on icon at bounding box center [500, 183] width 11 height 11
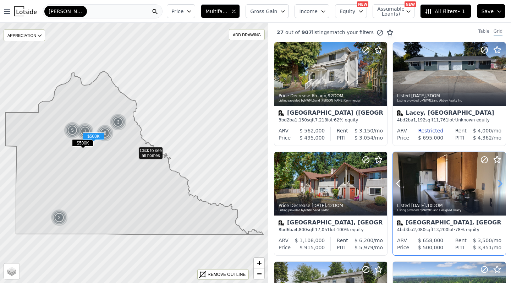
click at [502, 186] on icon at bounding box center [500, 183] width 11 height 11
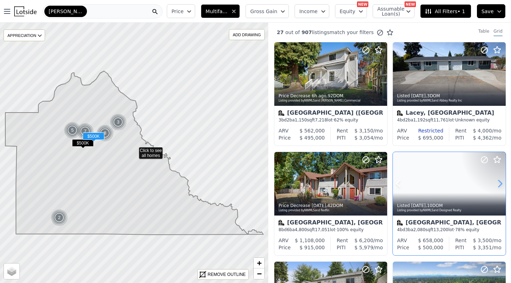
click at [502, 186] on icon at bounding box center [500, 183] width 11 height 11
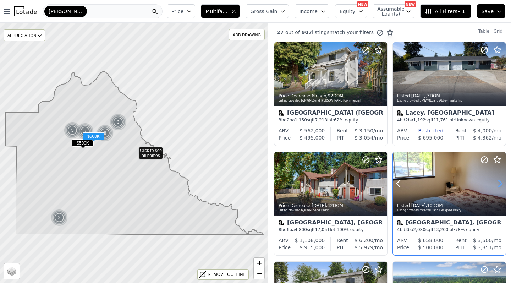
click at [502, 186] on icon at bounding box center [500, 183] width 11 height 11
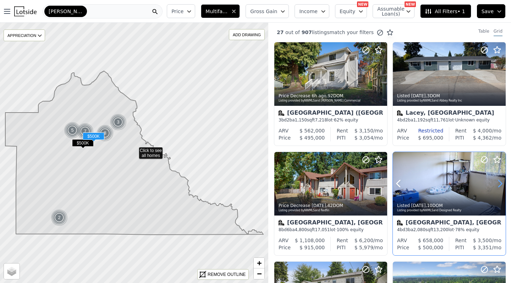
click at [502, 186] on icon at bounding box center [500, 183] width 11 height 11
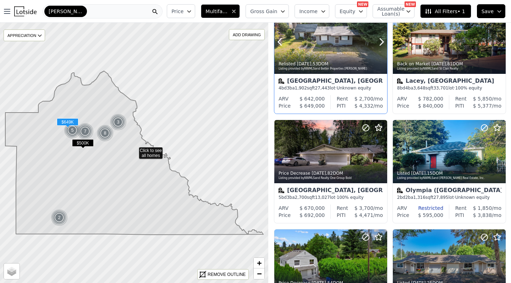
scroll to position [362, 0]
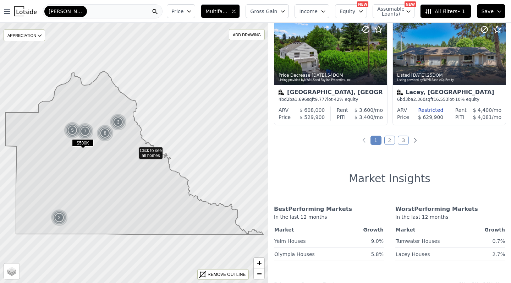
click at [391, 142] on link "2" at bounding box center [389, 140] width 11 height 9
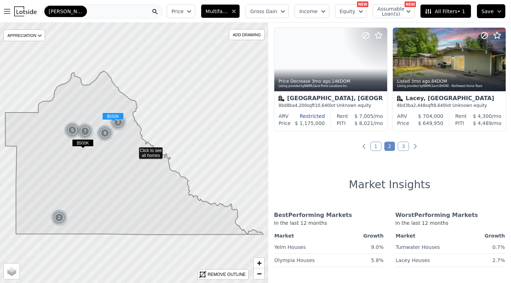
scroll to position [572, 0]
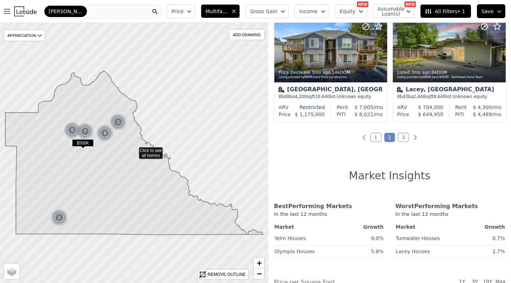
click at [403, 134] on div "27 out of 907 listings match your filters Table Grid Listed 4w ago , 29 DOM Lis…" at bounding box center [389, 164] width 243 height 283
click at [403, 139] on link "3" at bounding box center [403, 137] width 11 height 9
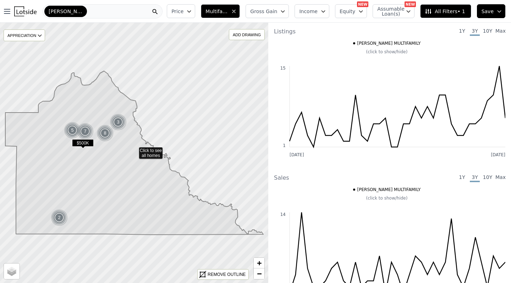
scroll to position [0, 0]
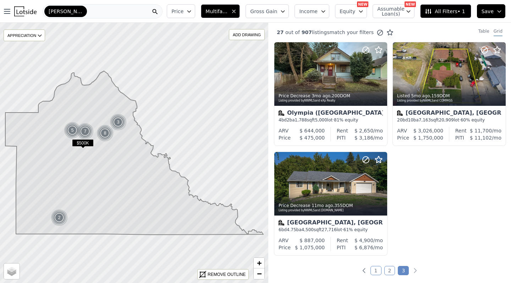
click at [116, 9] on div "Thurston" at bounding box center [103, 11] width 120 height 14
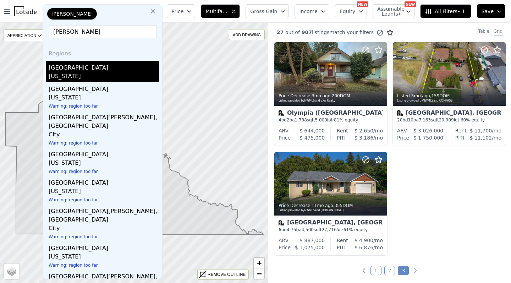
type input "pierce"
click at [65, 62] on div "Pierce County" at bounding box center [104, 66] width 111 height 11
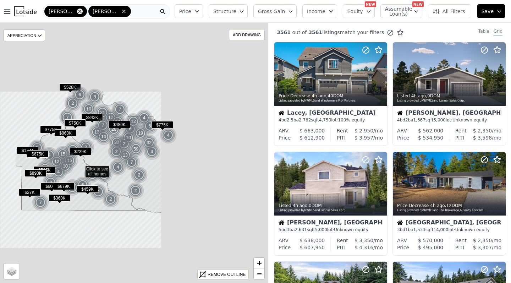
click at [77, 13] on icon at bounding box center [80, 12] width 6 height 6
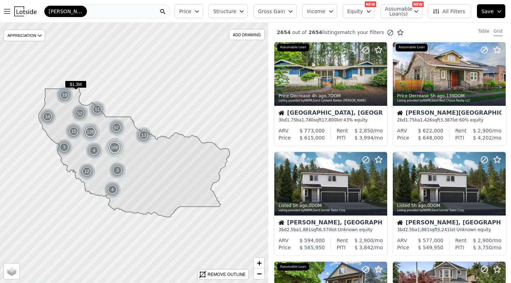
click at [236, 9] on span "Structure" at bounding box center [224, 11] width 23 height 7
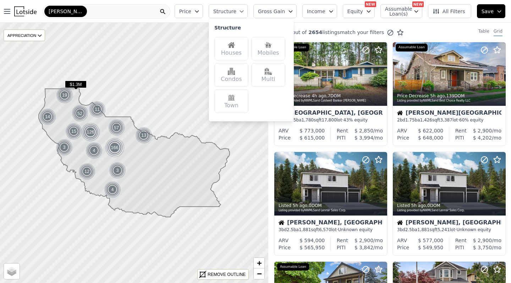
click at [267, 80] on div "Multi" at bounding box center [268, 74] width 34 height 23
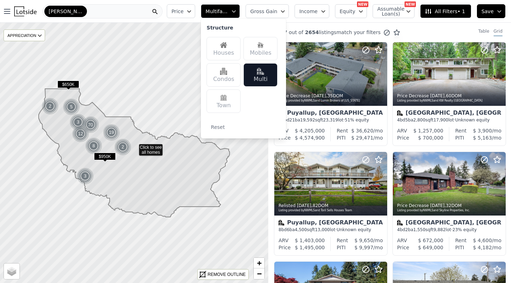
click at [237, 12] on icon "button" at bounding box center [234, 12] width 6 height 6
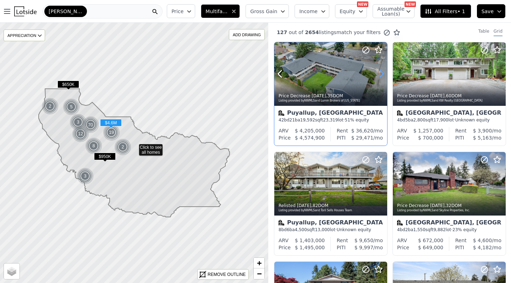
click at [382, 73] on icon at bounding box center [381, 74] width 3 height 7
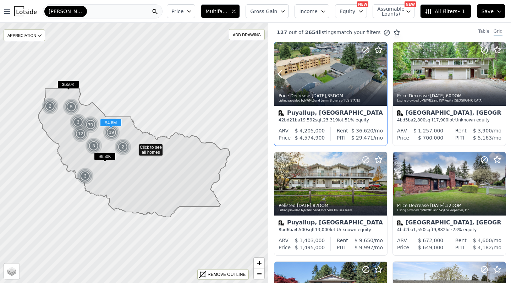
click at [382, 73] on icon at bounding box center [381, 74] width 3 height 7
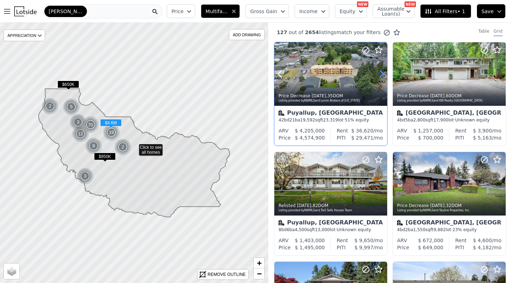
click at [382, 73] on icon at bounding box center [381, 74] width 3 height 7
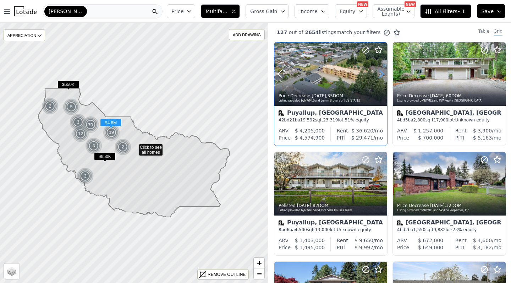
click at [382, 73] on icon at bounding box center [381, 74] width 3 height 7
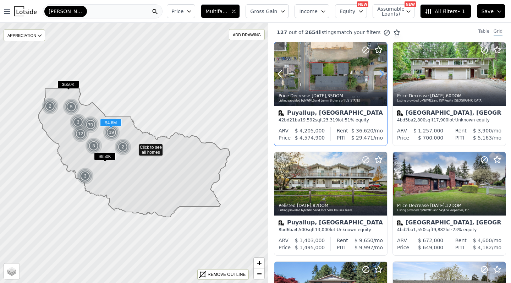
click at [382, 73] on icon at bounding box center [381, 74] width 3 height 7
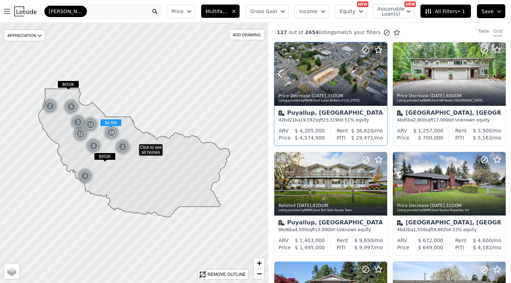
click at [382, 73] on icon at bounding box center [381, 74] width 3 height 7
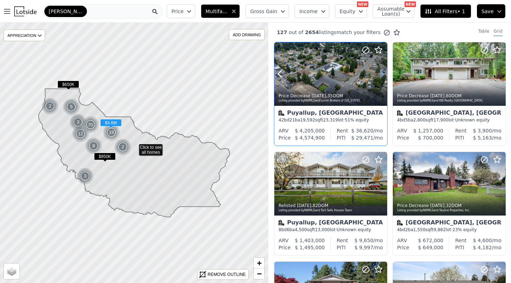
click at [382, 73] on icon at bounding box center [381, 74] width 3 height 7
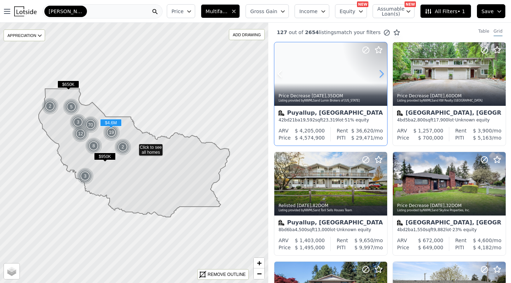
click at [382, 73] on icon at bounding box center [381, 74] width 3 height 7
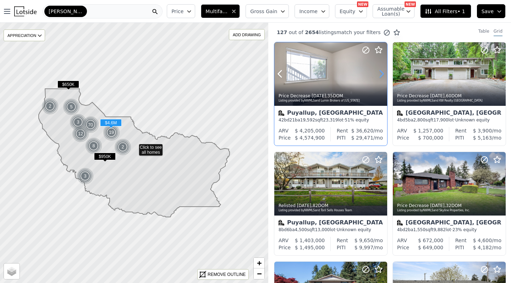
click at [382, 73] on icon at bounding box center [381, 74] width 3 height 7
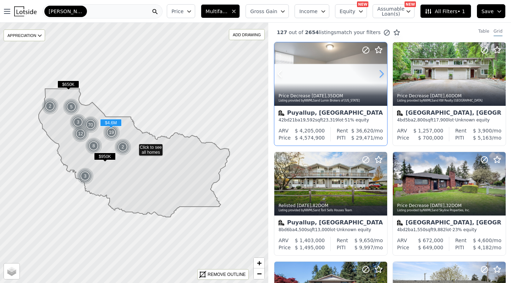
click at [382, 73] on icon at bounding box center [381, 74] width 3 height 7
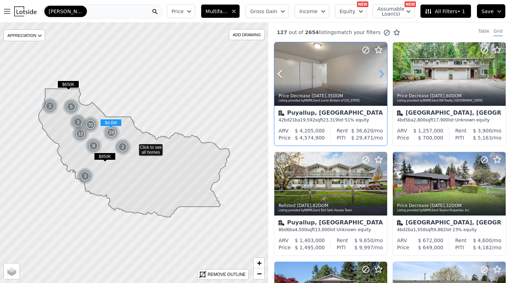
click at [382, 73] on icon at bounding box center [381, 74] width 3 height 7
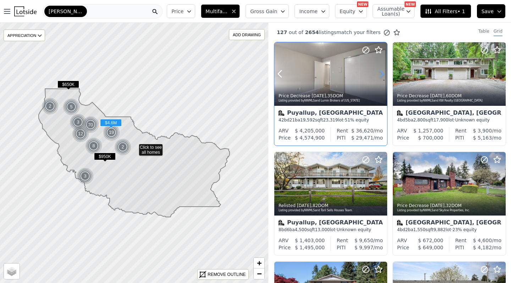
click at [382, 73] on icon at bounding box center [381, 74] width 3 height 7
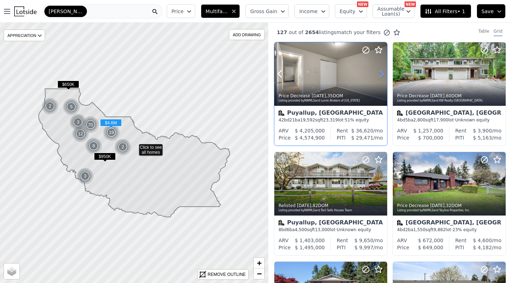
click at [382, 73] on icon at bounding box center [381, 74] width 3 height 7
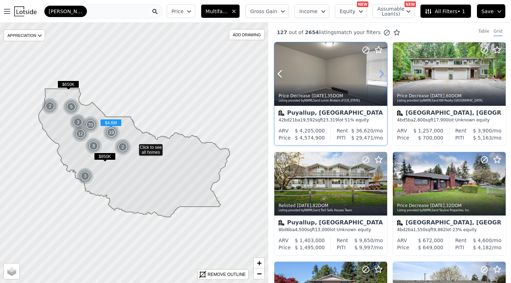
click at [382, 73] on icon at bounding box center [381, 74] width 3 height 7
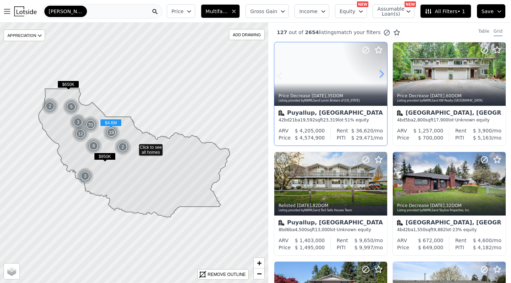
click at [382, 73] on icon at bounding box center [381, 74] width 3 height 7
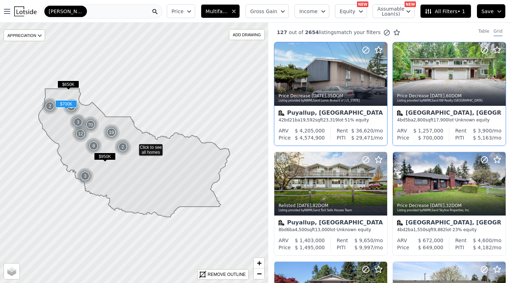
click at [452, 124] on div "Gig Harbor, WA 4 bd 5 ba 2,800 sqft 17,900 lot · Unknown equity" at bounding box center [449, 116] width 113 height 21
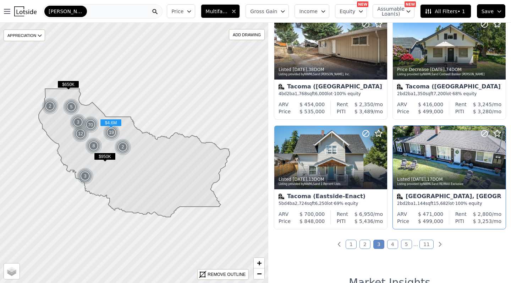
scroll to position [456, 0]
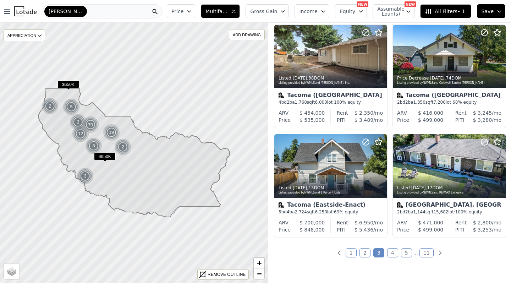
click at [425, 254] on link "11" at bounding box center [427, 252] width 14 height 9
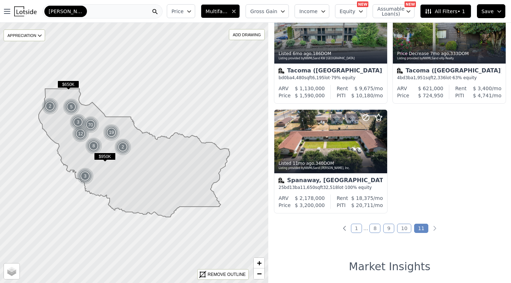
scroll to position [262, 0]
click at [406, 228] on link "10" at bounding box center [404, 227] width 14 height 9
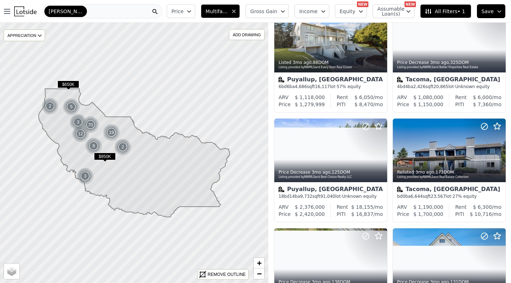
scroll to position [0, 0]
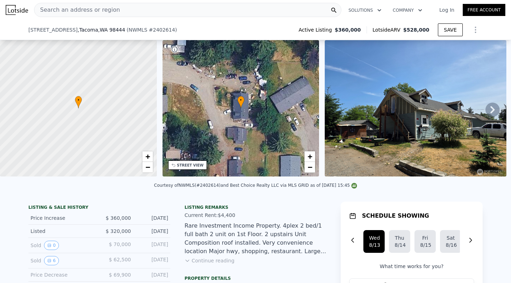
scroll to position [121, 0]
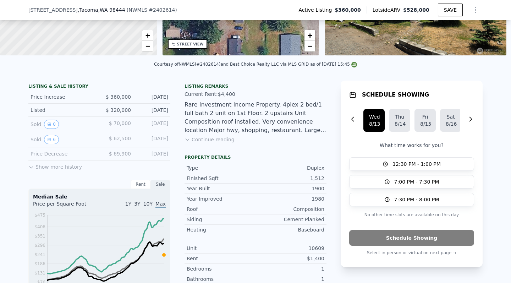
click at [212, 142] on button "Continue reading" at bounding box center [210, 139] width 50 height 7
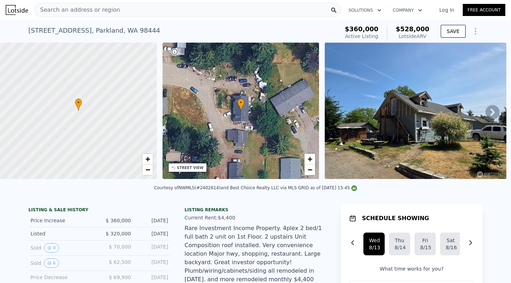
scroll to position [0, 0]
click at [492, 111] on icon at bounding box center [493, 112] width 14 height 14
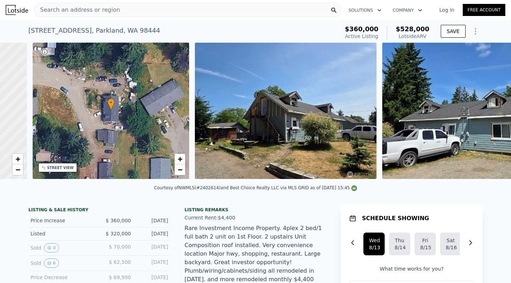
click at [492, 111] on img at bounding box center [473, 111] width 182 height 136
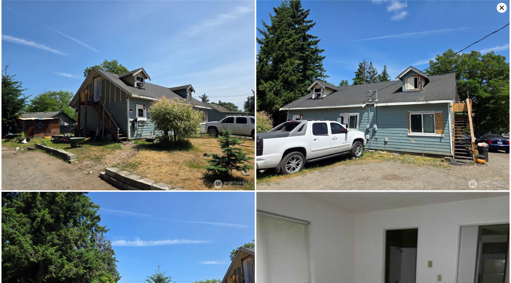
click at [492, 111] on img at bounding box center [382, 95] width 253 height 190
click at [500, 4] on icon at bounding box center [502, 8] width 10 height 10
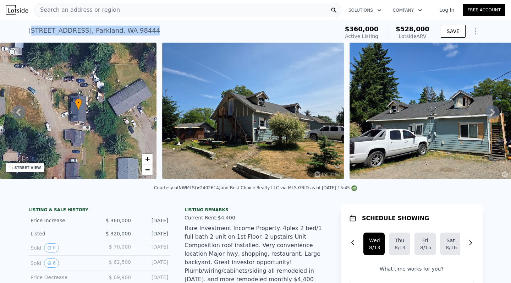
drag, startPoint x: 30, startPoint y: 29, endPoint x: 175, endPoint y: 27, distance: 144.5
click at [175, 27] on div "[STREET_ADDRESS] Active at $360k (~ARV $528k )" at bounding box center [182, 33] width 308 height 20
copy div "[STREET_ADDRESS] Active at $360k (~ARV $528k )"
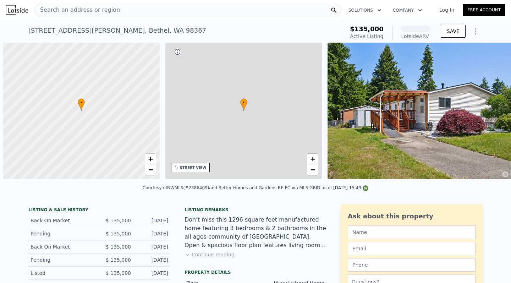
scroll to position [0, 3]
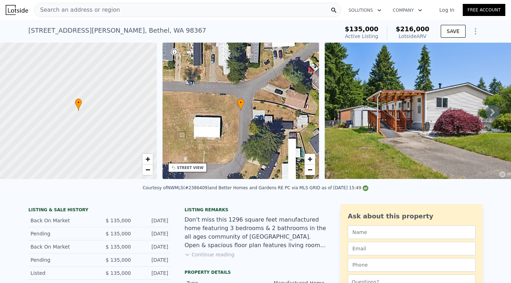
drag, startPoint x: 35, startPoint y: 34, endPoint x: 204, endPoint y: 33, distance: 169.3
click at [204, 33] on div "[STREET_ADDRESS][PERSON_NAME] Active at $135k (~ARV $216k )" at bounding box center [182, 33] width 308 height 20
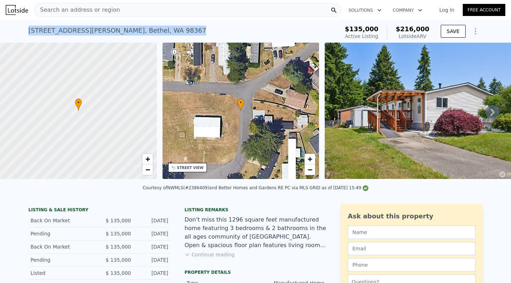
drag, startPoint x: 201, startPoint y: 33, endPoint x: 17, endPoint y: 34, distance: 183.9
click at [17, 34] on div "[STREET_ADDRESS][PERSON_NAME] Active at $135k (~ARV $216k ) $135,000 Active Lis…" at bounding box center [255, 31] width 511 height 23
copy div "[STREET_ADDRESS][PERSON_NAME] Active at $135k (~ARV $216k )"
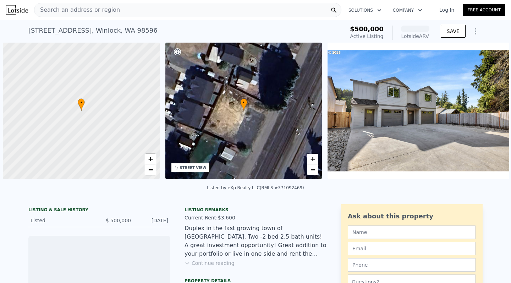
scroll to position [0, 3]
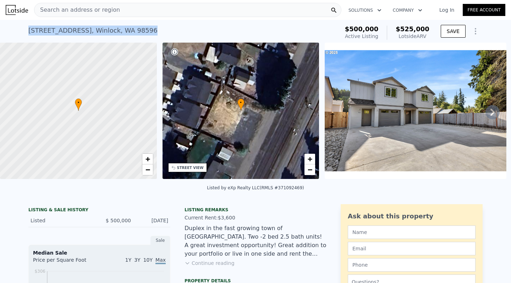
drag, startPoint x: 149, startPoint y: 28, endPoint x: 4, endPoint y: 32, distance: 144.5
click at [4, 32] on div "[STREET_ADDRESS] Active at $500k (~ARV $525k ) $500,000 Active Listing $525,000…" at bounding box center [255, 31] width 511 height 23
copy div "[STREET_ADDRESS] Active at $500k (~ARV $525k )"
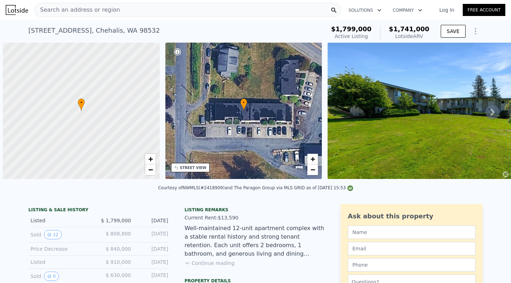
scroll to position [0, 3]
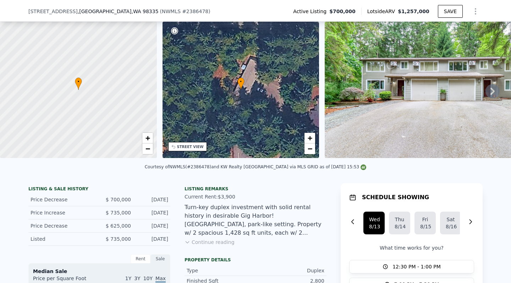
scroll to position [53, 0]
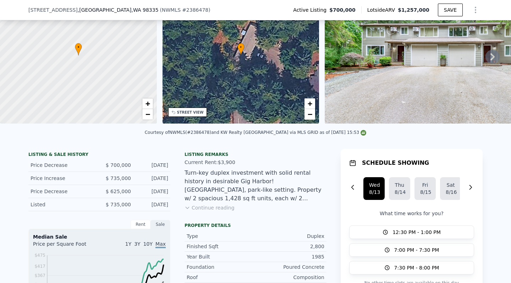
click at [213, 218] on div "Listing remarks Current Rent: $3,900 Turn-key duplex investment with solid rent…" at bounding box center [256, 186] width 142 height 68
click at [214, 210] on button "Continue reading" at bounding box center [210, 207] width 50 height 7
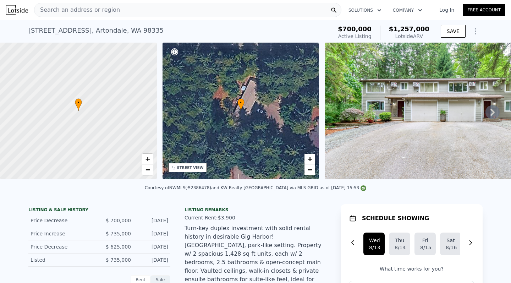
scroll to position [0, 0]
click at [486, 110] on icon at bounding box center [493, 112] width 14 height 14
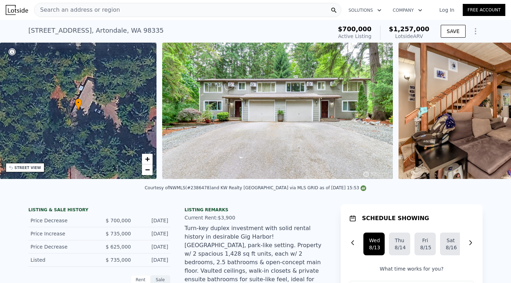
click at [486, 110] on img at bounding box center [501, 111] width 204 height 136
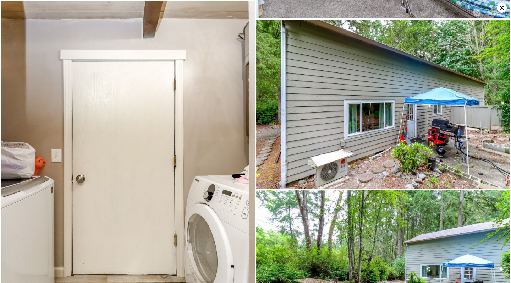
scroll to position [662, 0]
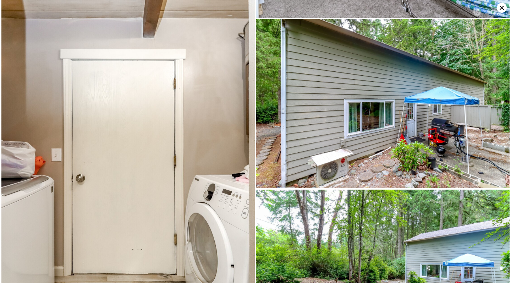
click at [502, 7] on icon at bounding box center [502, 8] width 4 height 4
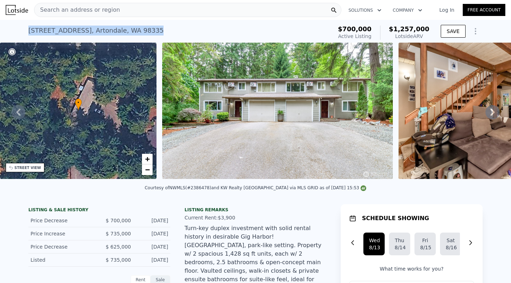
drag, startPoint x: 106, startPoint y: 29, endPoint x: 21, endPoint y: 27, distance: 84.9
click at [21, 27] on div "[STREET_ADDRESS] Active at $700k (~ARV $1.257m ) $700,000 Active Listing $1,257…" at bounding box center [255, 31] width 511 height 23
copy div "[STREET_ADDRESS] Active at $700k (~ARV $1.257m )"
